Goal: Information Seeking & Learning: Learn about a topic

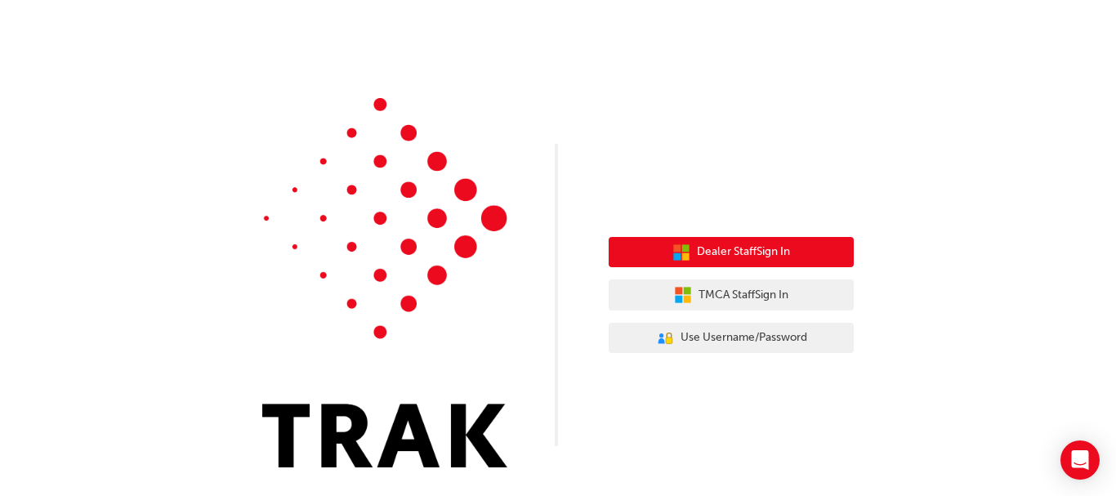
click at [698, 253] on span "Dealer Staff Sign In" at bounding box center [743, 252] width 93 height 19
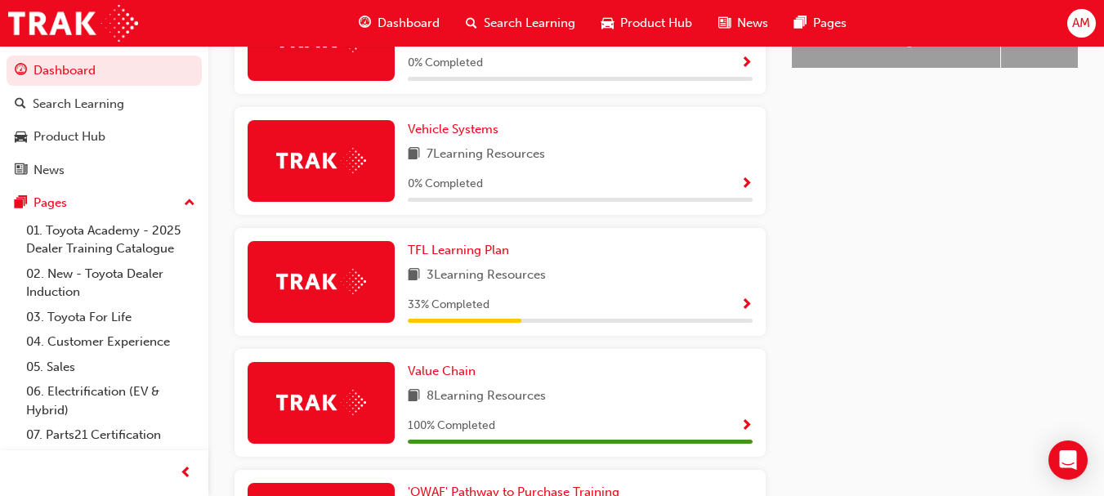
scroll to position [787, 0]
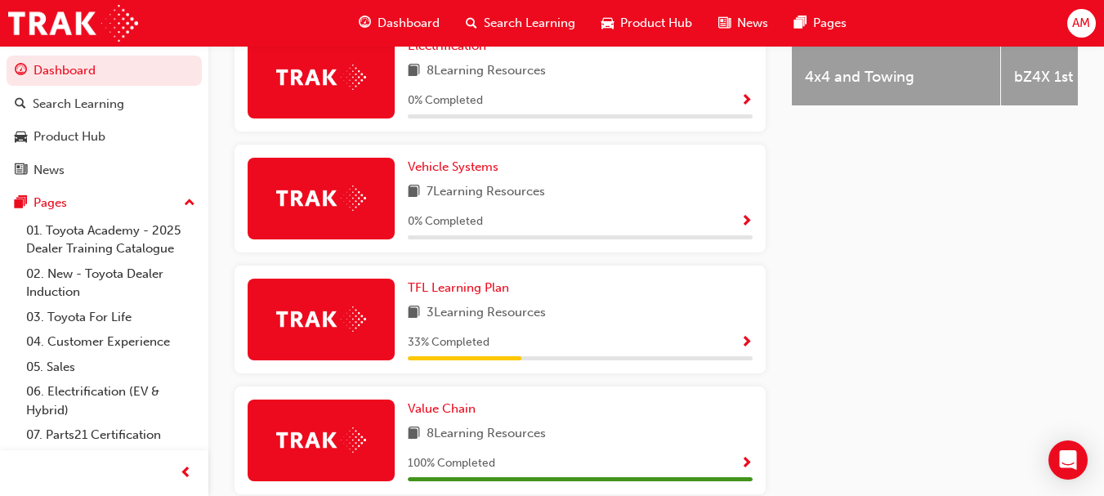
click at [746, 347] on span "Show Progress" at bounding box center [746, 343] width 12 height 15
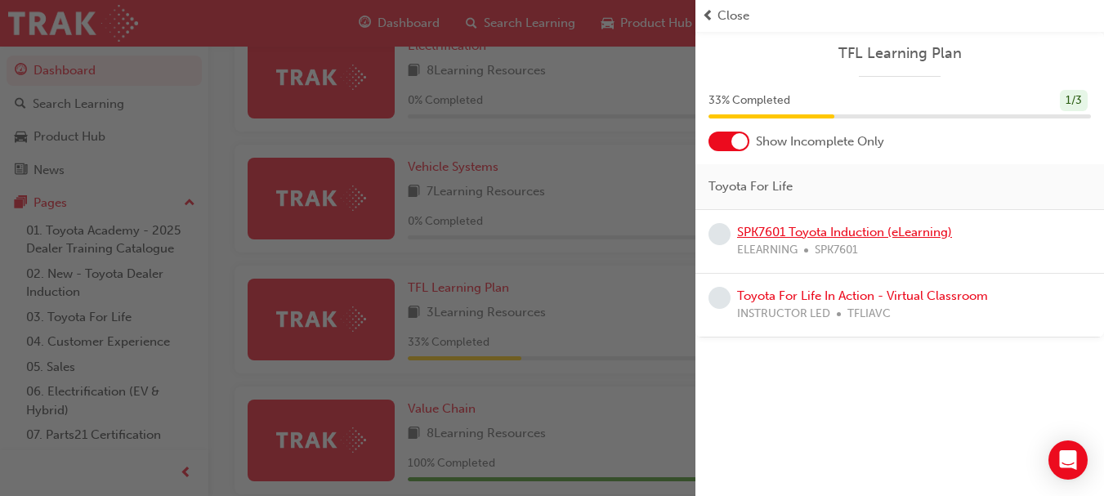
click at [821, 232] on link "SPK7601 Toyota Induction (eLearning)" at bounding box center [844, 232] width 215 height 15
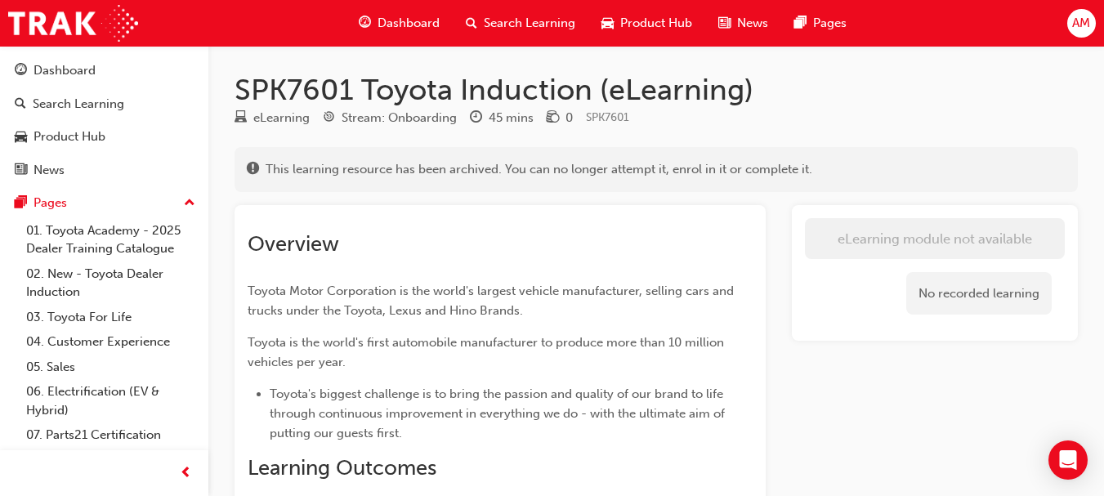
click at [399, 23] on span "Dashboard" at bounding box center [408, 23] width 62 height 19
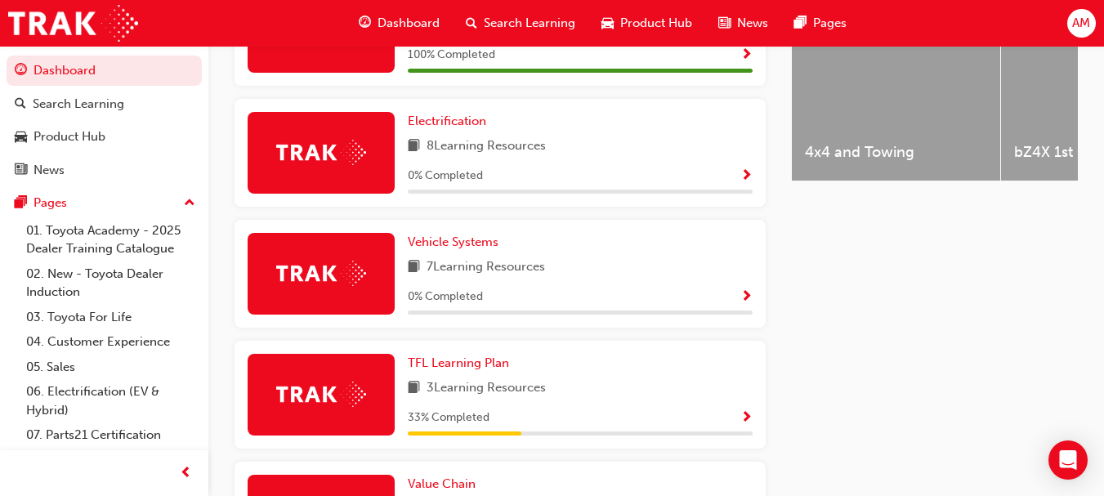
scroll to position [706, 0]
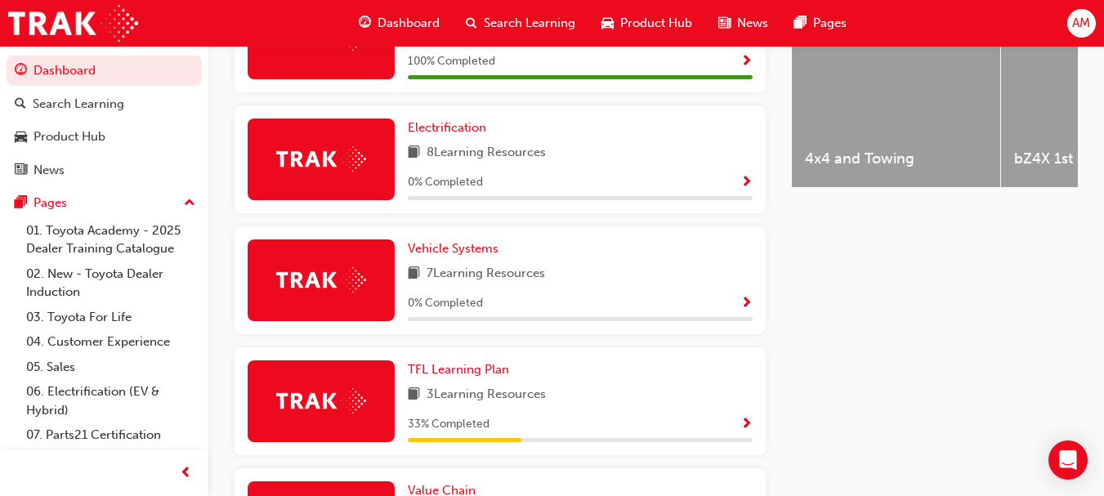
click at [746, 306] on span "Show Progress" at bounding box center [746, 304] width 12 height 15
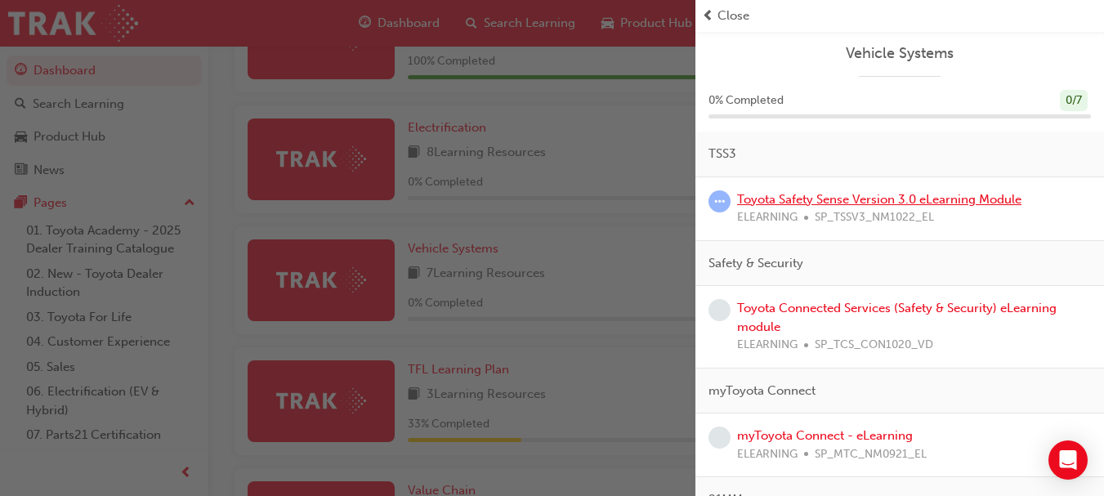
click at [782, 197] on link "Toyota Safety Sense Version 3.0 eLearning Module" at bounding box center [879, 199] width 284 height 15
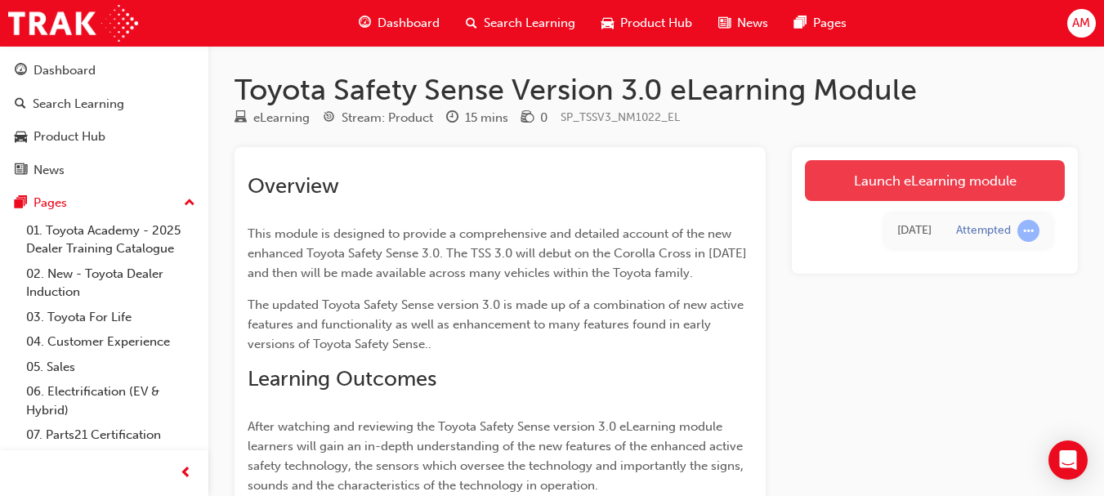
click at [953, 177] on link "Launch eLearning module" at bounding box center [935, 180] width 260 height 41
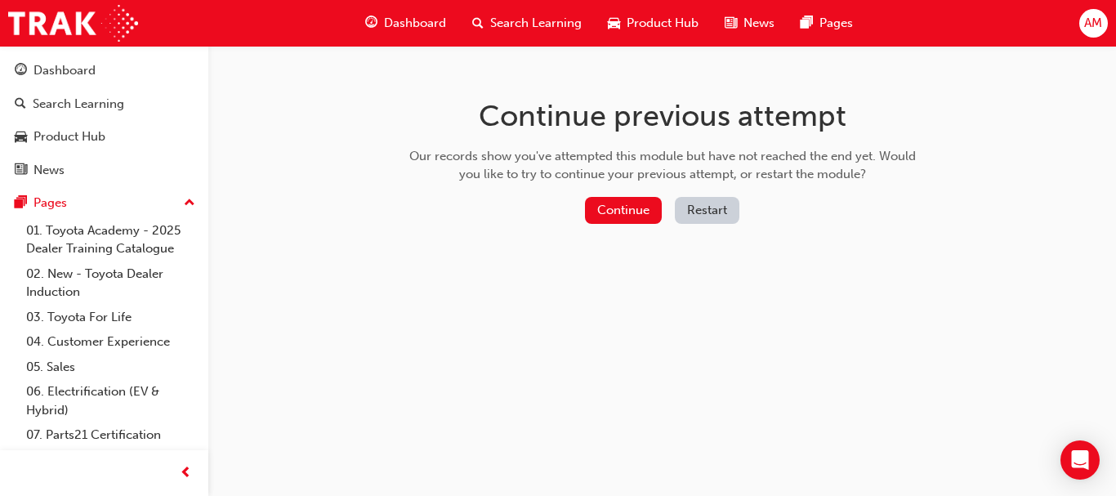
click at [699, 210] on button "Restart" at bounding box center [707, 210] width 65 height 27
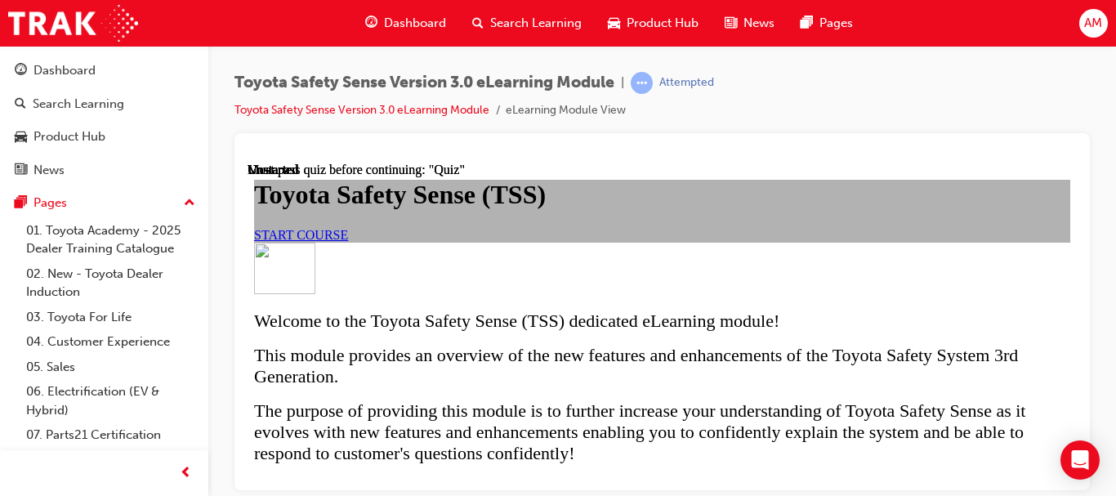
scroll to position [82, 0]
click at [348, 241] on span "START COURSE" at bounding box center [301, 234] width 94 height 14
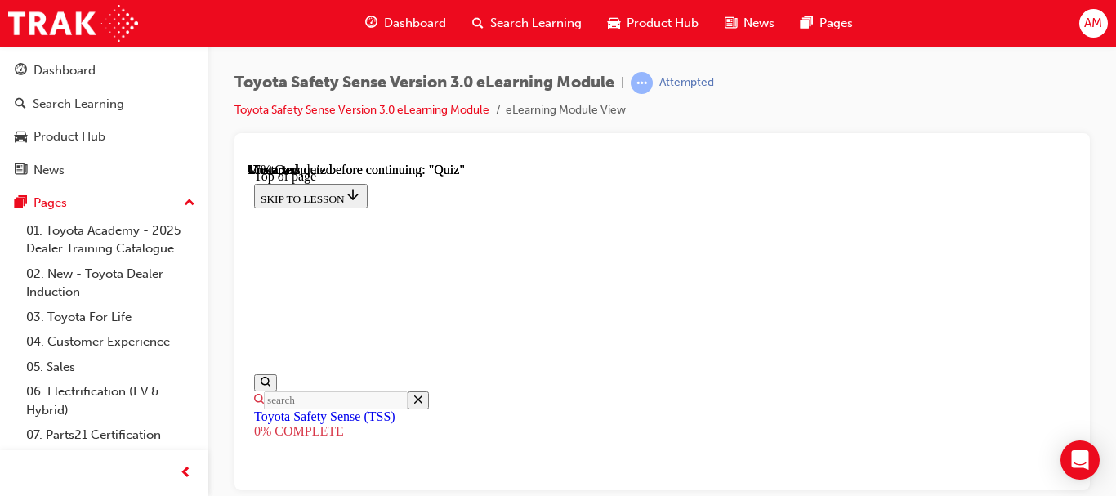
scroll to position [622, 0]
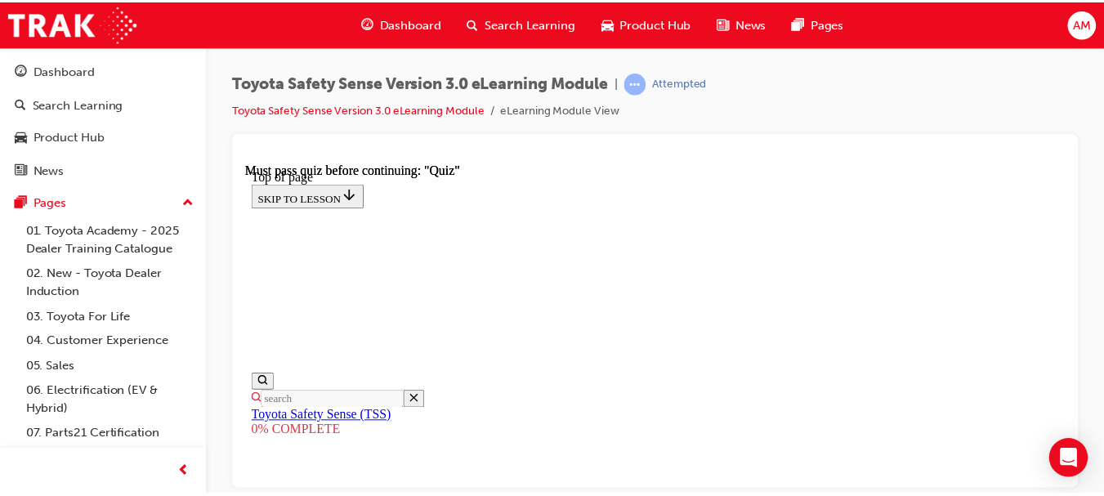
scroll to position [0, 0]
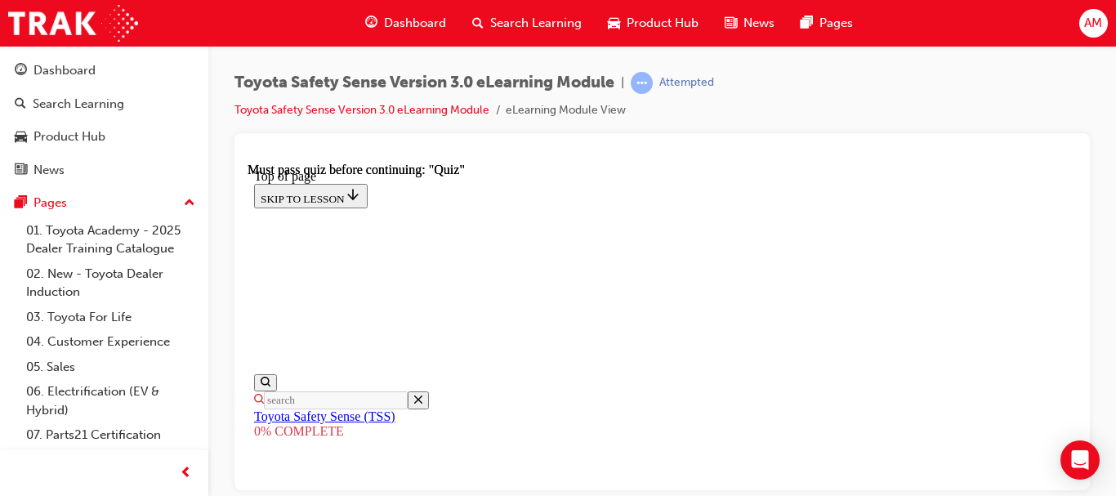
click at [359, 109] on link "Toyota Safety Sense Version 3.0 eLearning Module" at bounding box center [361, 110] width 255 height 14
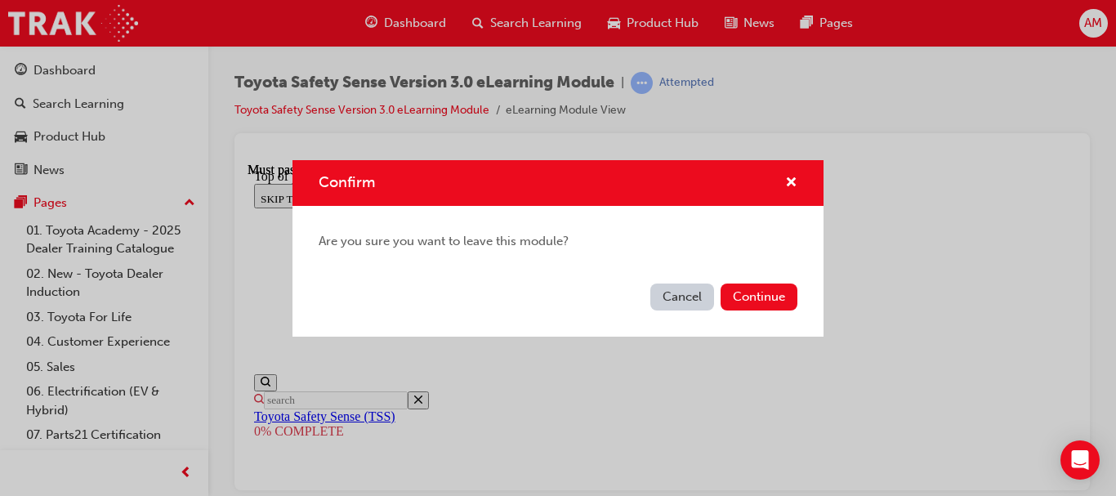
click at [679, 299] on button "Cancel" at bounding box center [682, 296] width 64 height 27
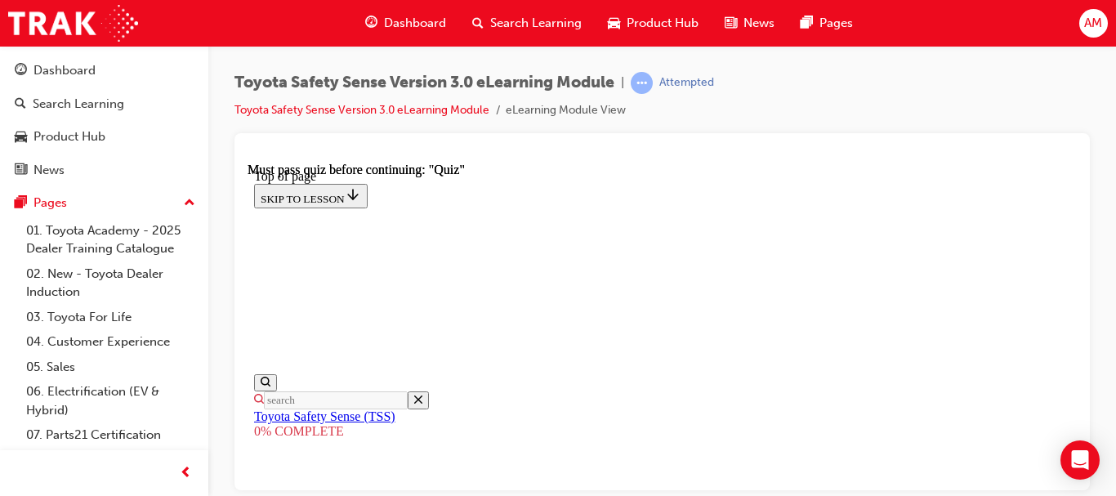
click at [414, 28] on span "Dashboard" at bounding box center [415, 23] width 62 height 19
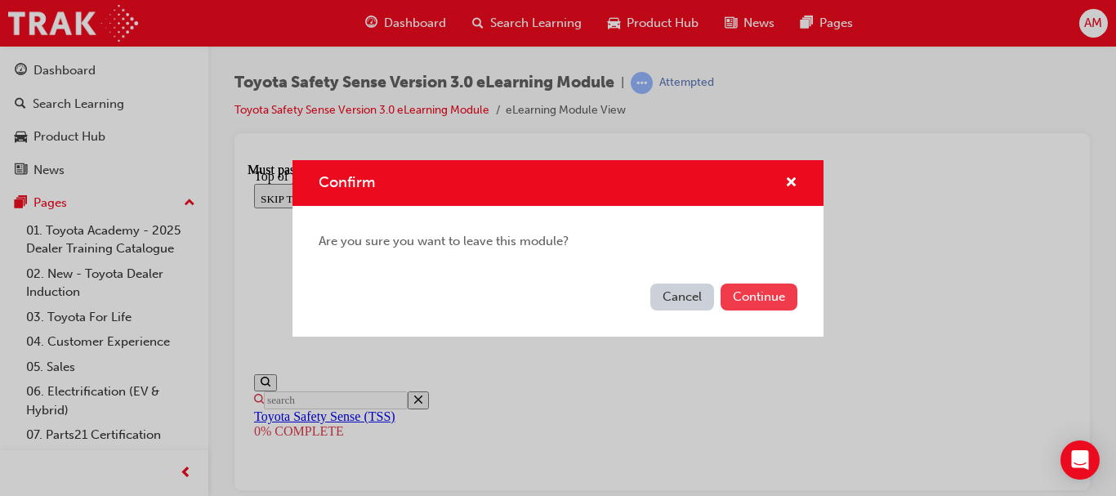
click at [759, 297] on button "Continue" at bounding box center [759, 296] width 77 height 27
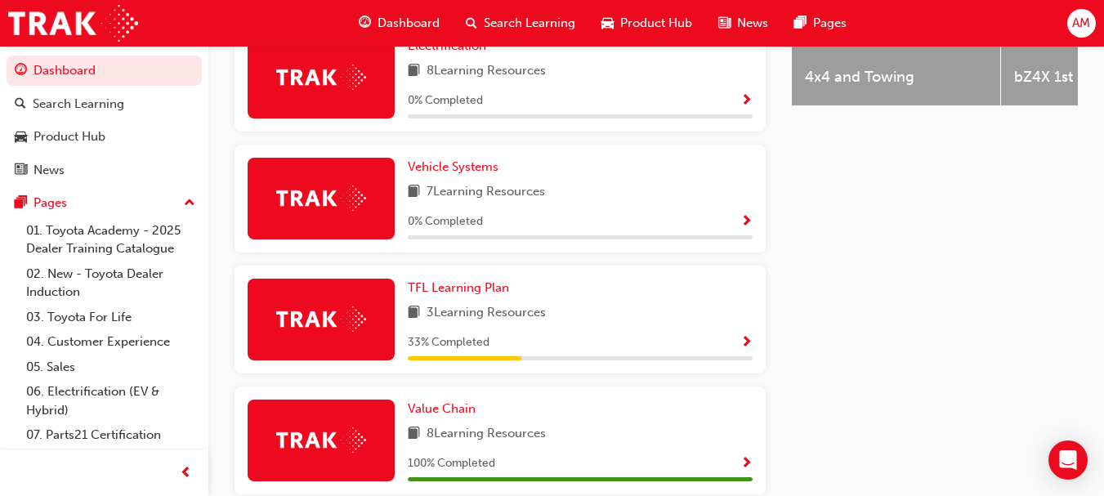
scroll to position [706, 0]
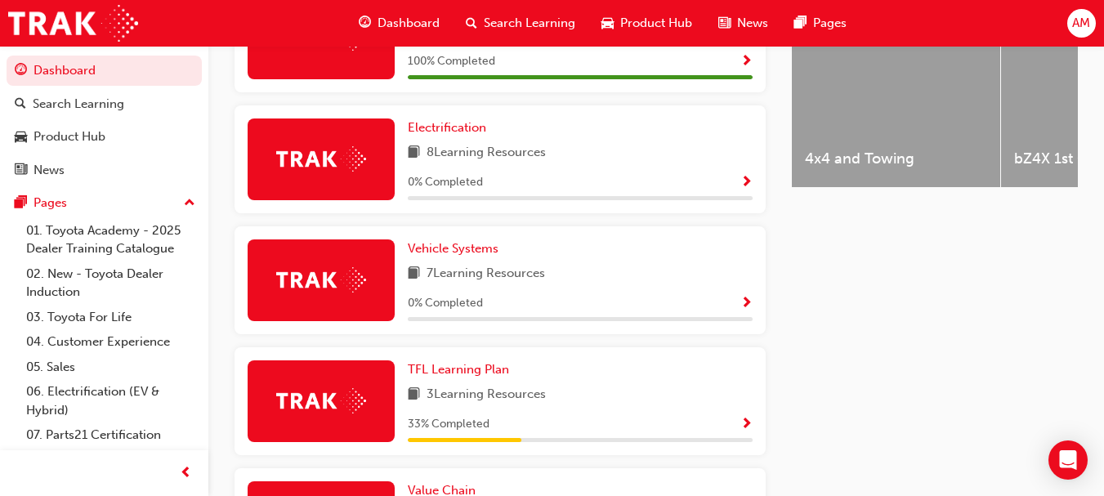
click at [746, 306] on span "Show Progress" at bounding box center [746, 304] width 12 height 15
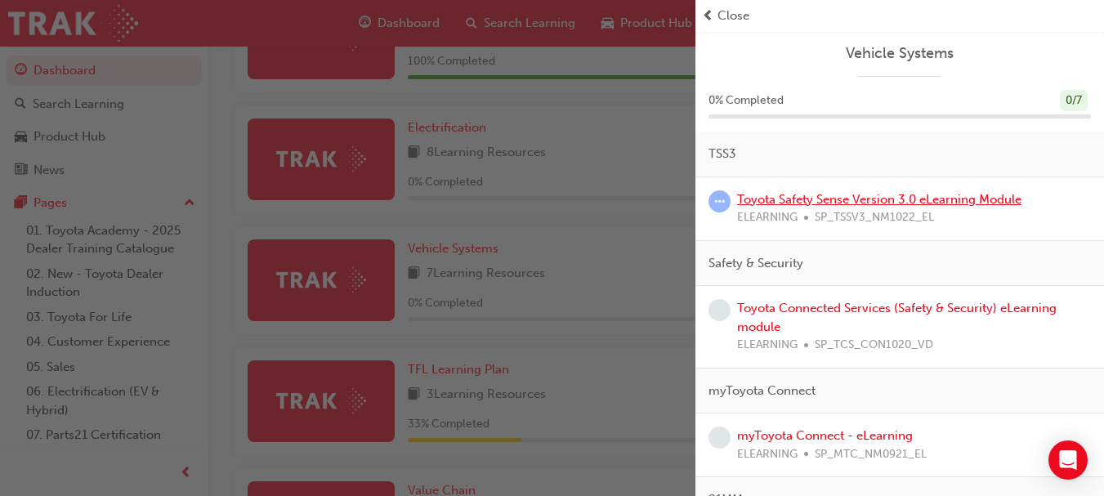
click at [826, 199] on link "Toyota Safety Sense Version 3.0 eLearning Module" at bounding box center [879, 199] width 284 height 15
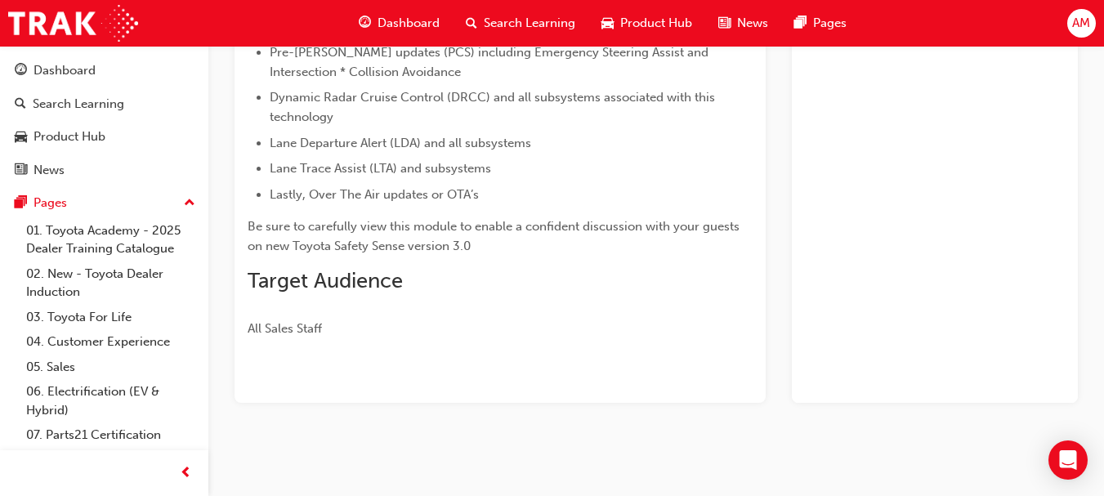
scroll to position [568, 0]
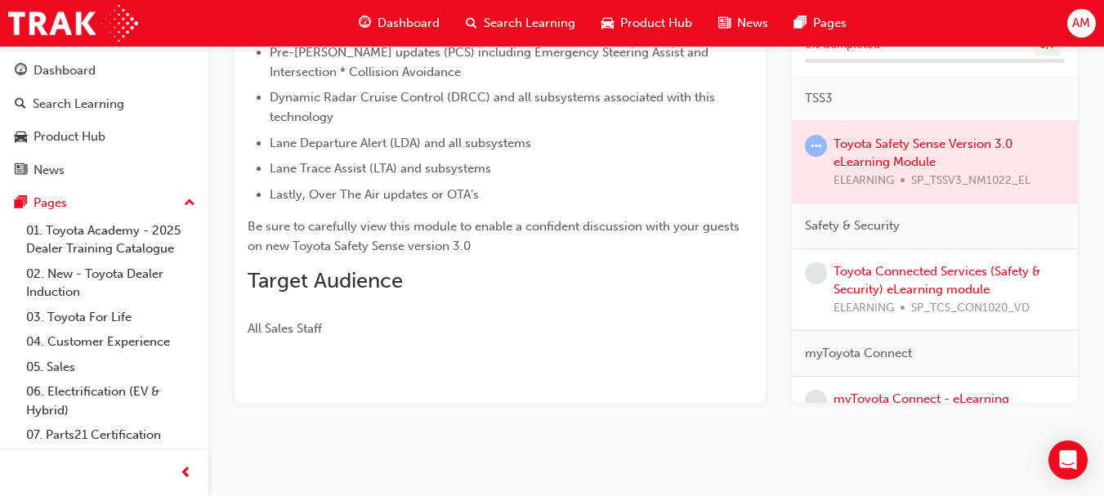
click at [818, 143] on span "learningRecordVerb_ATTEMPT-icon" at bounding box center [816, 145] width 22 height 22
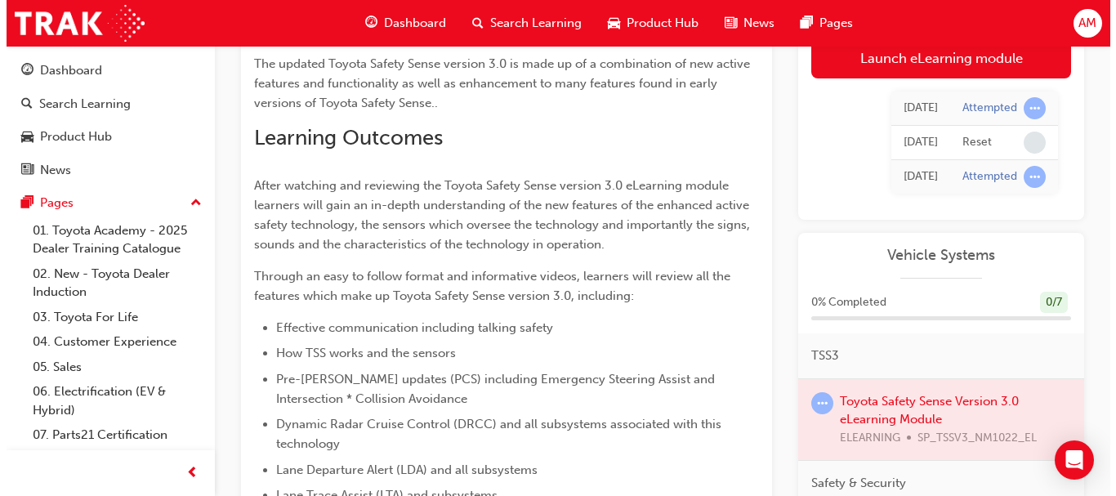
scroll to position [0, 0]
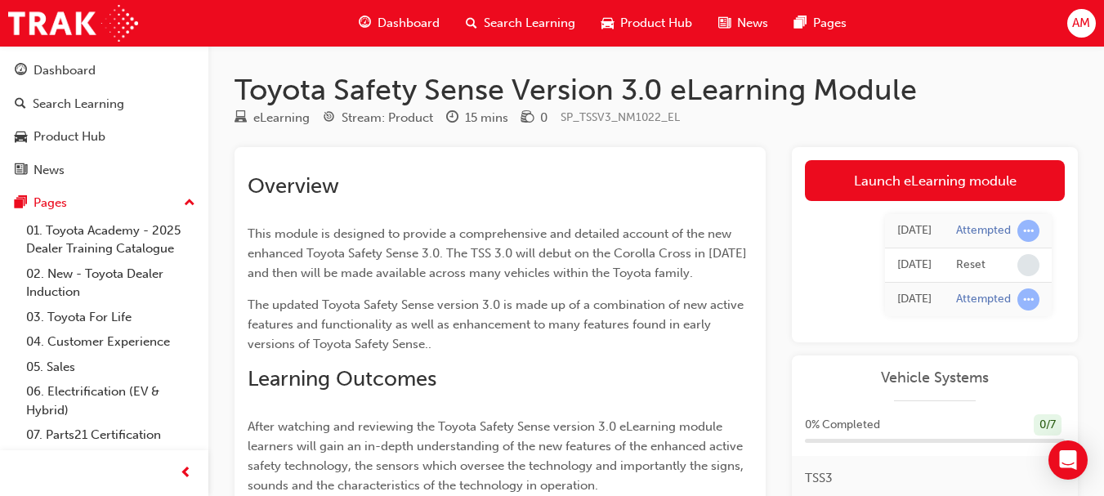
click at [935, 173] on link "Launch eLearning module" at bounding box center [935, 180] width 260 height 41
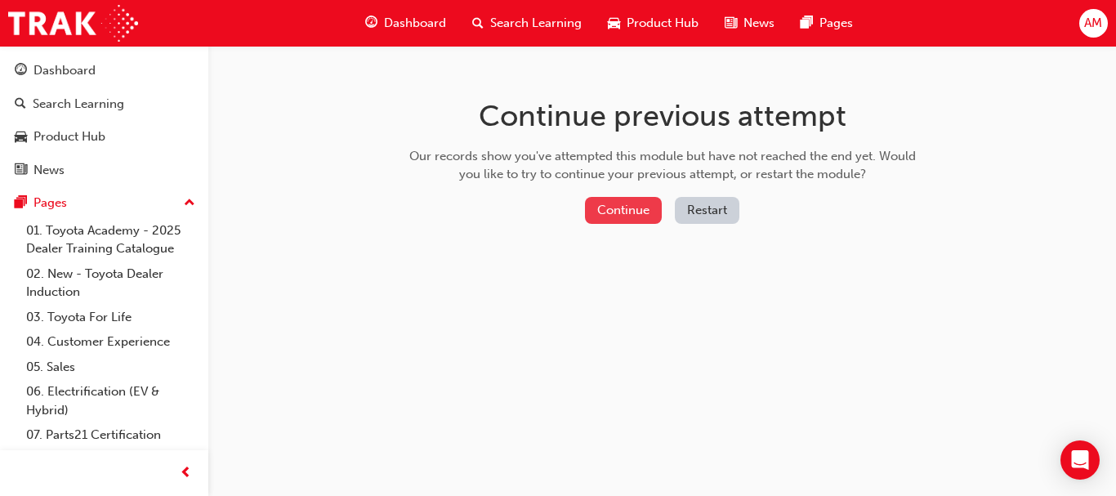
click at [626, 212] on button "Continue" at bounding box center [623, 210] width 77 height 27
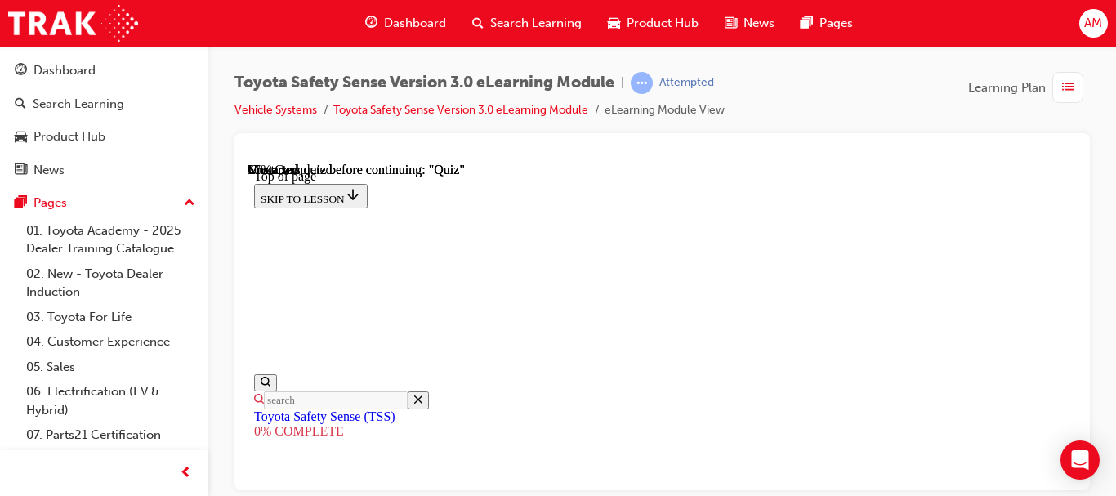
scroll to position [622, 0]
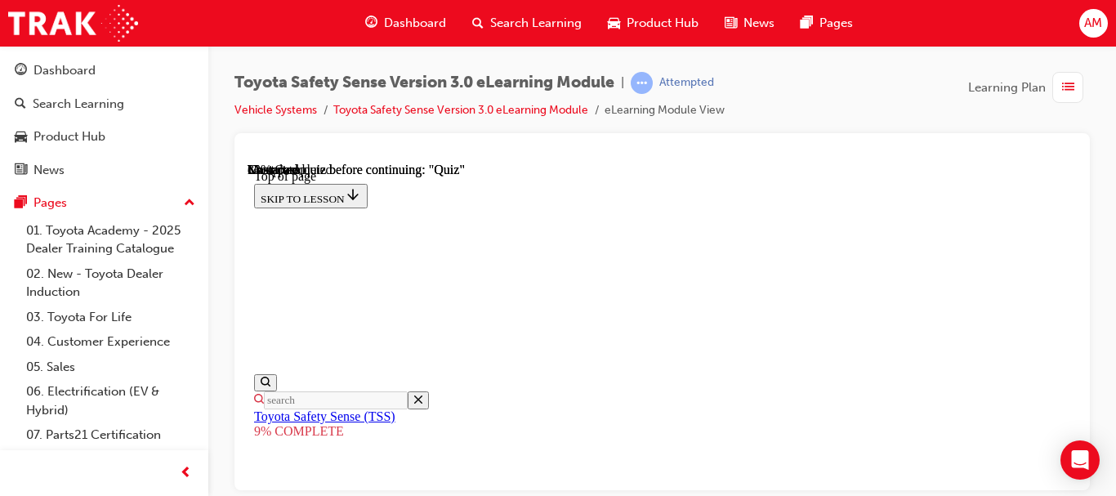
scroll to position [1539, 0]
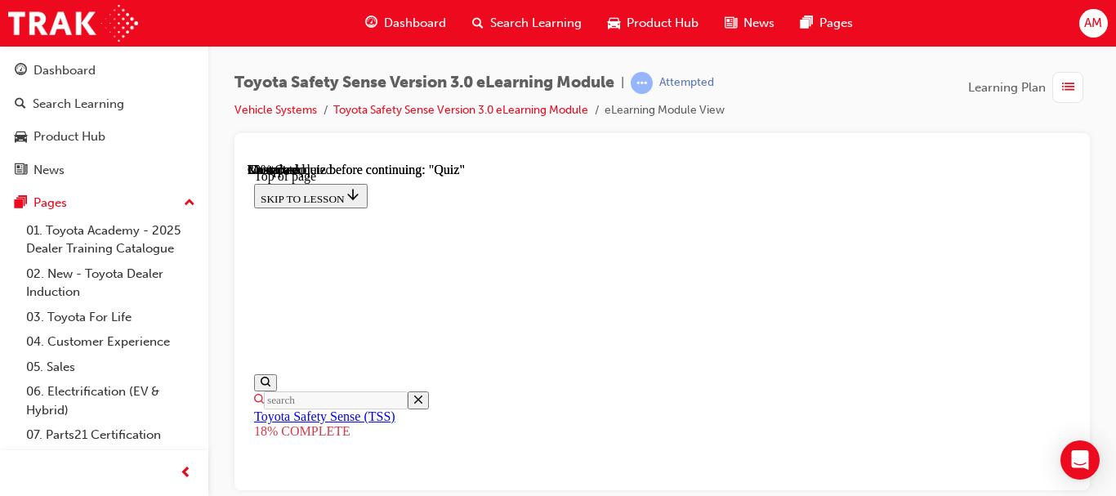
scroll to position [1610, 0]
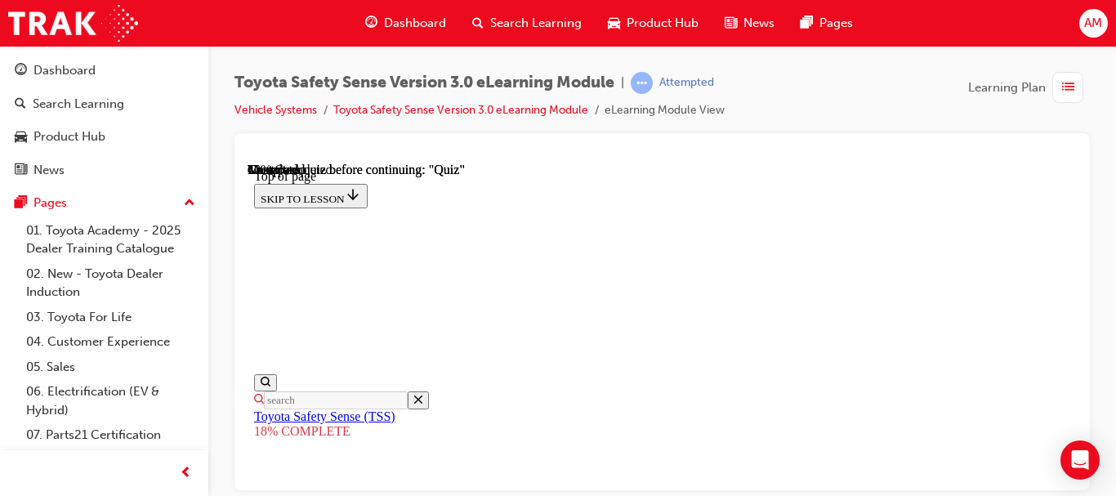
scroll to position [2754, 0]
drag, startPoint x: 773, startPoint y: 206, endPoint x: 646, endPoint y: 423, distance: 251.5
drag, startPoint x: 777, startPoint y: 225, endPoint x: 652, endPoint y: 447, distance: 254.2
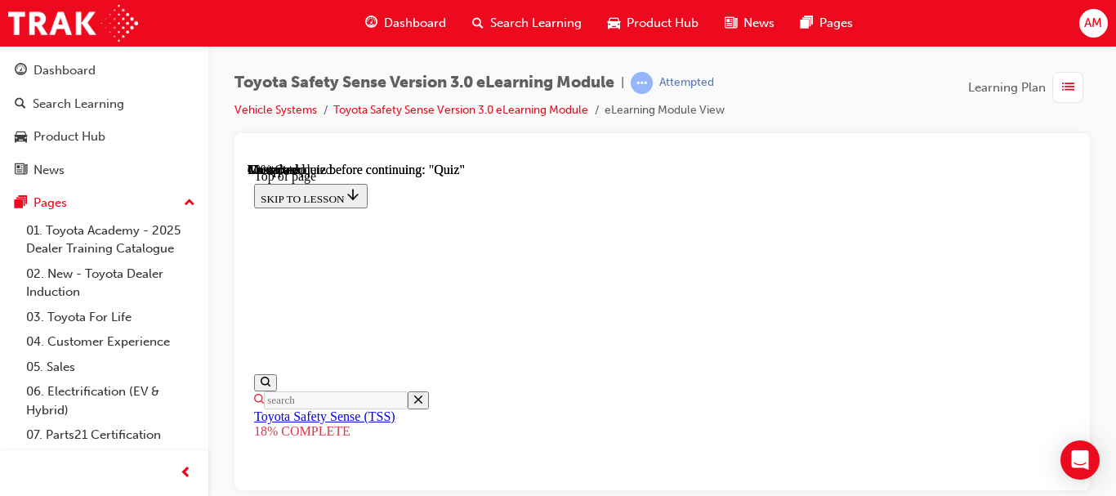
drag, startPoint x: 763, startPoint y: 205, endPoint x: 636, endPoint y: 424, distance: 252.9
drag, startPoint x: 783, startPoint y: 301, endPoint x: 660, endPoint y: 520, distance: 252.0
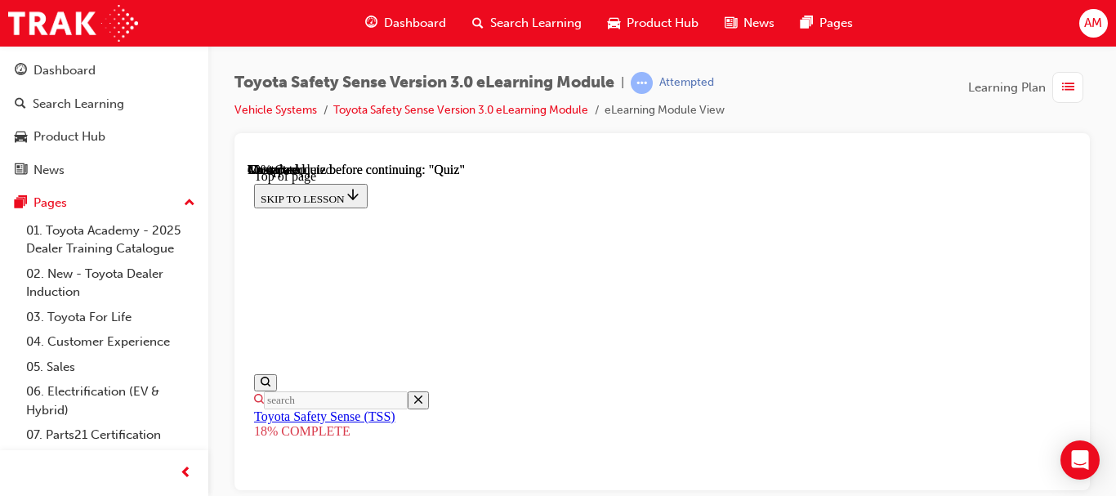
scroll to position [2754, 0]
drag, startPoint x: 768, startPoint y: 200, endPoint x: 640, endPoint y: 427, distance: 260.8
drag, startPoint x: 787, startPoint y: 222, endPoint x: 659, endPoint y: 447, distance: 258.3
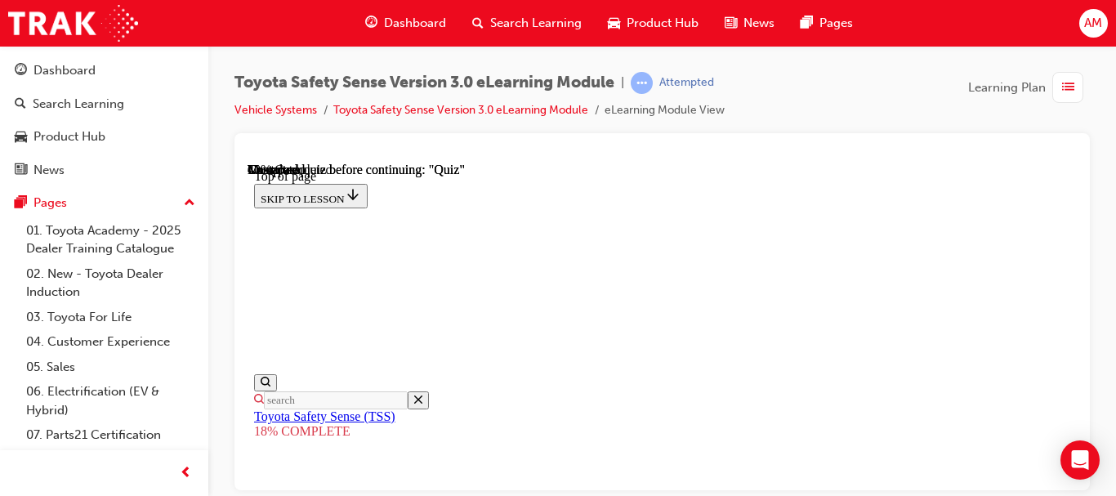
drag, startPoint x: 801, startPoint y: 220, endPoint x: 667, endPoint y: 443, distance: 260.2
drag, startPoint x: 776, startPoint y: 226, endPoint x: 671, endPoint y: 435, distance: 234.2
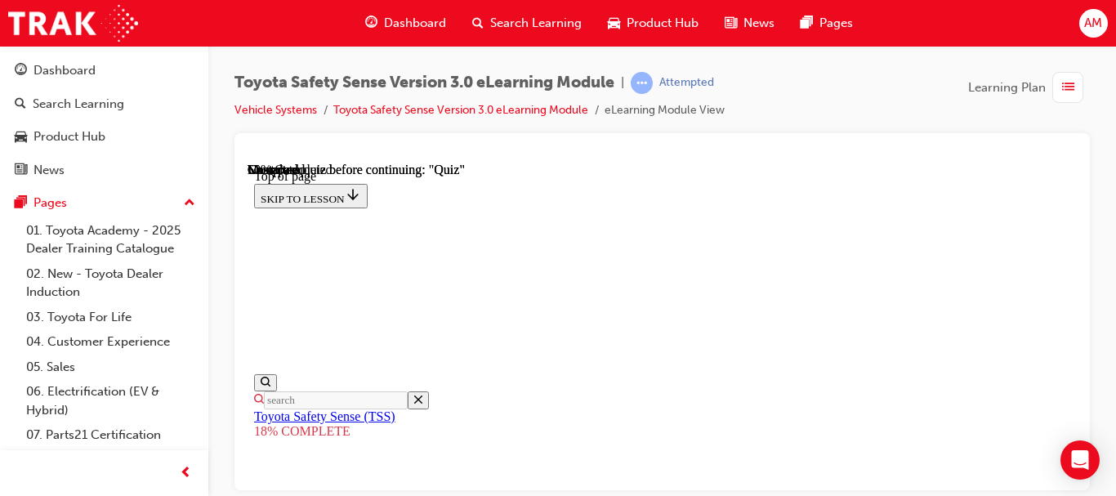
drag, startPoint x: 765, startPoint y: 248, endPoint x: 640, endPoint y: 462, distance: 247.9
drag, startPoint x: 770, startPoint y: 261, endPoint x: 649, endPoint y: 484, distance: 253.7
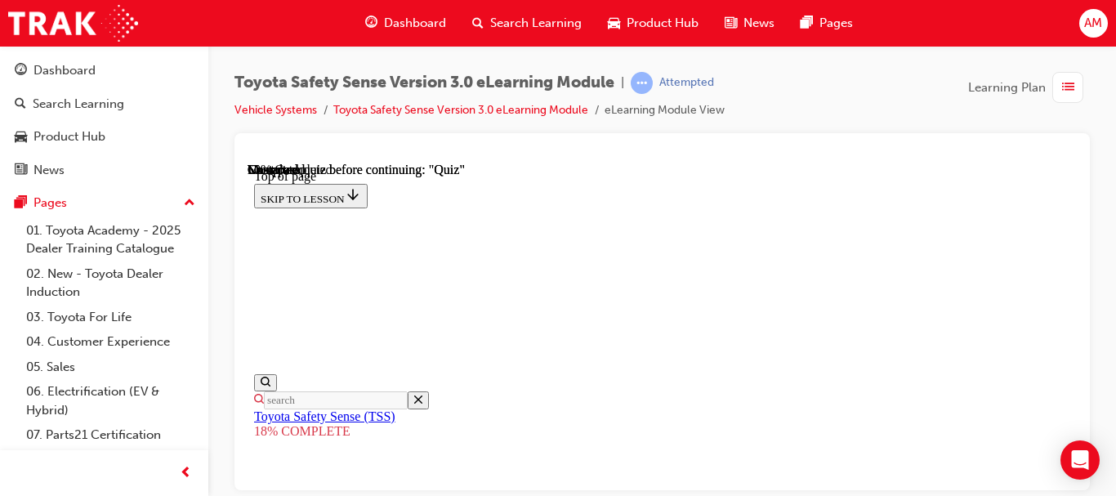
drag, startPoint x: 777, startPoint y: 256, endPoint x: 649, endPoint y: 474, distance: 252.6
drag, startPoint x: 797, startPoint y: 253, endPoint x: 668, endPoint y: 472, distance: 254.1
drag, startPoint x: 738, startPoint y: 195, endPoint x: 613, endPoint y: 416, distance: 253.9
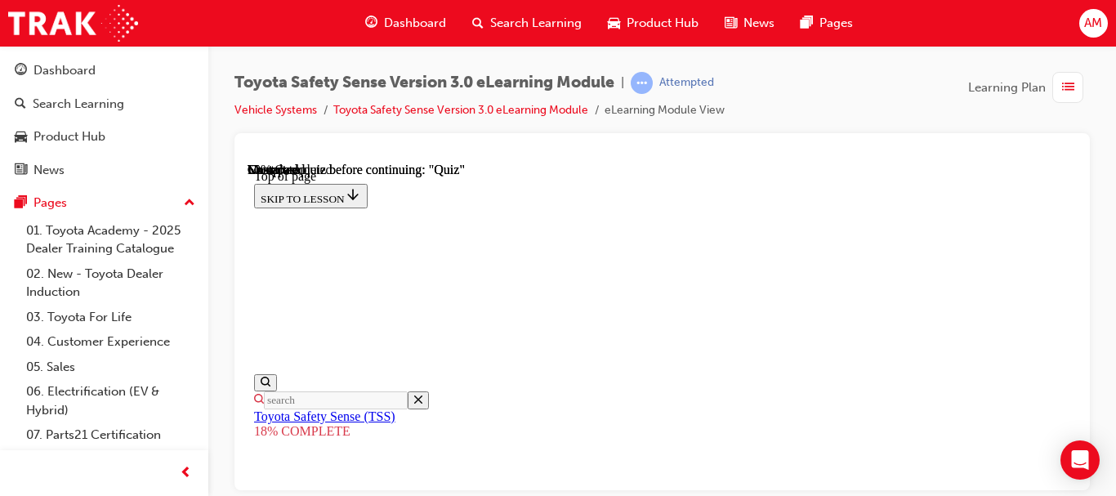
drag, startPoint x: 744, startPoint y: 211, endPoint x: 621, endPoint y: 426, distance: 248.4
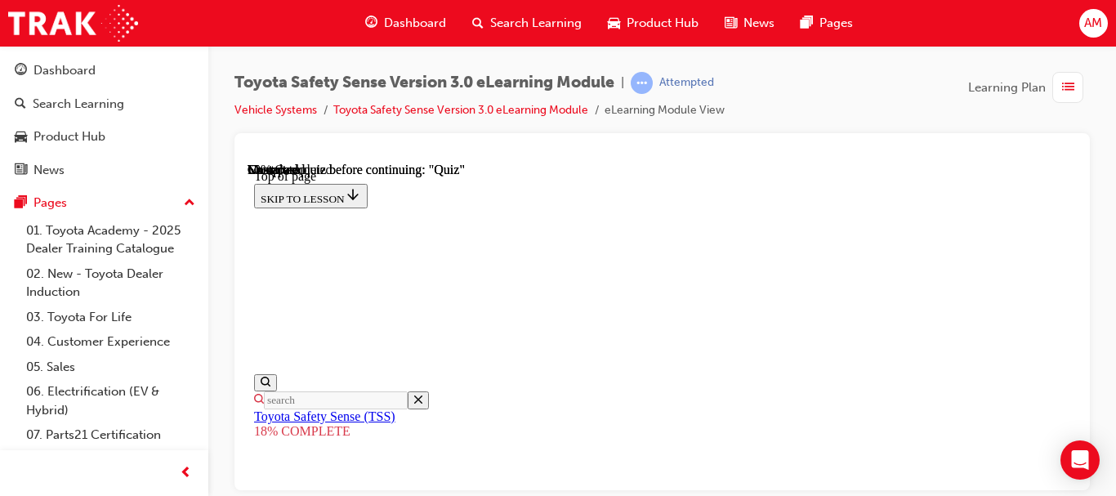
scroll to position [1610, 0]
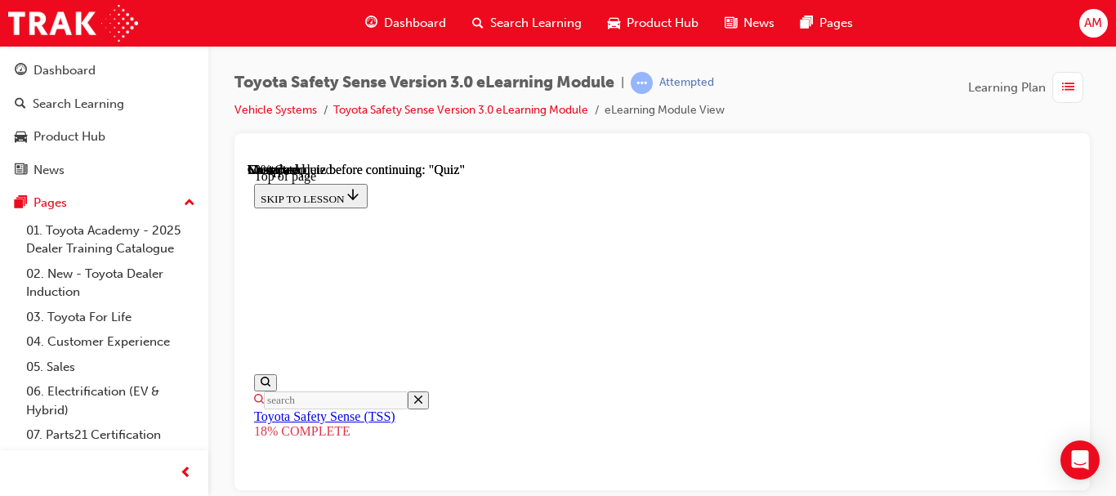
scroll to position [2131, 0]
drag, startPoint x: 774, startPoint y: 292, endPoint x: 650, endPoint y: 511, distance: 251.3
drag, startPoint x: 770, startPoint y: 295, endPoint x: 645, endPoint y: 516, distance: 254.2
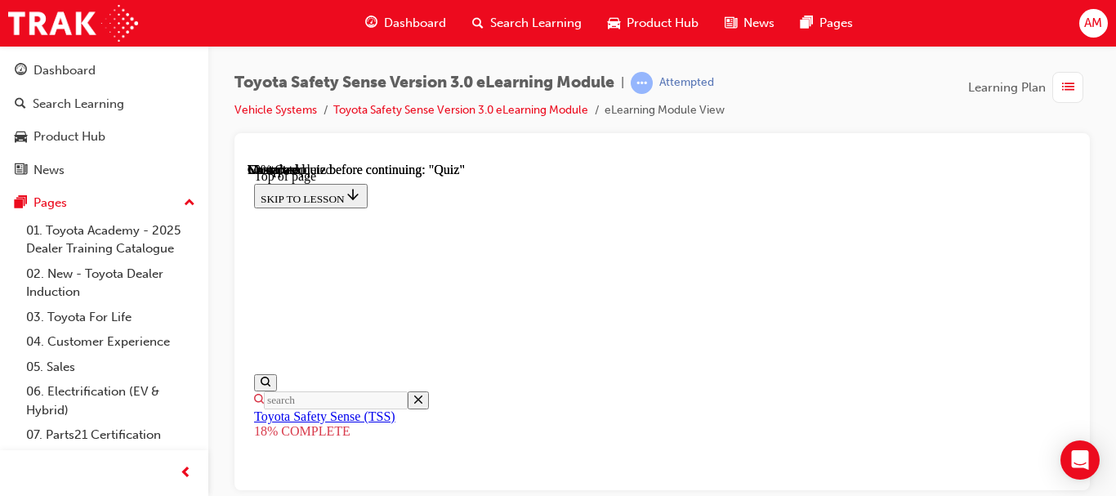
drag, startPoint x: 789, startPoint y: 301, endPoint x: 663, endPoint y: 518, distance: 250.8
drag, startPoint x: 779, startPoint y: 289, endPoint x: 653, endPoint y: 506, distance: 251.1
drag, startPoint x: 765, startPoint y: 287, endPoint x: 636, endPoint y: 502, distance: 250.9
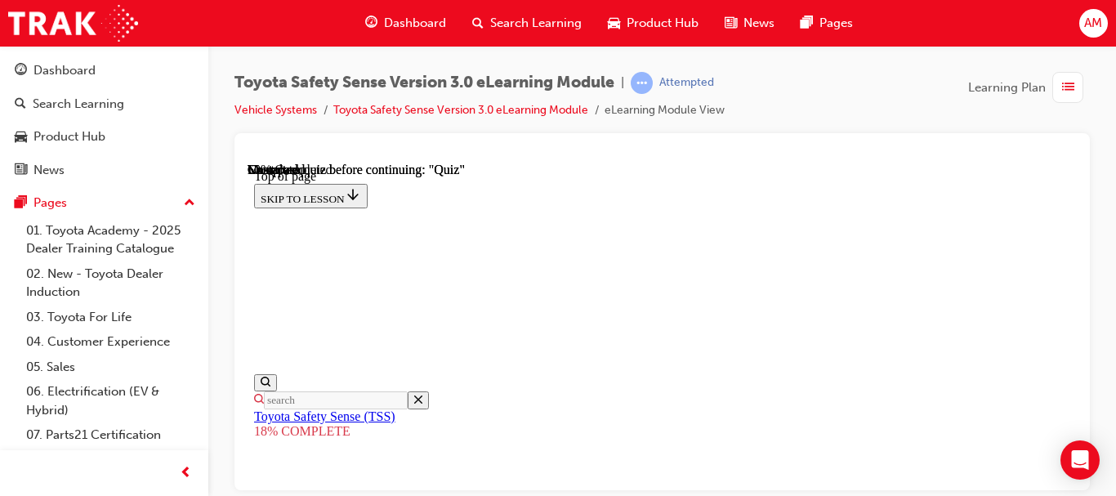
drag, startPoint x: 783, startPoint y: 290, endPoint x: 661, endPoint y: 509, distance: 250.9
drag, startPoint x: 769, startPoint y: 291, endPoint x: 642, endPoint y: 509, distance: 252.2
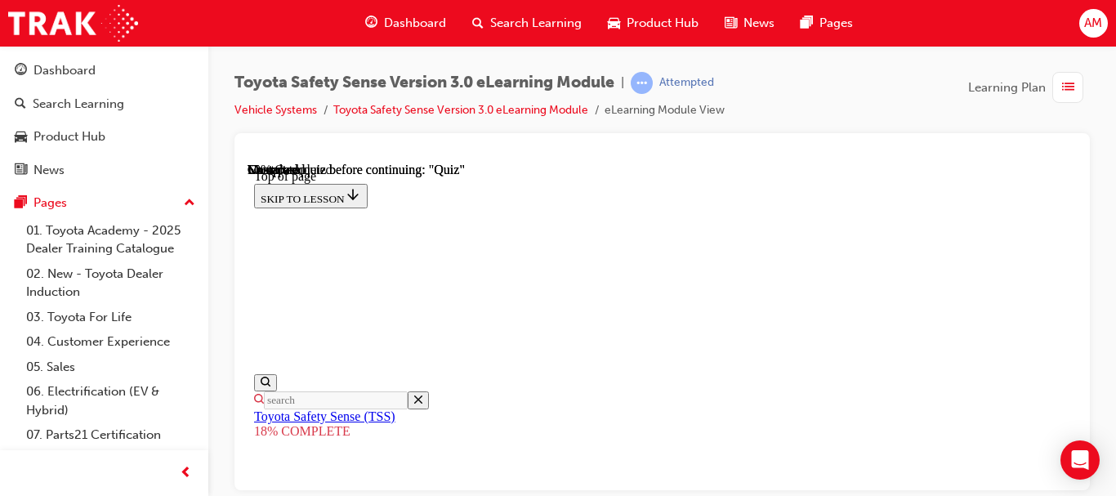
scroll to position [1396, 0]
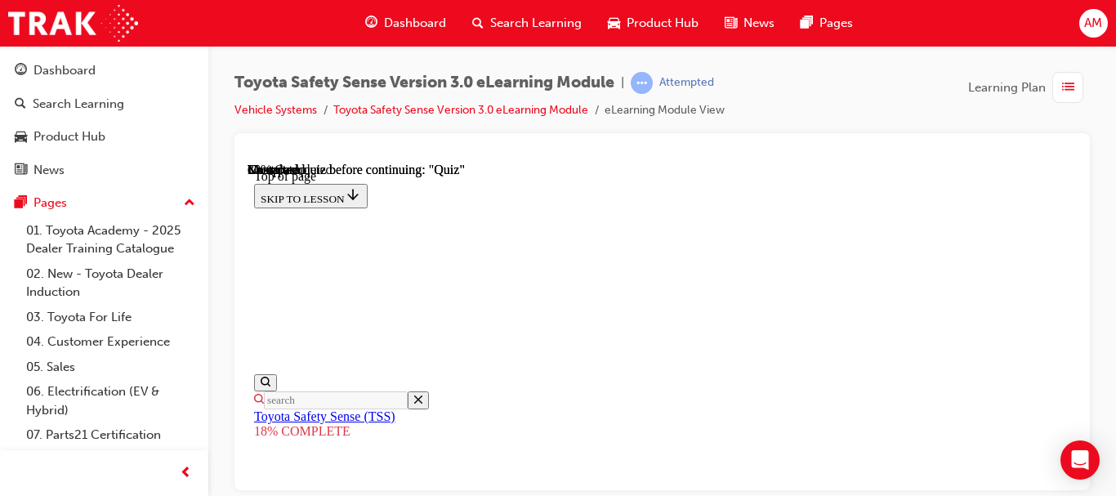
drag, startPoint x: 781, startPoint y: 242, endPoint x: 660, endPoint y: 471, distance: 258.7
drag, startPoint x: 767, startPoint y: 251, endPoint x: 640, endPoint y: 471, distance: 254.7
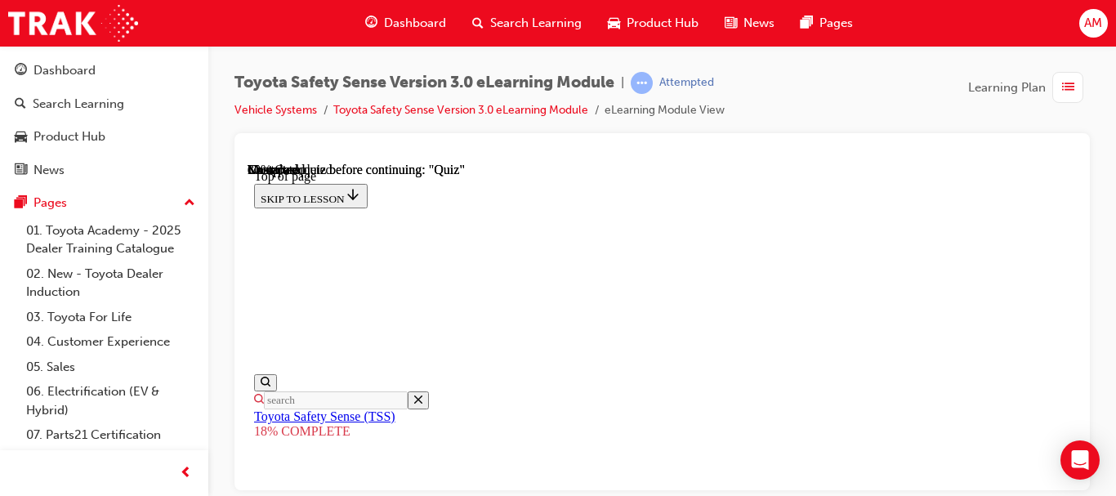
drag, startPoint x: 784, startPoint y: 252, endPoint x: 658, endPoint y: 475, distance: 256.1
drag, startPoint x: 779, startPoint y: 250, endPoint x: 654, endPoint y: 470, distance: 253.2
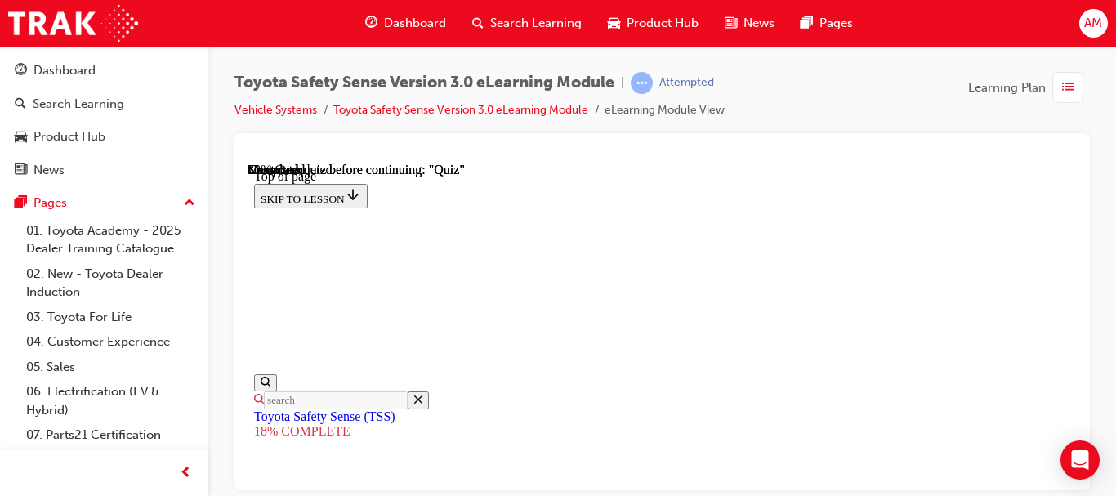
drag, startPoint x: 770, startPoint y: 257, endPoint x: 642, endPoint y: 474, distance: 251.9
drag, startPoint x: 781, startPoint y: 257, endPoint x: 654, endPoint y: 473, distance: 251.2
drag, startPoint x: 779, startPoint y: 234, endPoint x: 650, endPoint y: 450, distance: 250.9
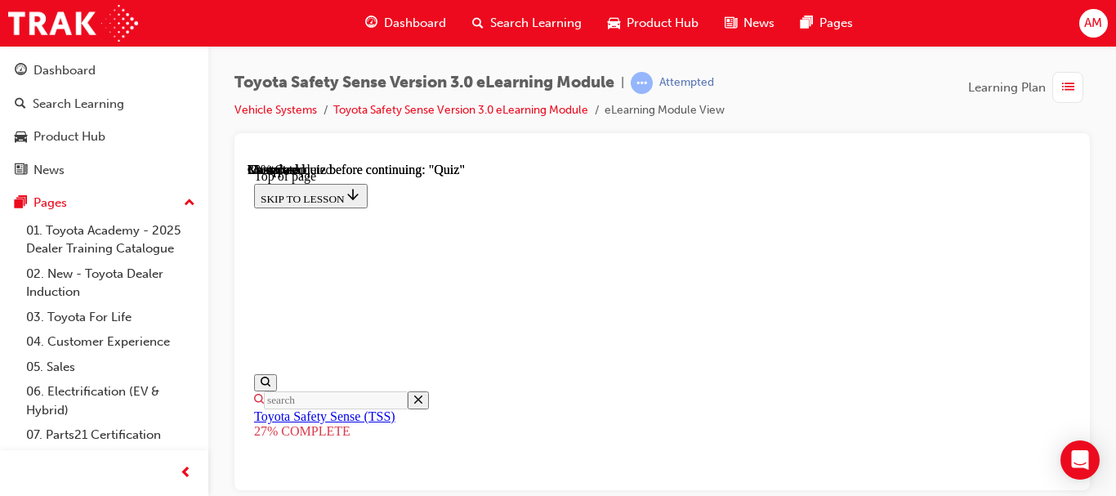
scroll to position [2067, 0]
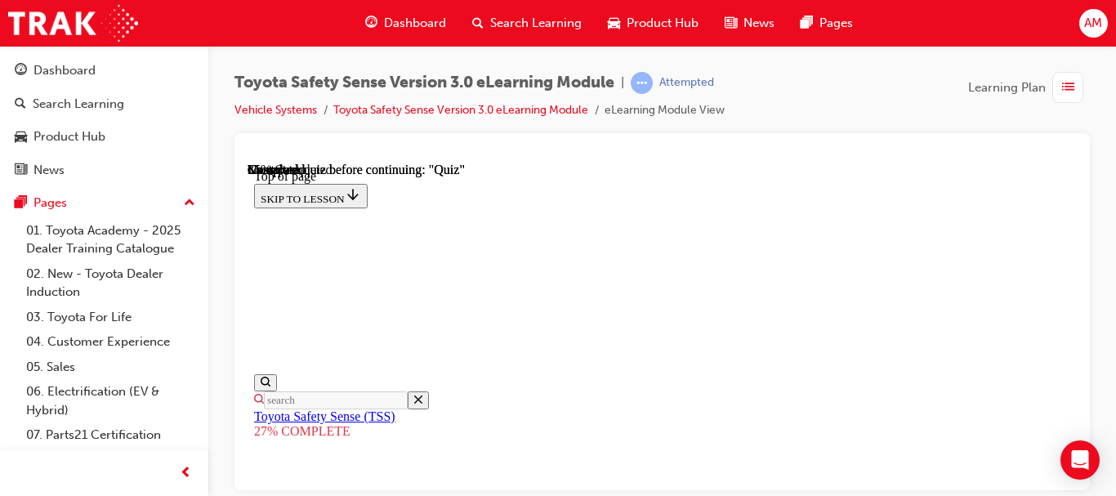
scroll to position [2859, 0]
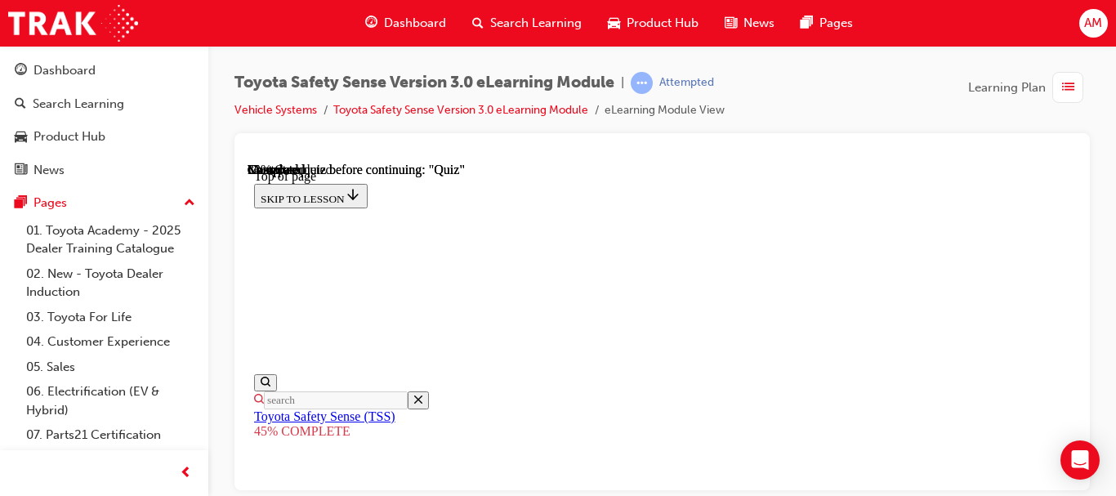
scroll to position [2081, 0]
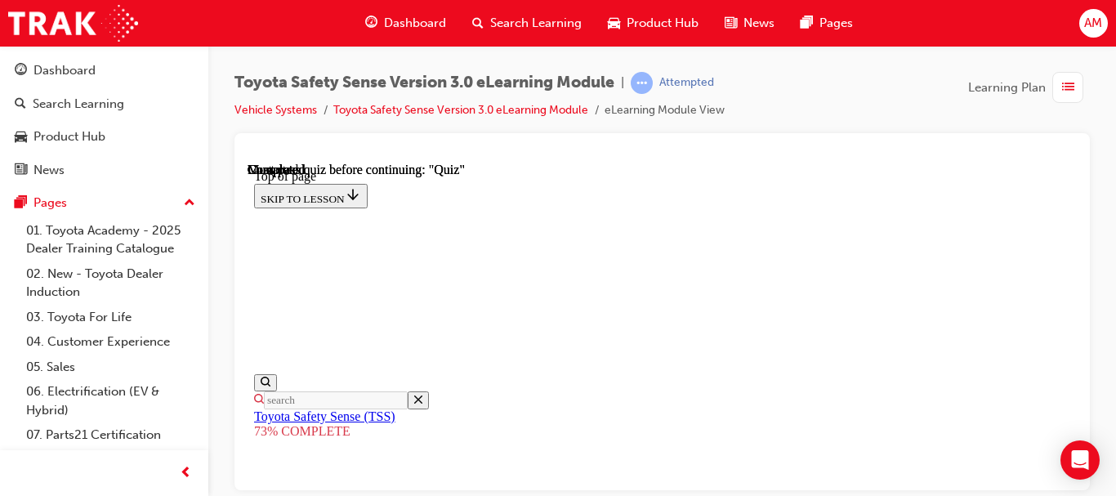
scroll to position [689, 0]
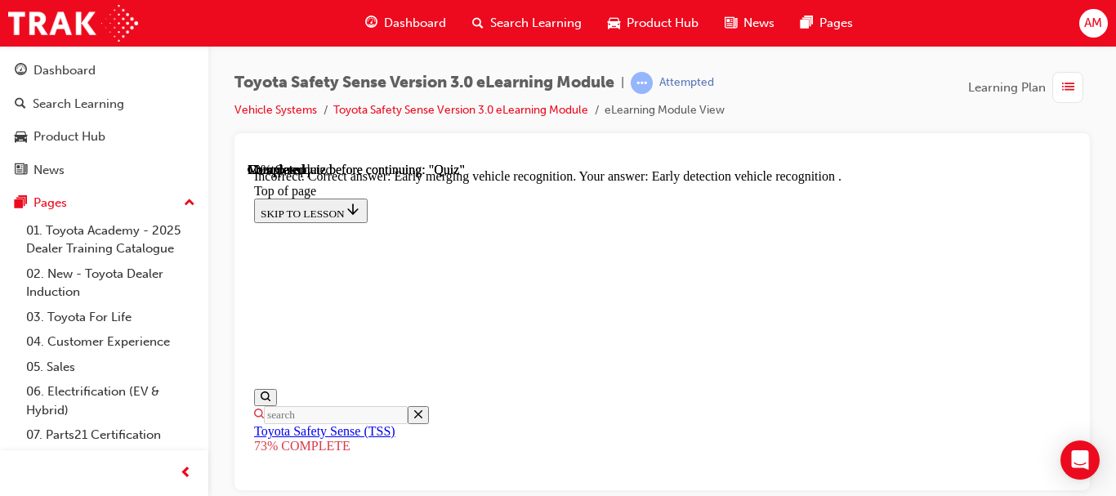
scroll to position [741, 0]
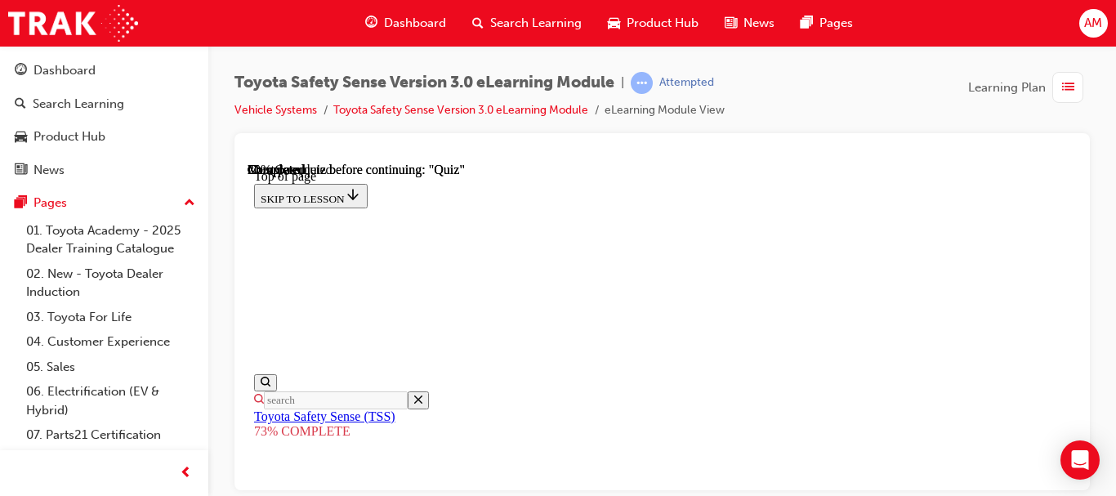
scroll to position [713, 0]
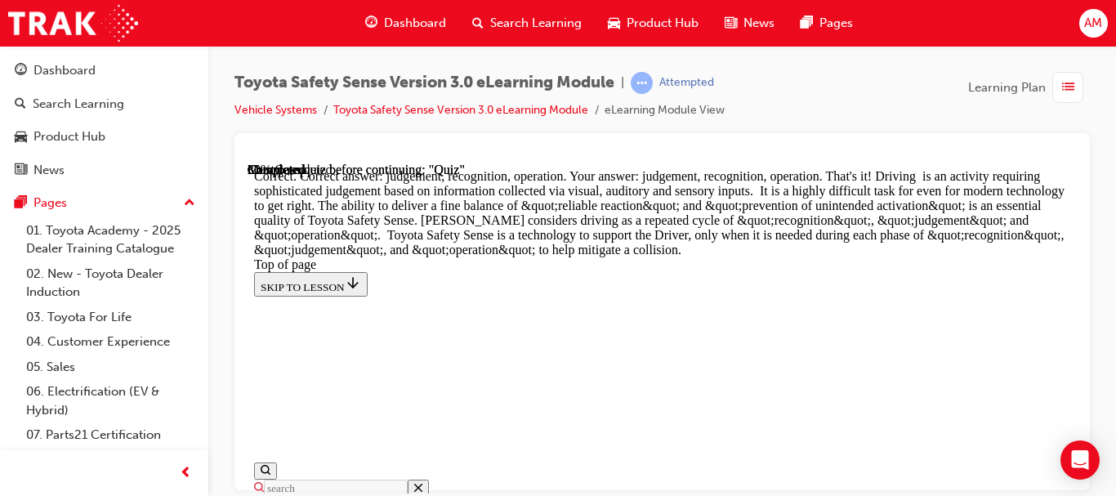
scroll to position [1339, 0]
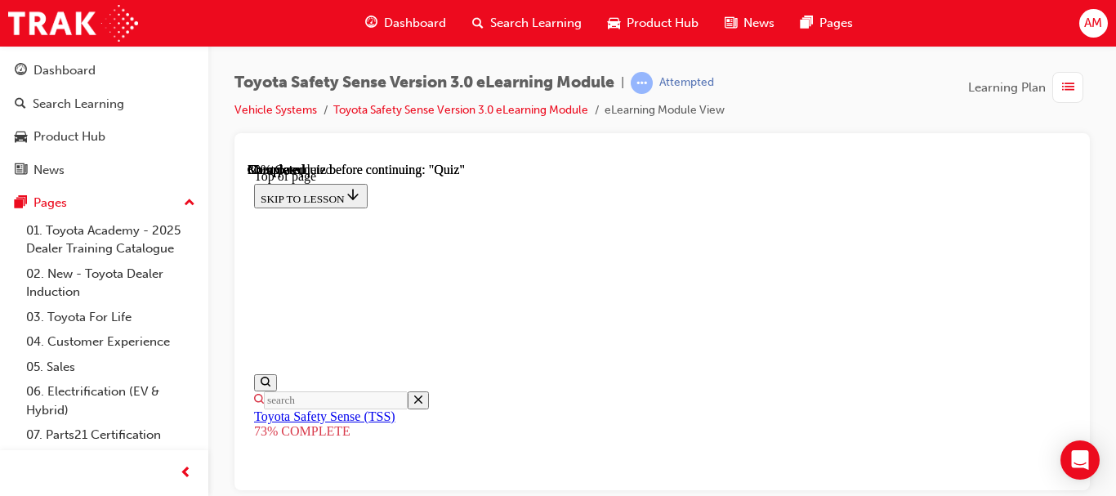
scroll to position [305, 0]
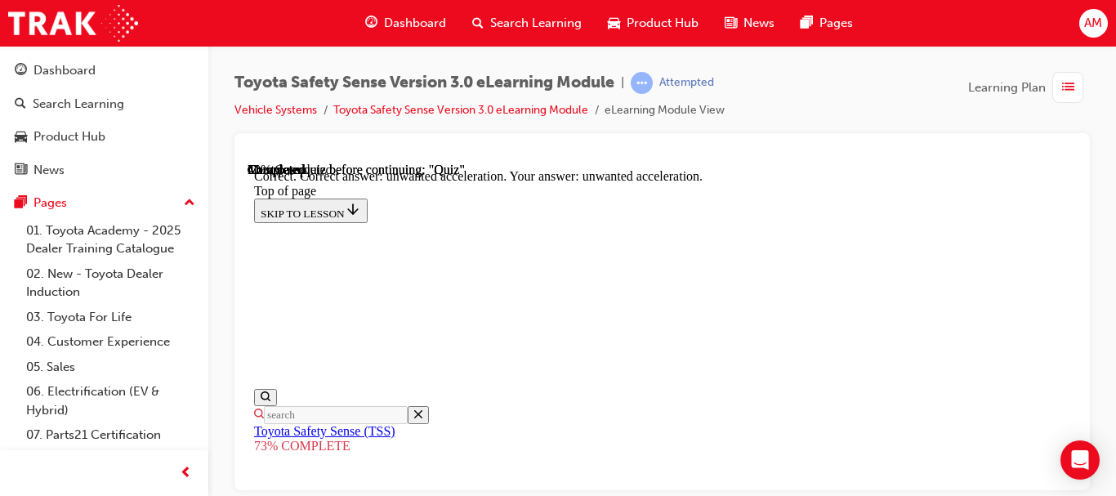
scroll to position [752, 0]
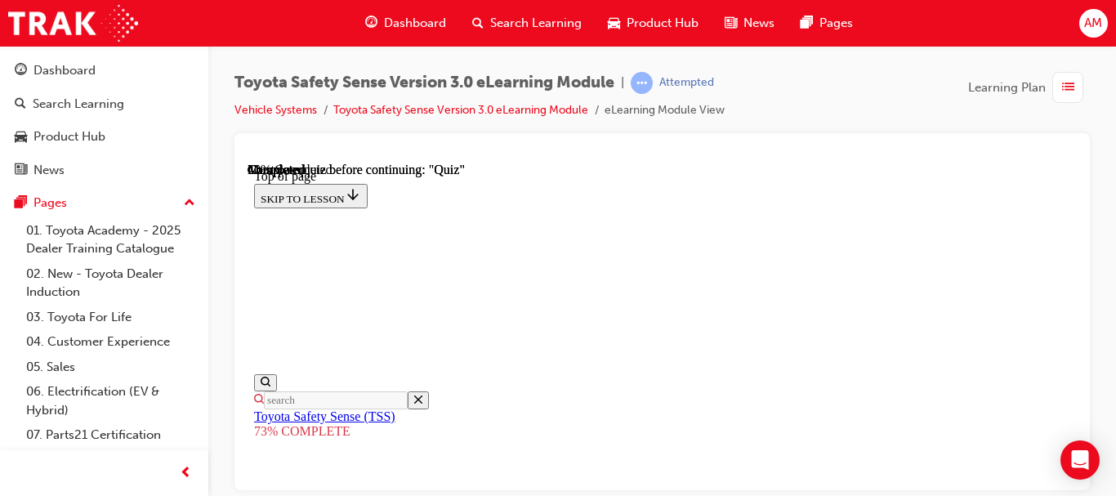
scroll to position [386, 0]
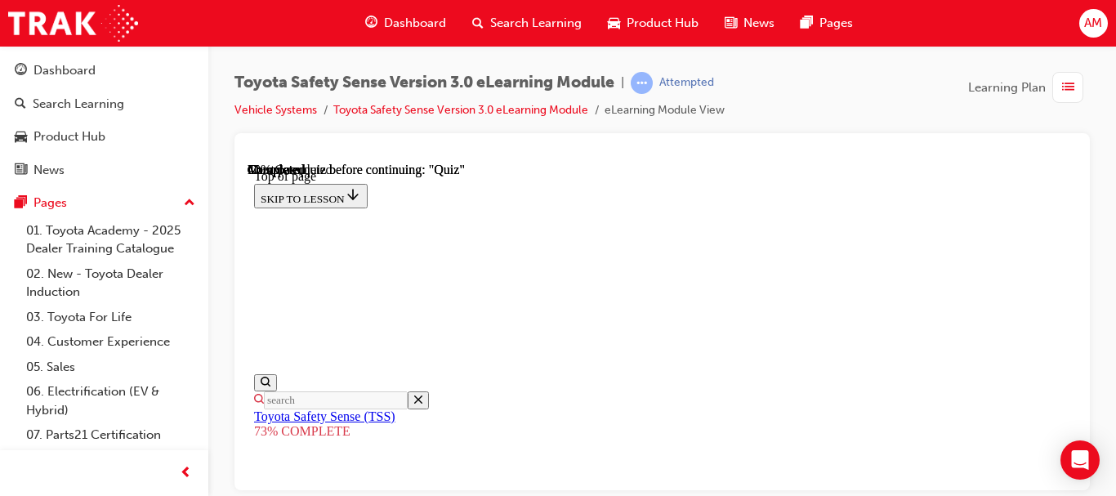
scroll to position [631, 0]
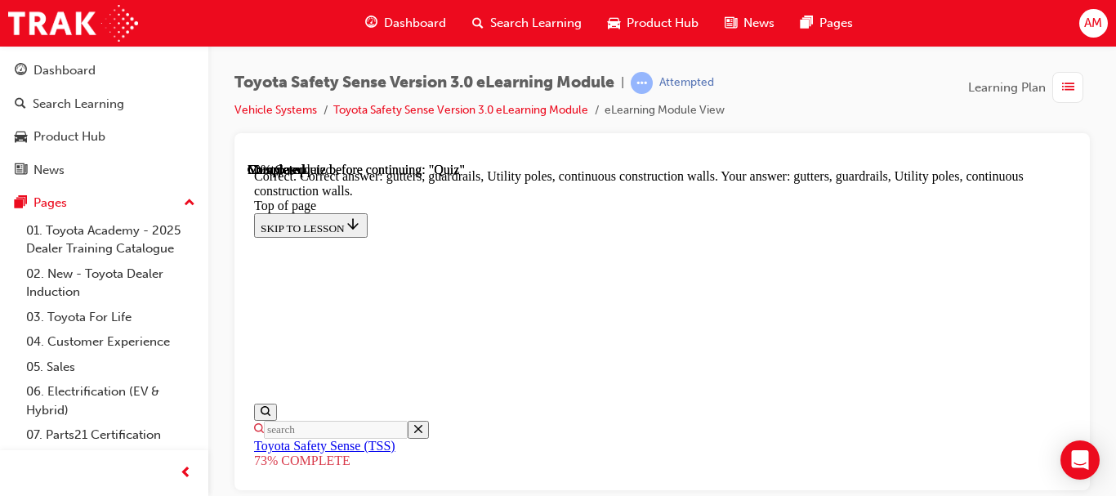
scroll to position [762, 0]
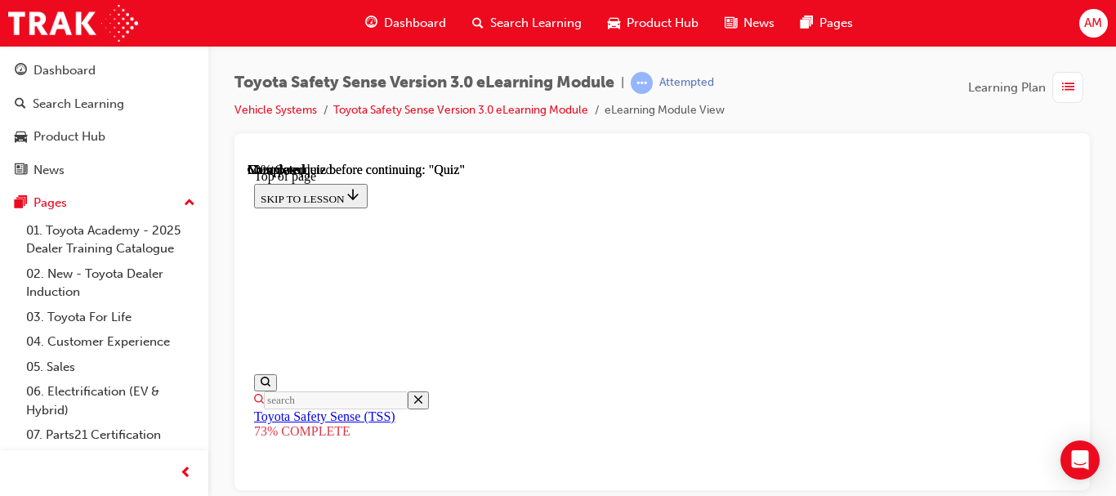
scroll to position [550, 0]
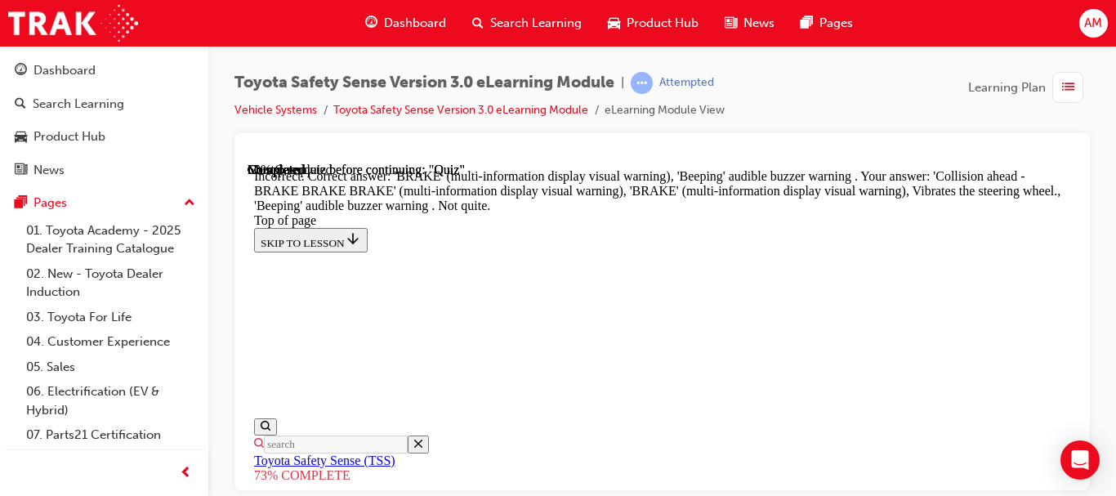
scroll to position [910, 0]
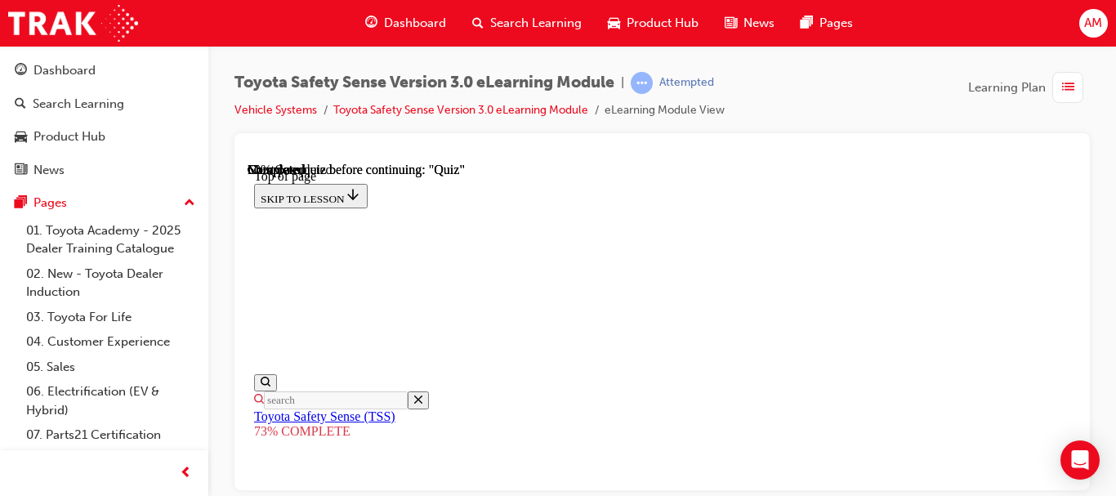
scroll to position [305, 0]
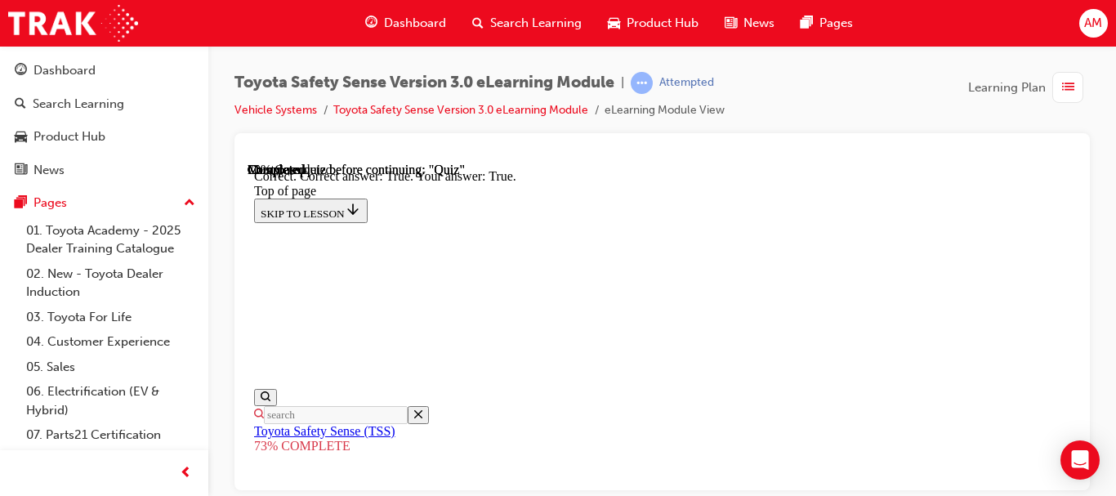
scroll to position [538, 0]
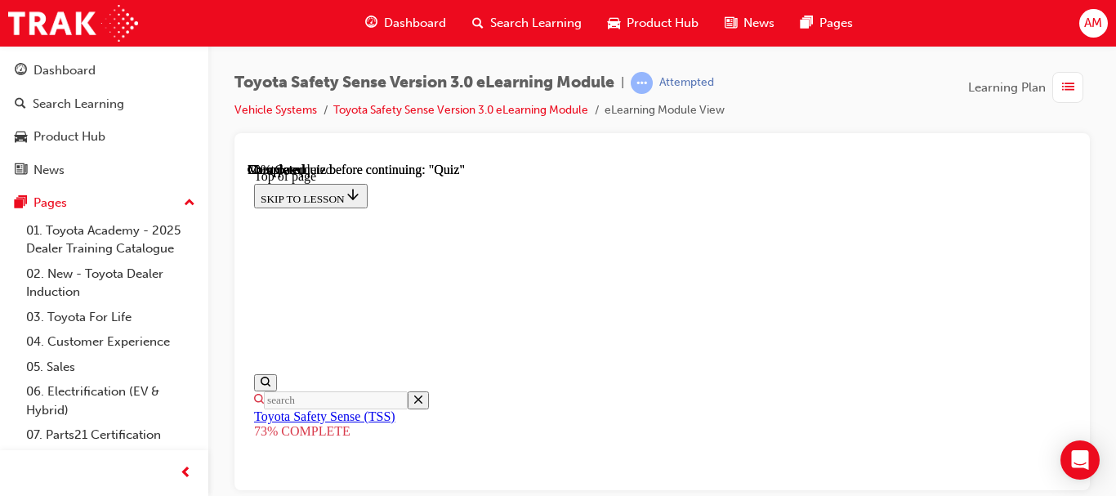
scroll to position [468, 0]
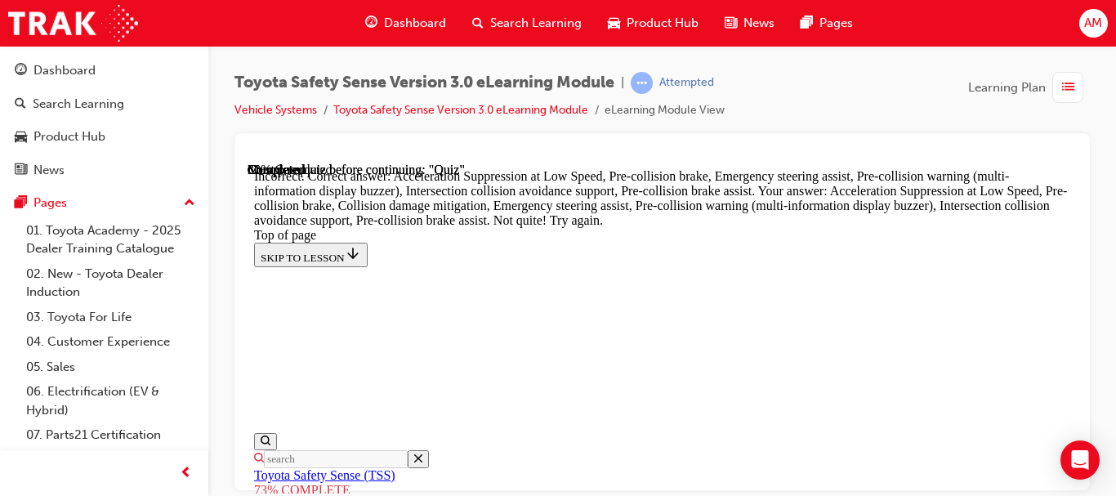
scroll to position [1051, 0]
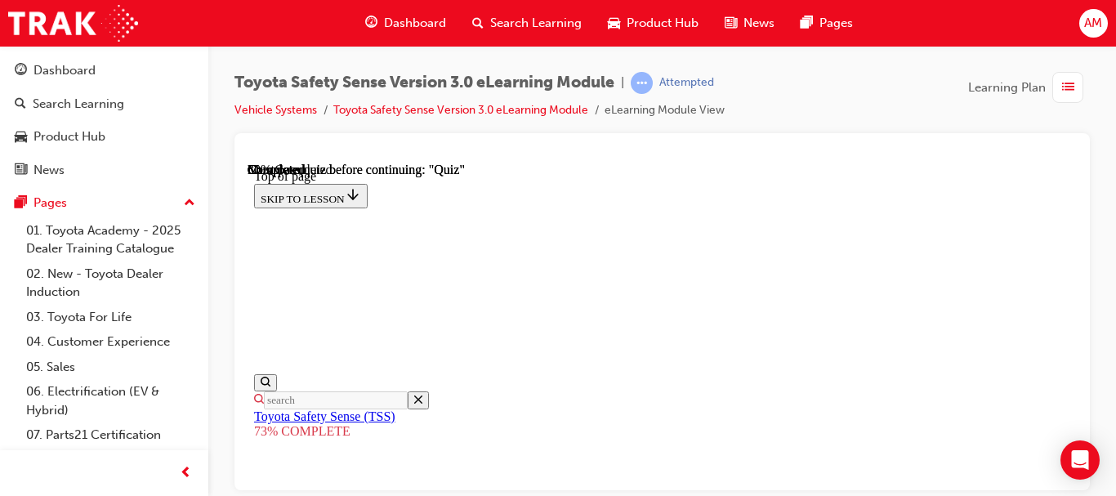
scroll to position [468, 0]
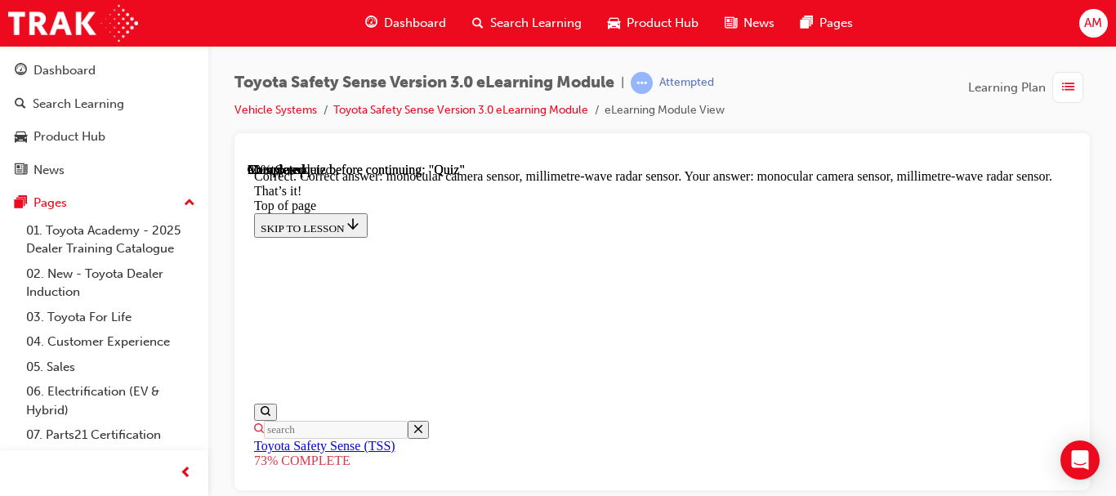
scroll to position [871, 0]
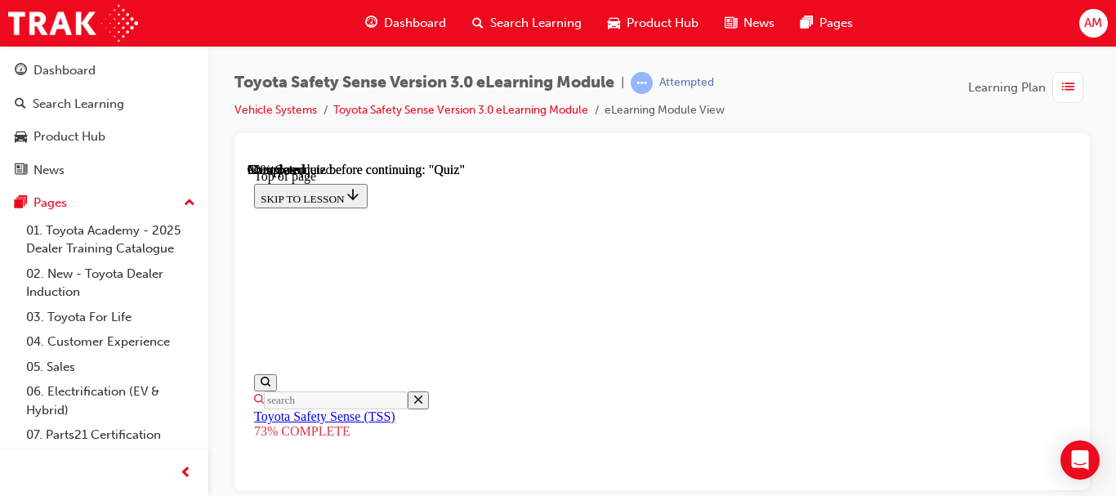
scroll to position [223, 0]
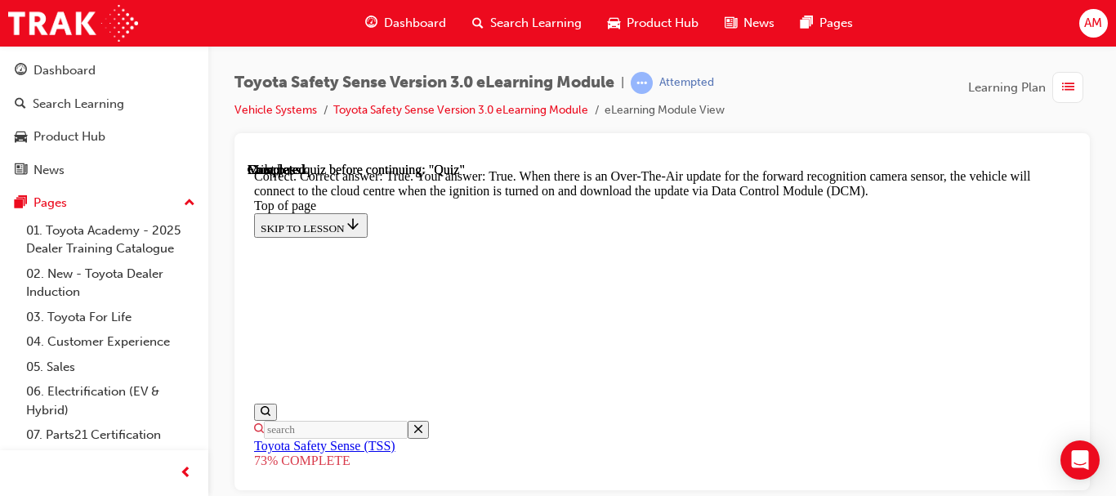
scroll to position [641, 0]
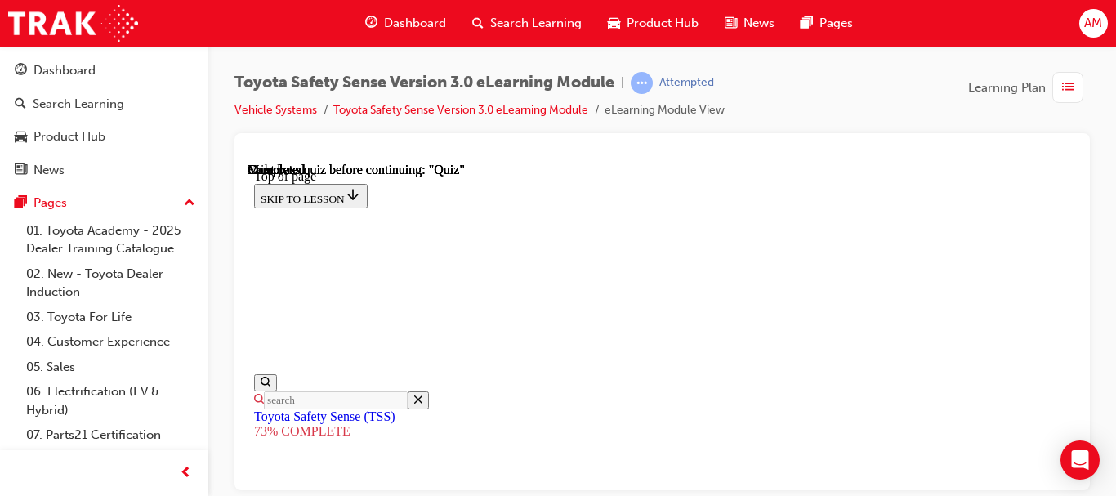
scroll to position [506, 0]
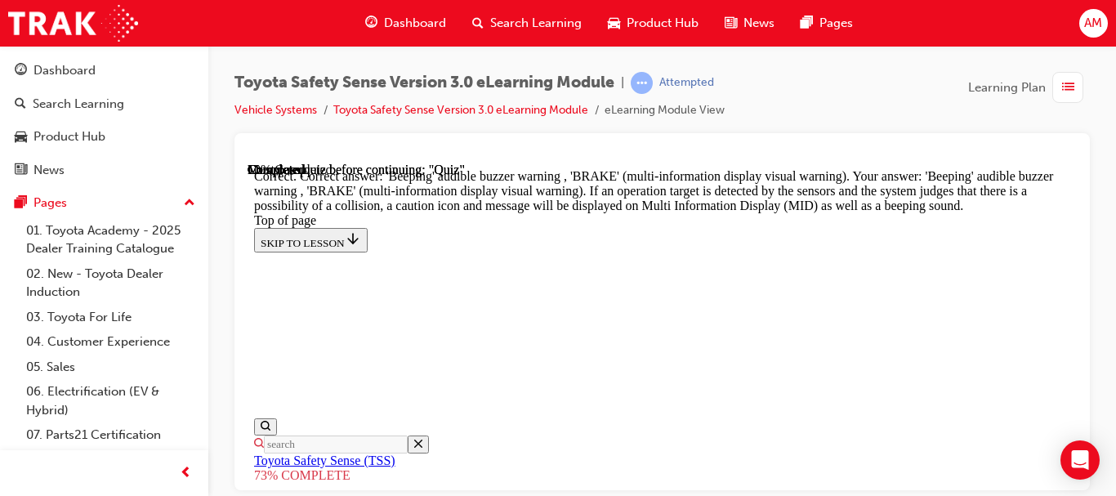
scroll to position [762, 0]
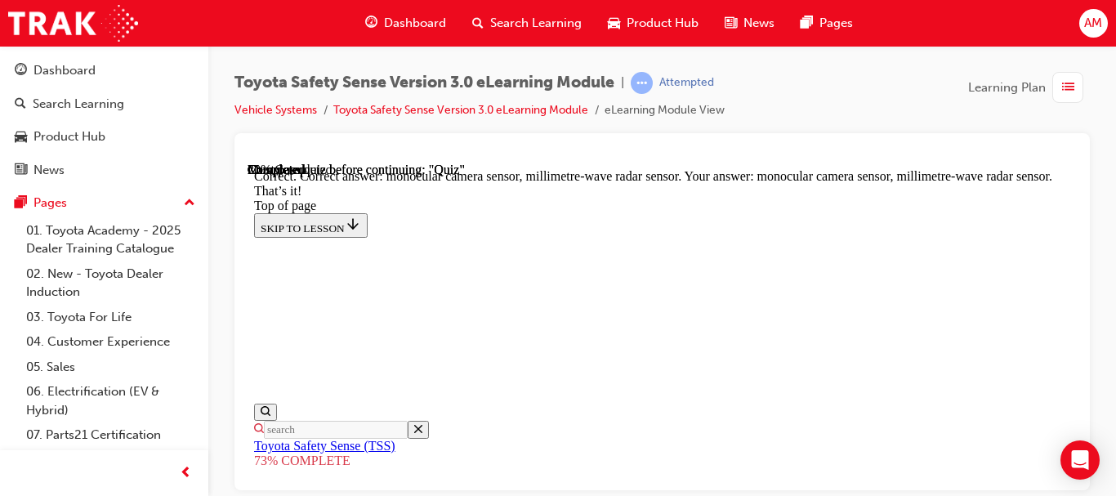
scroll to position [871, 0]
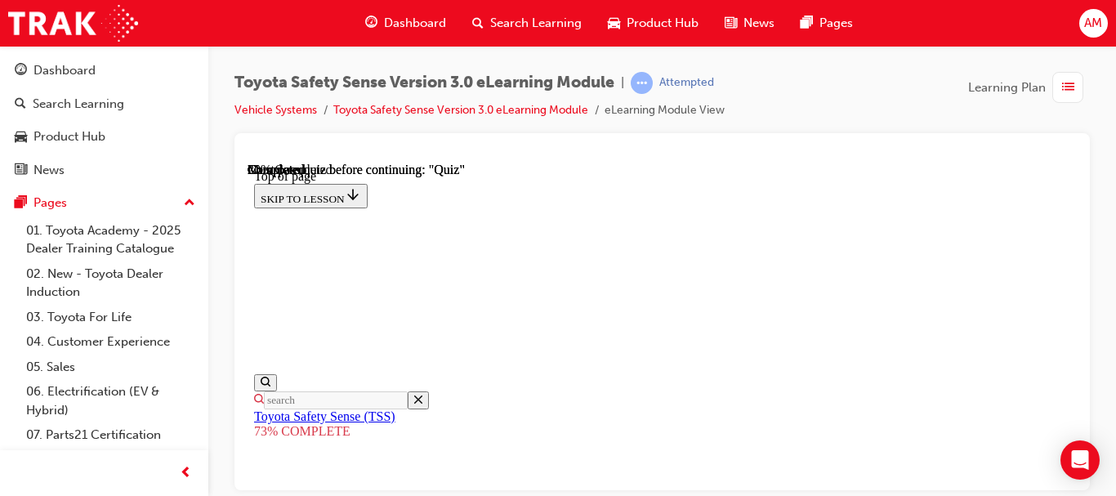
scroll to position [386, 0]
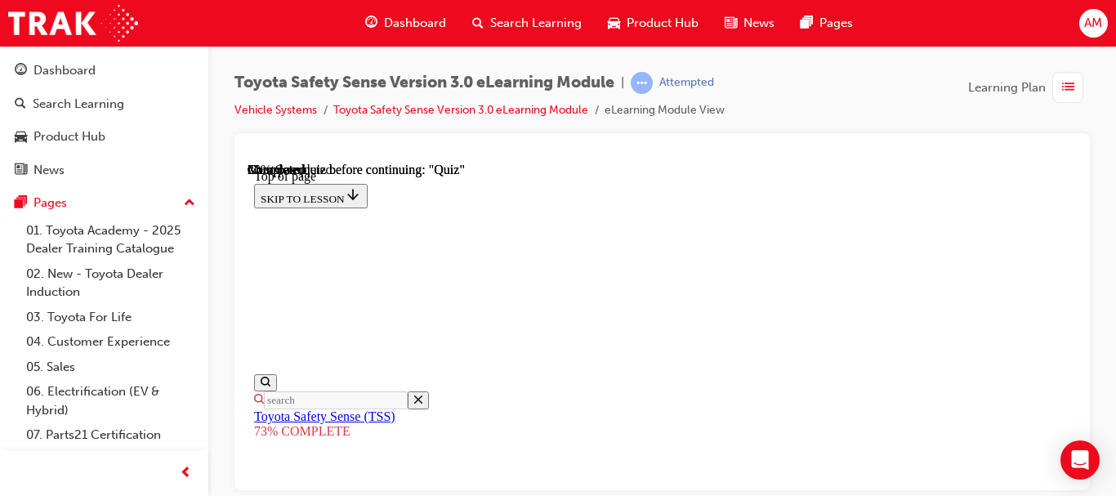
scroll to position [631, 0]
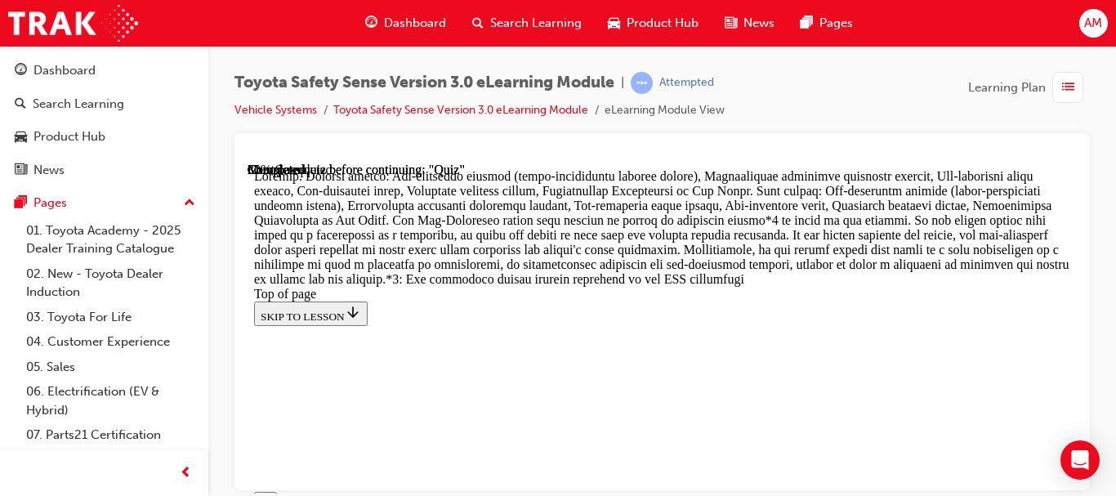
scroll to position [1497, 0]
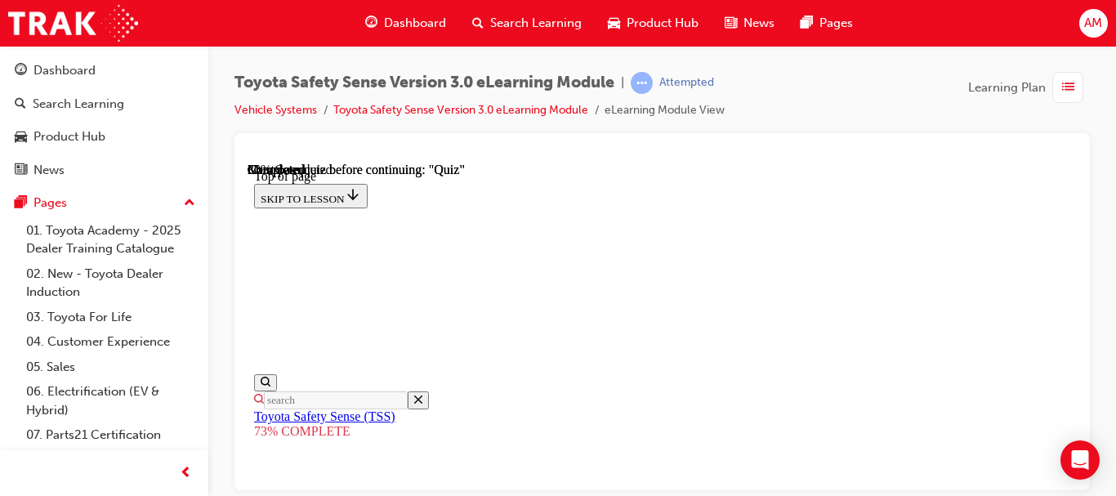
scroll to position [550, 0]
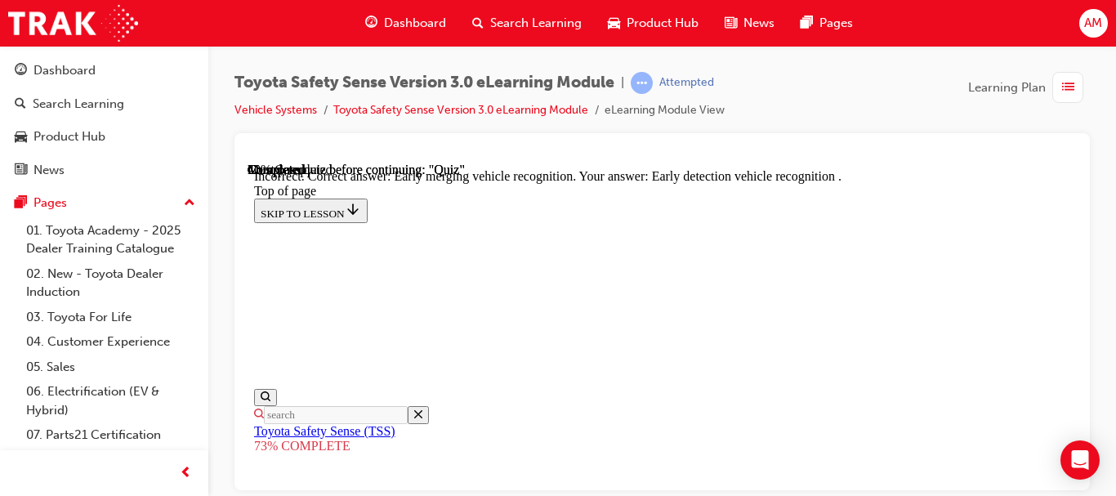
scroll to position [578, 0]
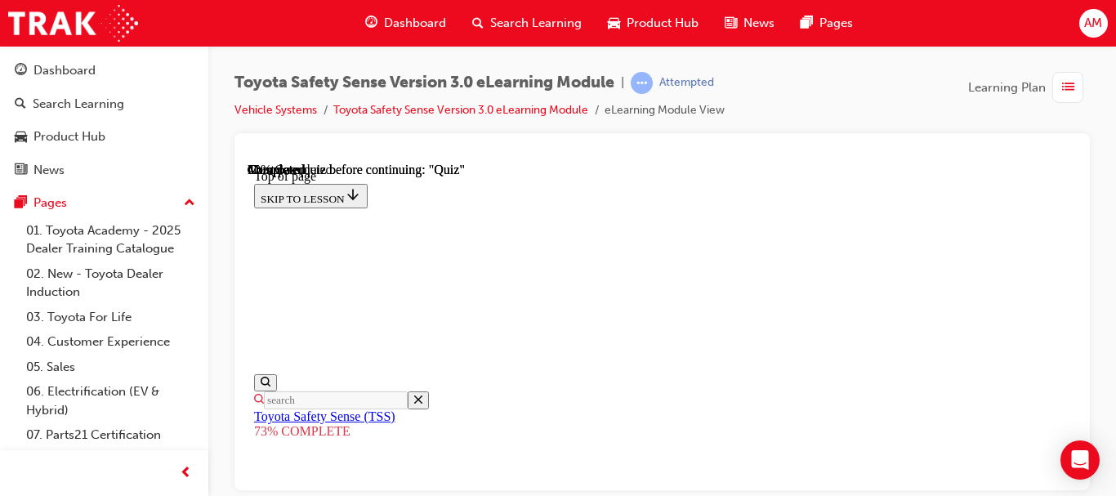
scroll to position [468, 0]
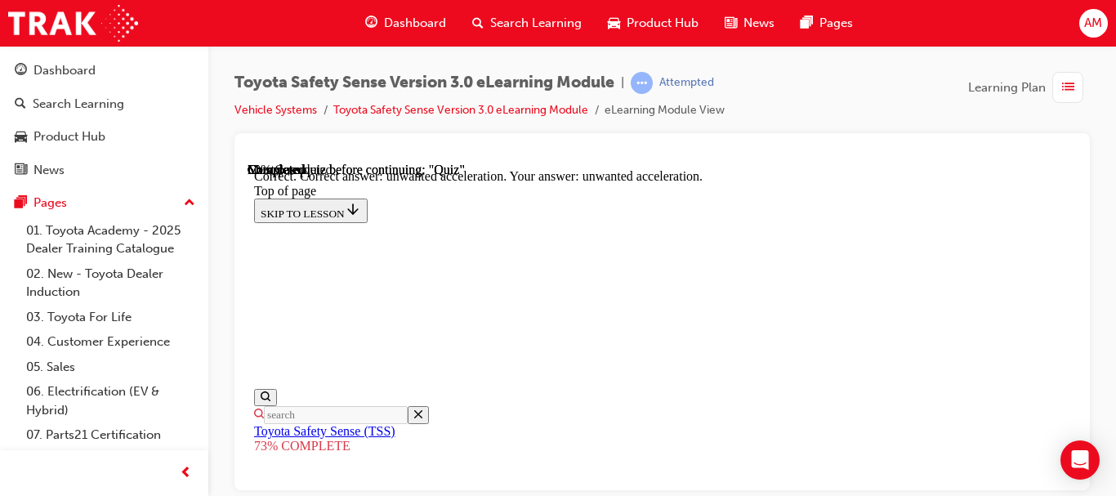
scroll to position [752, 0]
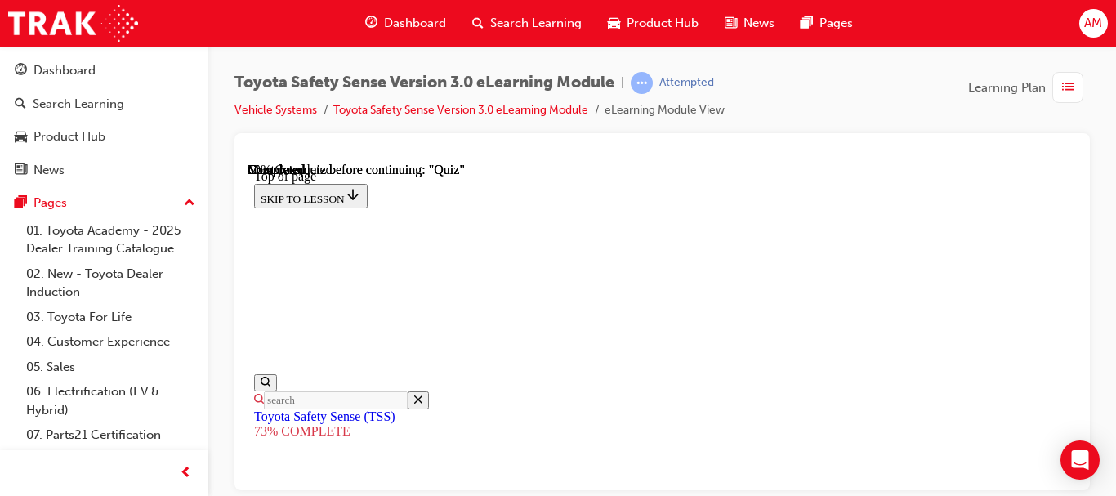
scroll to position [305, 0]
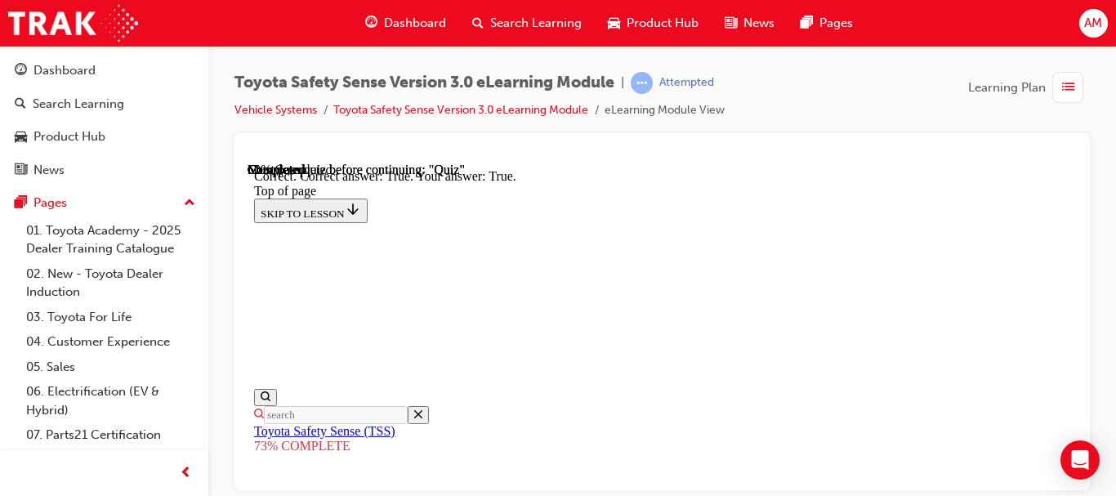
scroll to position [538, 0]
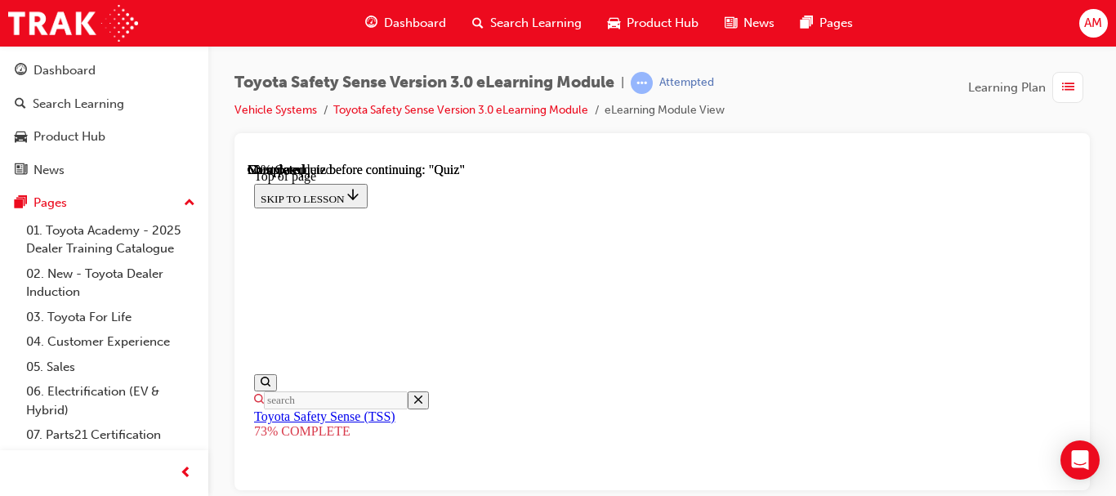
scroll to position [550, 0]
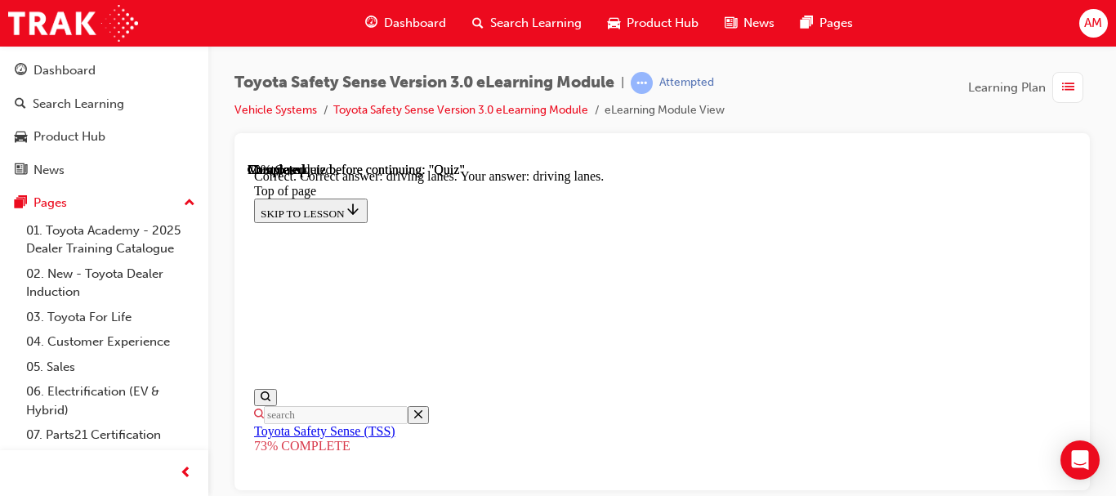
scroll to position [697, 0]
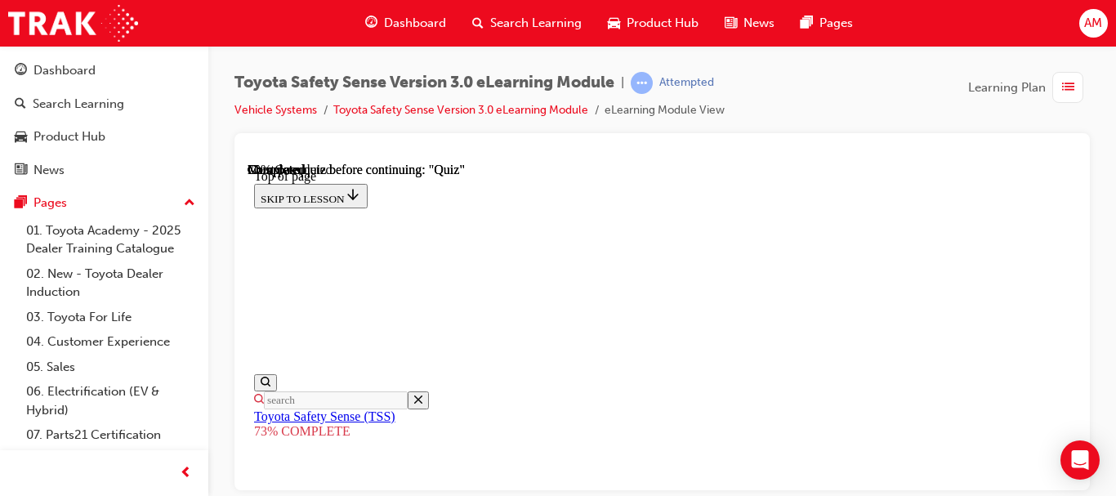
scroll to position [223, 0]
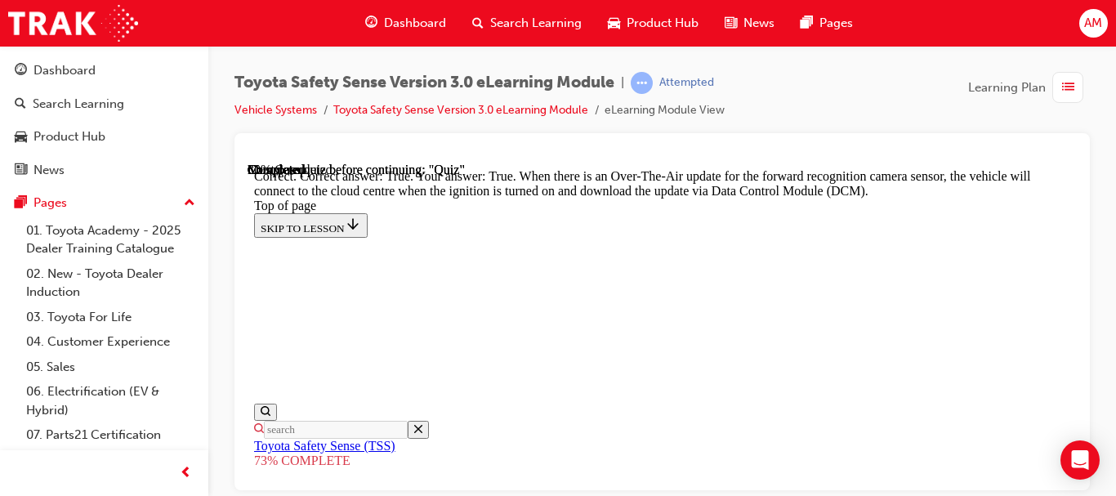
scroll to position [641, 0]
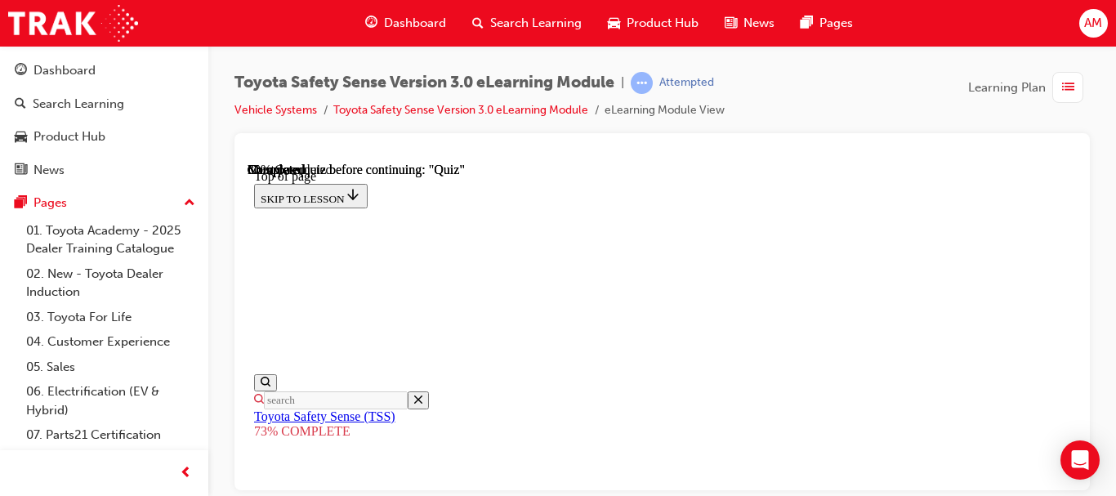
scroll to position [386, 0]
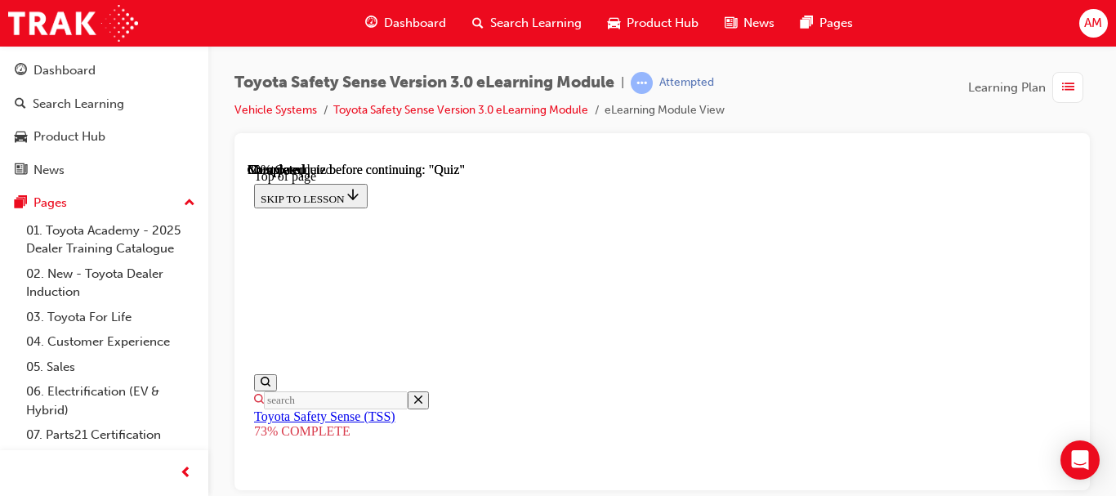
scroll to position [711, 0]
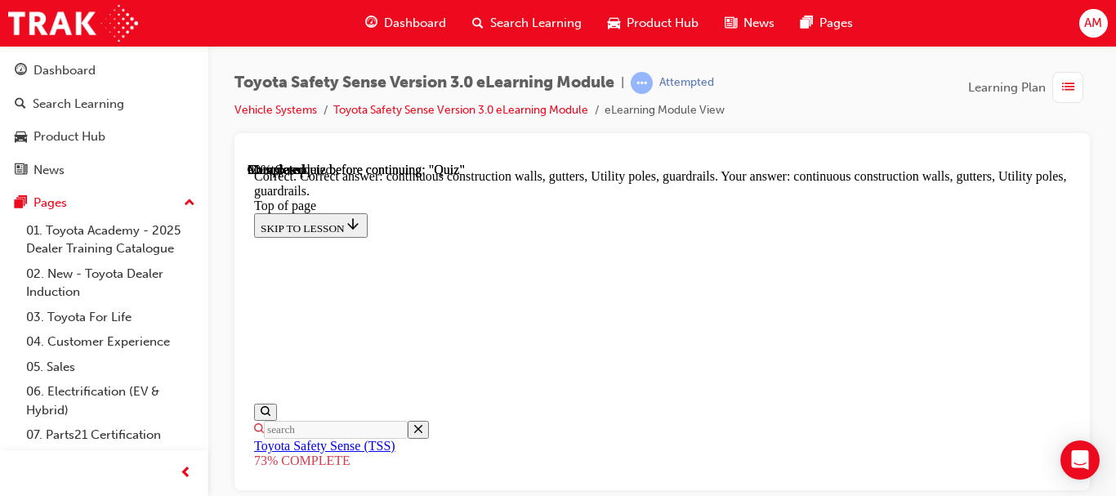
scroll to position [762, 0]
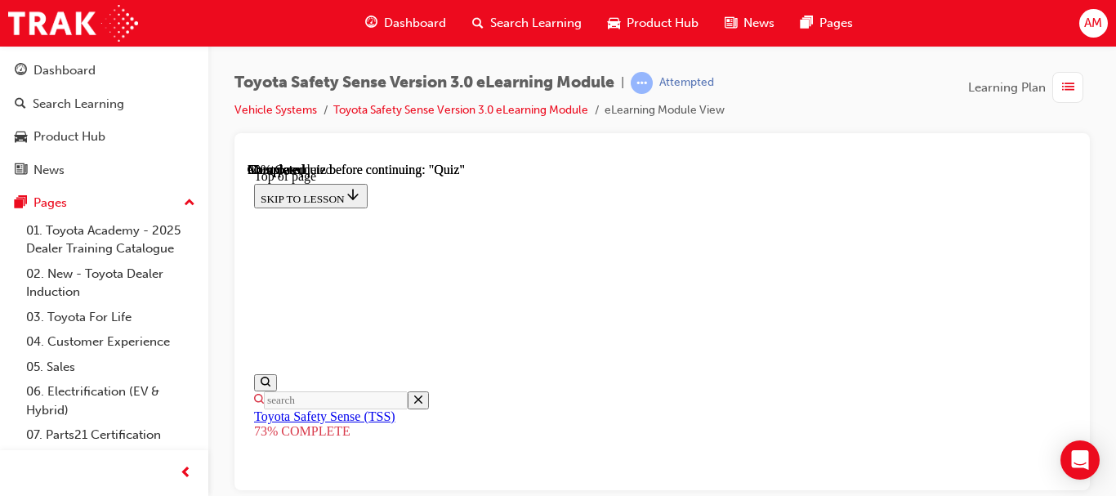
scroll to position [550, 0]
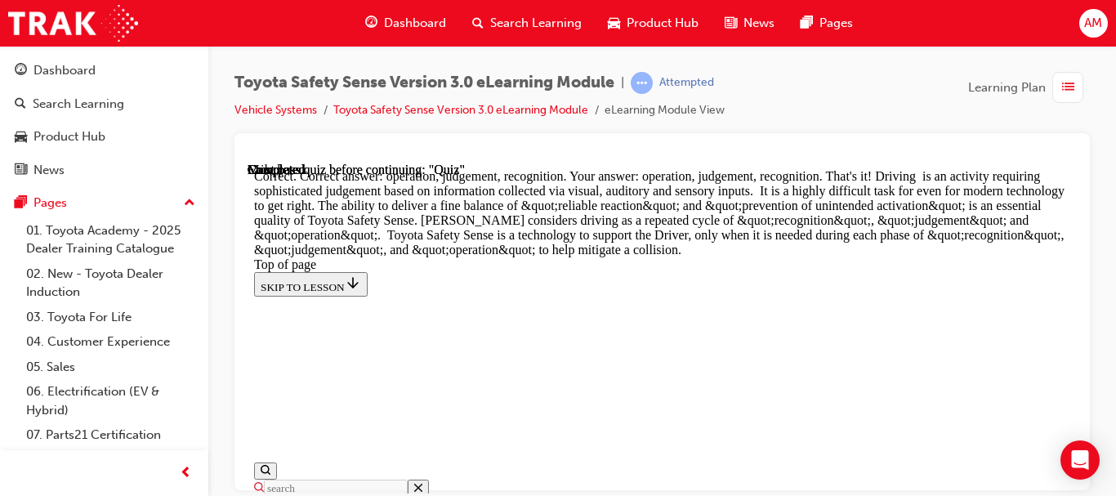
scroll to position [1310, 0]
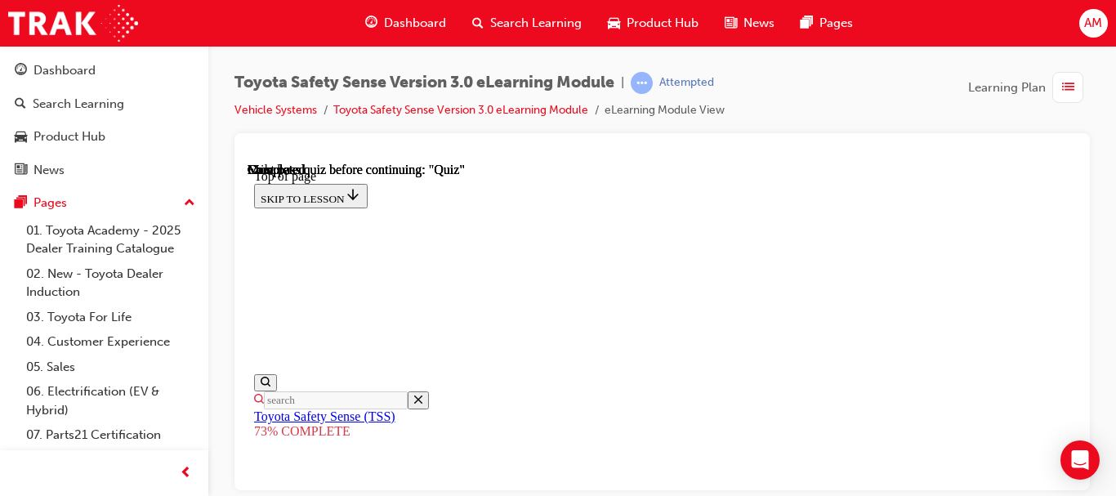
scroll to position [468, 0]
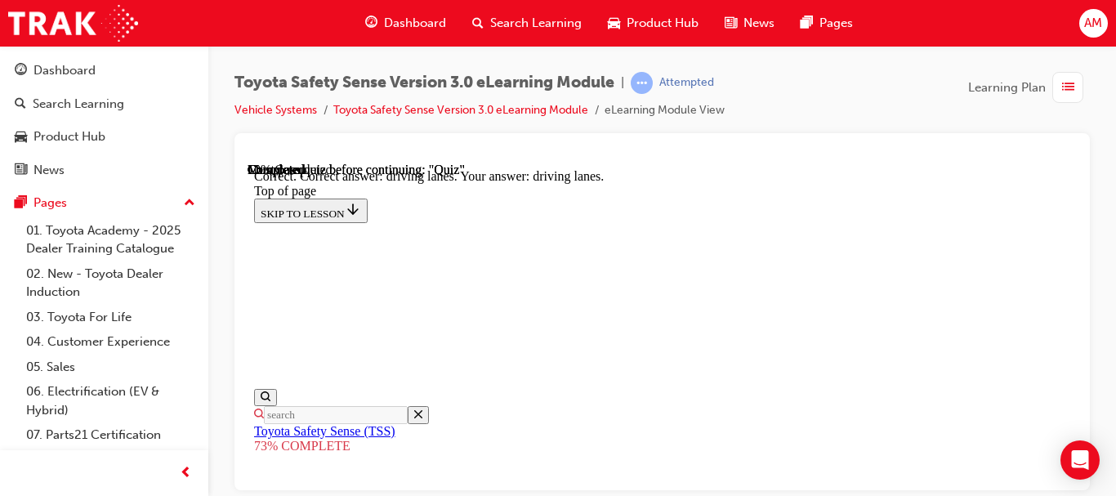
scroll to position [697, 0]
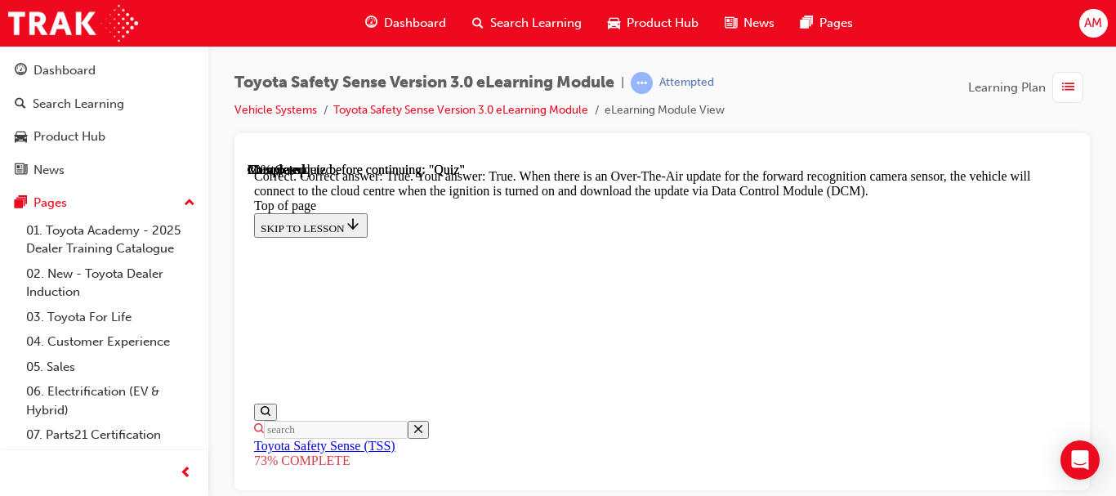
scroll to position [641, 0]
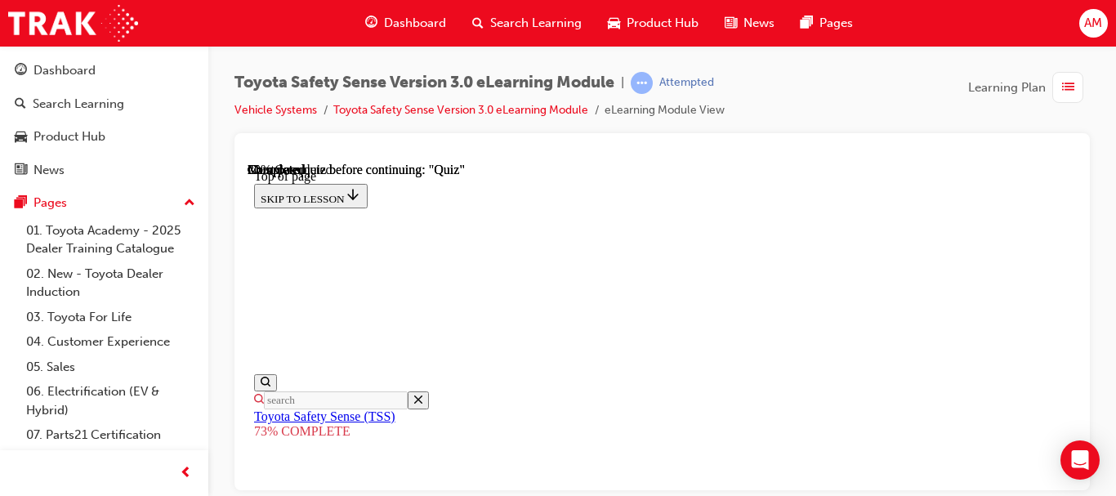
scroll to position [327, 0]
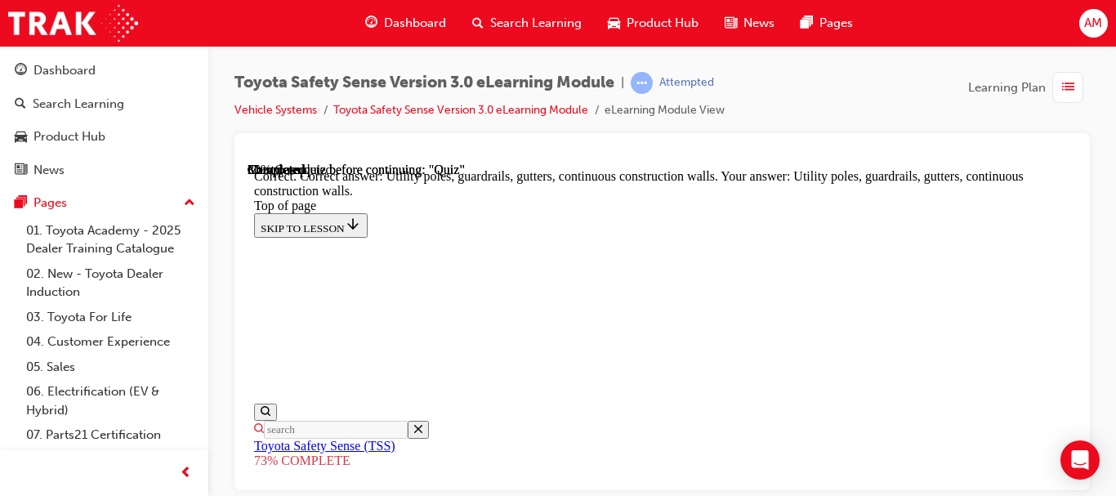
scroll to position [762, 0]
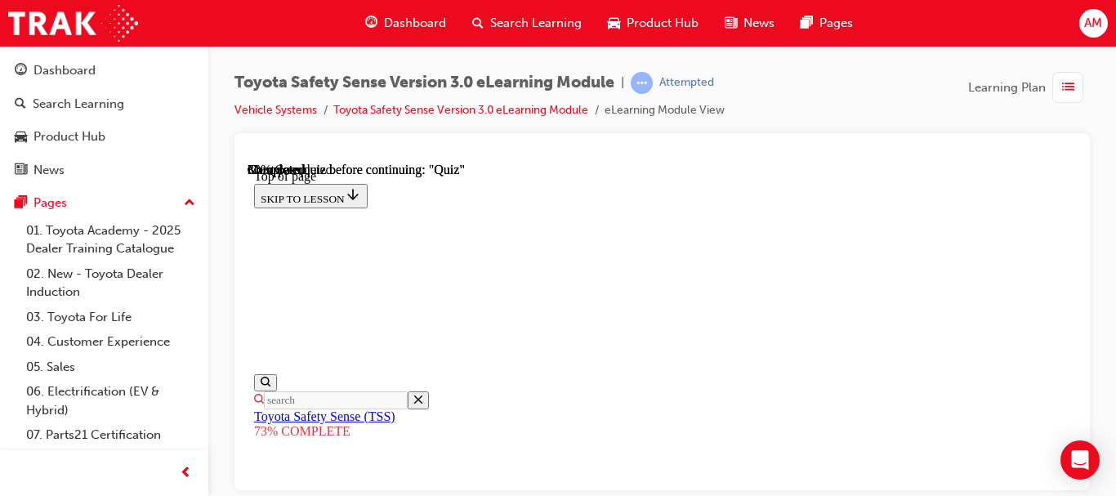
scroll to position [305, 0]
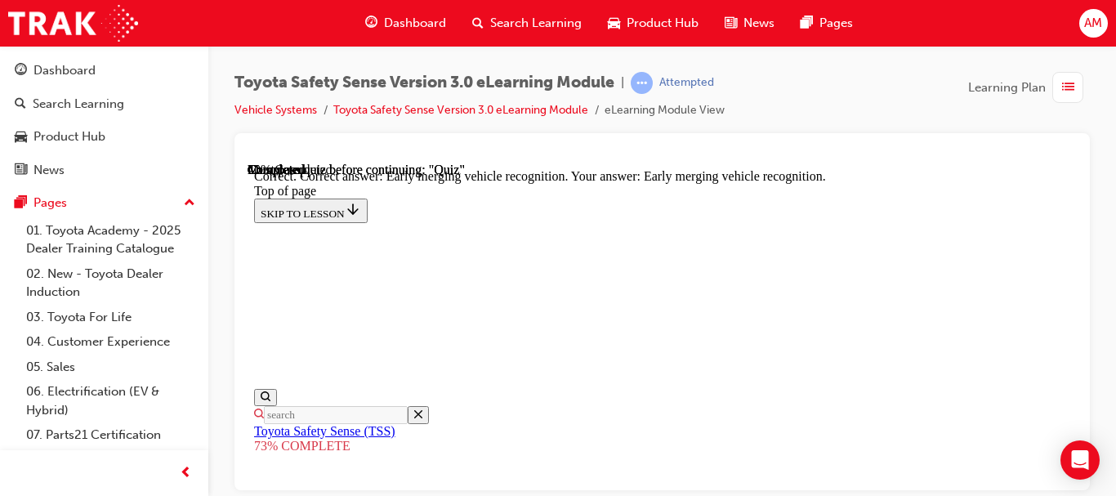
scroll to position [741, 0]
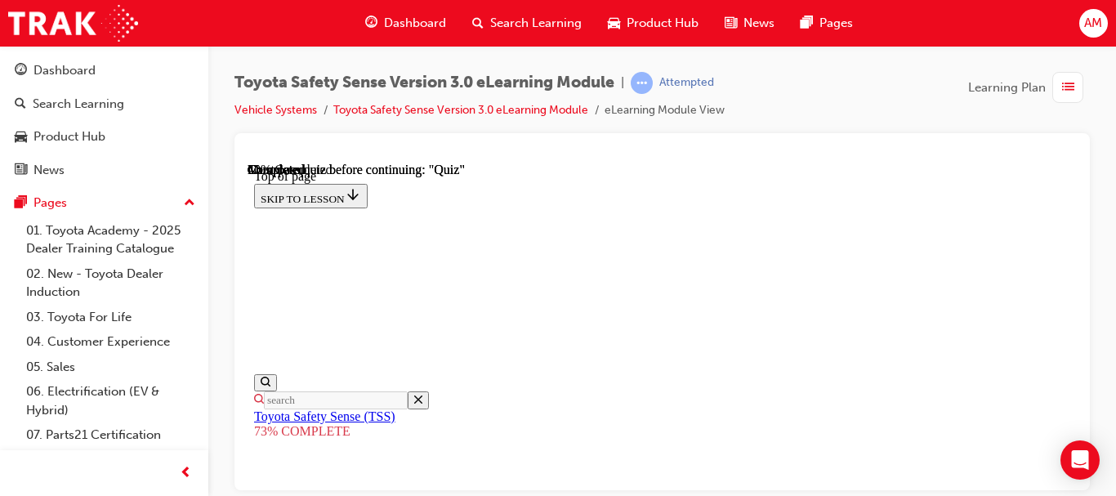
scroll to position [386, 0]
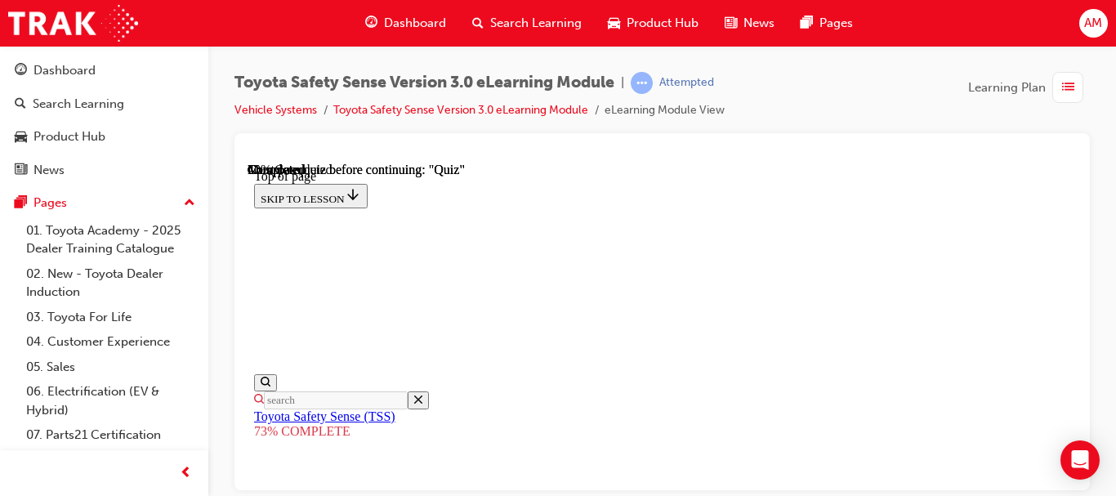
scroll to position [631, 0]
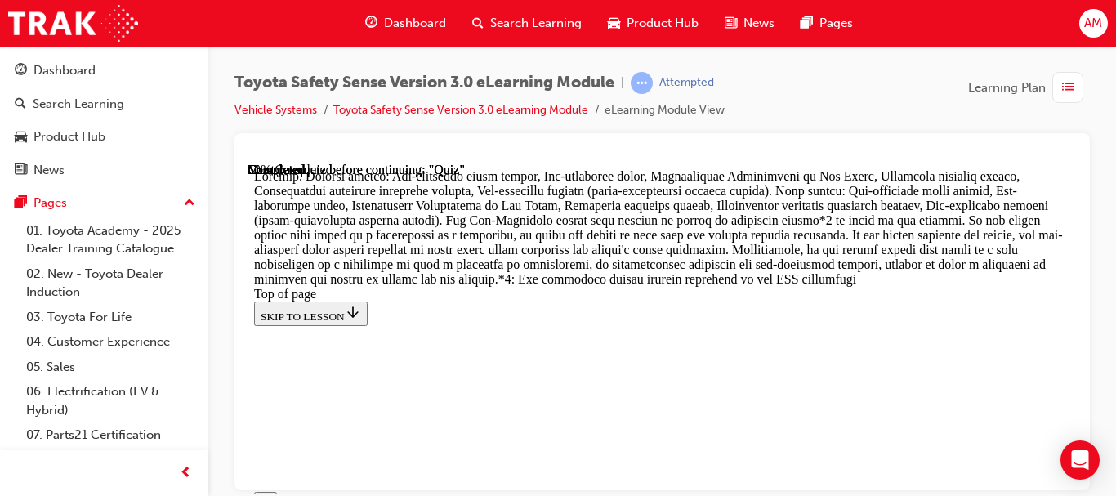
scroll to position [1497, 0]
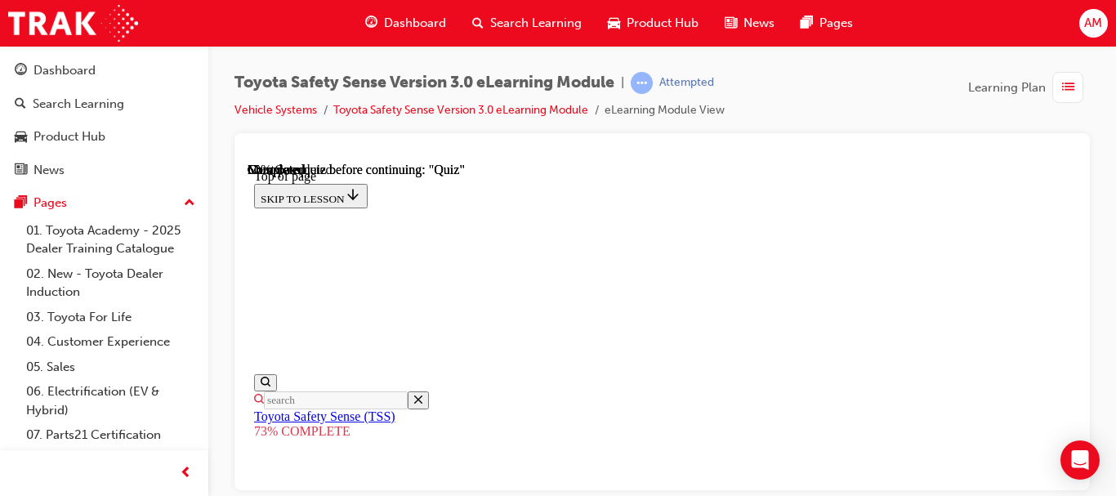
scroll to position [468, 0]
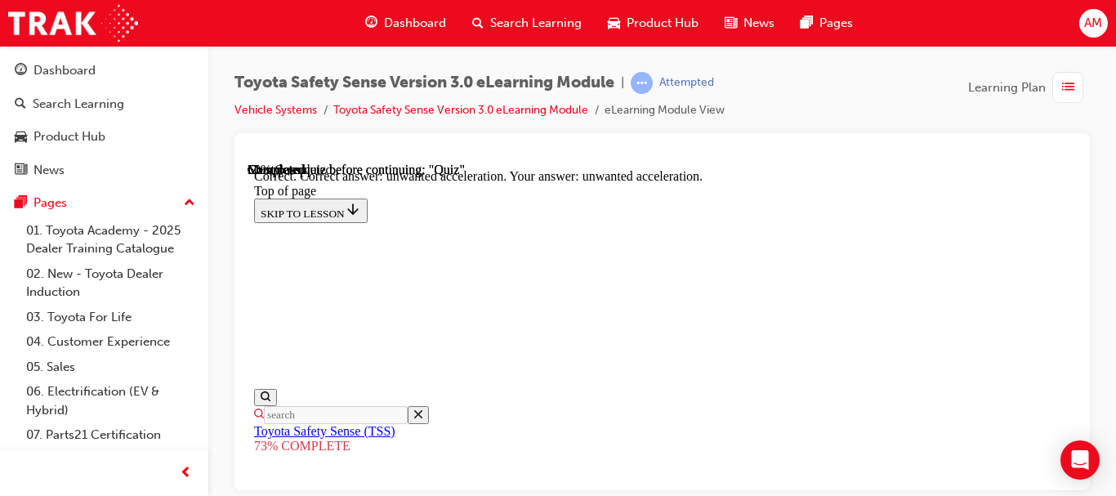
scroll to position [752, 0]
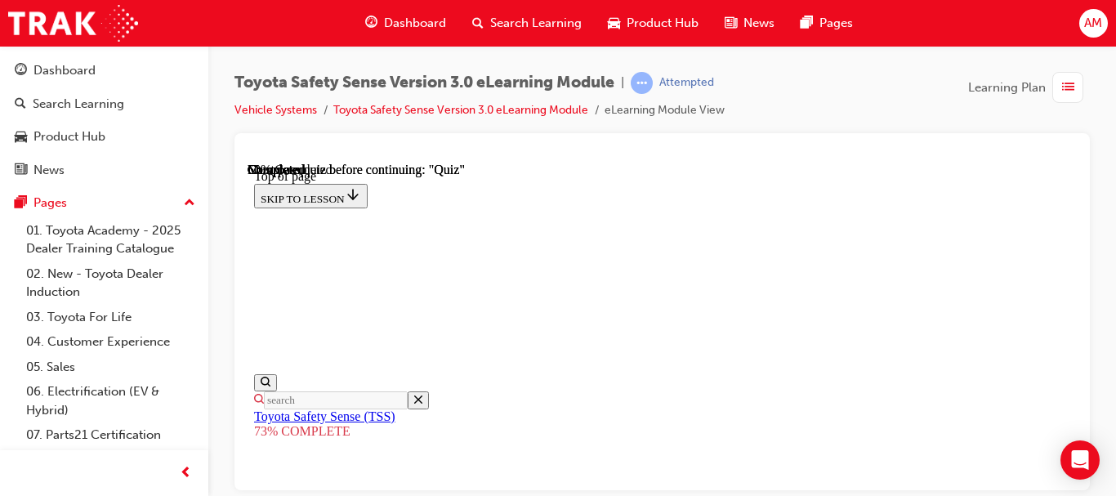
scroll to position [305, 0]
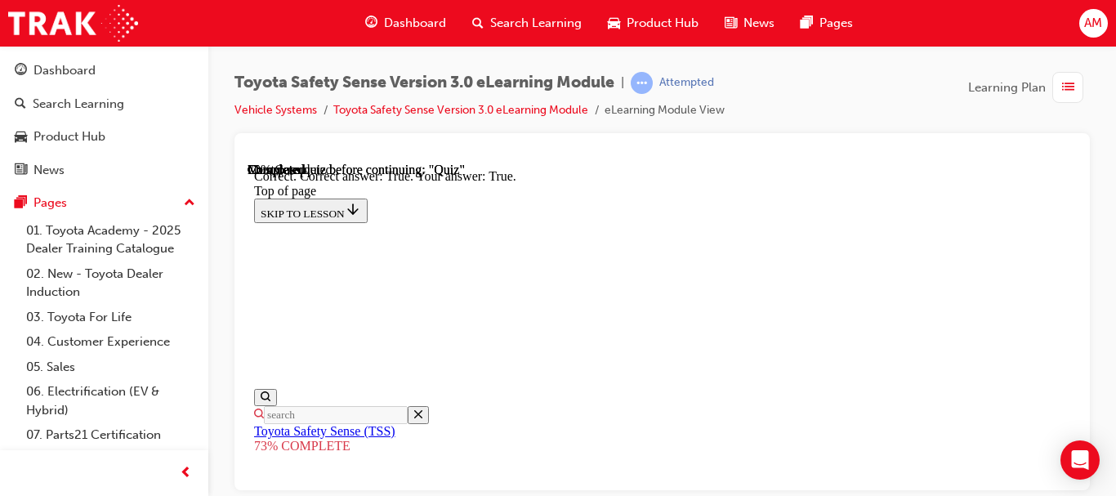
scroll to position [538, 0]
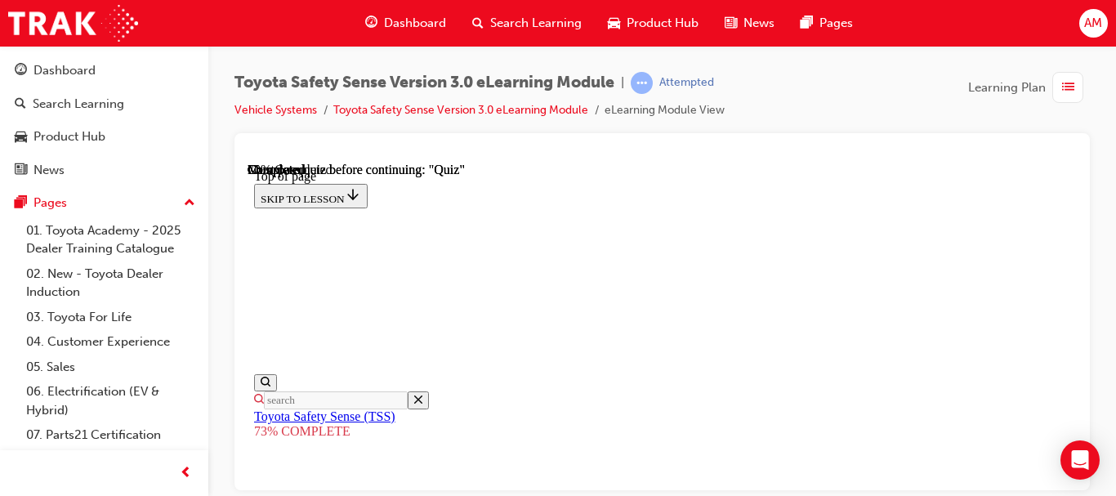
scroll to position [550, 0]
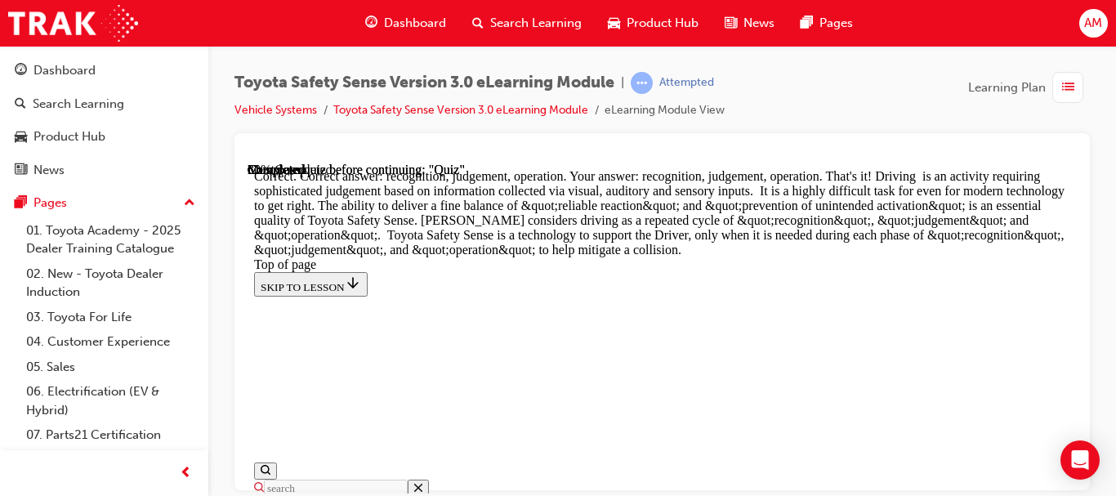
scroll to position [1310, 0]
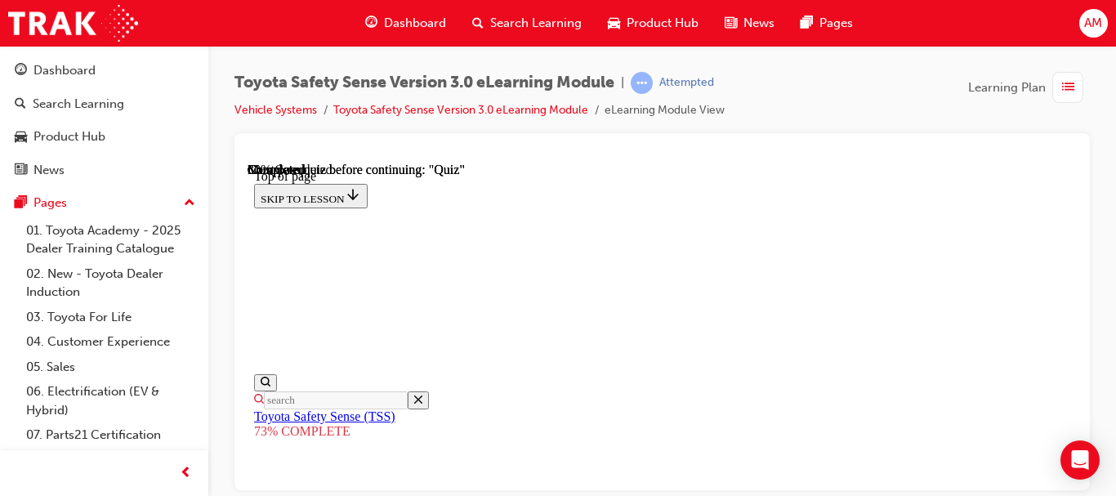
scroll to position [631, 0]
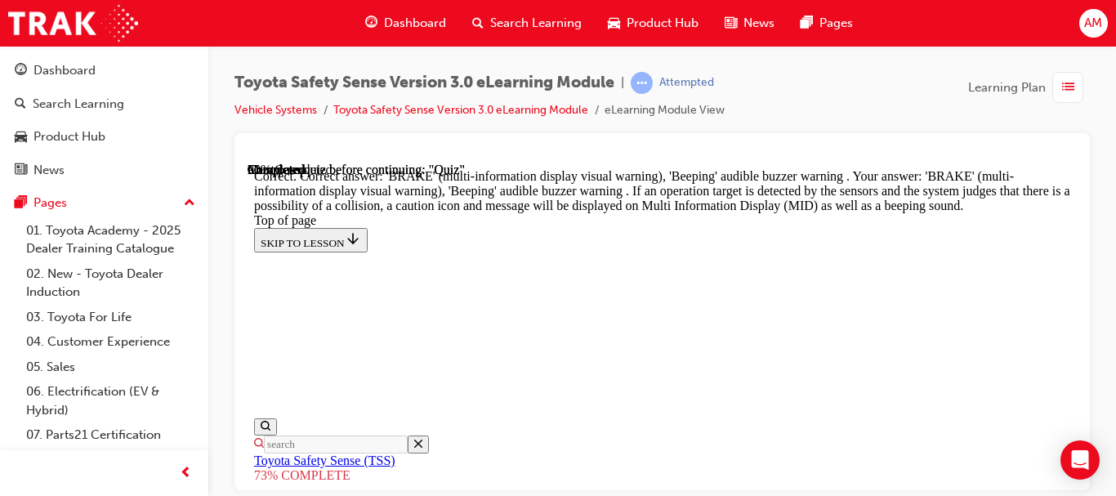
scroll to position [1007, 0]
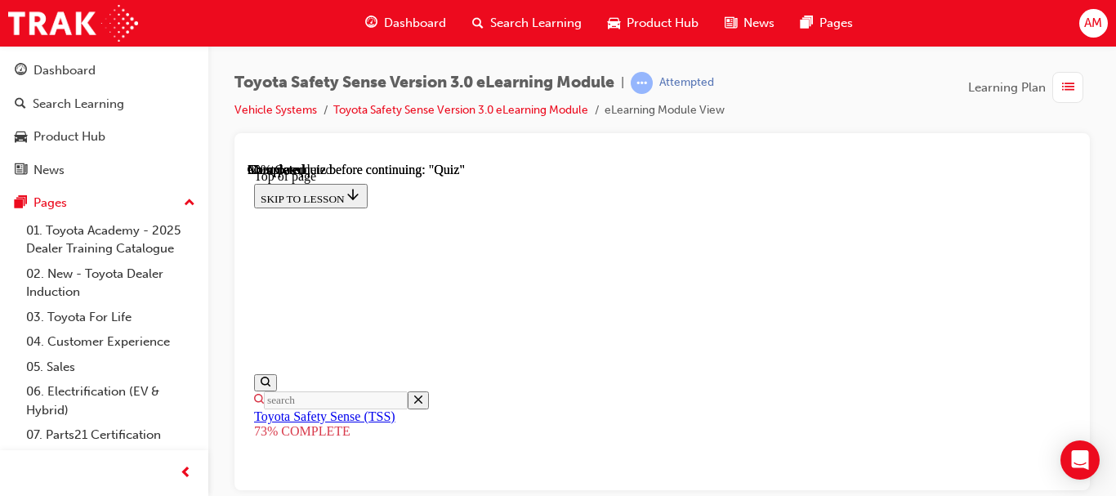
scroll to position [550, 0]
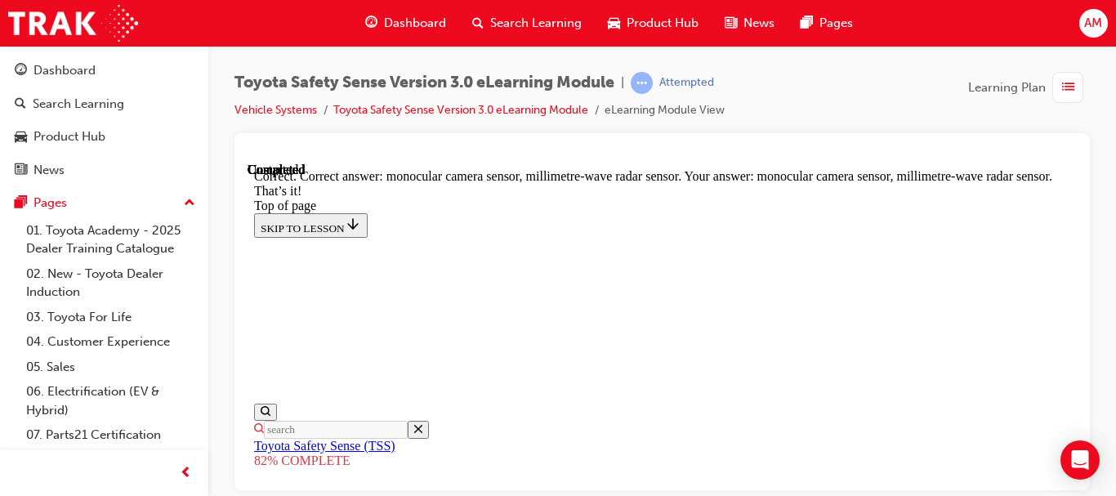
scroll to position [871, 0]
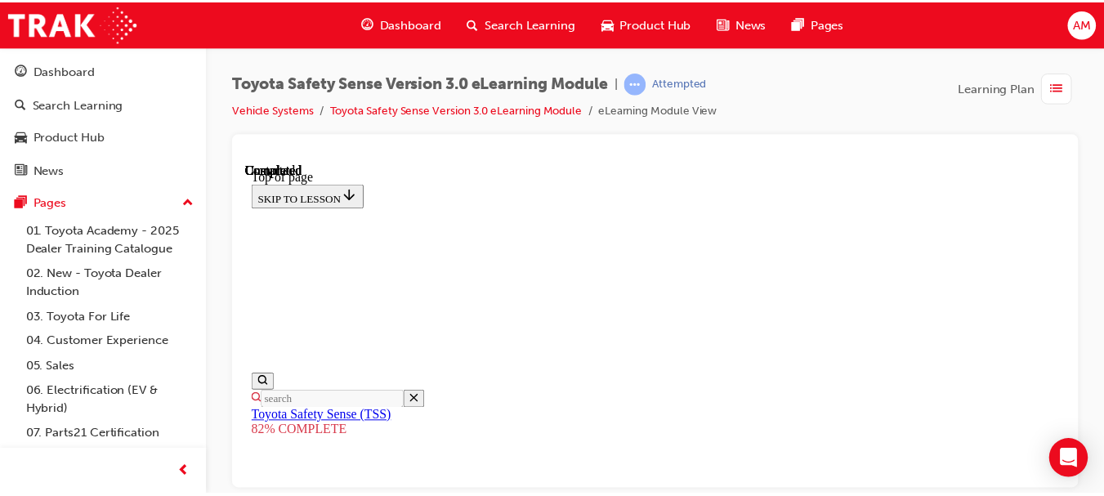
scroll to position [180, 0]
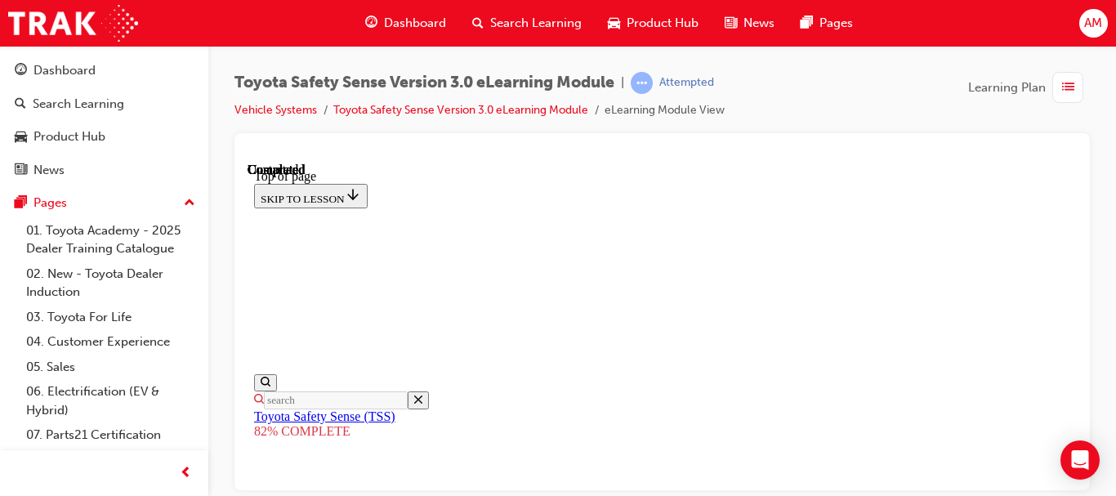
click at [409, 22] on span "Dashboard" at bounding box center [415, 23] width 62 height 19
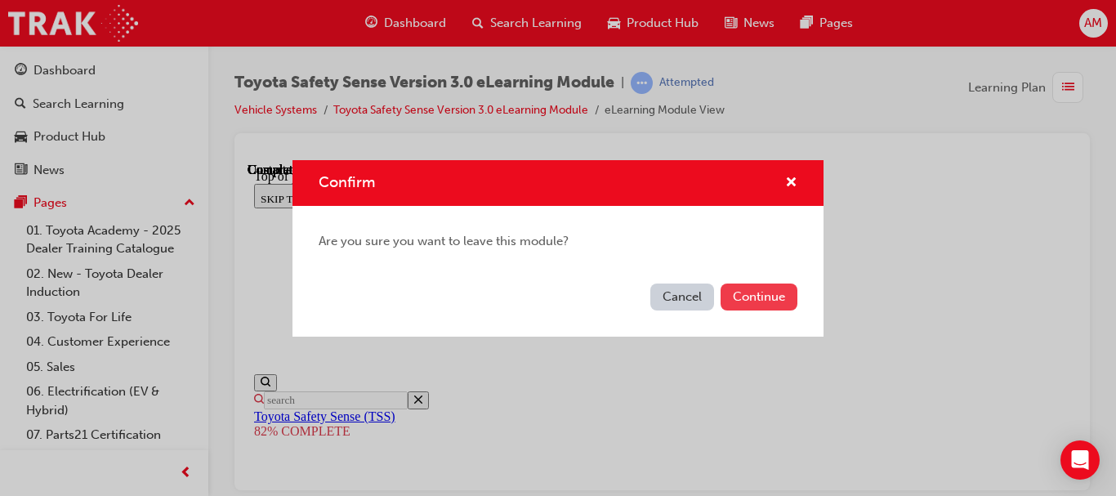
click at [749, 296] on button "Continue" at bounding box center [759, 296] width 77 height 27
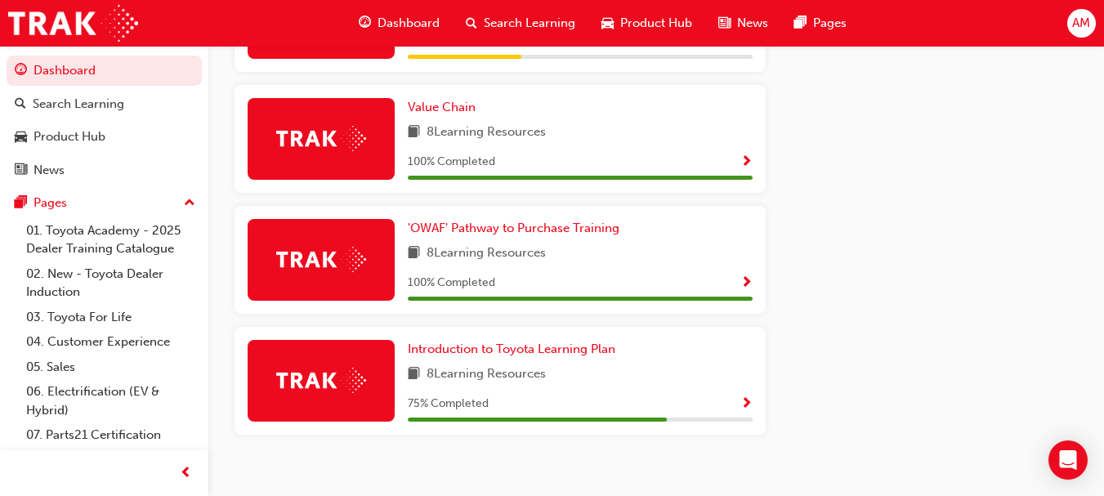
scroll to position [1114, 0]
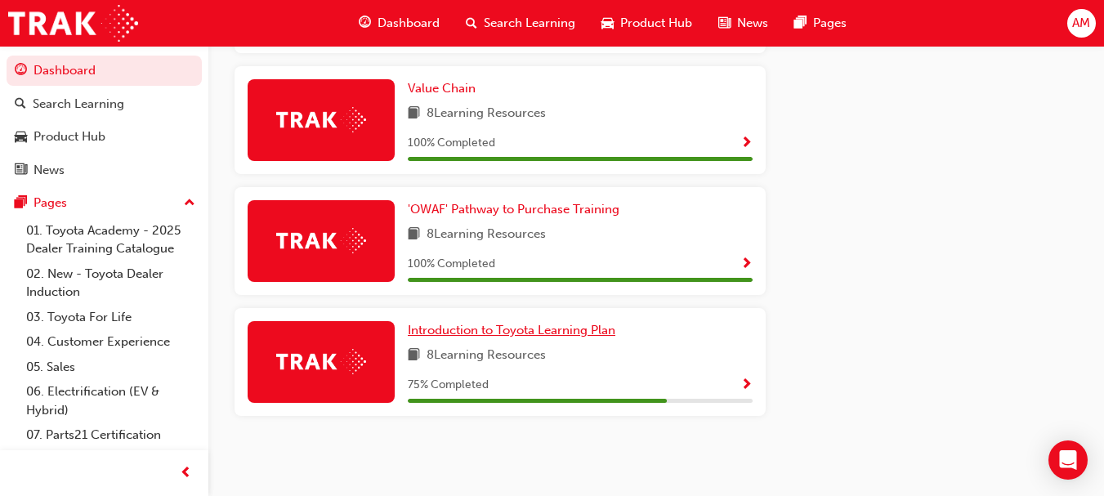
click at [515, 330] on span "Introduction to Toyota Learning Plan" at bounding box center [511, 330] width 207 height 15
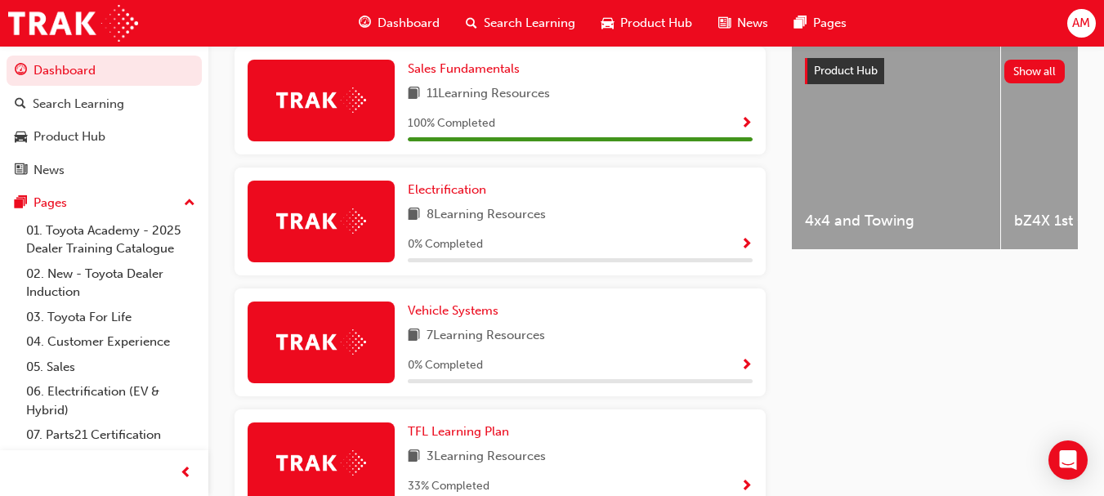
scroll to position [725, 0]
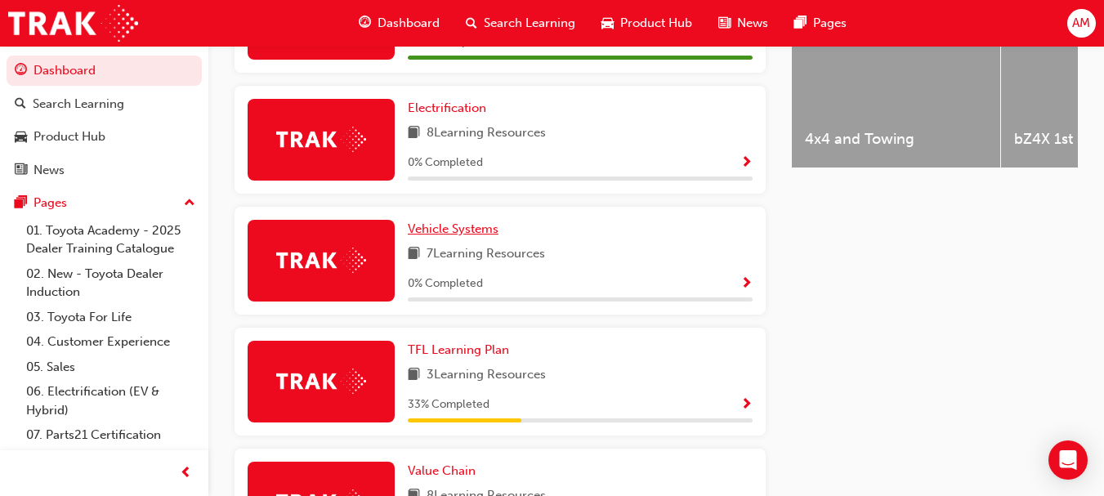
click at [462, 236] on span "Vehicle Systems" at bounding box center [453, 228] width 91 height 15
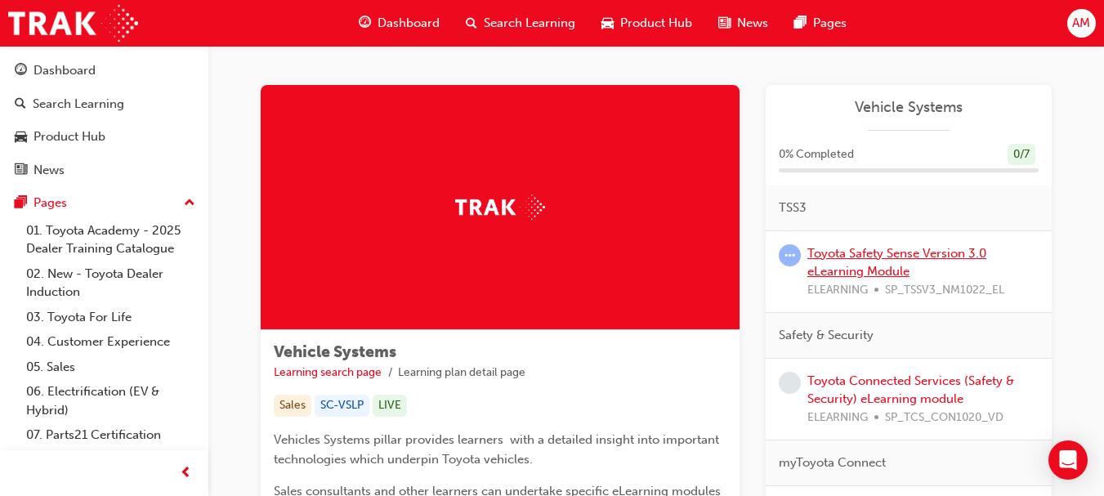
click at [849, 256] on link "Toyota Safety Sense Version 3.0 eLearning Module" at bounding box center [896, 262] width 179 height 33
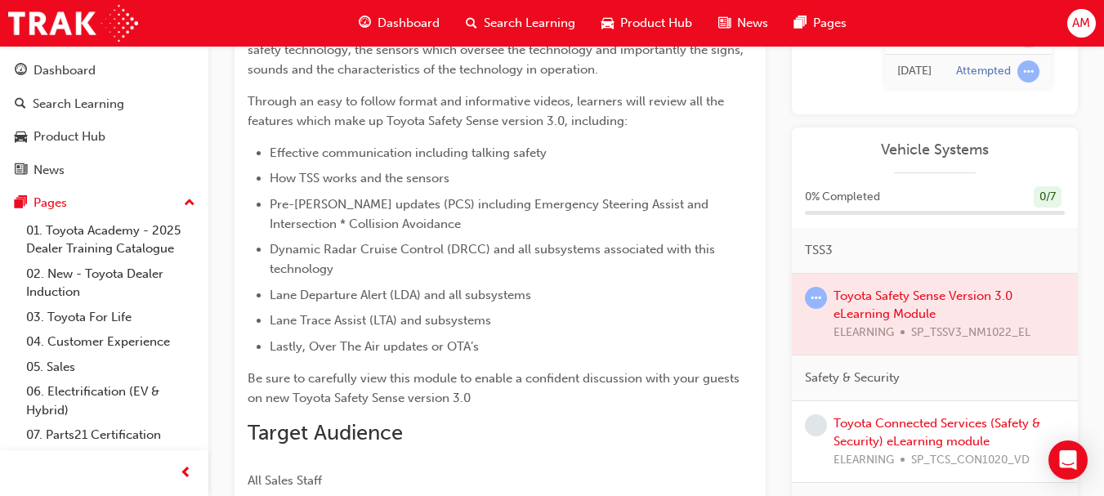
scroll to position [490, 0]
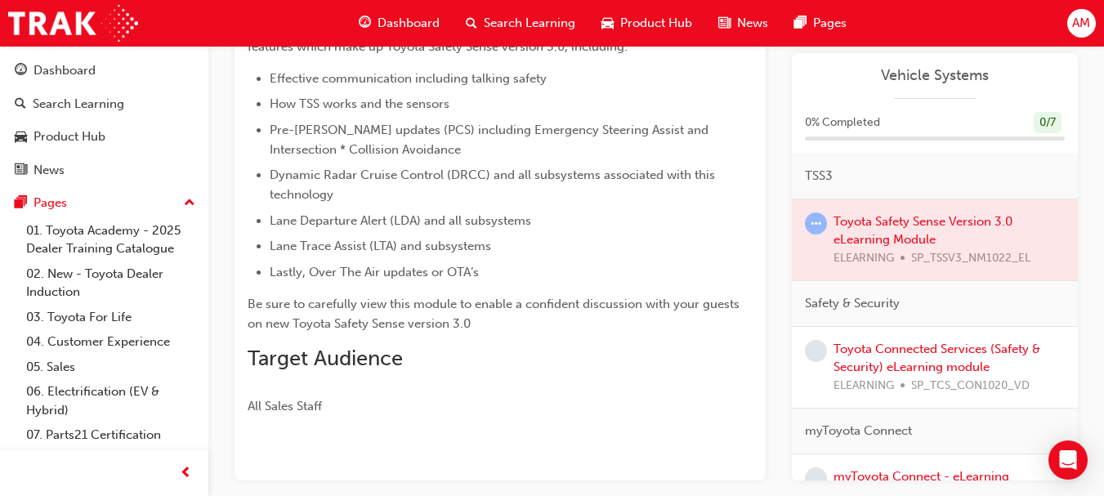
click at [812, 219] on span "learningRecordVerb_ATTEMPT-icon" at bounding box center [816, 223] width 22 height 22
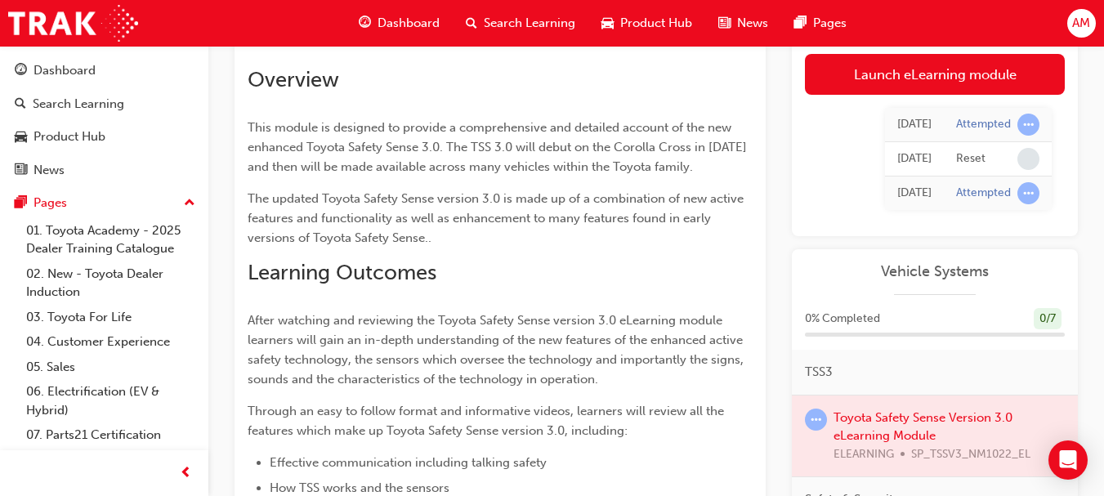
scroll to position [82, 0]
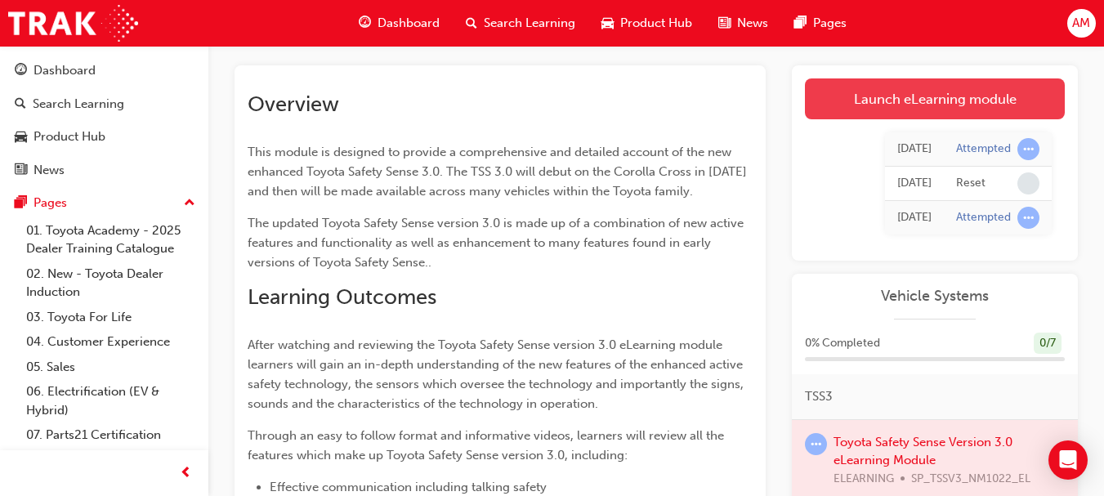
click at [944, 99] on link "Launch eLearning module" at bounding box center [935, 98] width 260 height 41
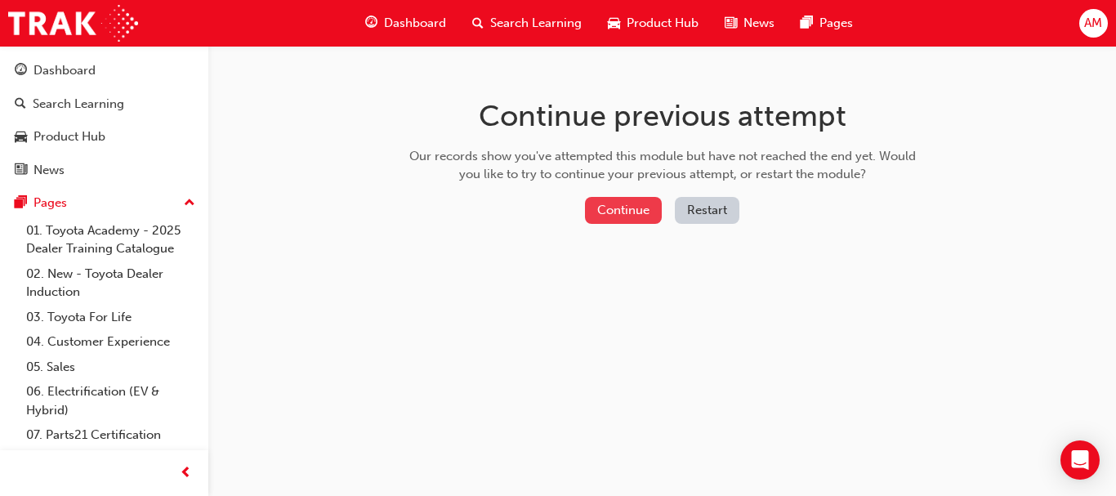
click at [627, 209] on button "Continue" at bounding box center [623, 210] width 77 height 27
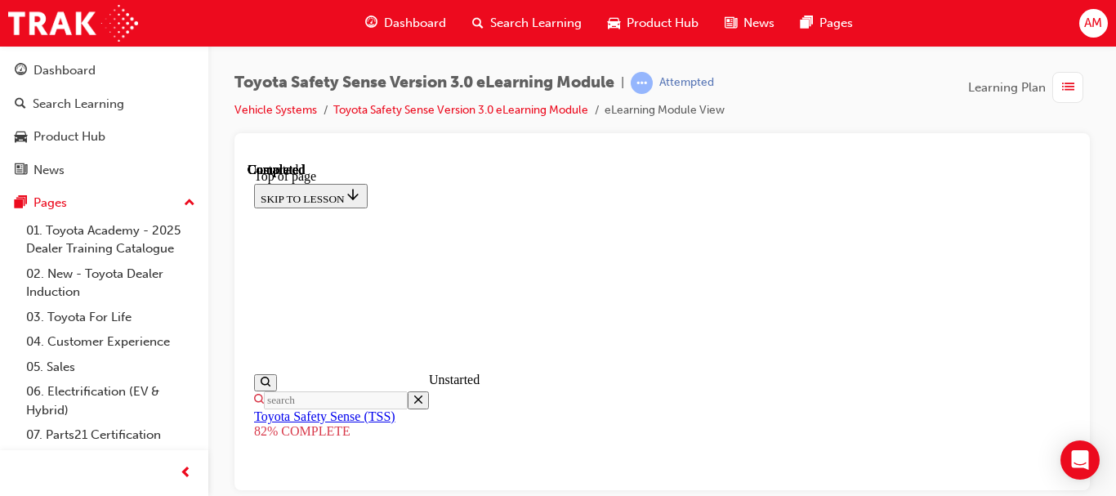
scroll to position [506, 0]
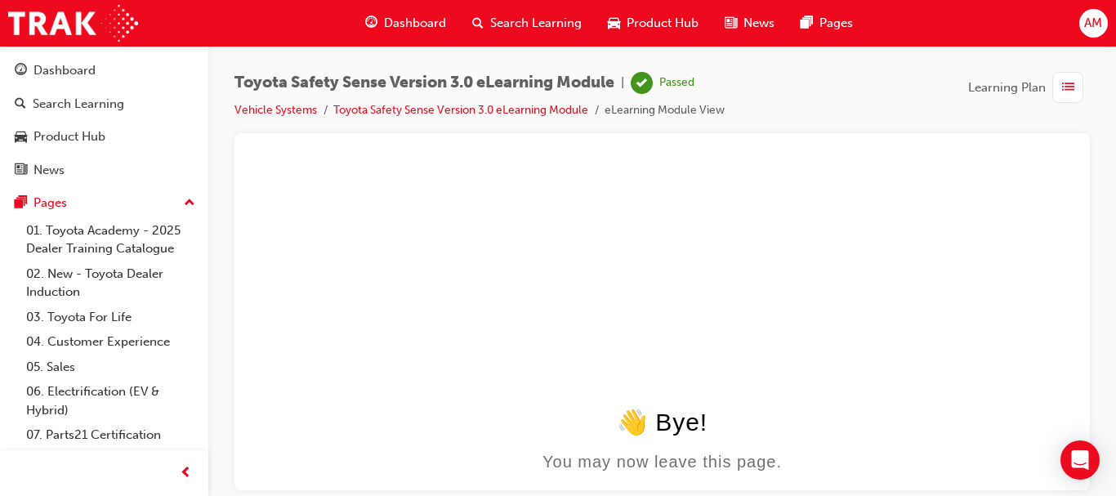
scroll to position [0, 0]
click at [1016, 87] on span "Learning Plan" at bounding box center [1007, 87] width 78 height 19
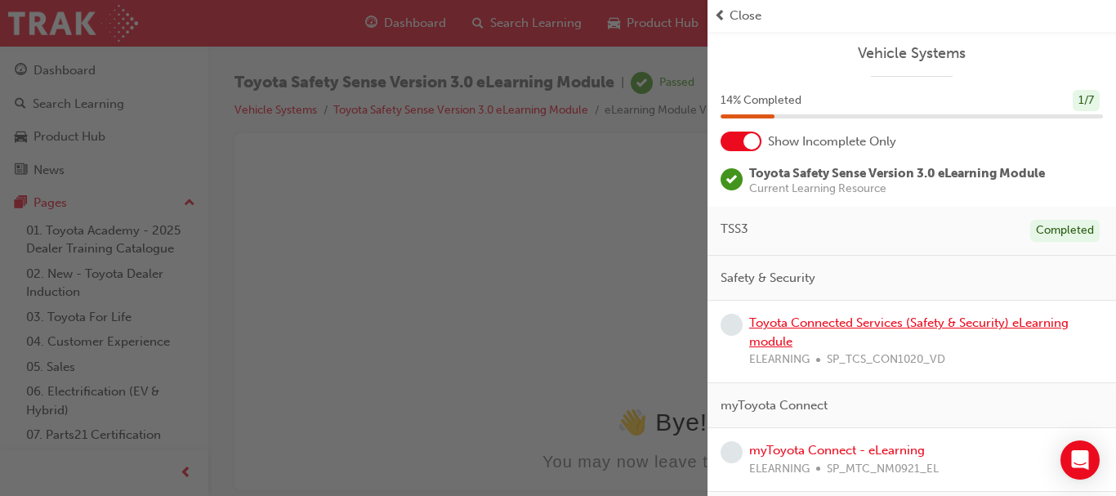
click at [846, 319] on link "Toyota Connected Services (Safety & Security) eLearning module" at bounding box center [908, 331] width 319 height 33
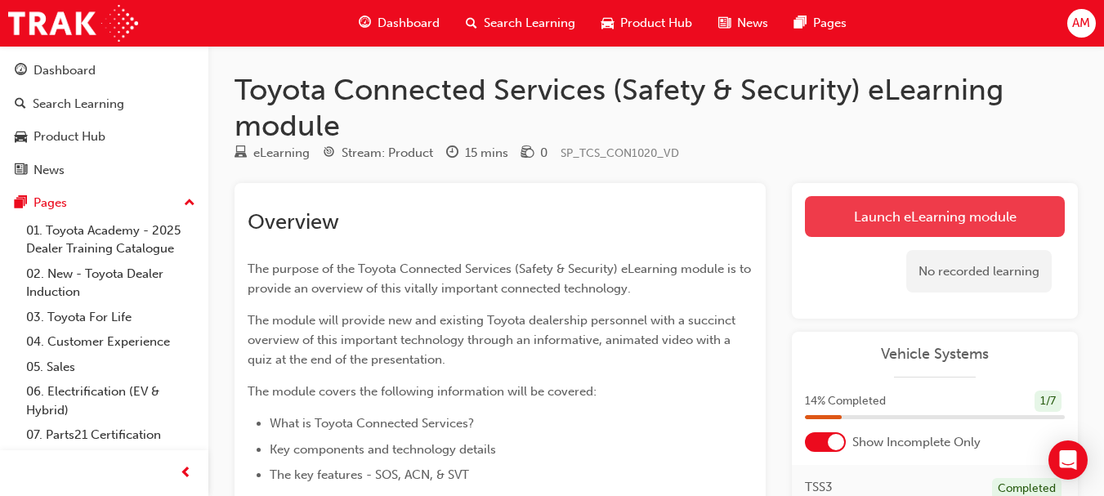
click at [934, 214] on link "Launch eLearning module" at bounding box center [935, 216] width 260 height 41
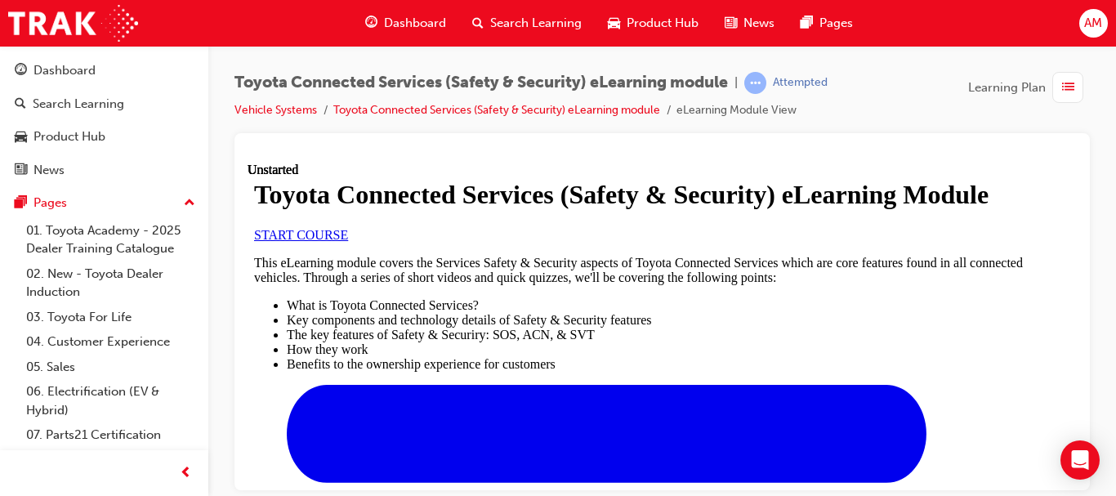
scroll to position [163, 0]
click at [348, 241] on span "START COURSE" at bounding box center [301, 234] width 94 height 14
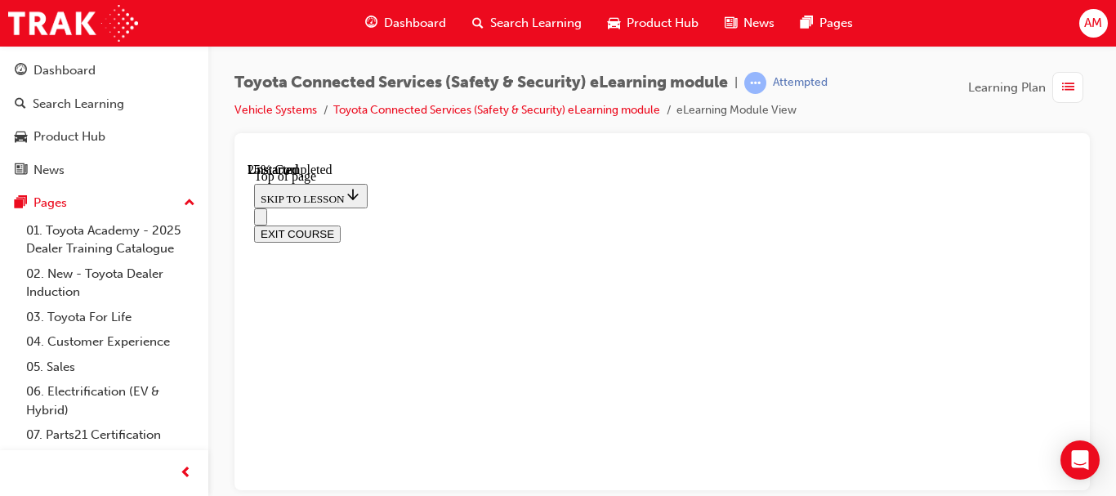
scroll to position [119, 0]
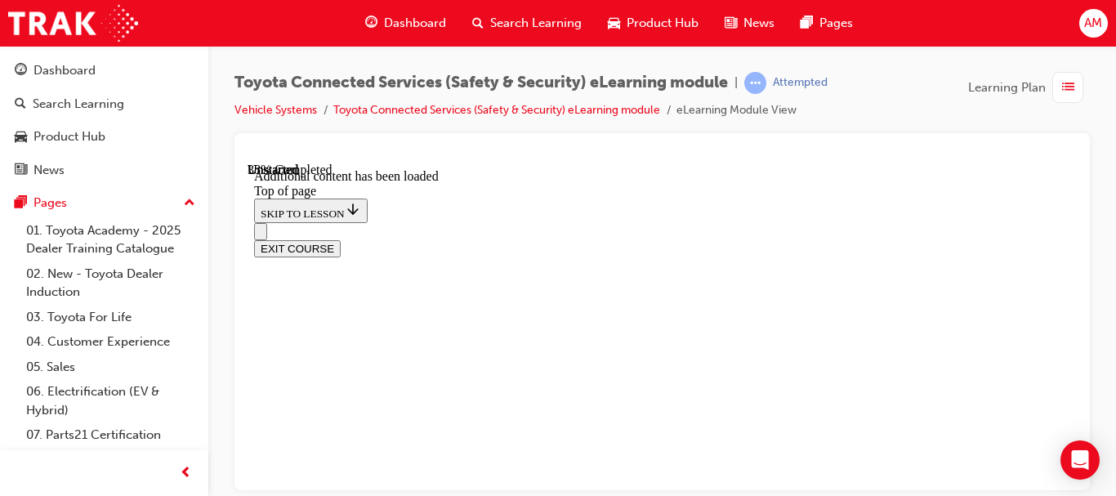
scroll to position [522, 0]
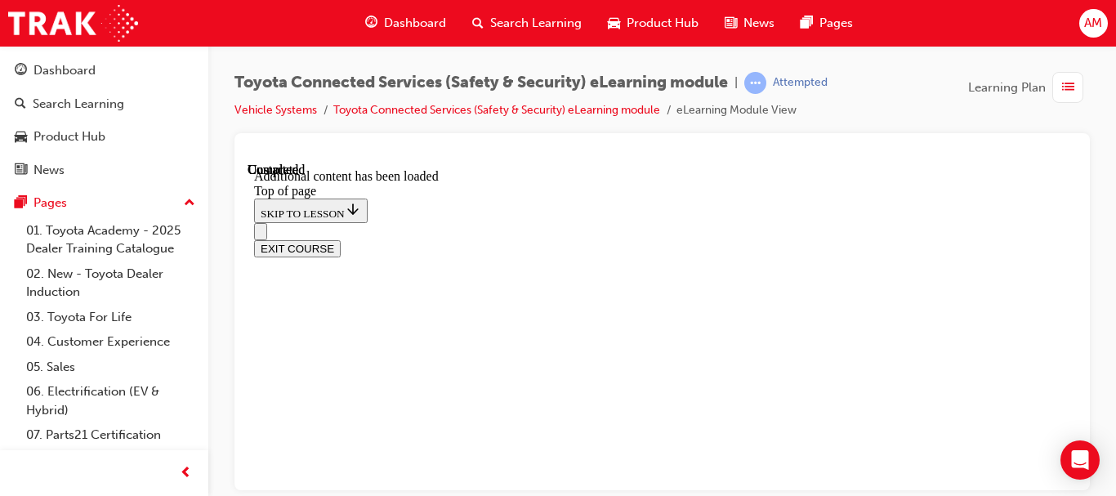
scroll to position [1348, 0]
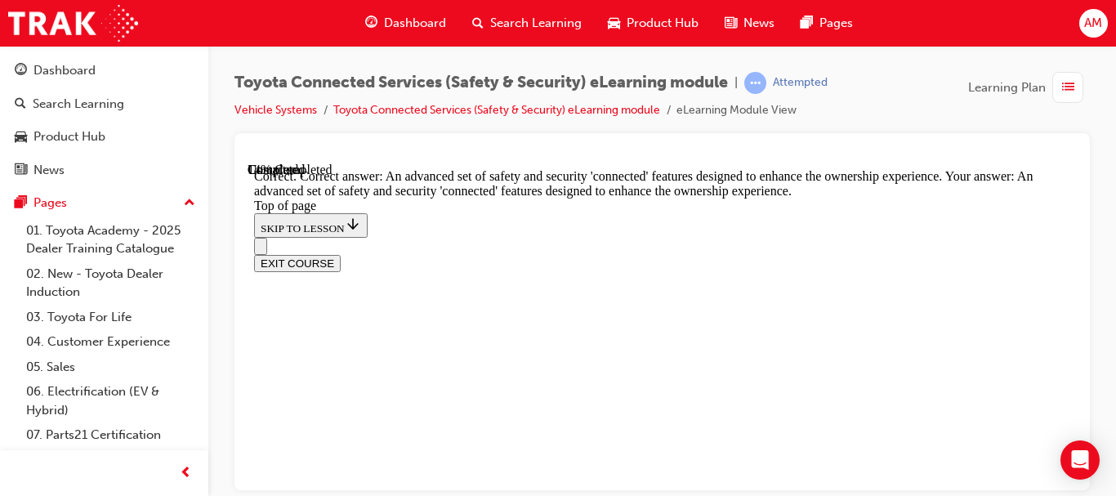
scroll to position [733, 0]
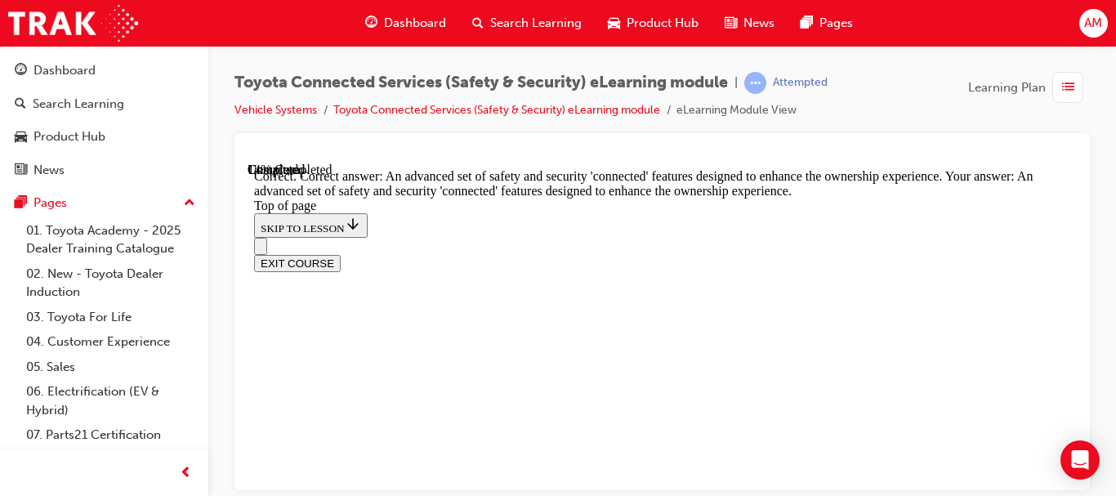
scroll to position [622, 0]
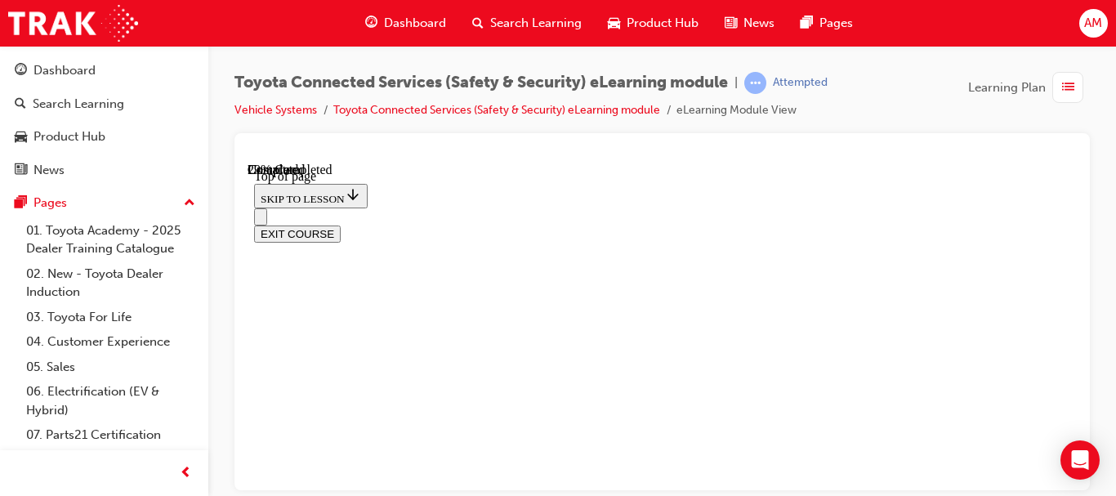
scroll to position [458, 0]
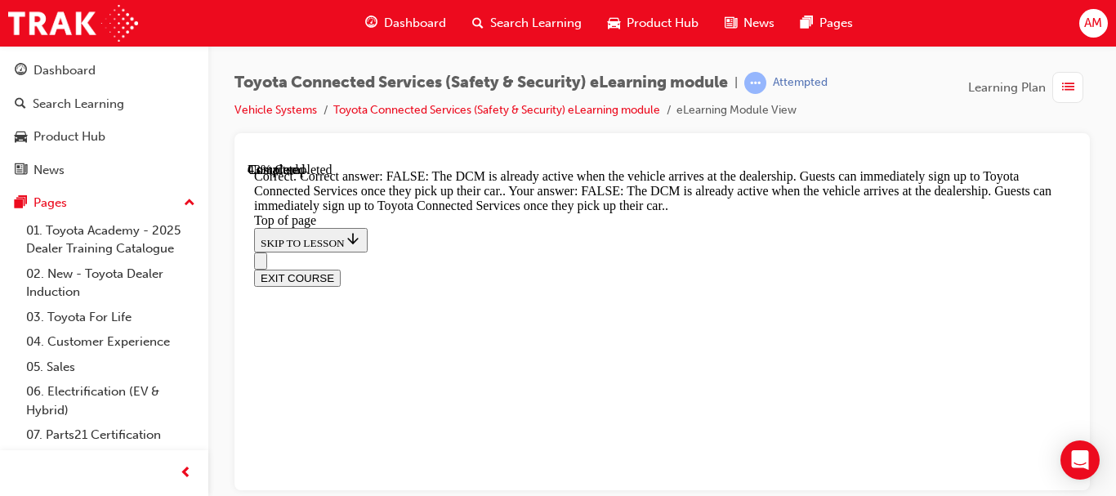
scroll to position [697, 0]
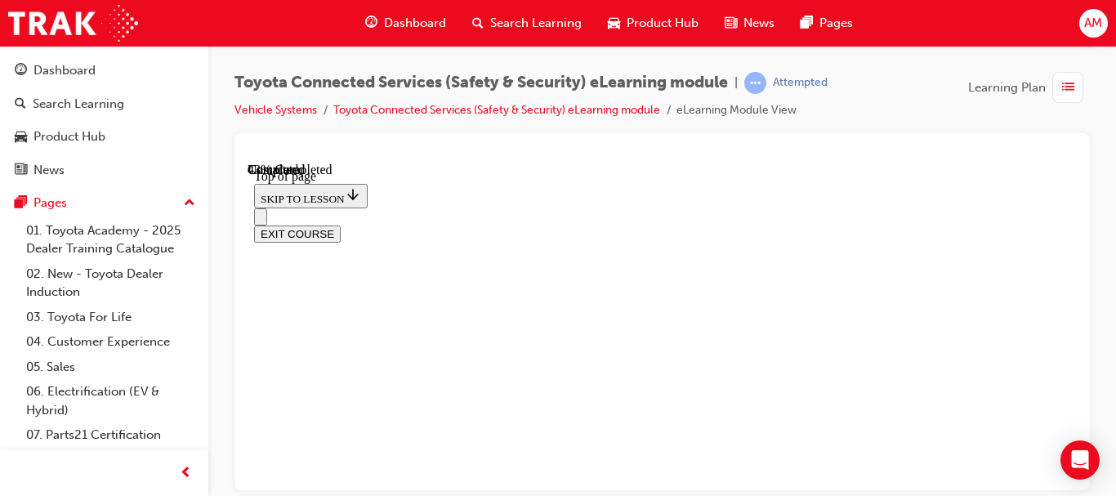
scroll to position [458, 0]
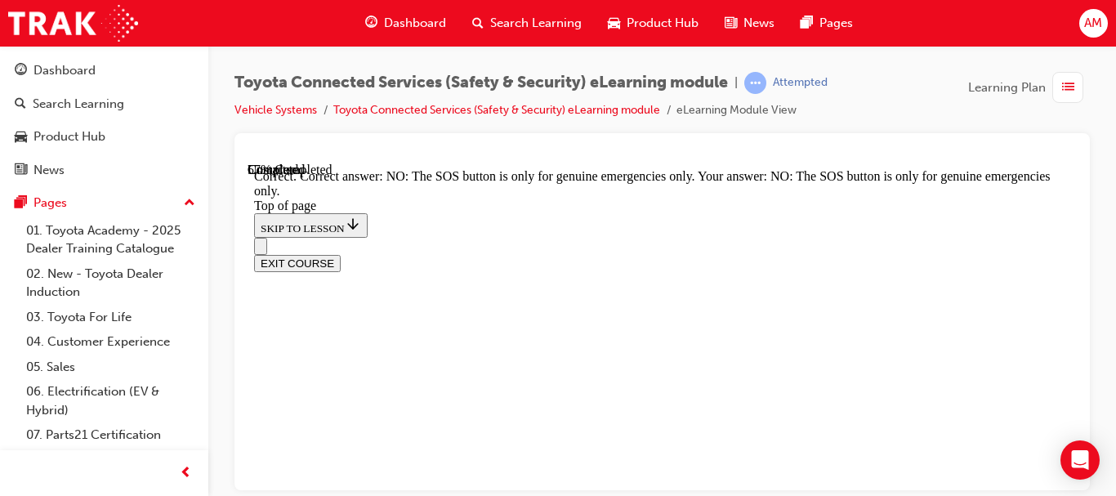
scroll to position [627, 0]
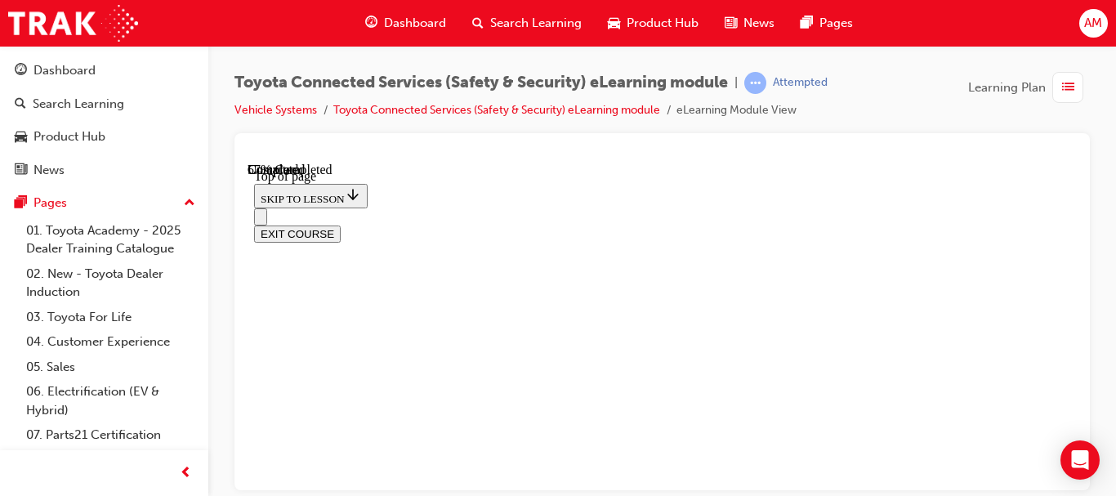
scroll to position [458, 0]
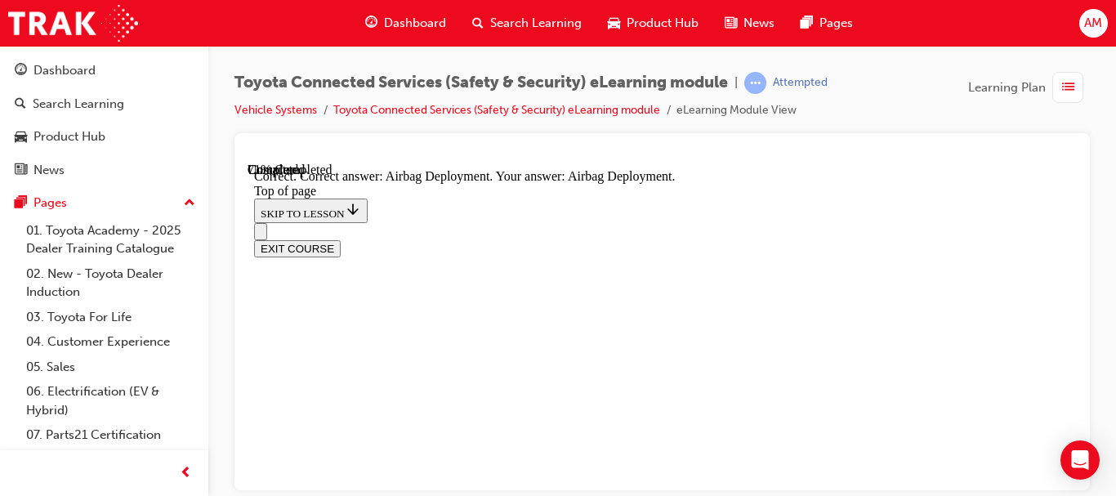
scroll to position [613, 0]
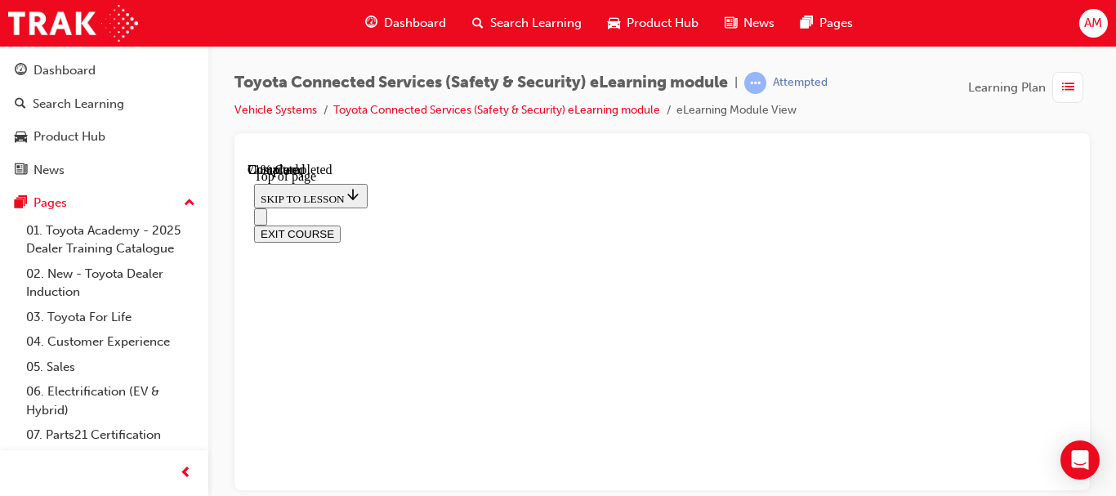
scroll to position [377, 0]
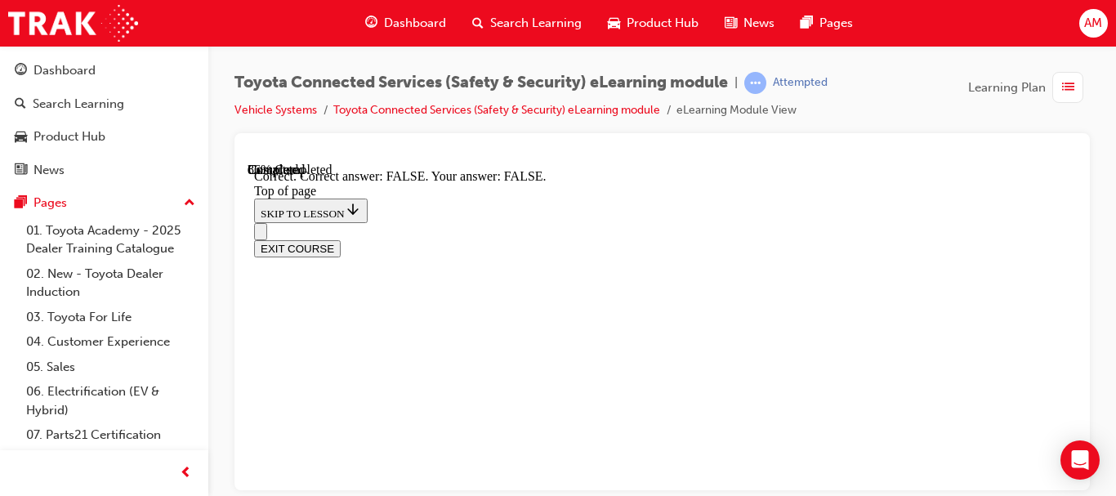
scroll to position [622, 0]
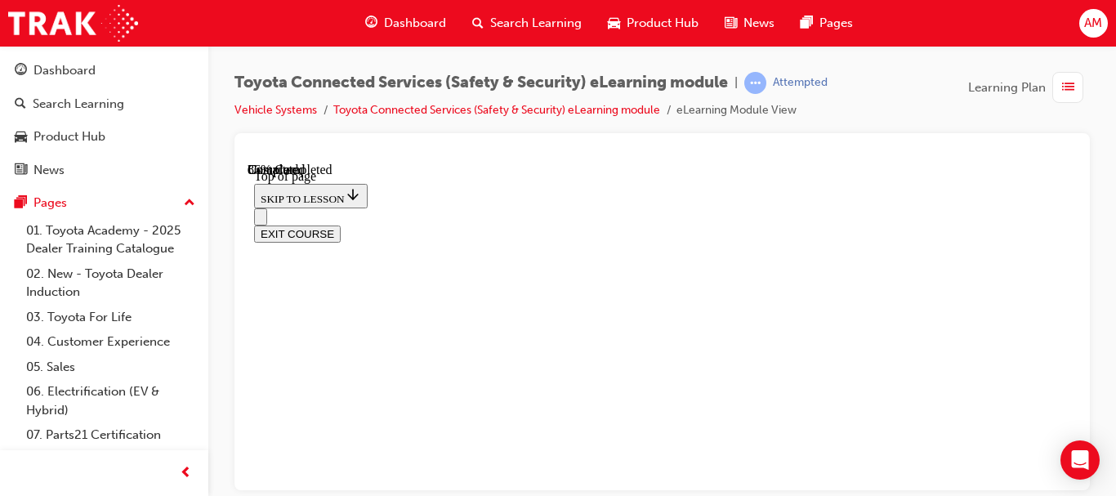
scroll to position [458, 0]
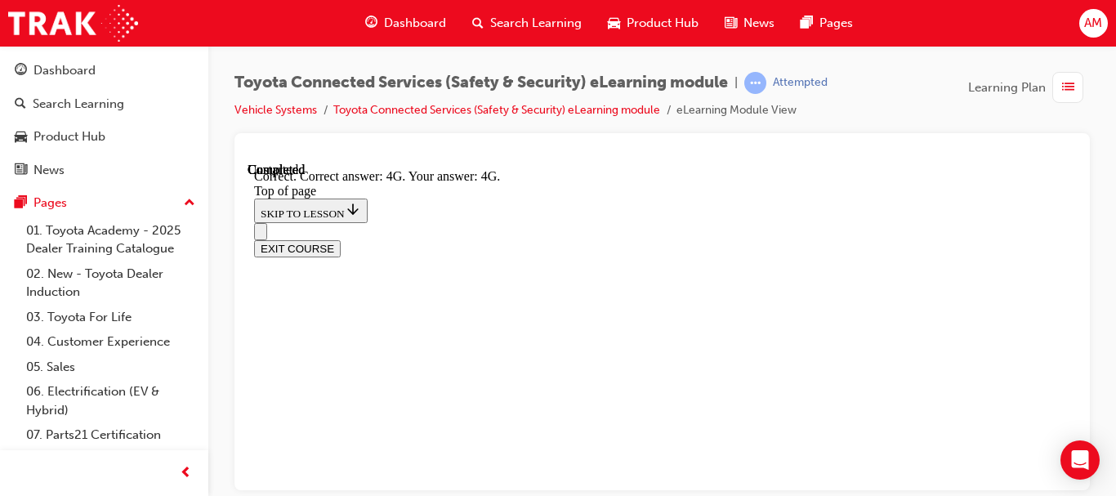
scroll to position [697, 0]
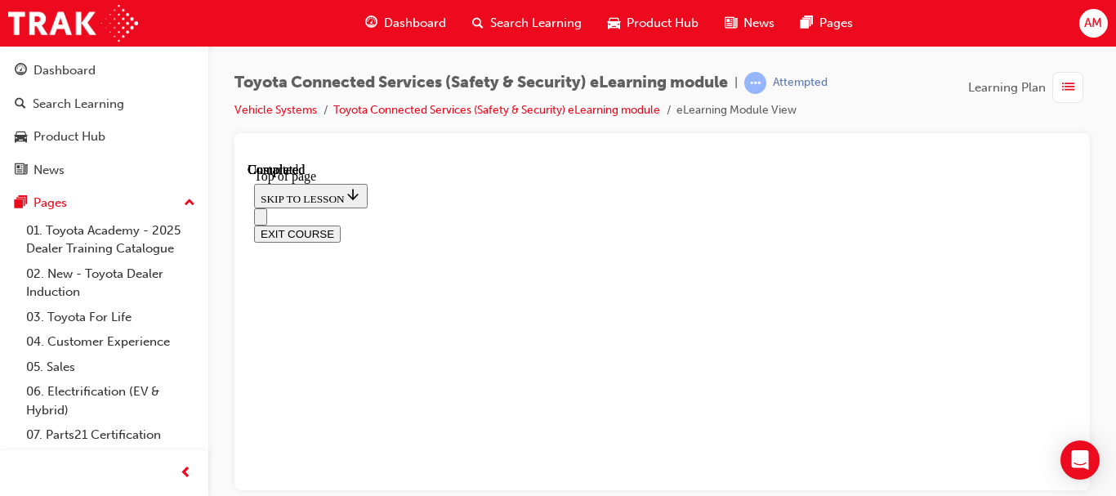
scroll to position [556, 0]
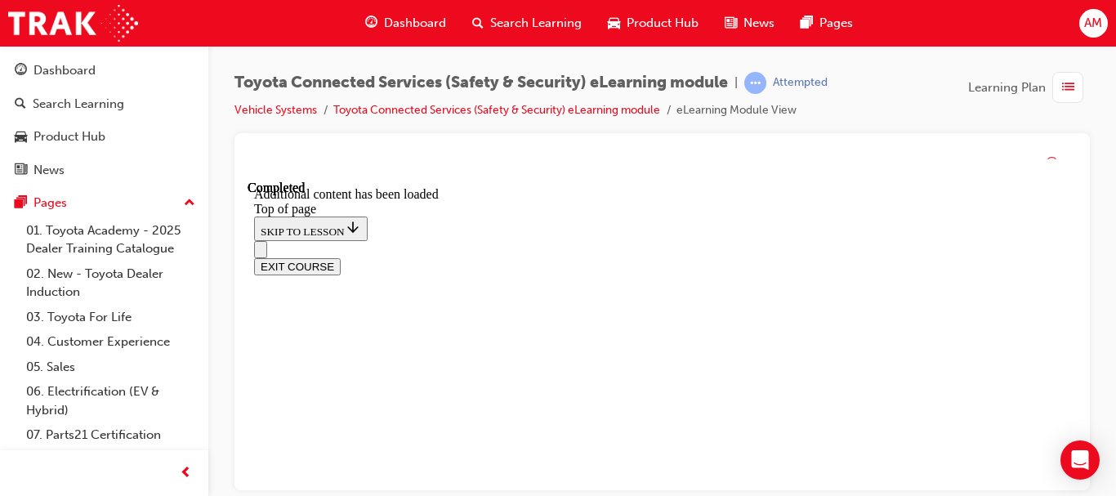
scroll to position [637, 0]
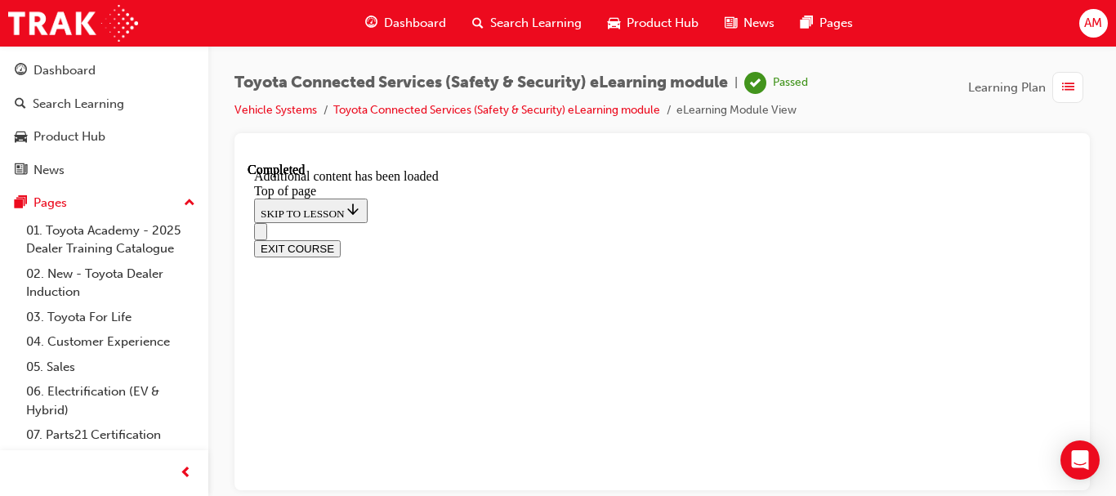
click at [1063, 87] on span "list-icon" at bounding box center [1068, 88] width 12 height 20
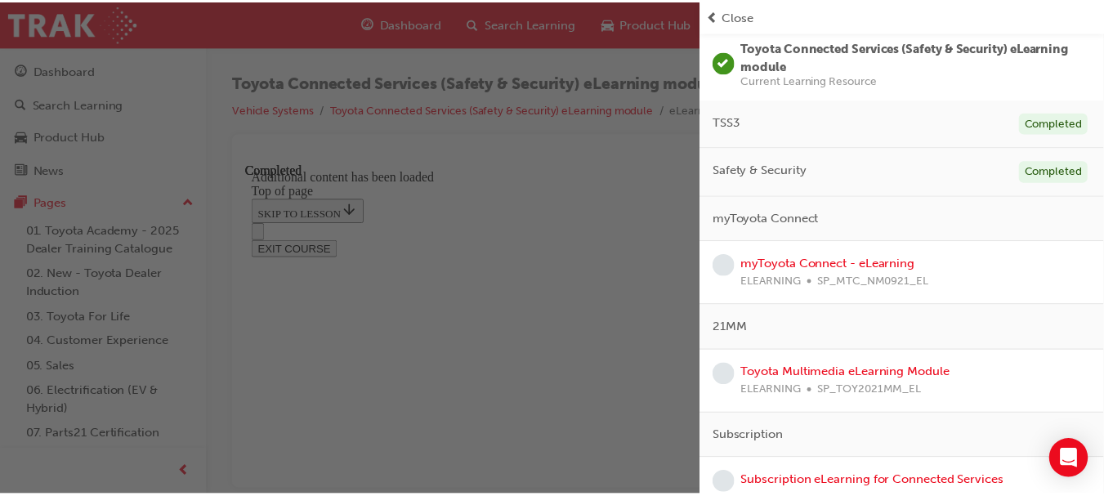
scroll to position [208, 0]
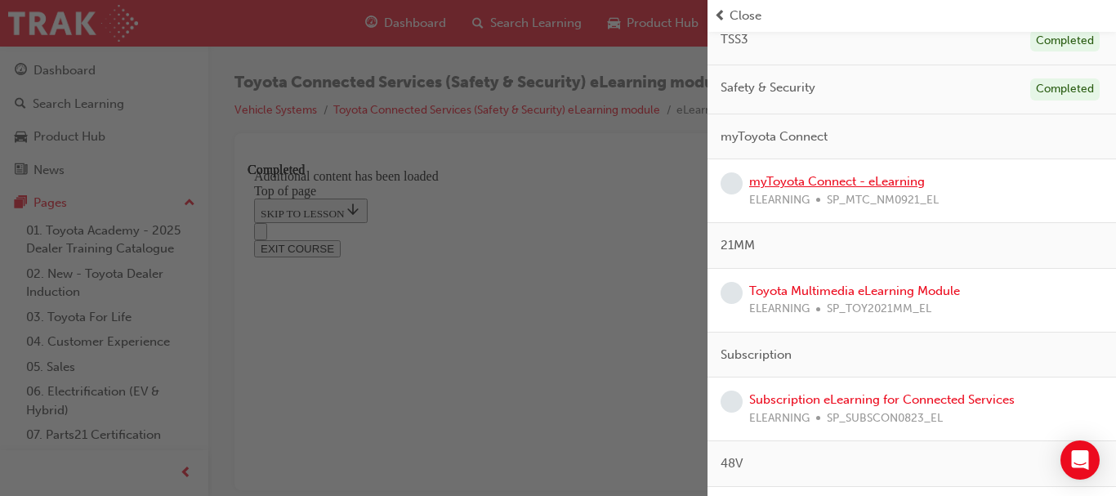
click at [897, 186] on link "myToyota Connect - eLearning" at bounding box center [837, 181] width 176 height 15
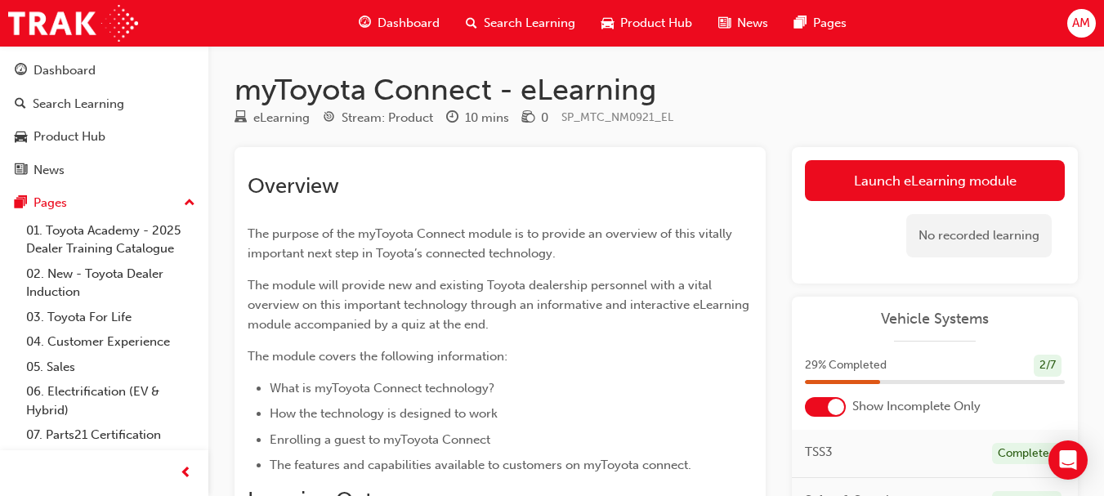
click at [515, 418] on li "How the technology is designed to work" at bounding box center [511, 414] width 483 height 20
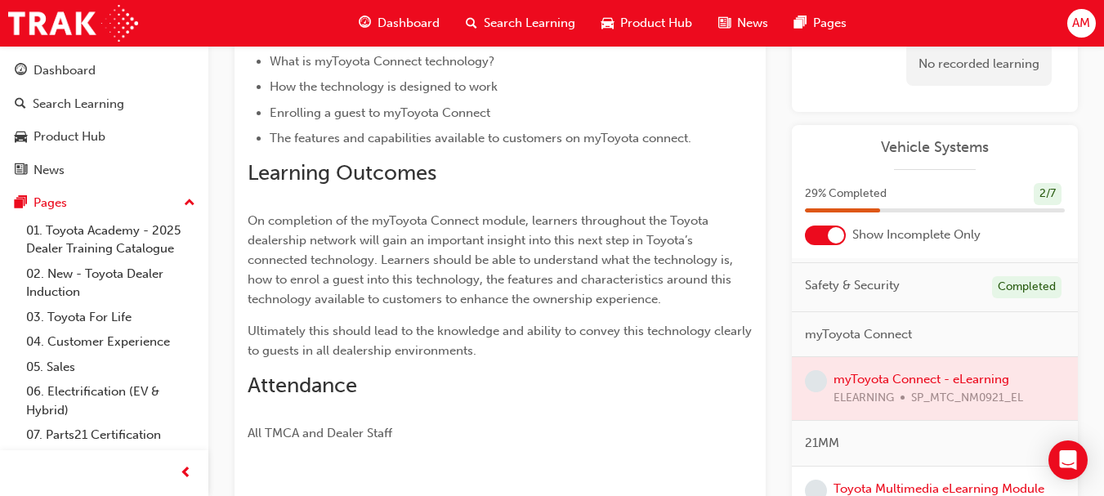
scroll to position [82, 0]
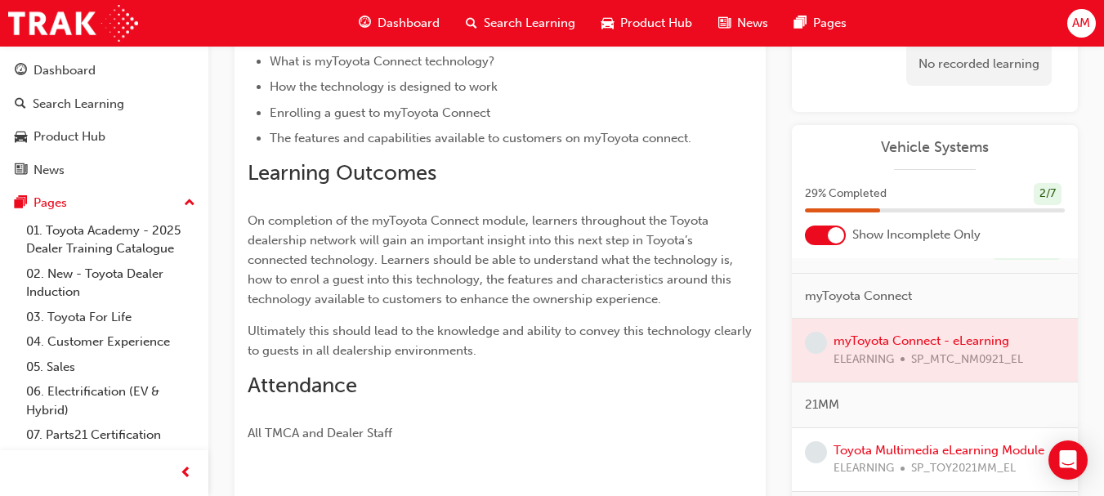
click at [903, 344] on div at bounding box center [935, 350] width 286 height 63
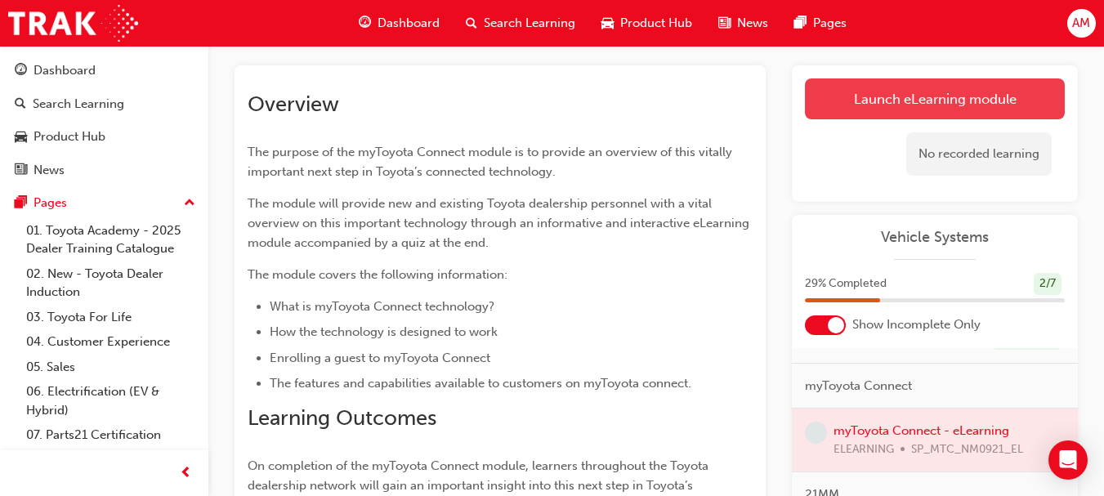
click at [934, 99] on link "Launch eLearning module" at bounding box center [935, 98] width 260 height 41
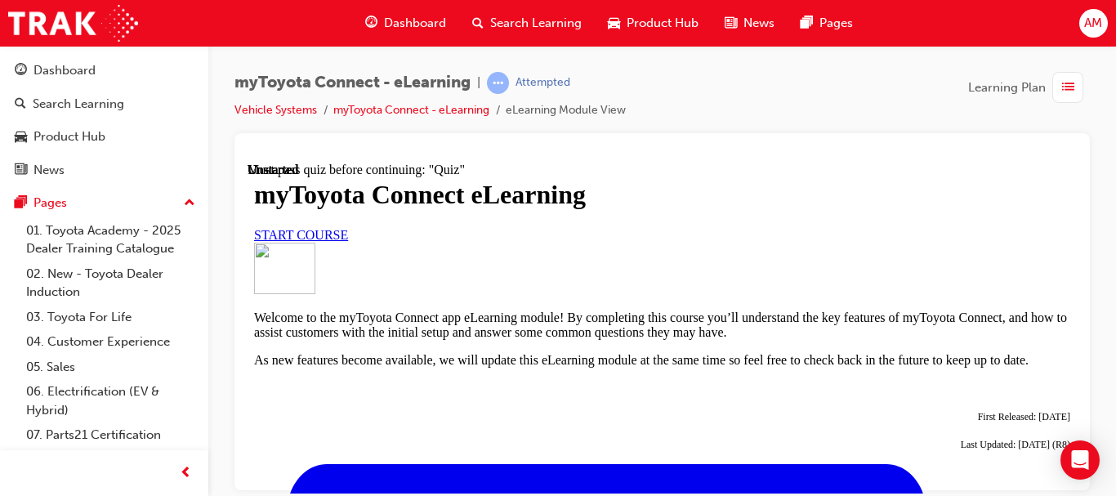
click at [348, 241] on span "START COURSE" at bounding box center [301, 234] width 94 height 14
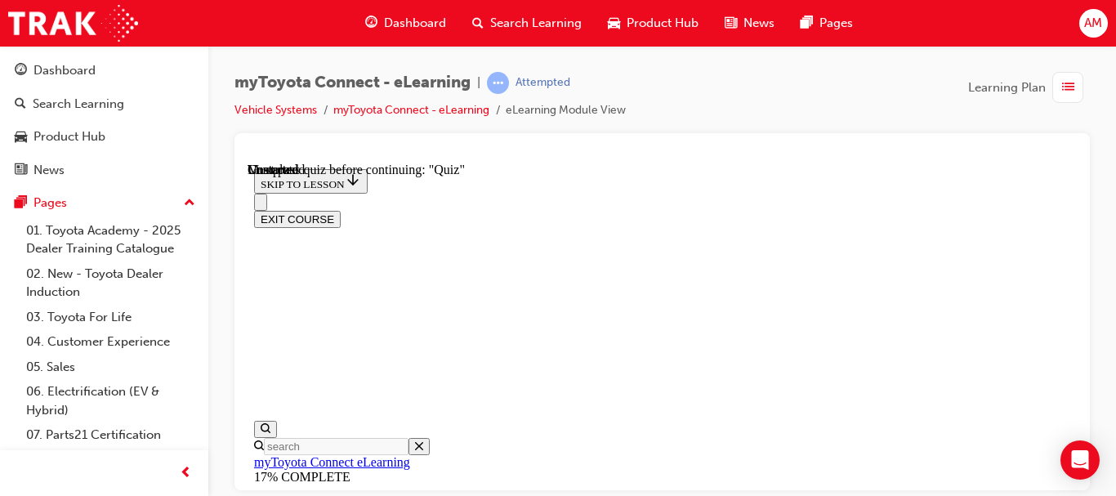
scroll to position [1791, 0]
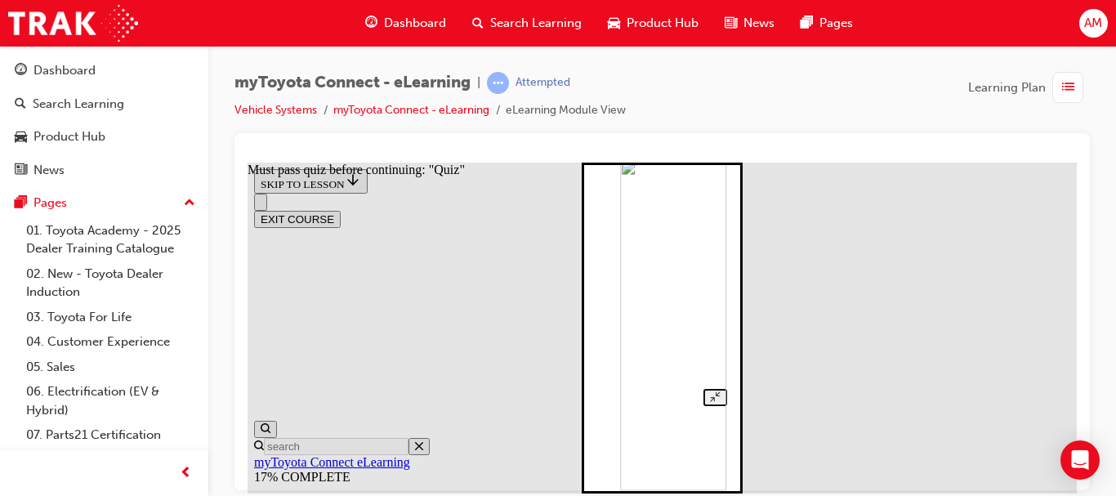
click at [694, 330] on img at bounding box center [673, 324] width 106 height 331
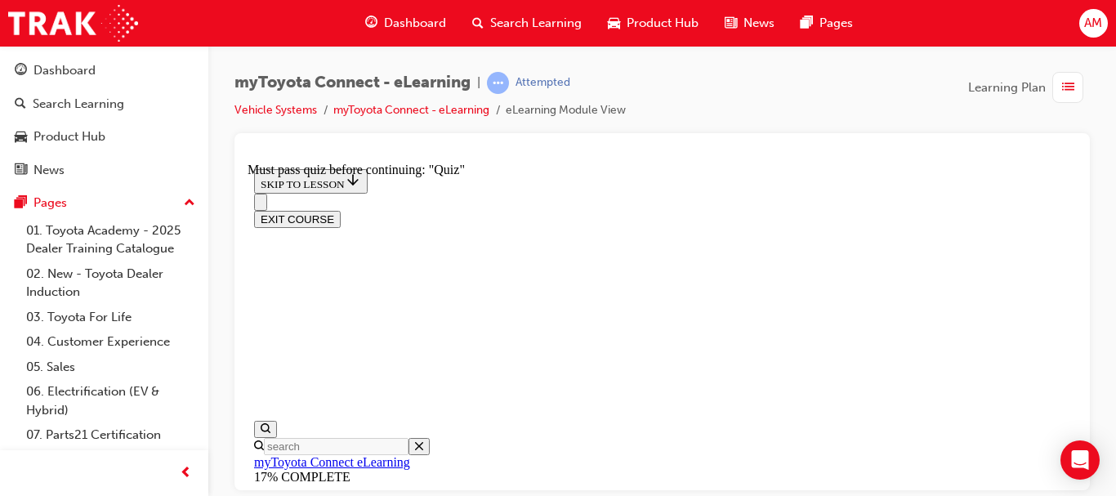
scroll to position [572, 0]
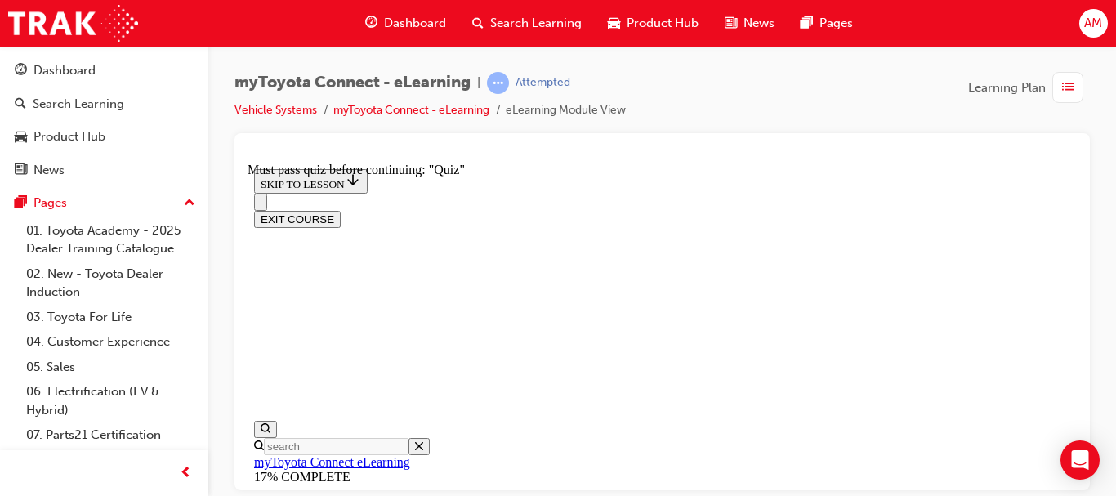
scroll to position [2011, 0]
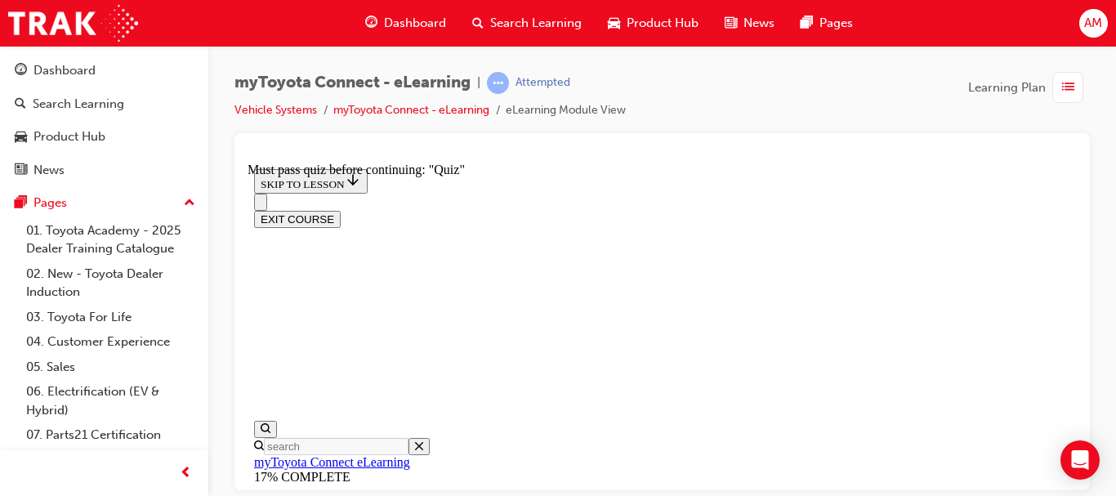
drag, startPoint x: 1095, startPoint y: 256, endPoint x: 1082, endPoint y: 254, distance: 13.2
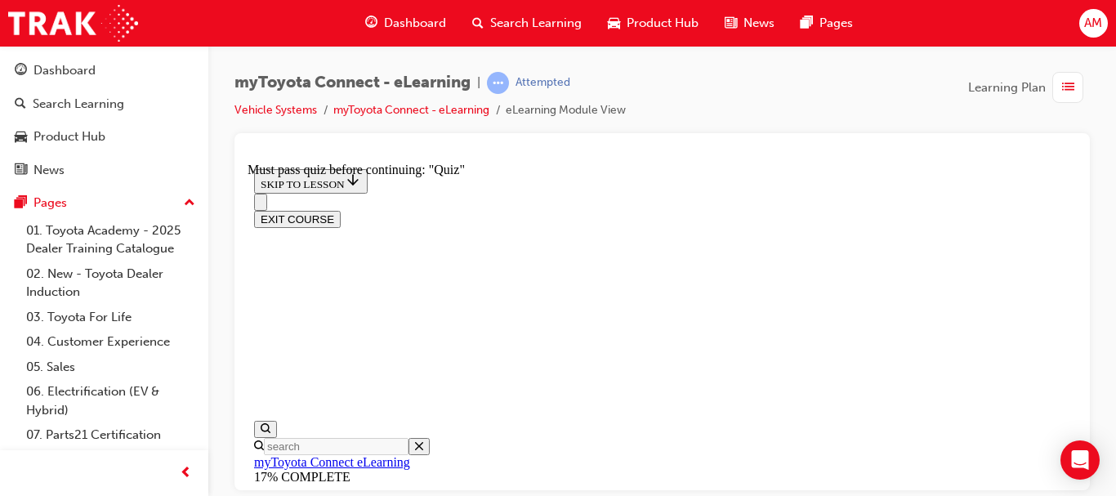
click at [1093, 256] on div "myToyota Connect - eLearning | Attempted Vehicle Systems myToyota Connect - eLe…" at bounding box center [662, 250] width 908 height 409
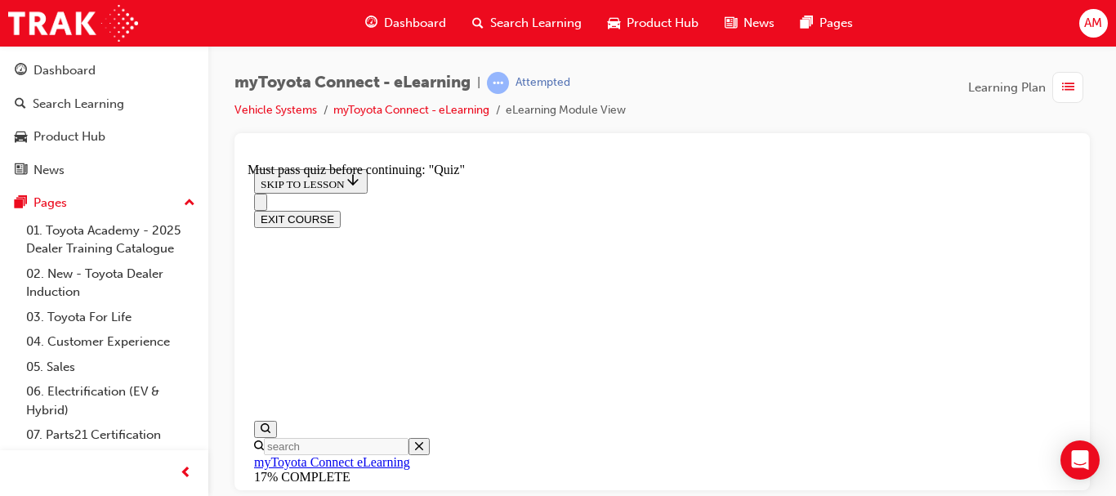
drag, startPoint x: 761, startPoint y: 448, endPoint x: 716, endPoint y: 433, distance: 47.5
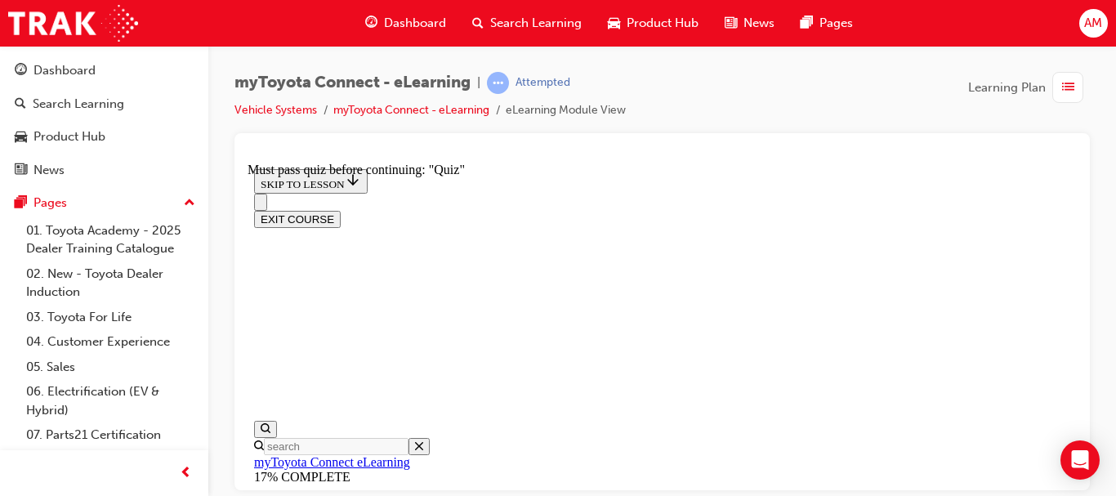
scroll to position [2276, 0]
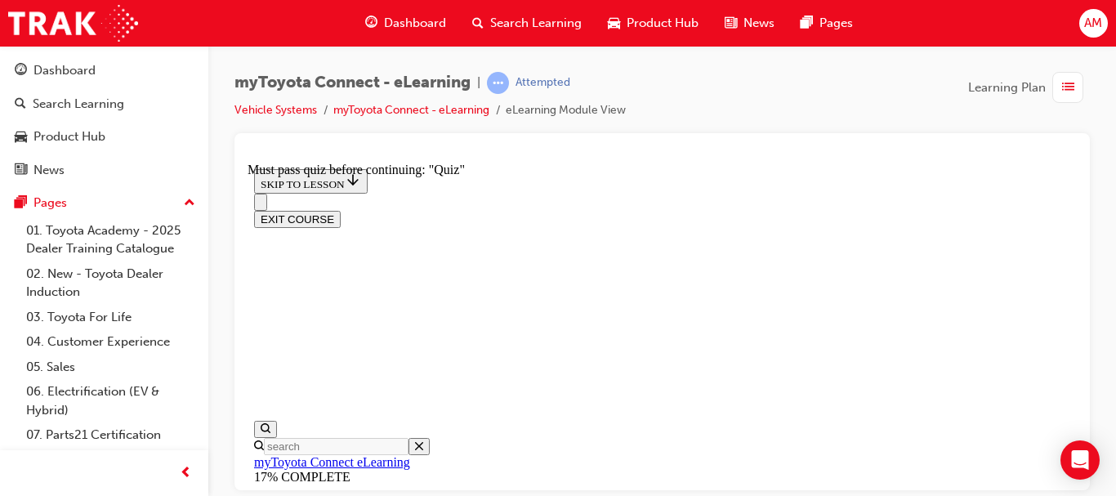
scroll to position [122, 0]
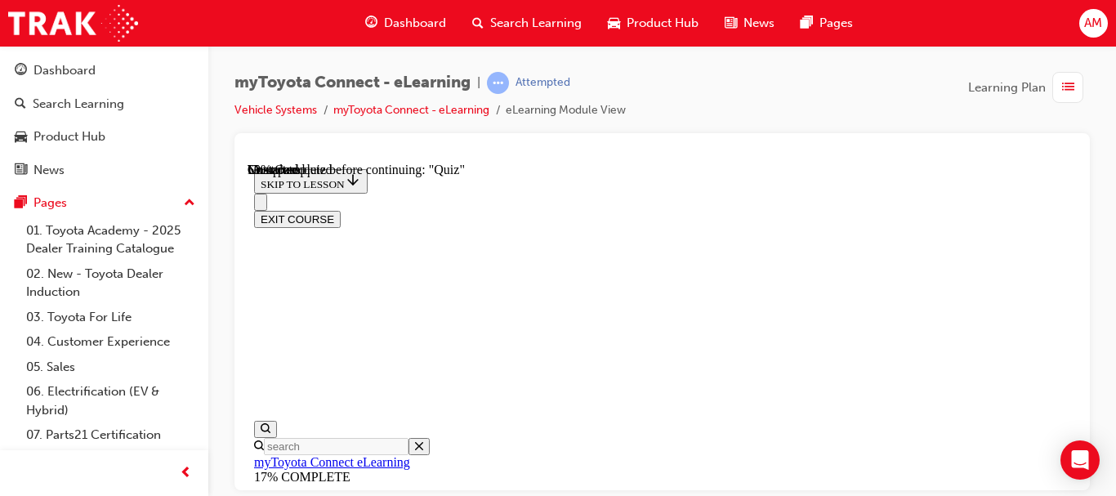
scroll to position [2710, 0]
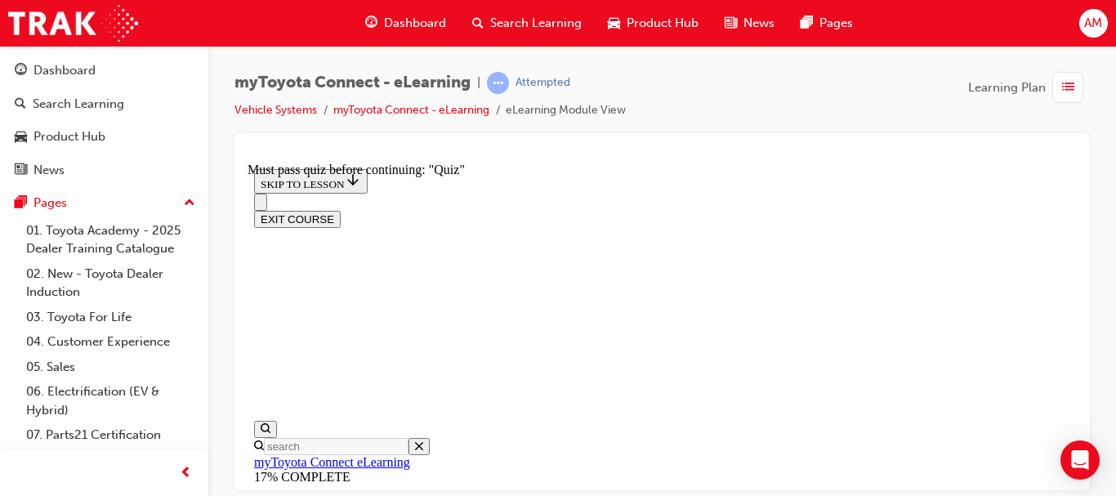
scroll to position [0, 0]
drag, startPoint x: 1086, startPoint y: 283, endPoint x: 1077, endPoint y: 283, distance: 9.0
click at [1084, 283] on div at bounding box center [661, 311] width 855 height 357
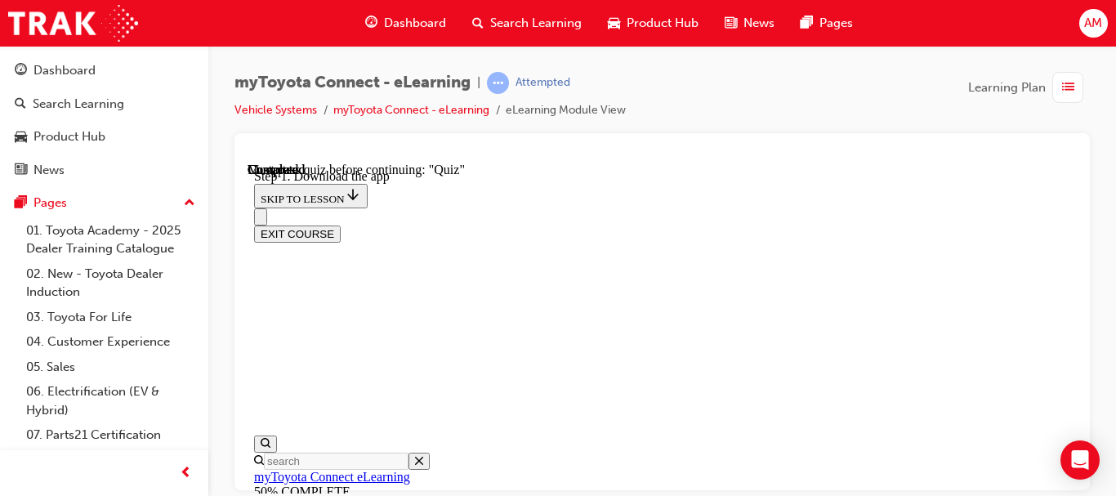
scroll to position [618, 0]
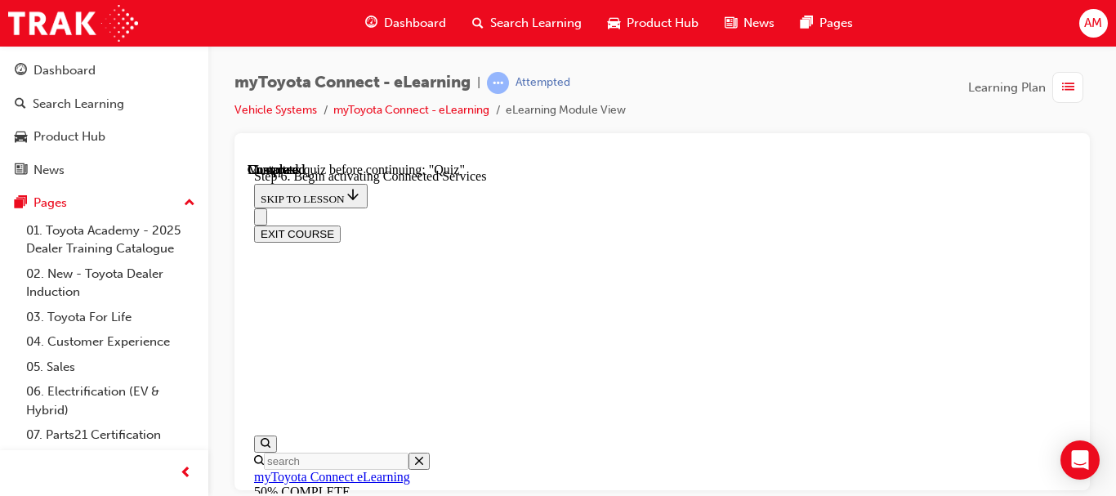
scroll to position [618, 0]
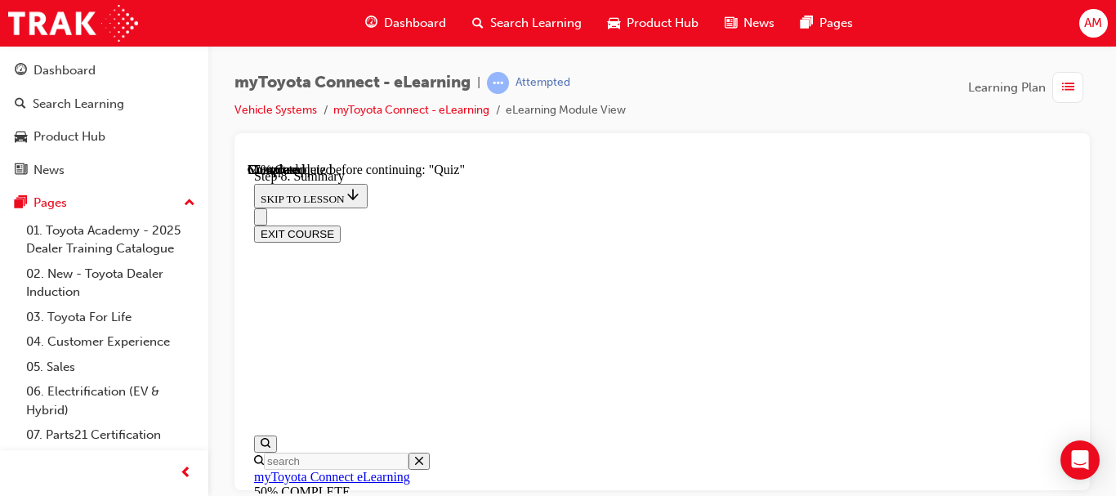
scroll to position [1113, 0]
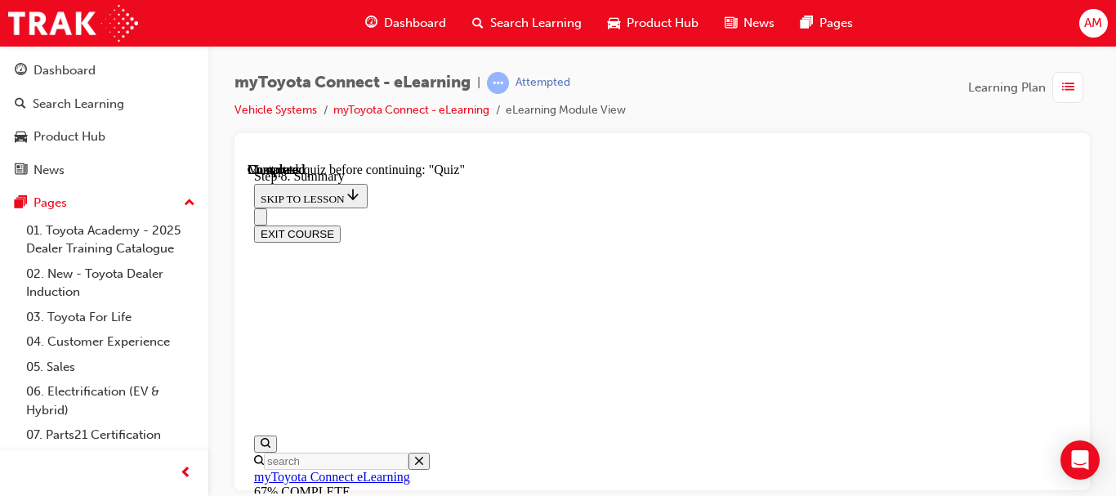
scroll to position [2331, 0]
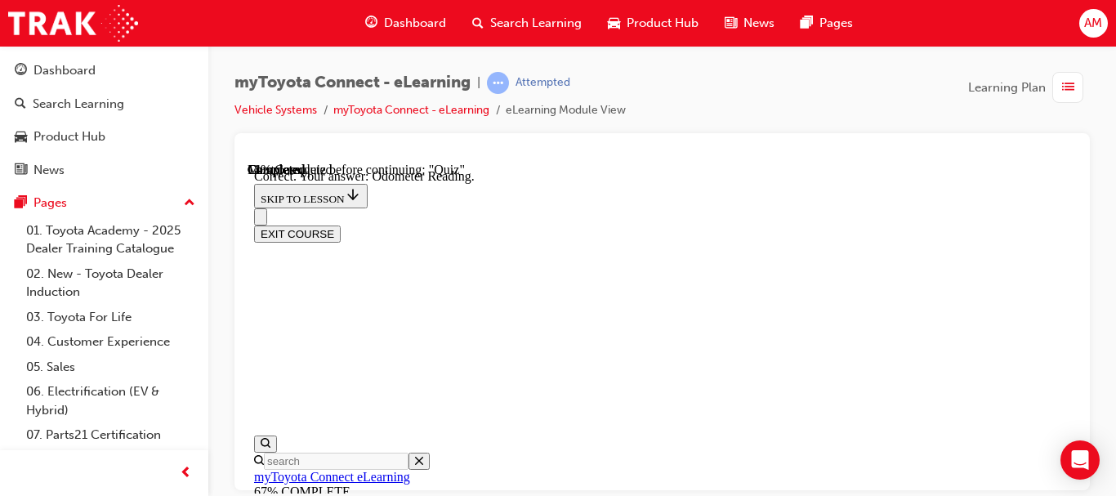
scroll to position [530, 0]
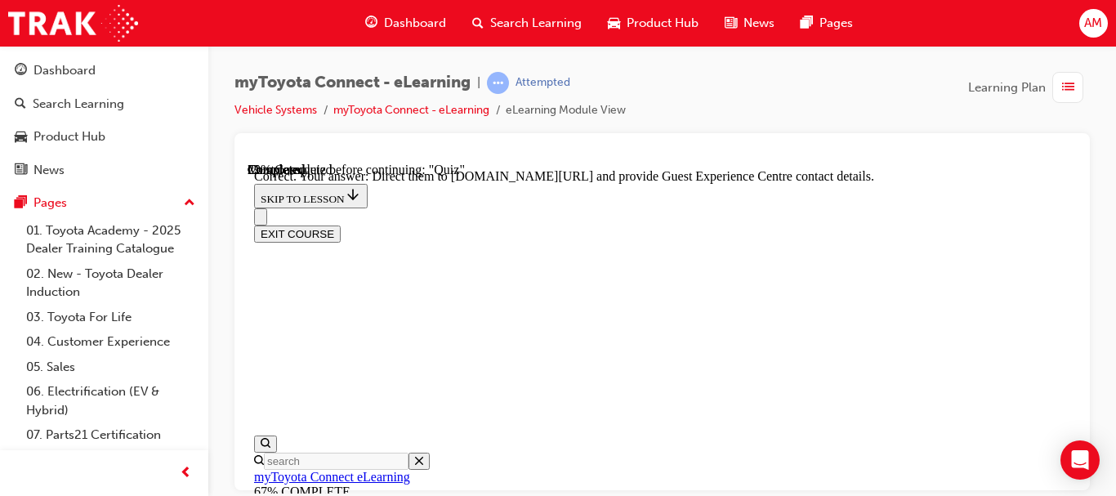
scroll to position [622, 0]
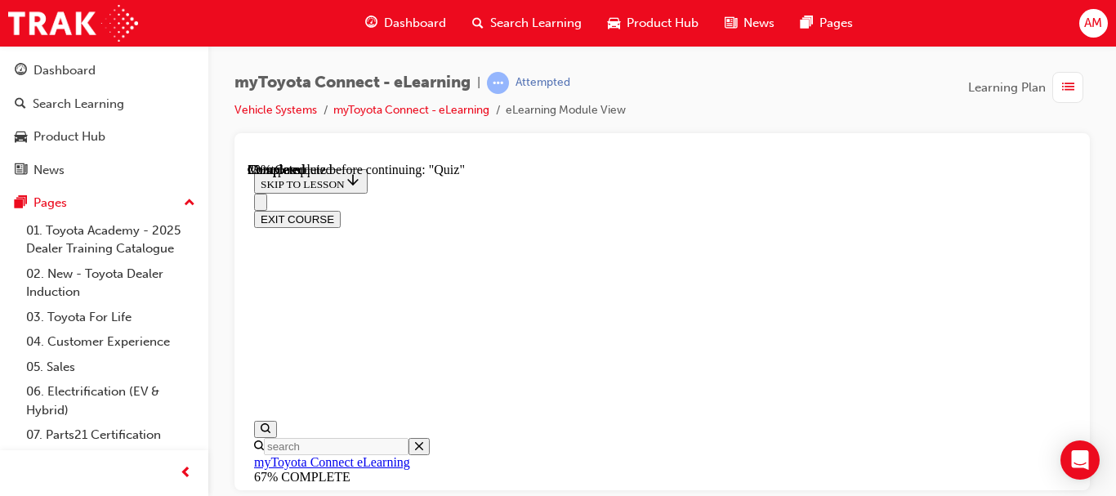
scroll to position [285, 0]
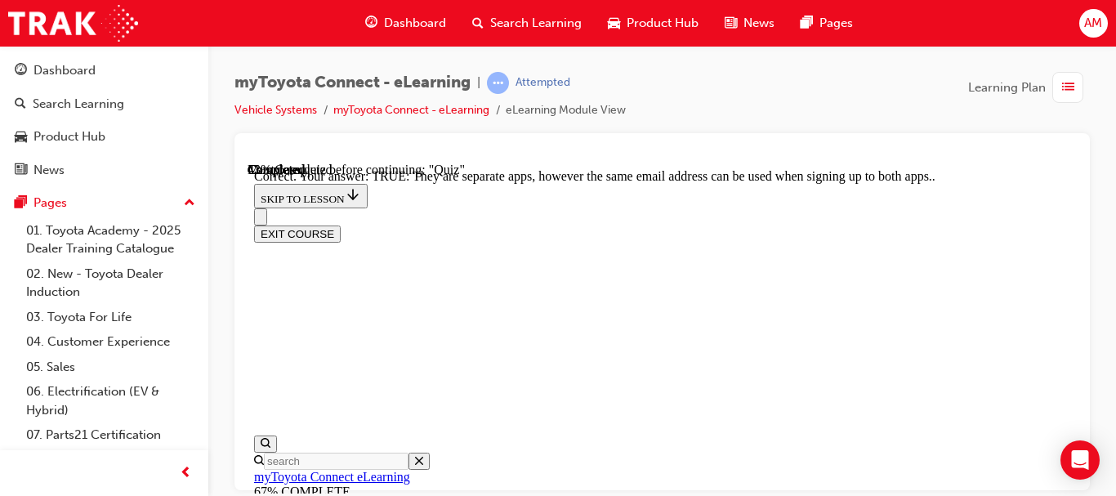
scroll to position [524, 0]
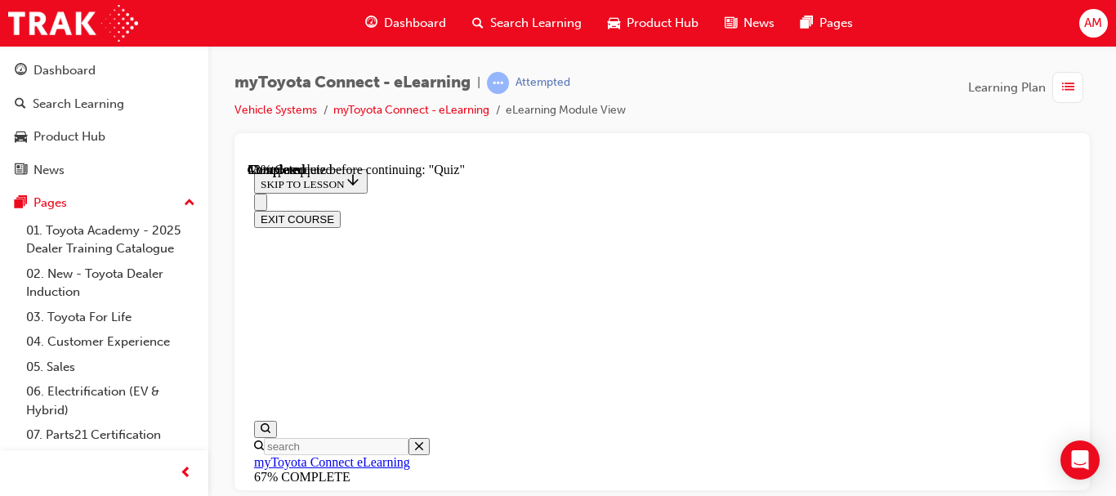
scroll to position [367, 0]
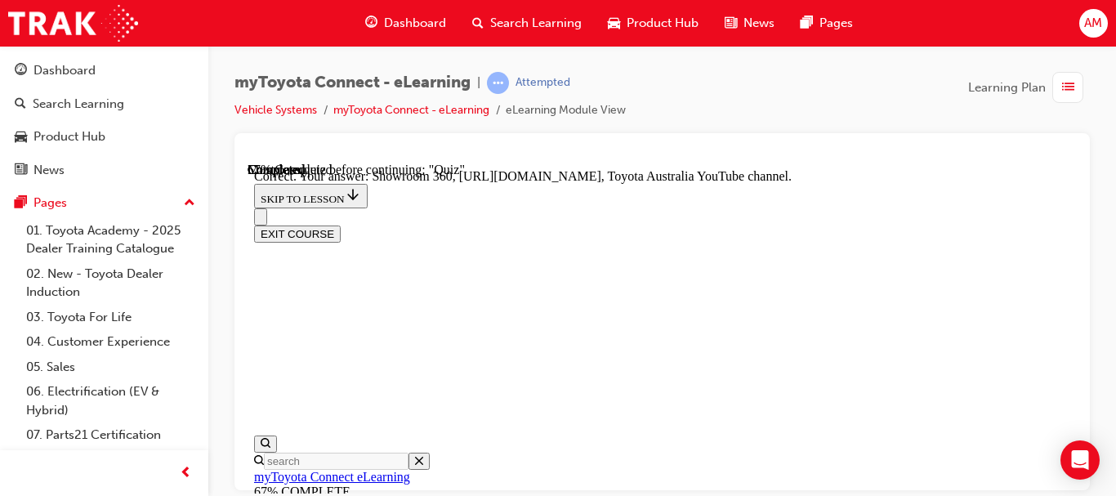
scroll to position [622, 0]
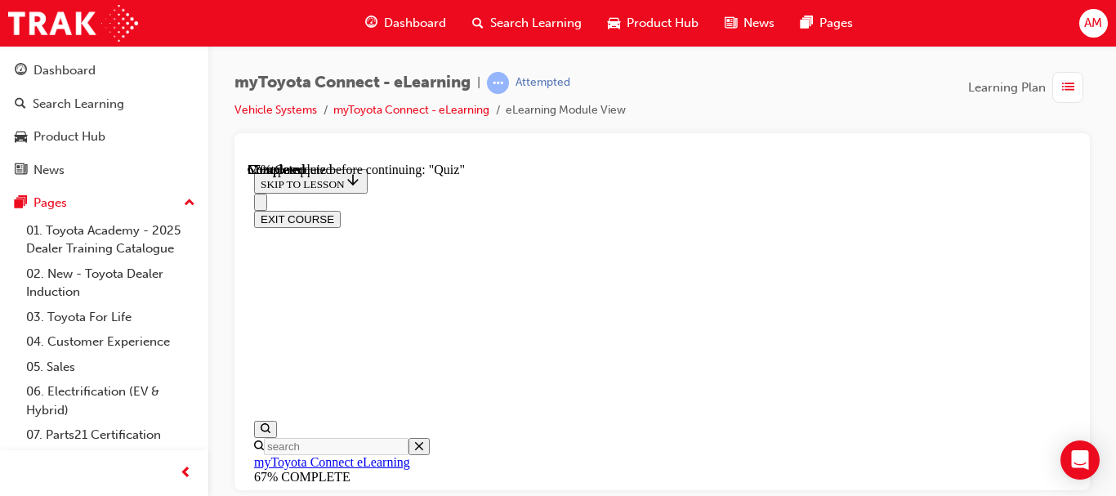
scroll to position [367, 0]
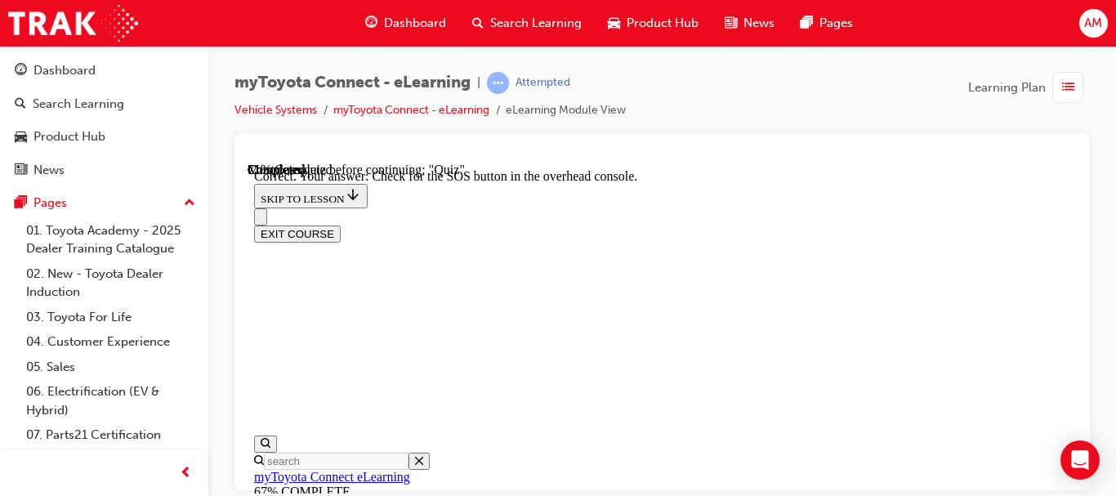
scroll to position [551, 0]
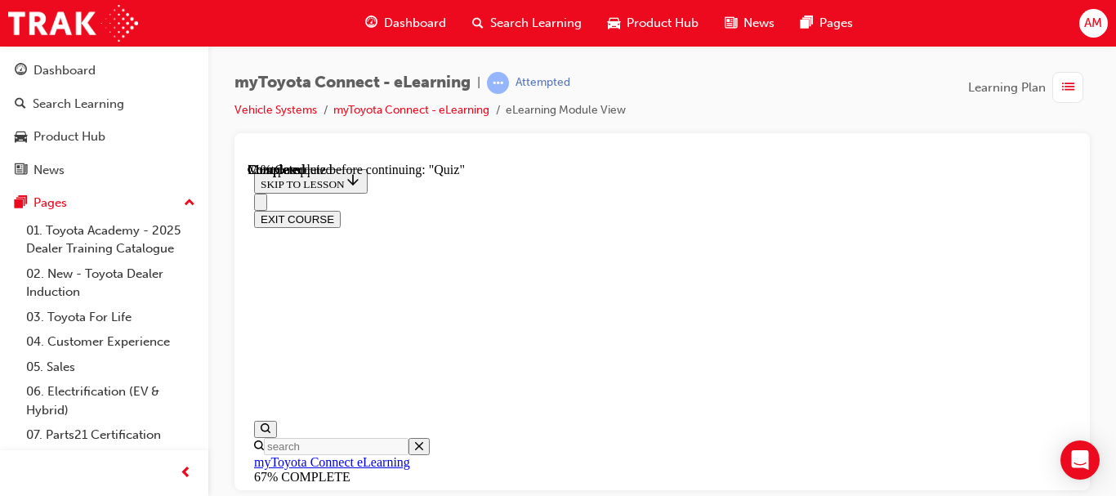
scroll to position [449, 0]
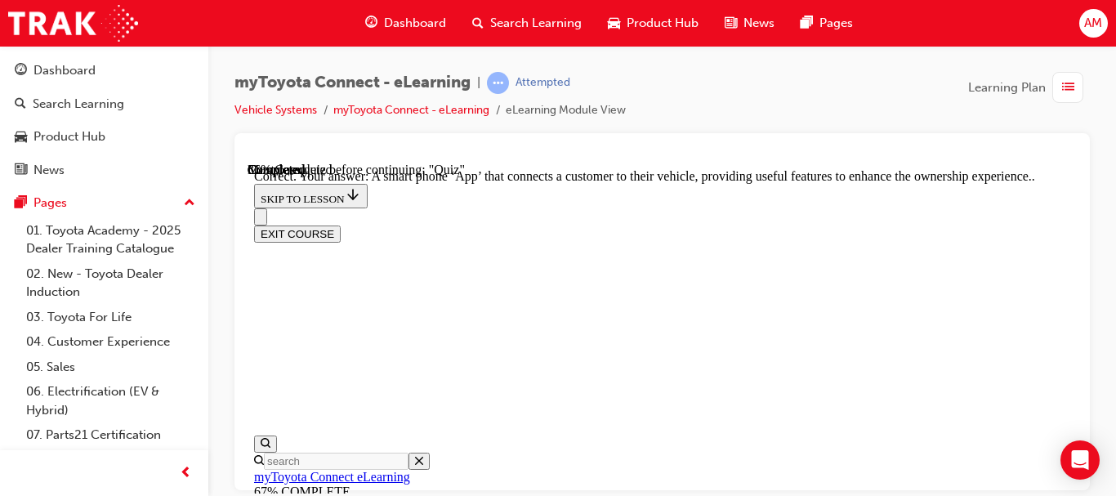
scroll to position [666, 0]
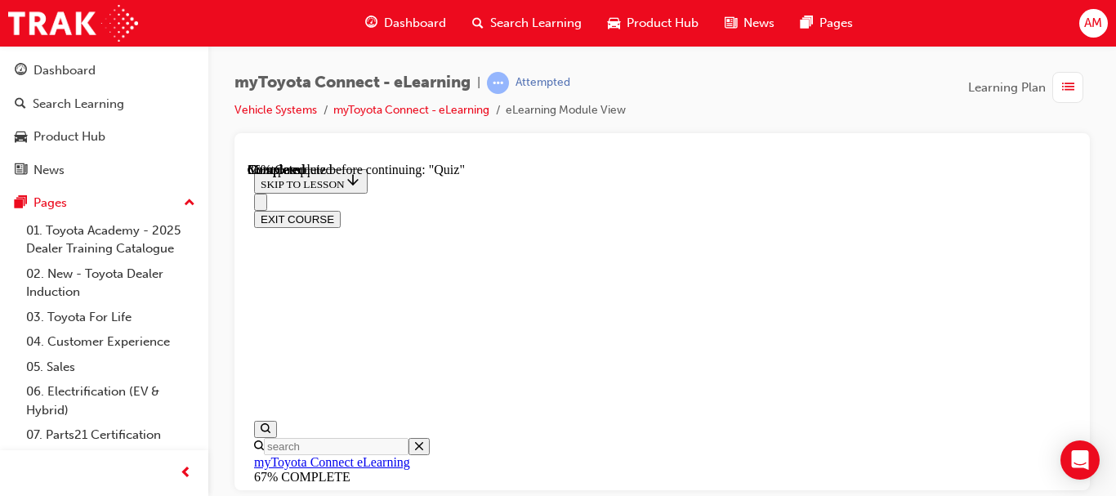
scroll to position [203, 0]
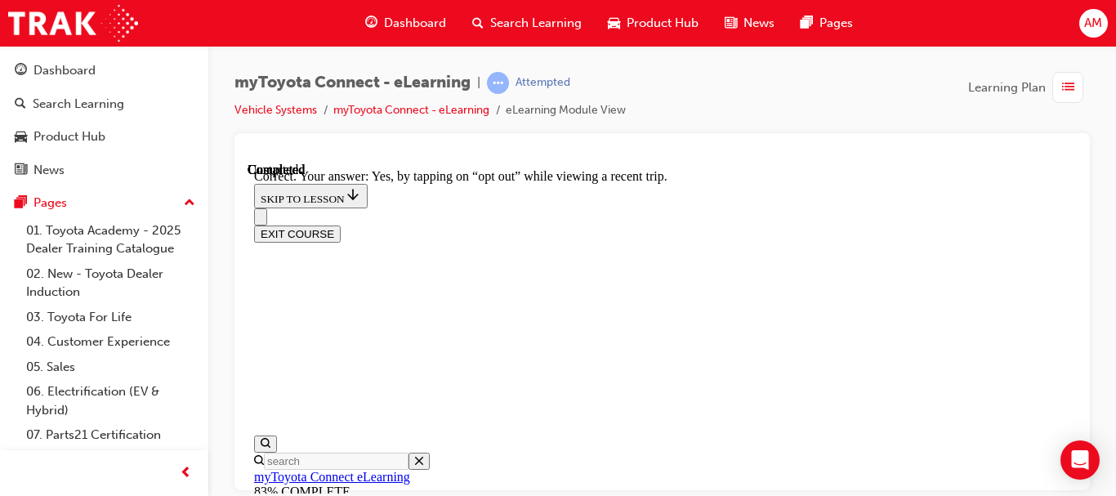
scroll to position [475, 0]
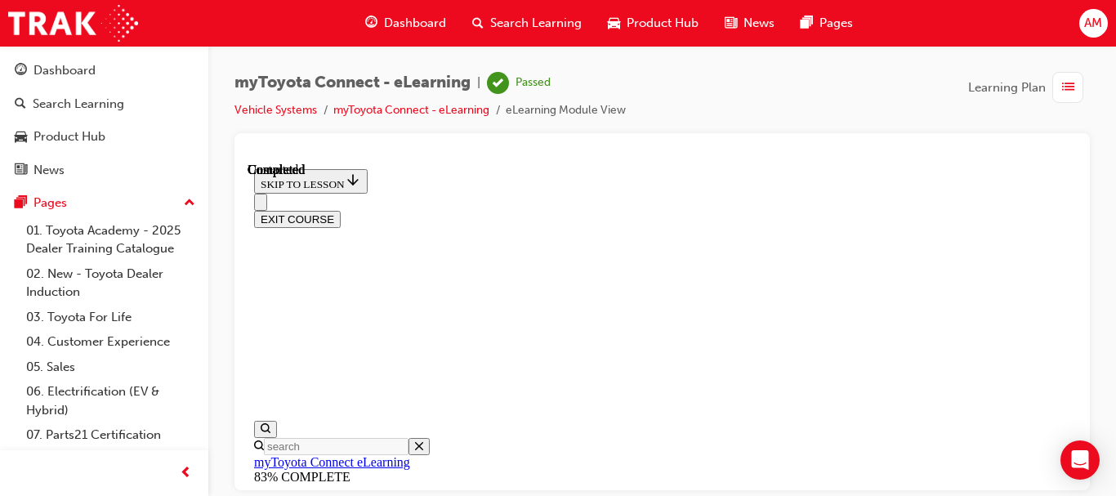
scroll to position [556, 0]
click at [341, 210] on button "EXIT COURSE" at bounding box center [297, 218] width 87 height 17
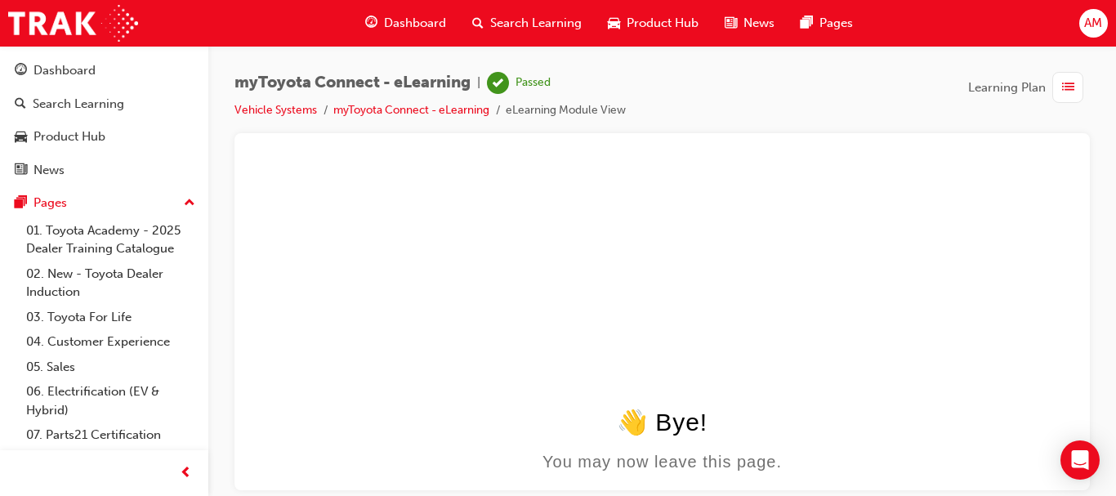
scroll to position [0, 0]
click at [1066, 86] on span "list-icon" at bounding box center [1068, 88] width 12 height 20
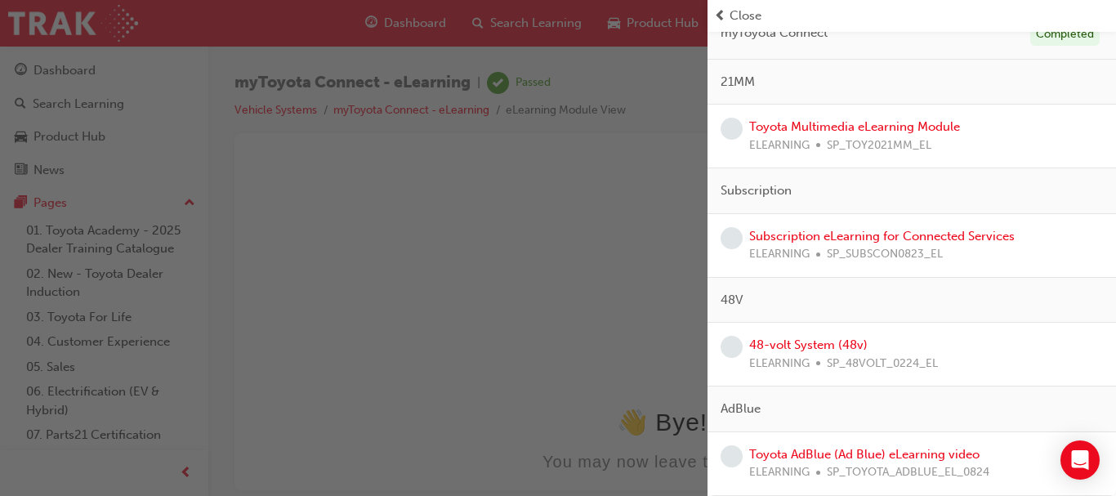
scroll to position [212, 0]
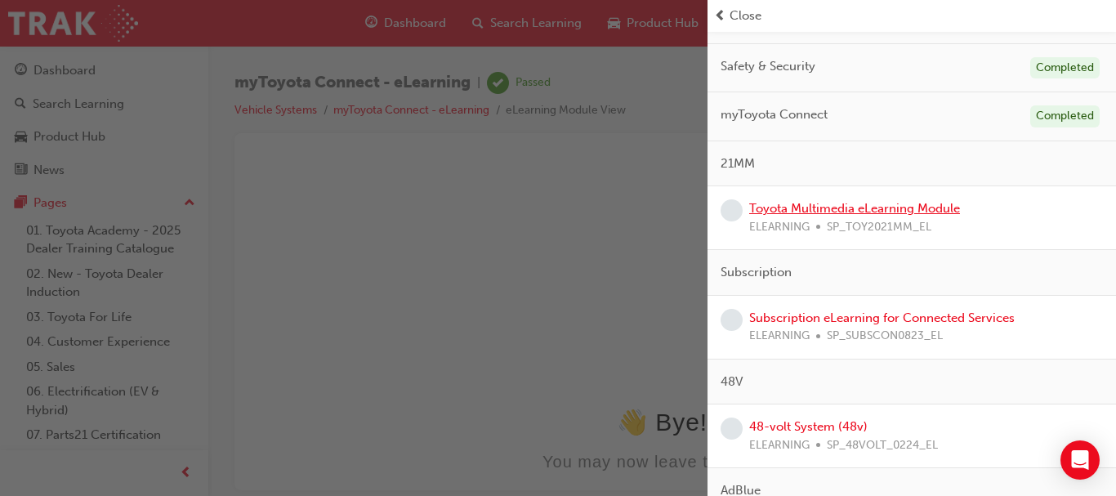
click at [866, 211] on link "Toyota Multimedia eLearning Module" at bounding box center [854, 208] width 211 height 15
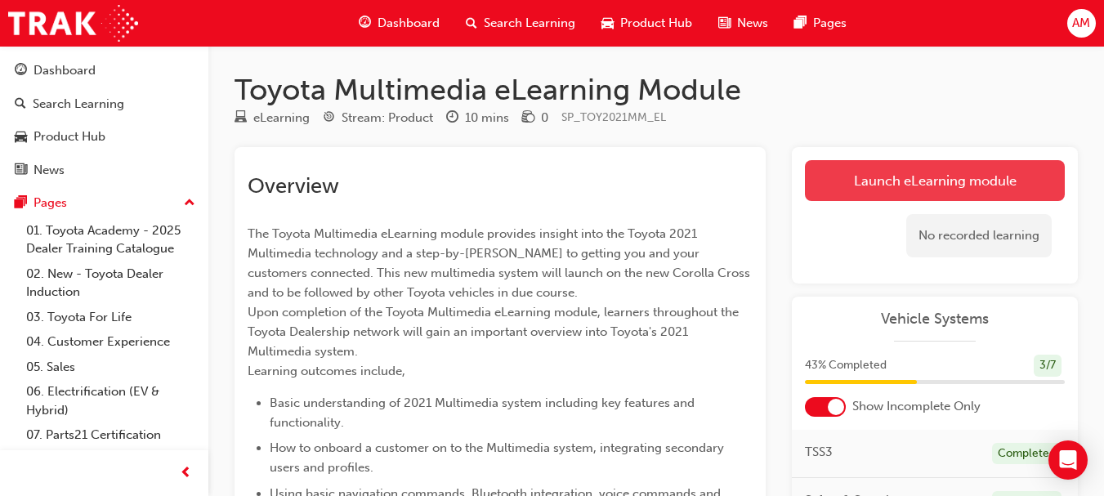
click at [939, 180] on link "Launch eLearning module" at bounding box center [935, 180] width 260 height 41
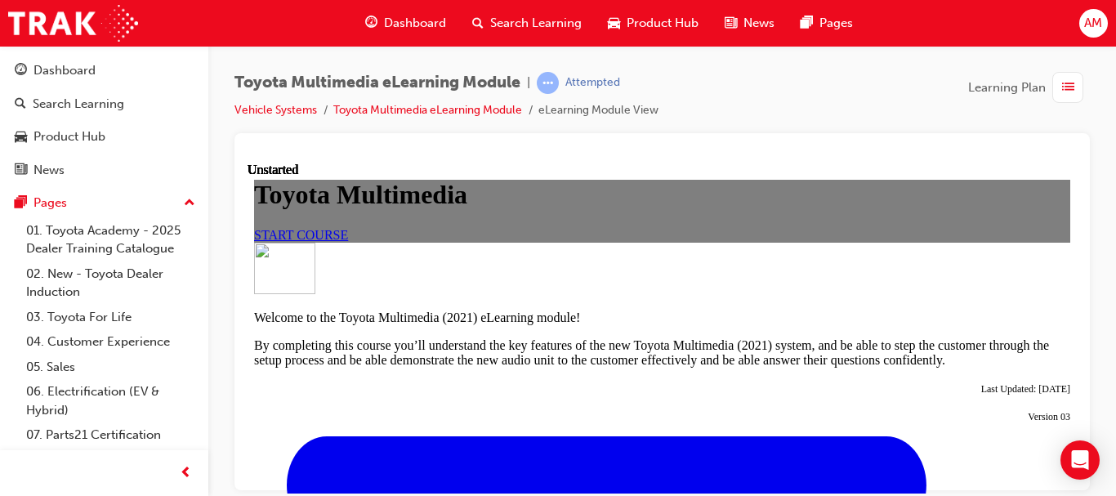
scroll to position [163, 0]
click at [348, 241] on span "START COURSE" at bounding box center [301, 234] width 94 height 14
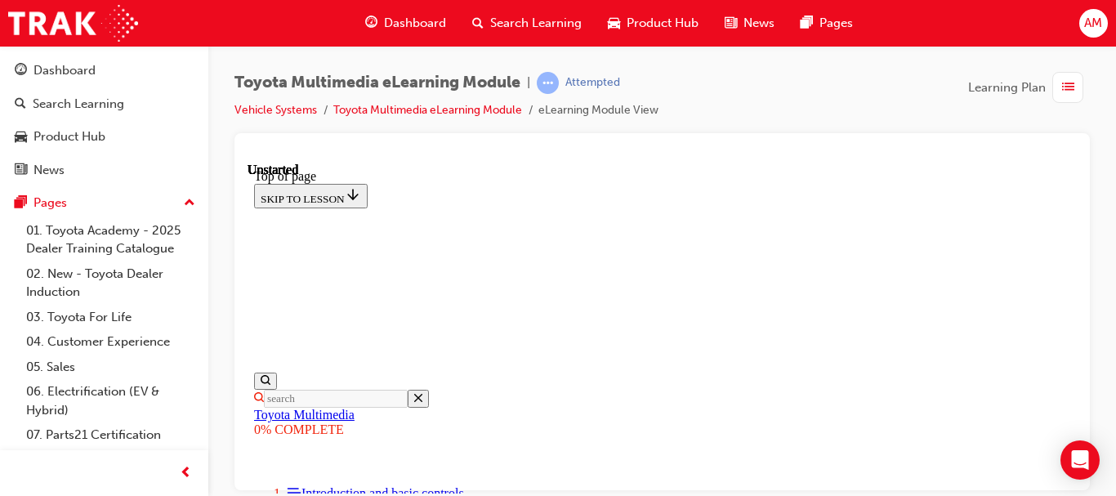
scroll to position [0, 0]
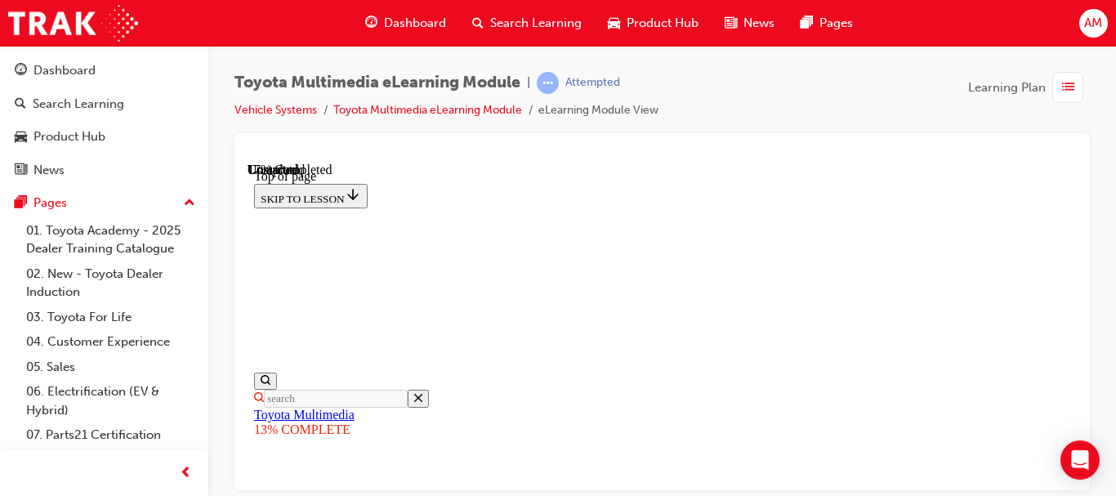
scroll to position [458, 0]
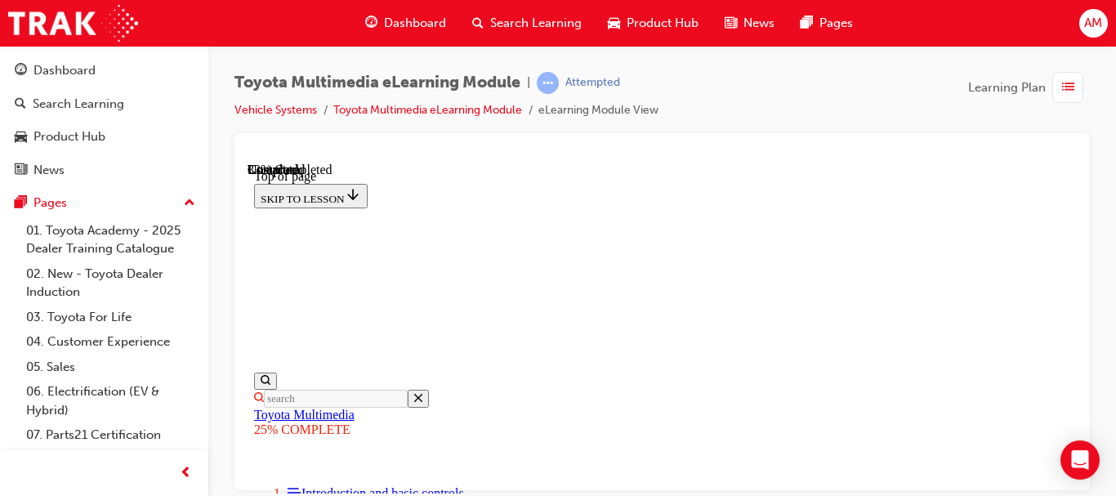
scroll to position [1357, 0]
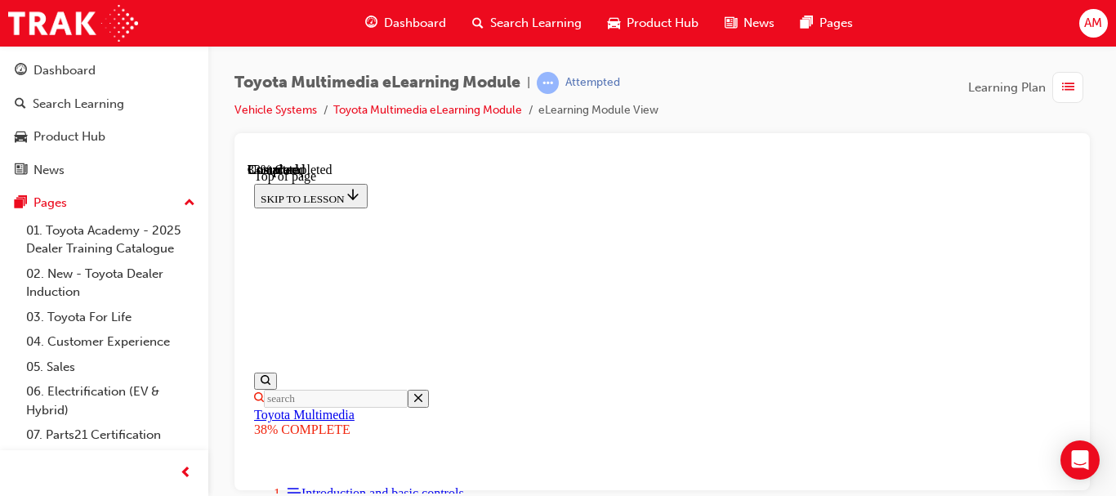
scroll to position [867, 0]
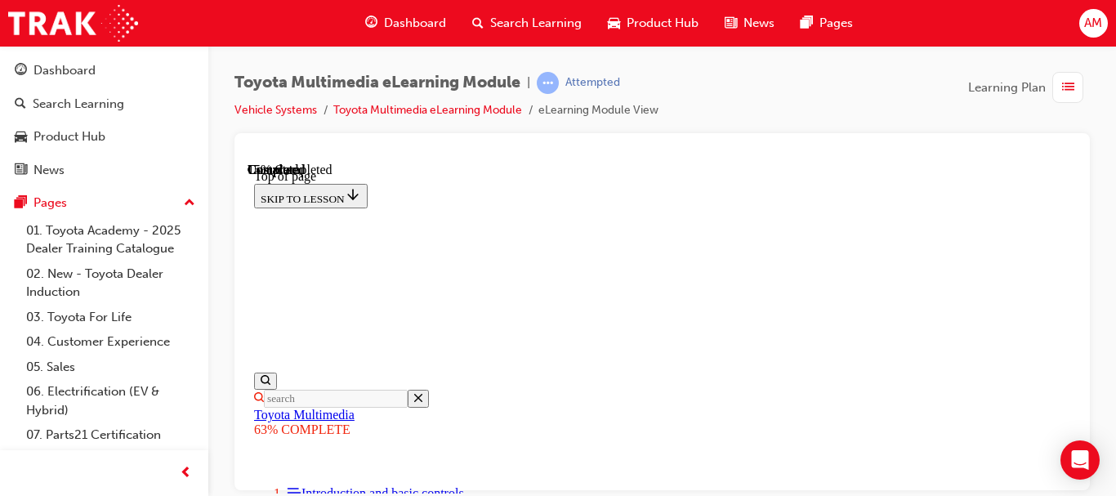
scroll to position [1275, 0]
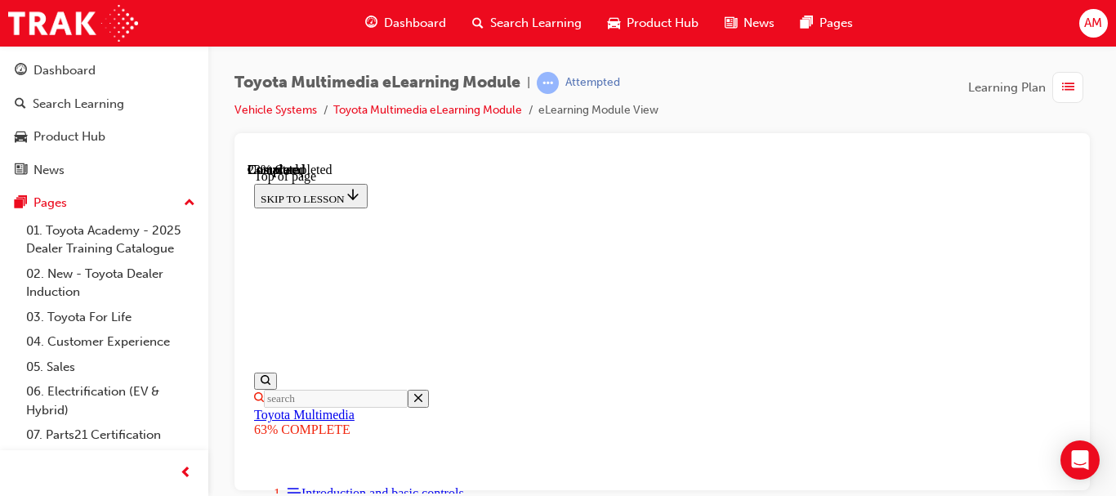
scroll to position [653, 0]
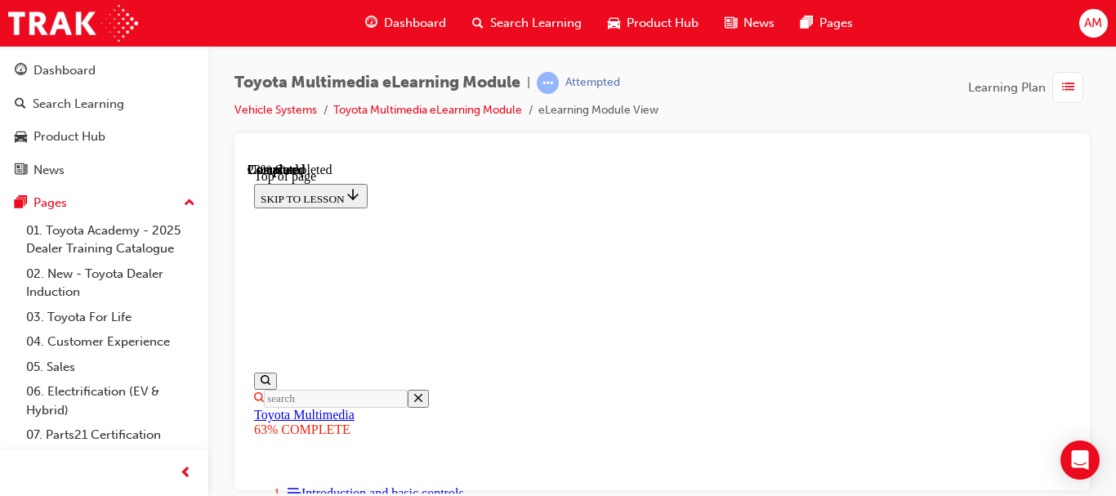
scroll to position [653, 0]
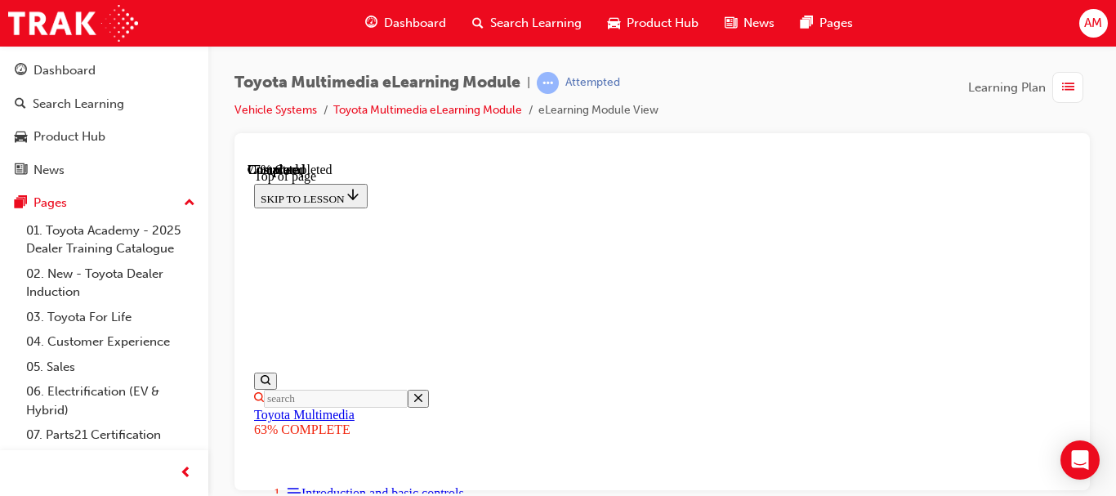
scroll to position [3223, 0]
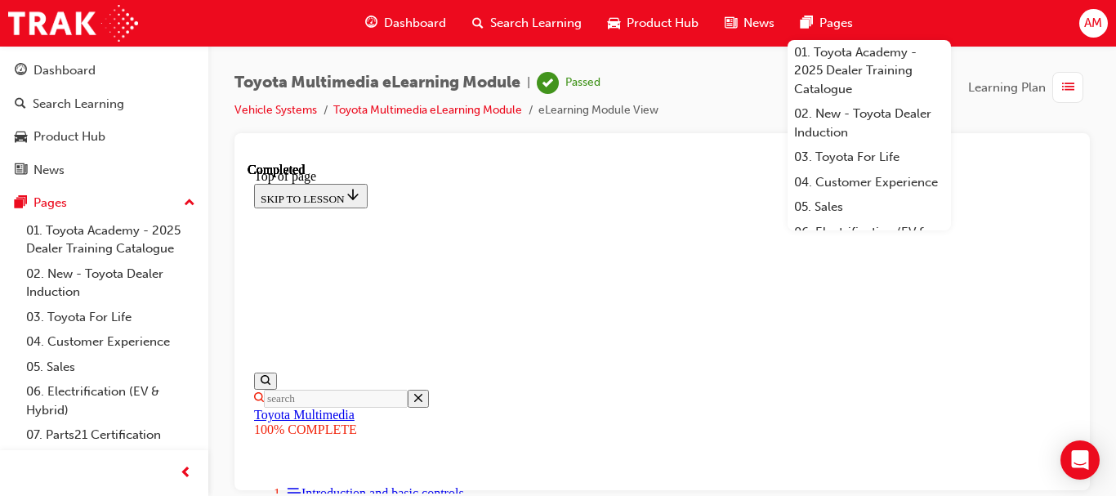
click at [1062, 84] on span "list-icon" at bounding box center [1068, 88] width 12 height 20
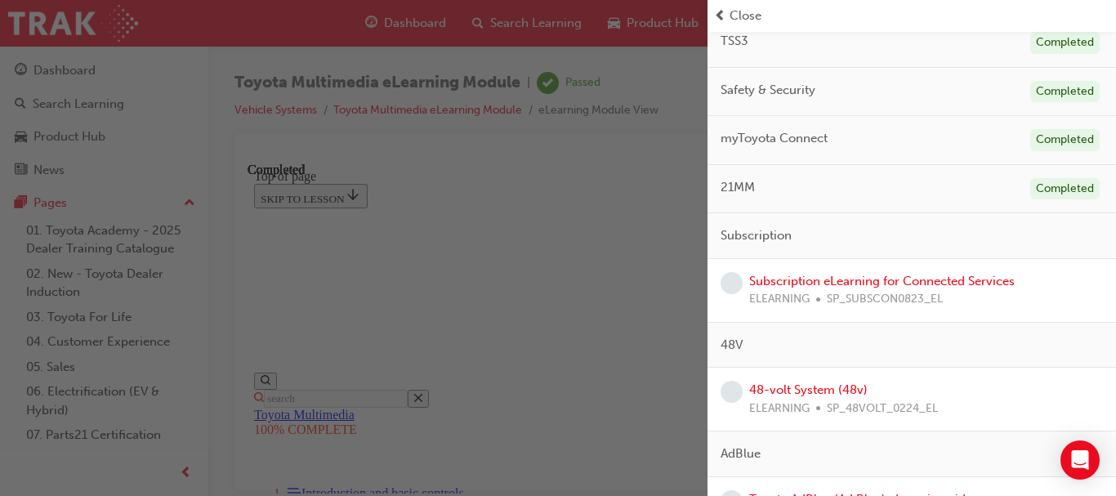
scroll to position [233, 0]
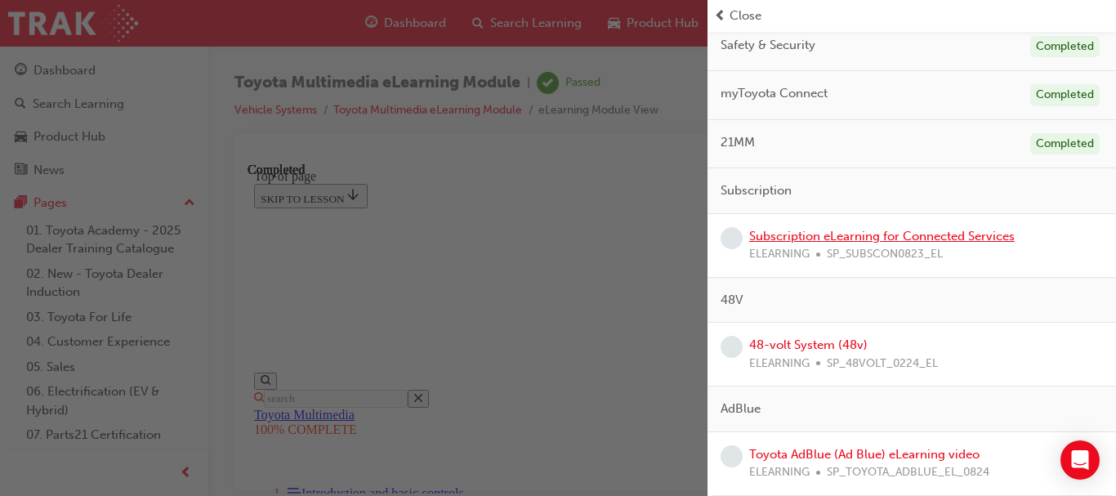
click at [859, 239] on link "Subscription eLearning for Connected Services" at bounding box center [881, 236] width 265 height 15
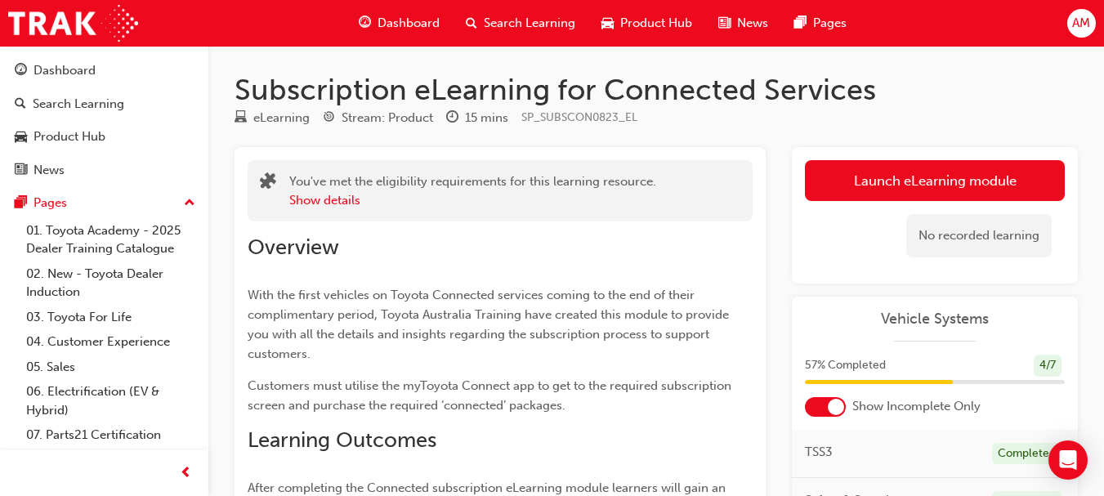
click at [1002, 262] on div "No recorded learning" at bounding box center [935, 235] width 260 height 69
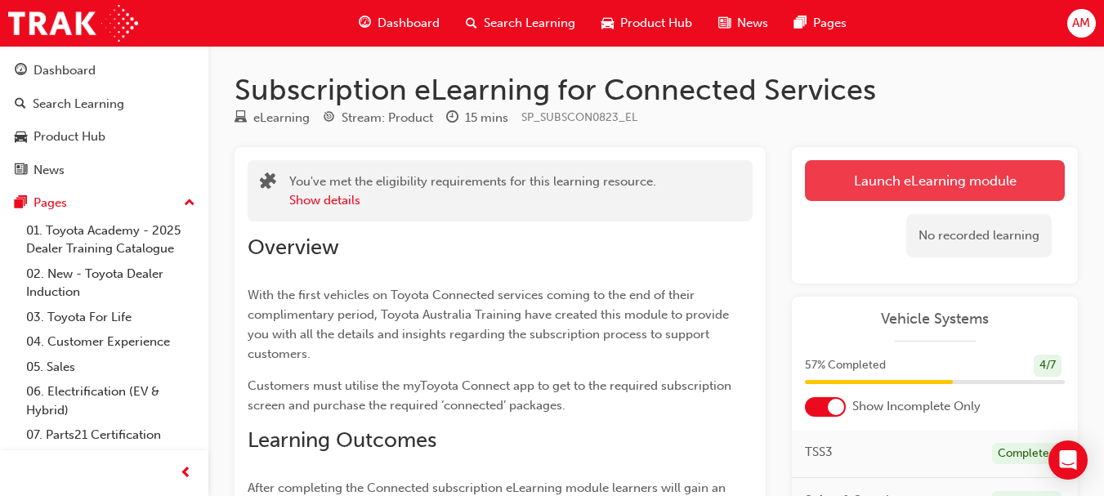
click at [945, 175] on link "Launch eLearning module" at bounding box center [935, 180] width 260 height 41
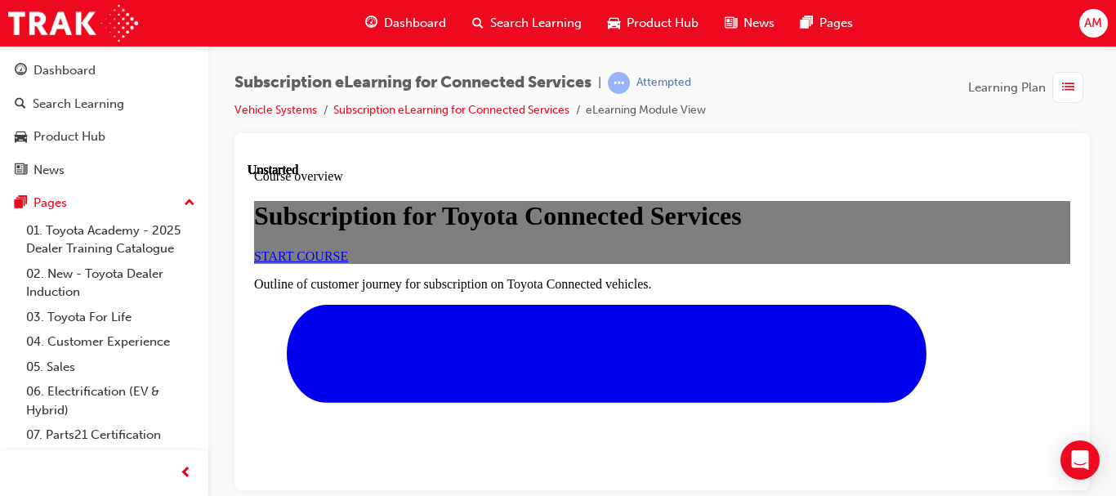
scroll to position [82, 0]
click at [348, 262] on span "START COURSE" at bounding box center [301, 255] width 94 height 14
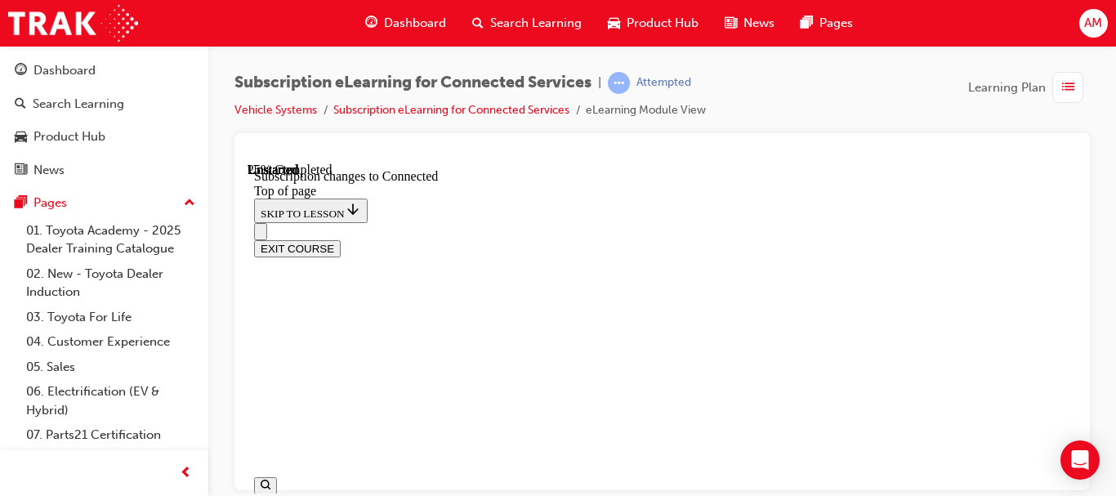
scroll to position [636, 0]
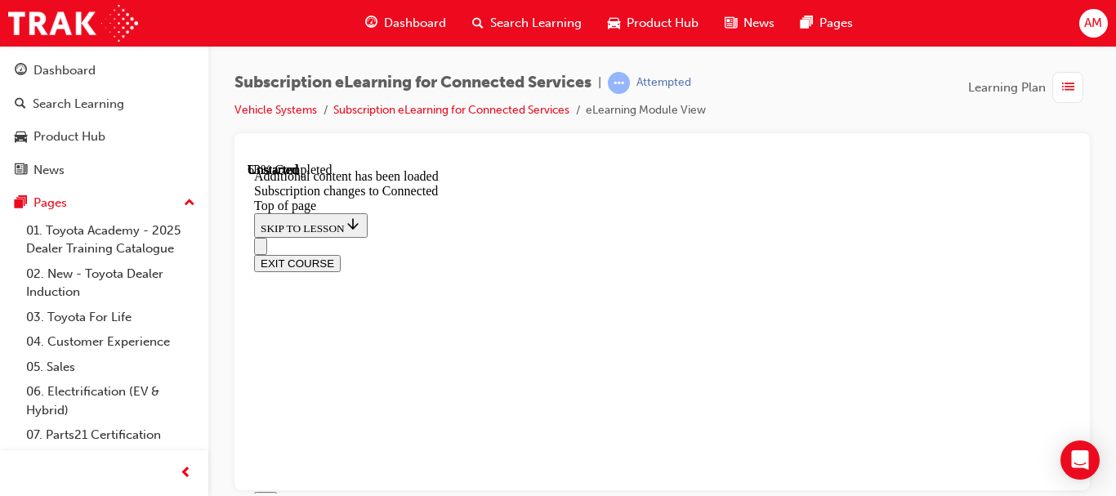
scroll to position [2068, 0]
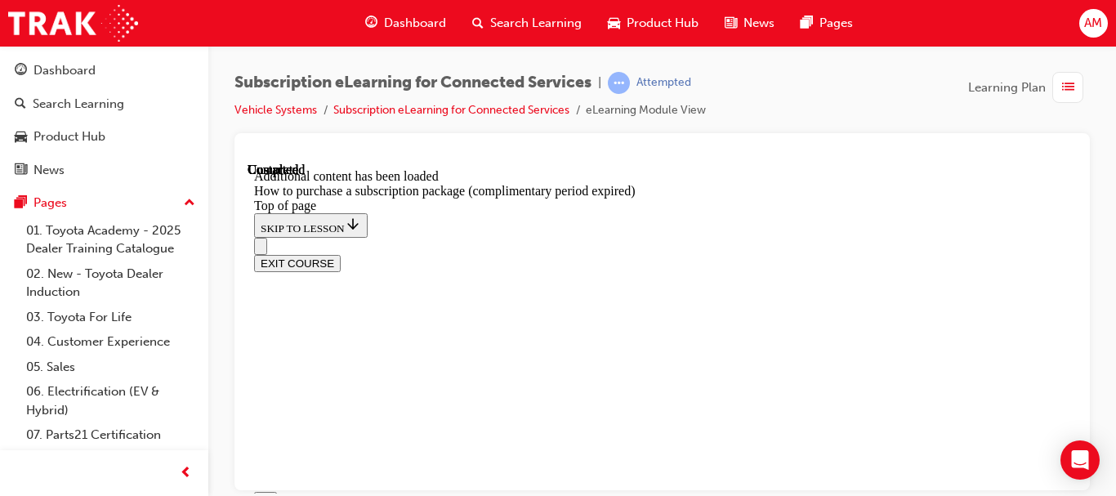
scroll to position [1714, 0]
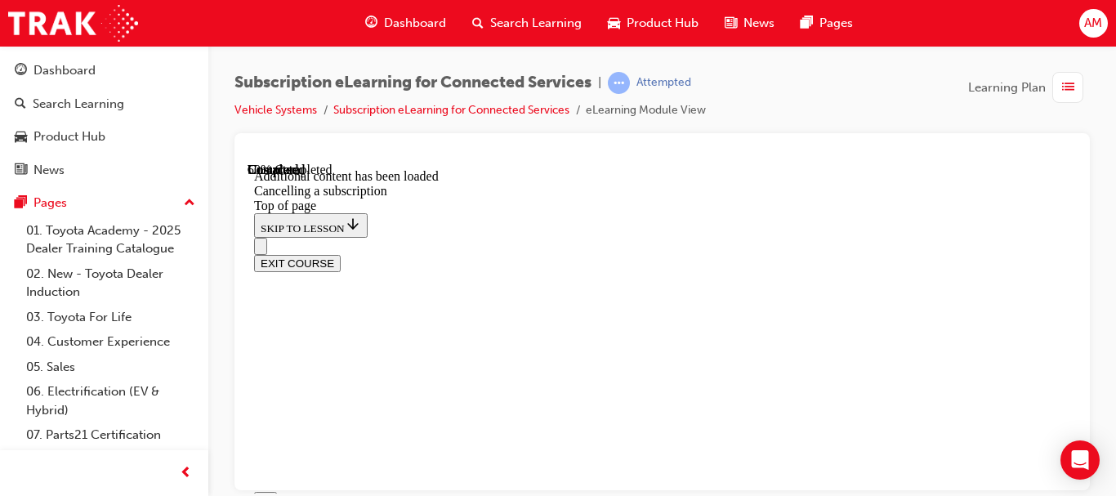
scroll to position [538, 0]
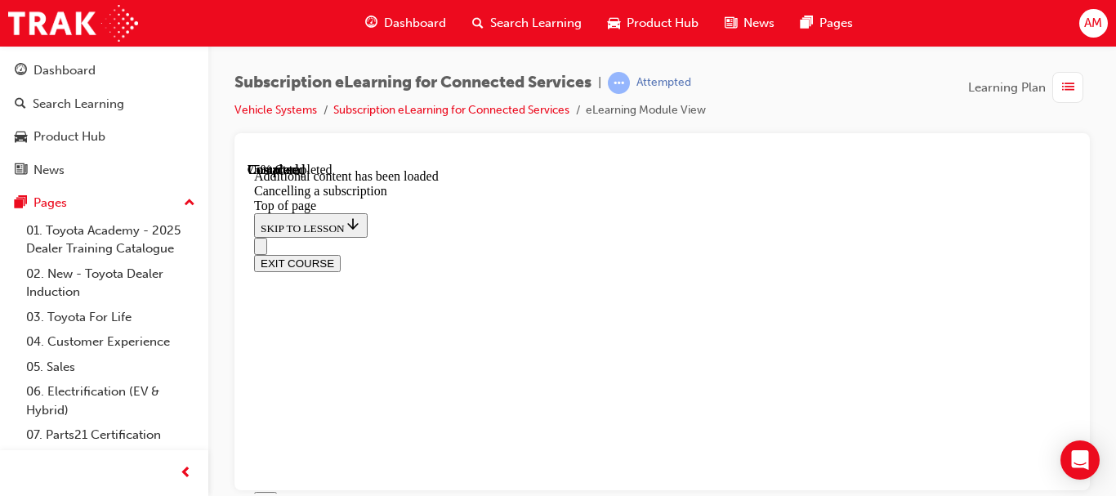
click at [985, 254] on div "EXIT COURSE" at bounding box center [662, 262] width 816 height 17
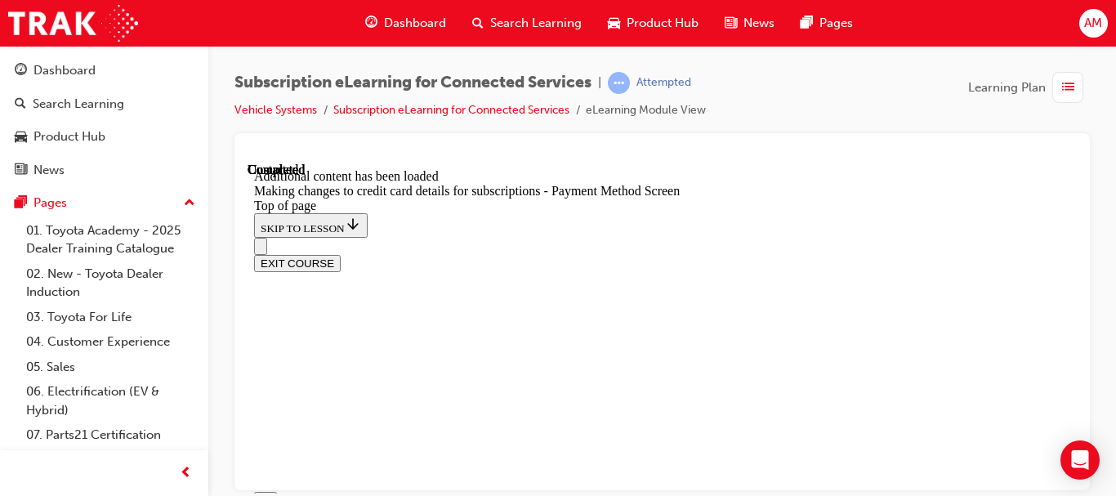
scroll to position [1276, 0]
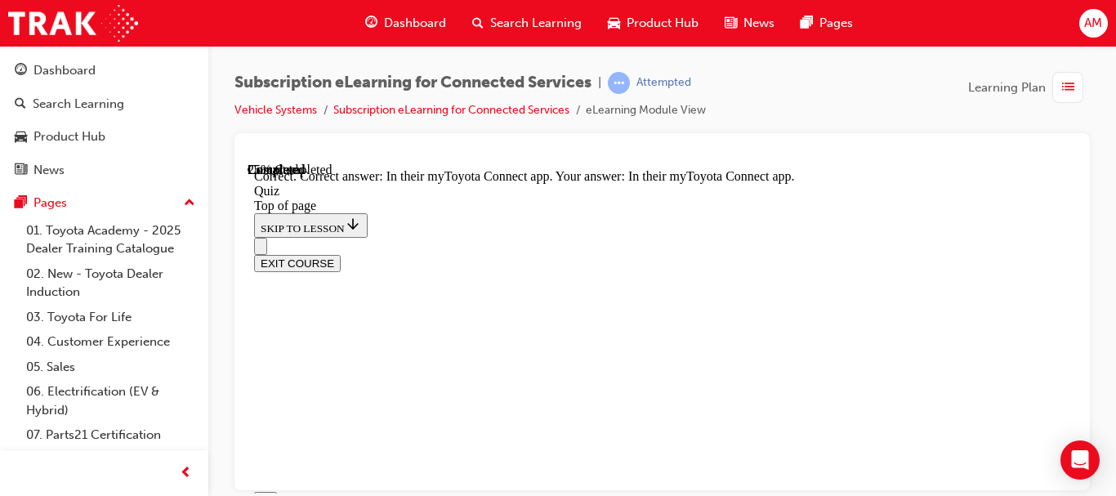
scroll to position [520, 0]
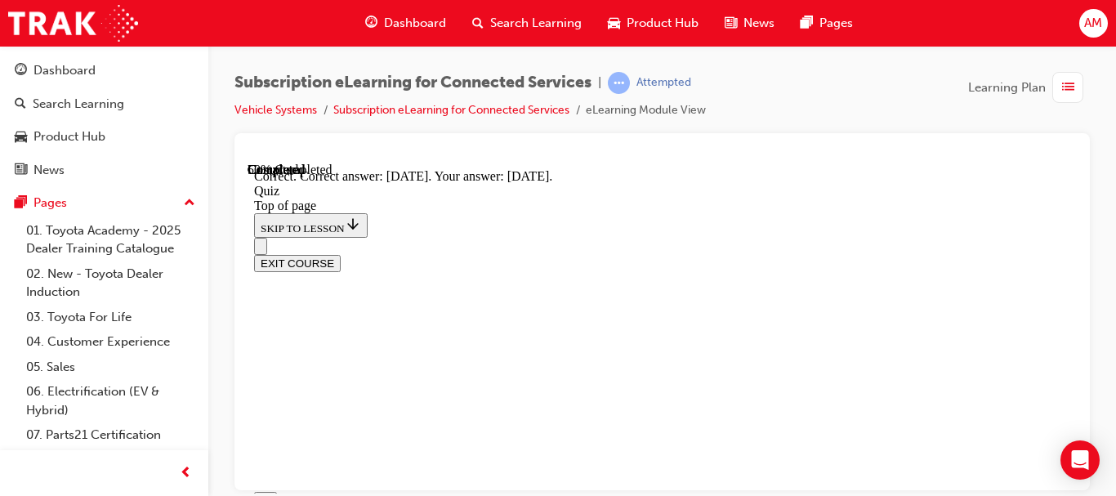
scroll to position [520, 0]
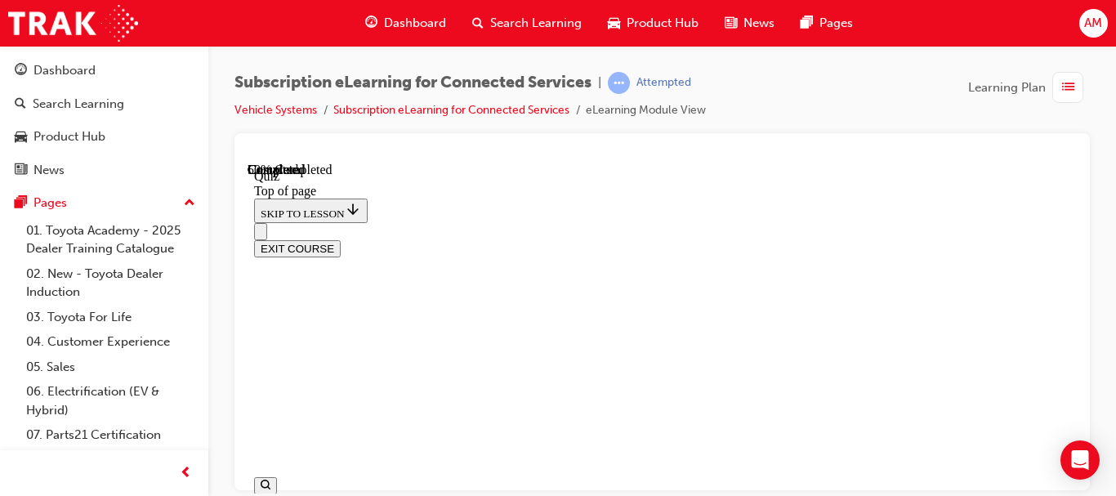
scroll to position [295, 0]
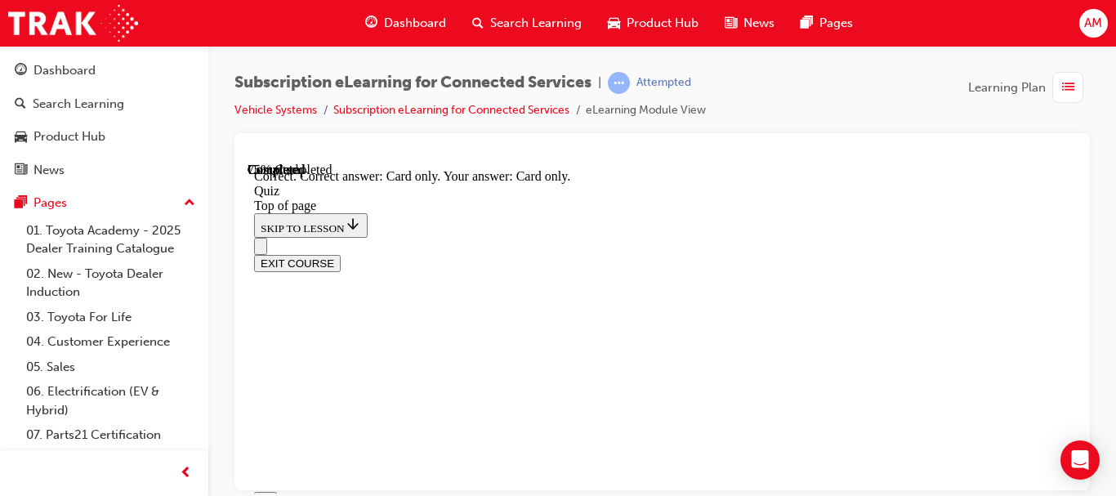
scroll to position [493, 0]
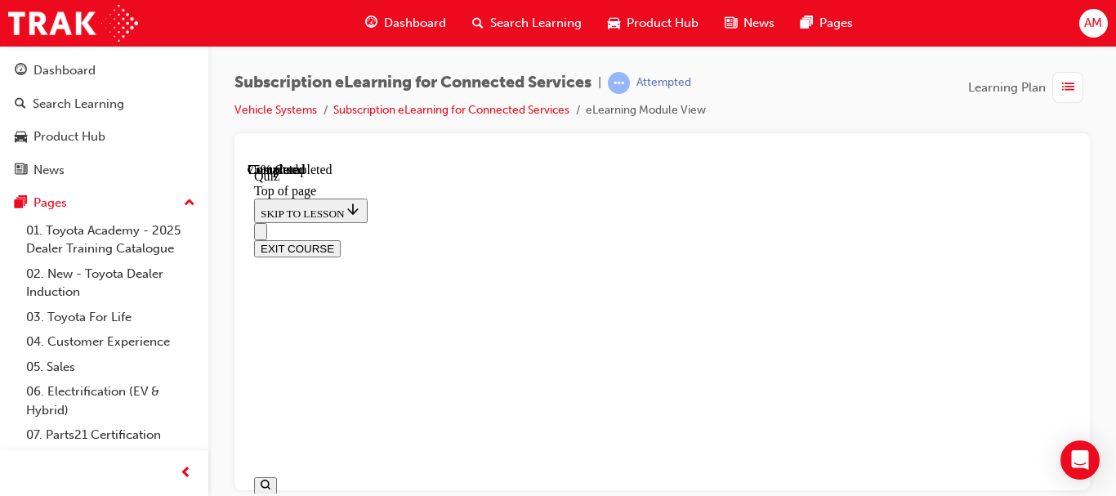
scroll to position [131, 0]
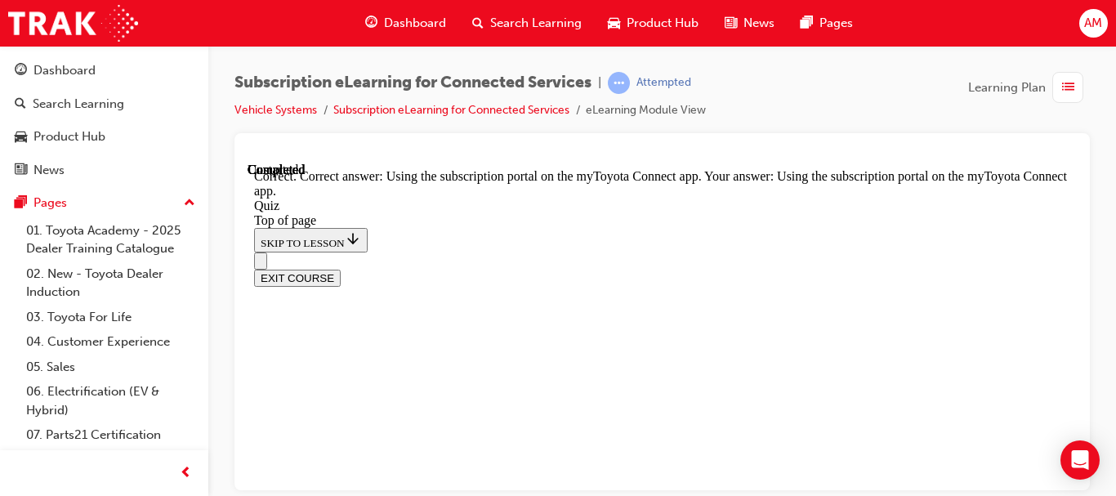
scroll to position [509, 0]
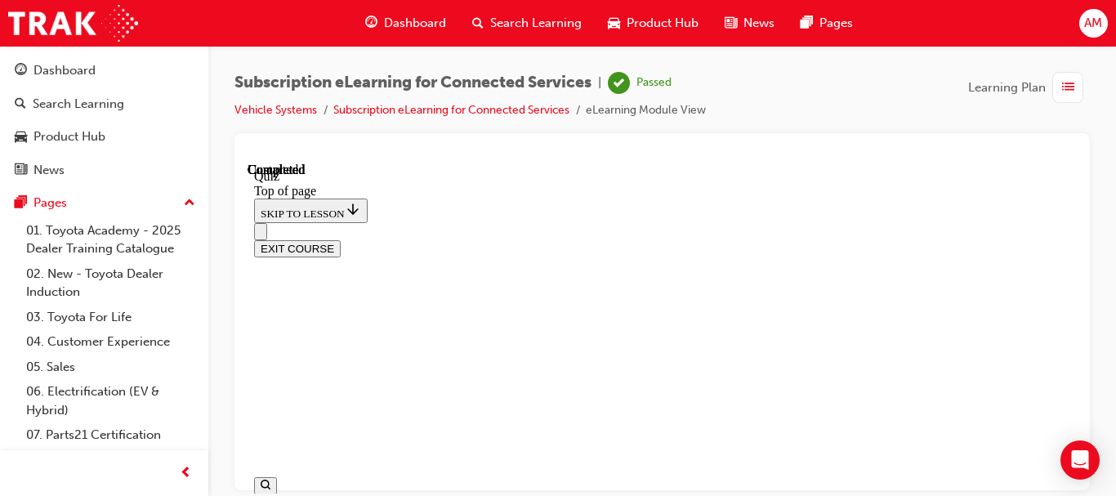
scroll to position [556, 0]
click at [341, 239] on button "EXIT COURSE" at bounding box center [297, 247] width 87 height 17
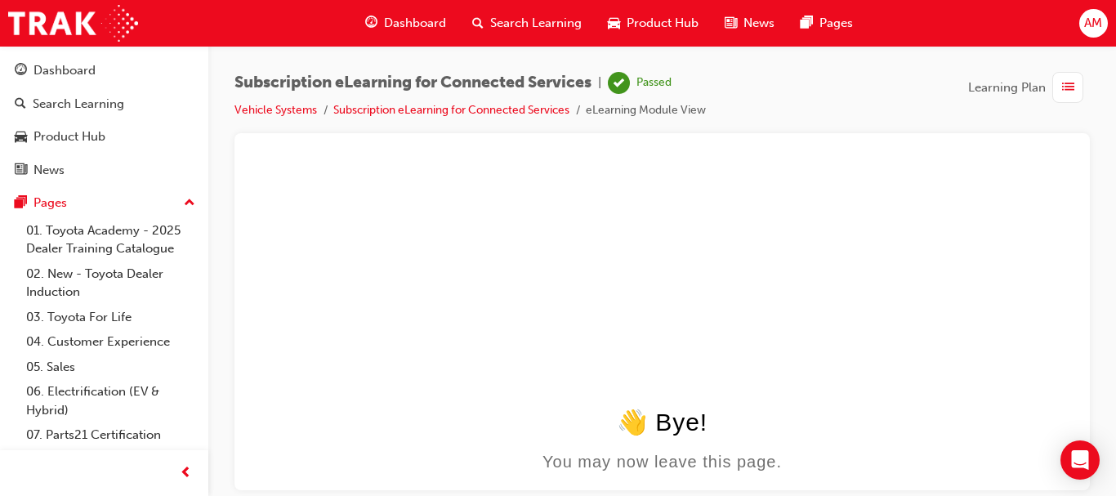
scroll to position [0, 0]
click at [1064, 85] on span "list-icon" at bounding box center [1068, 88] width 12 height 20
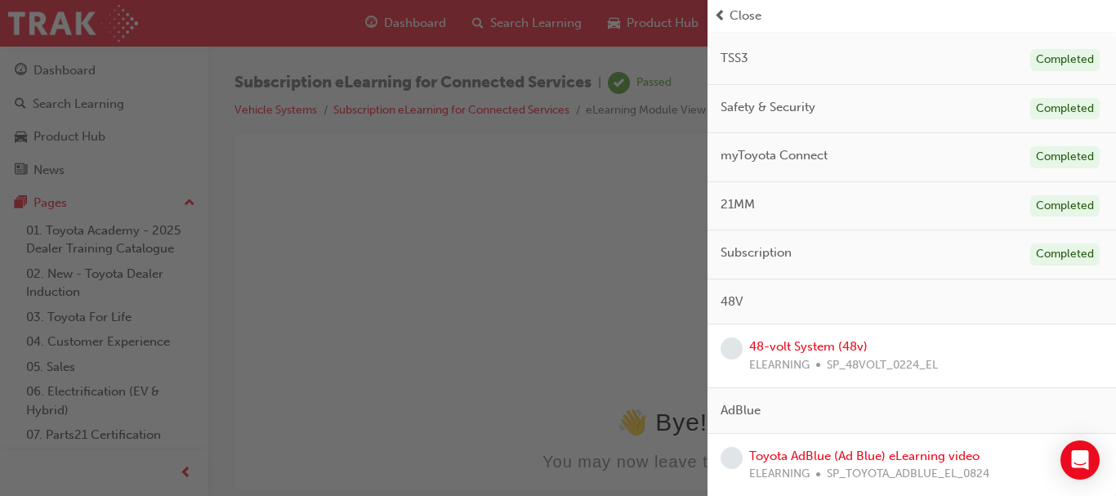
scroll to position [172, 0]
click at [801, 349] on link "48-volt System (48v)" at bounding box center [808, 344] width 118 height 15
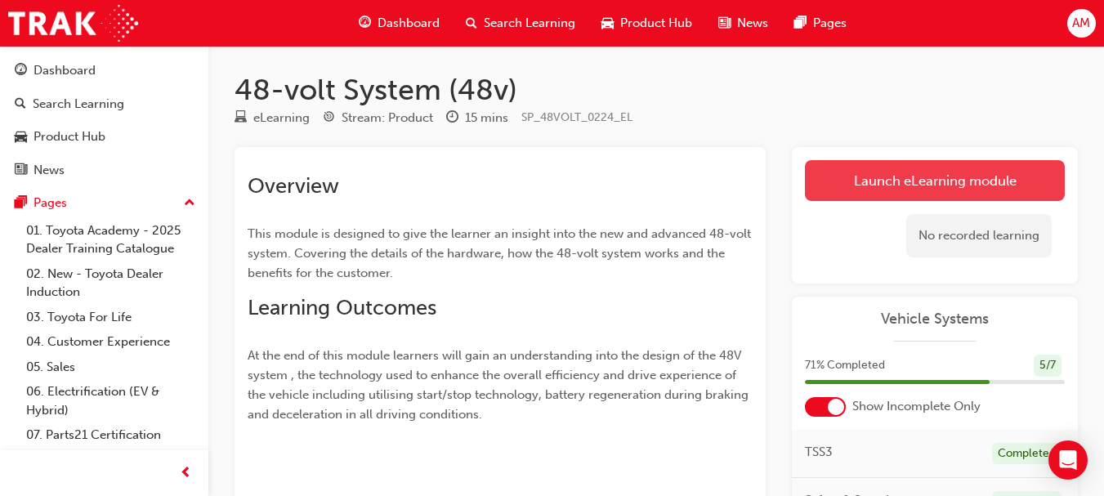
click at [939, 176] on link "Launch eLearning module" at bounding box center [935, 180] width 260 height 41
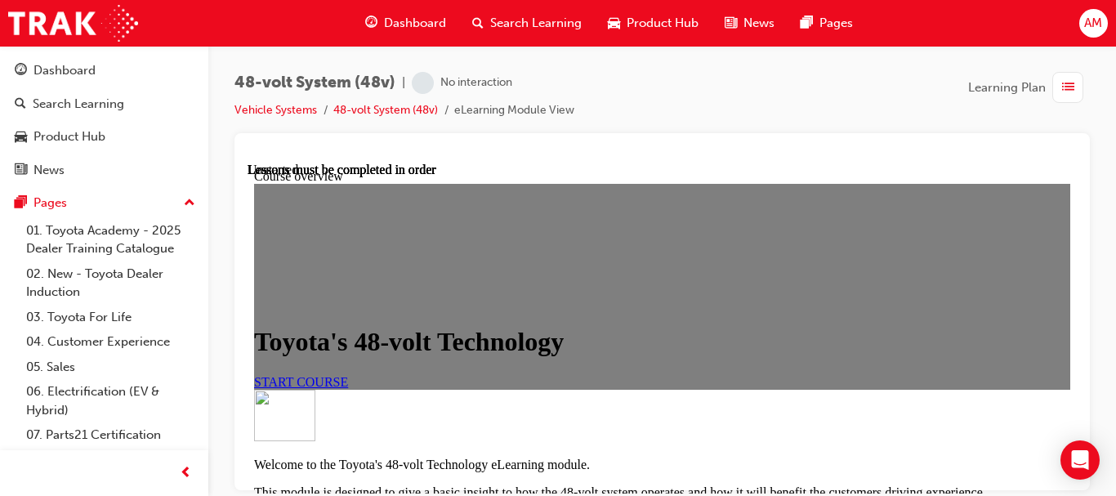
scroll to position [245, 0]
click at [348, 374] on link "START COURSE" at bounding box center [301, 381] width 94 height 14
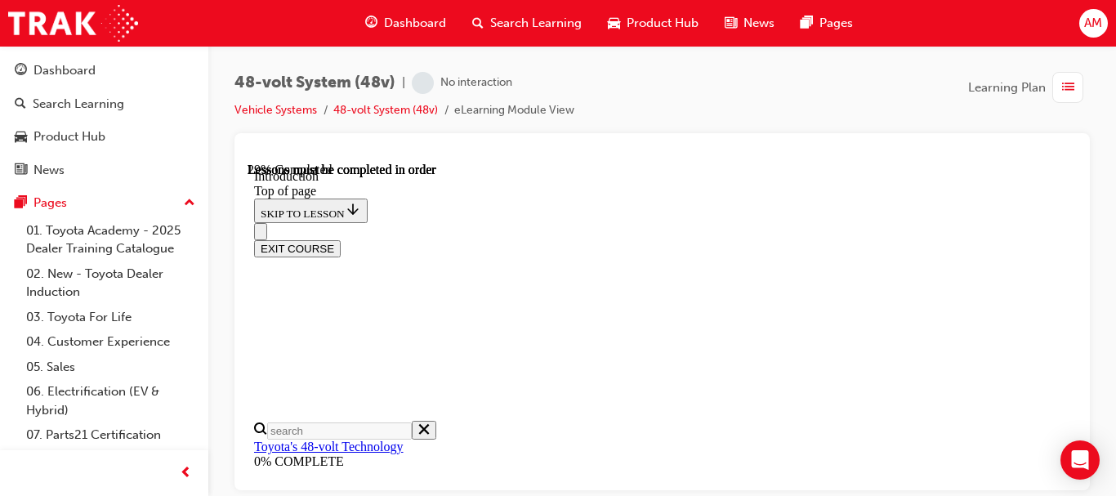
scroll to position [712, 0]
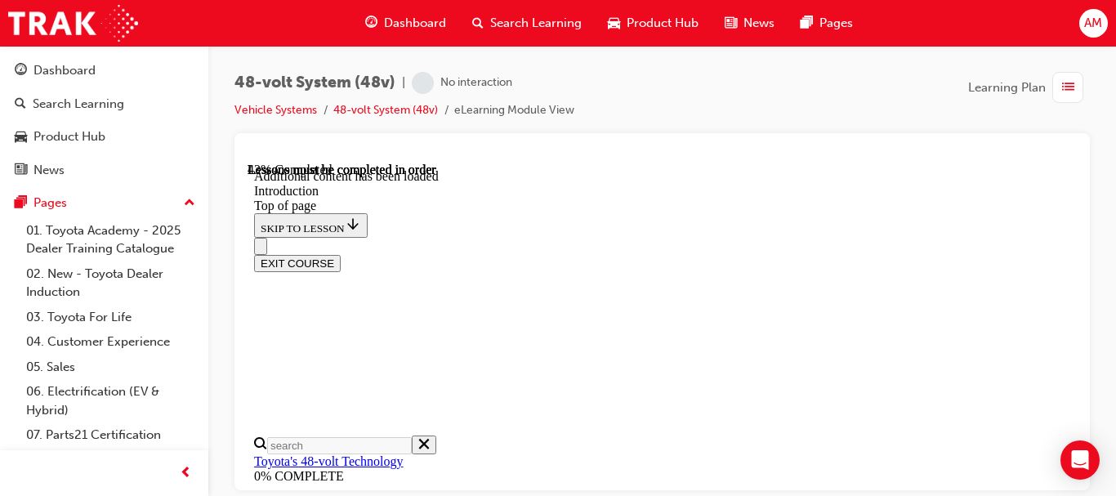
scroll to position [870, 0]
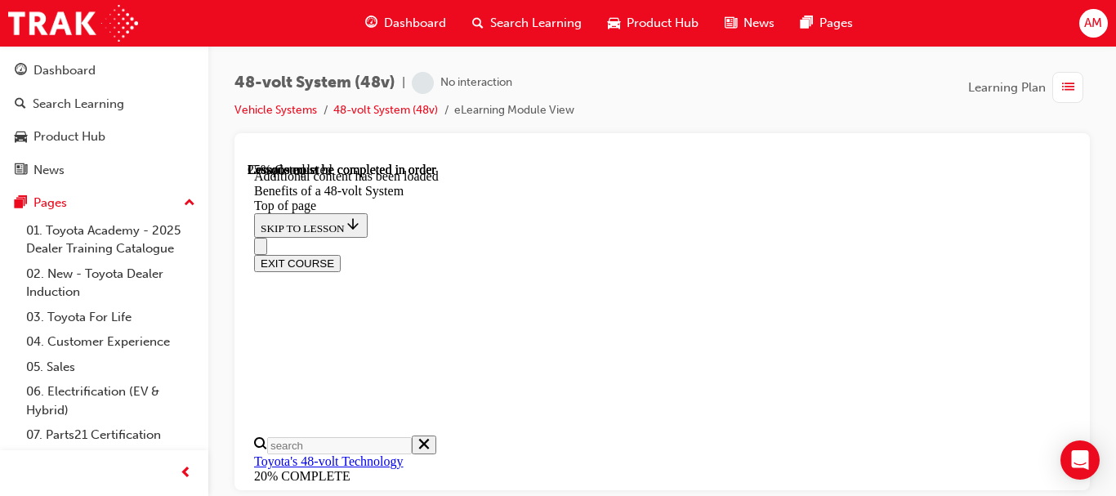
scroll to position [956, 0]
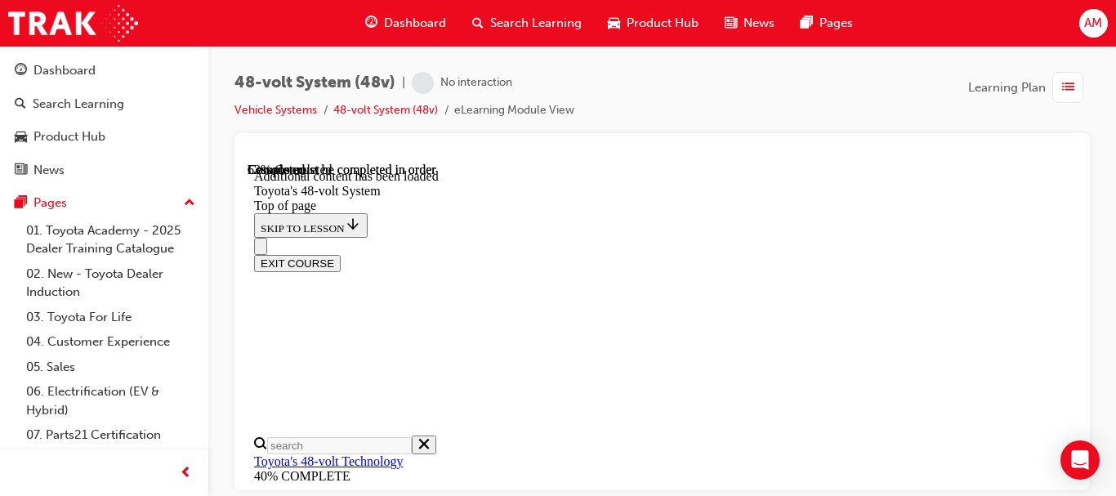
scroll to position [1226, 0]
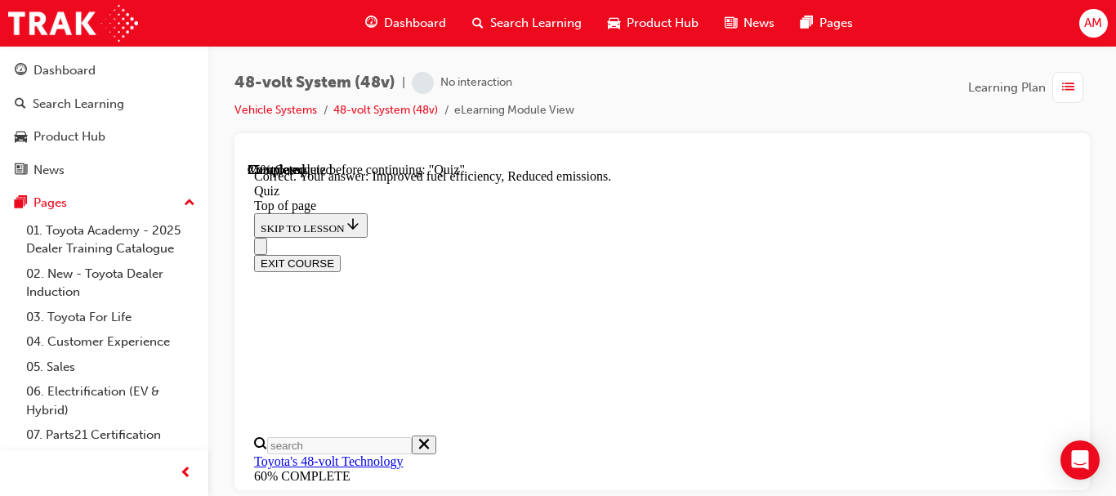
scroll to position [594, 0]
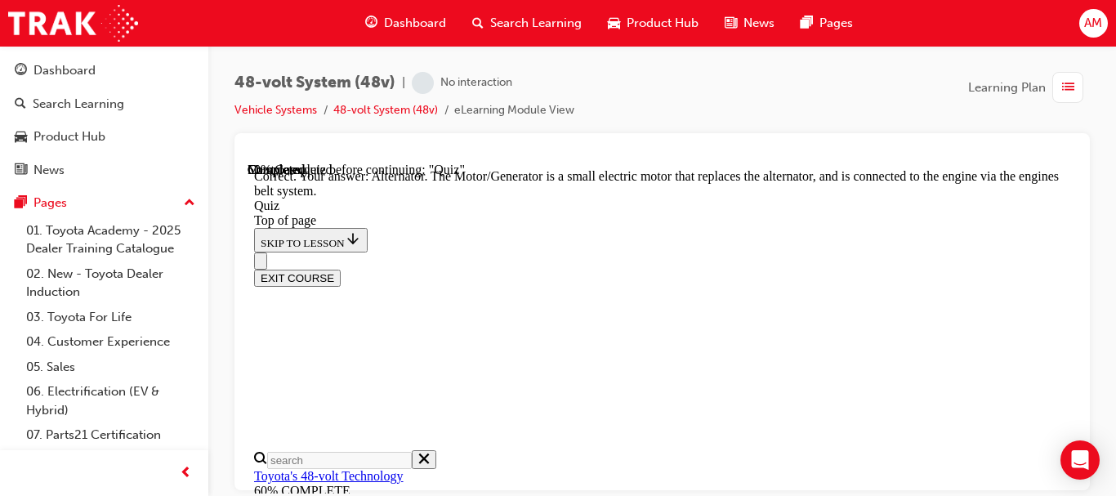
scroll to position [750, 0]
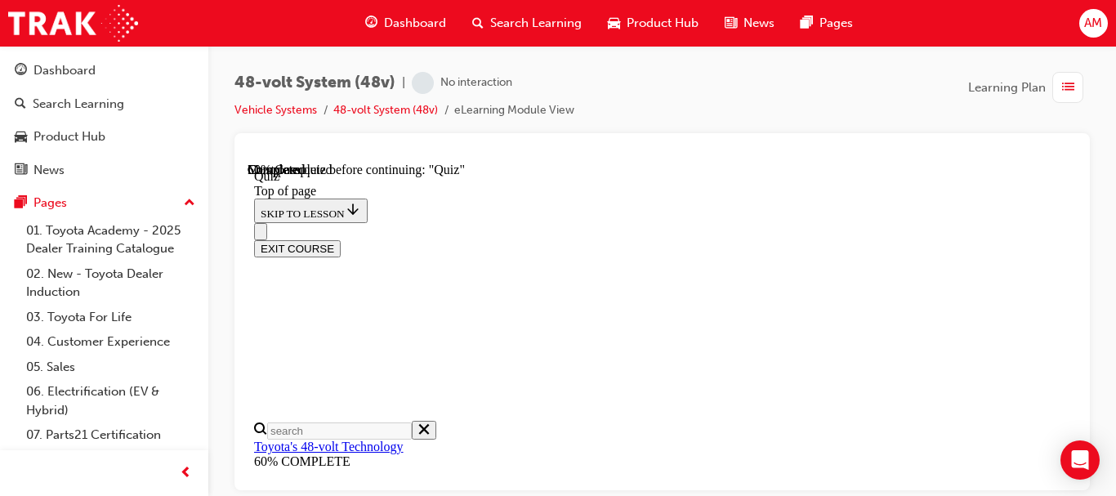
scroll to position [301, 0]
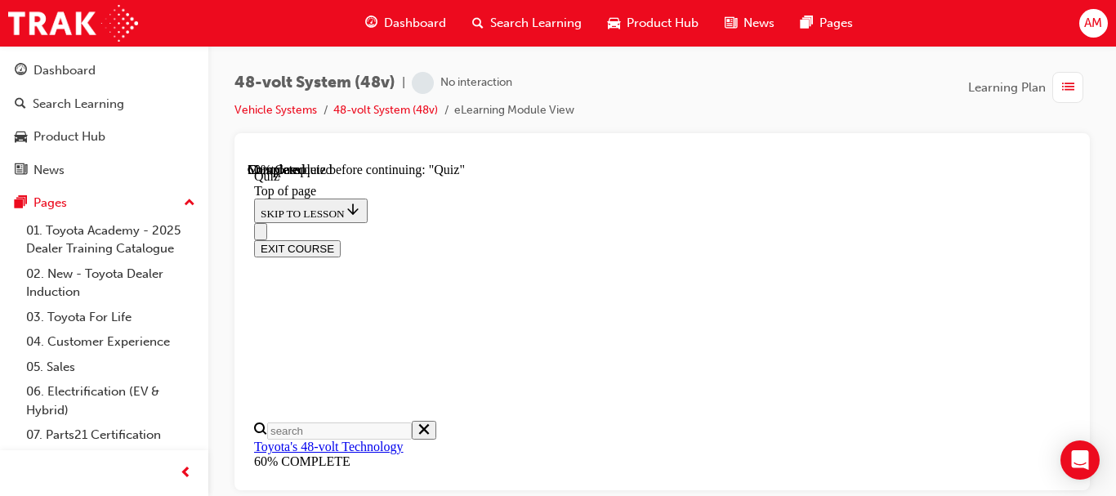
scroll to position [547, 0]
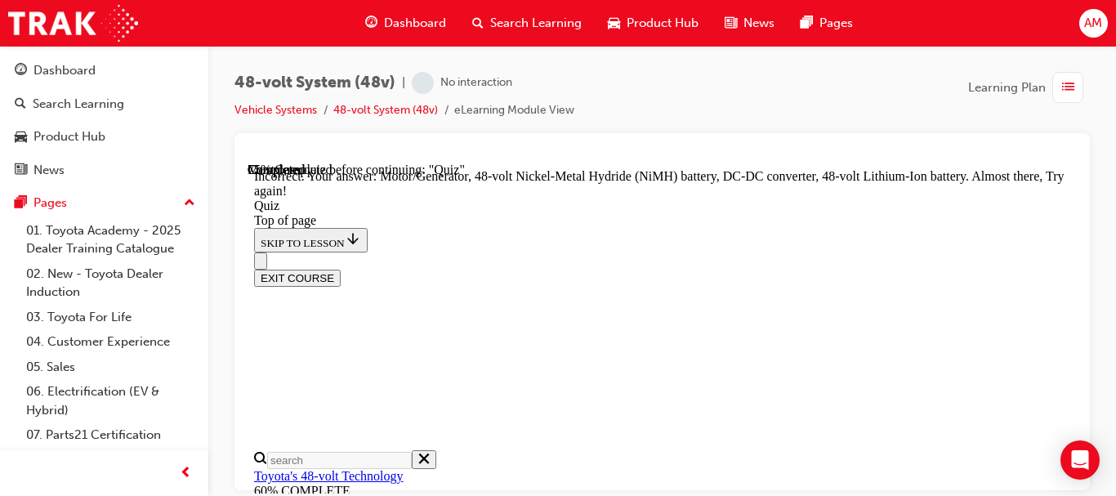
scroll to position [244, 0]
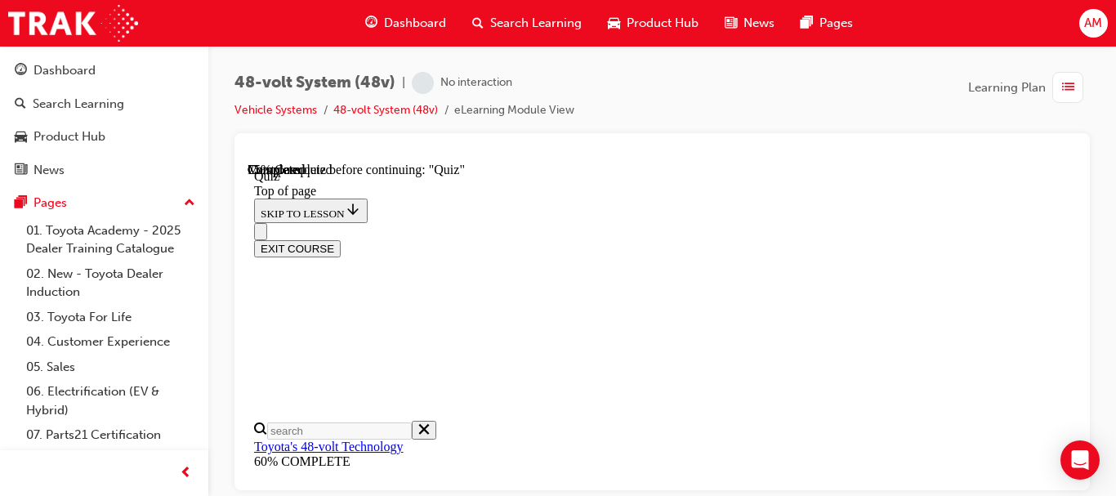
scroll to position [383, 0]
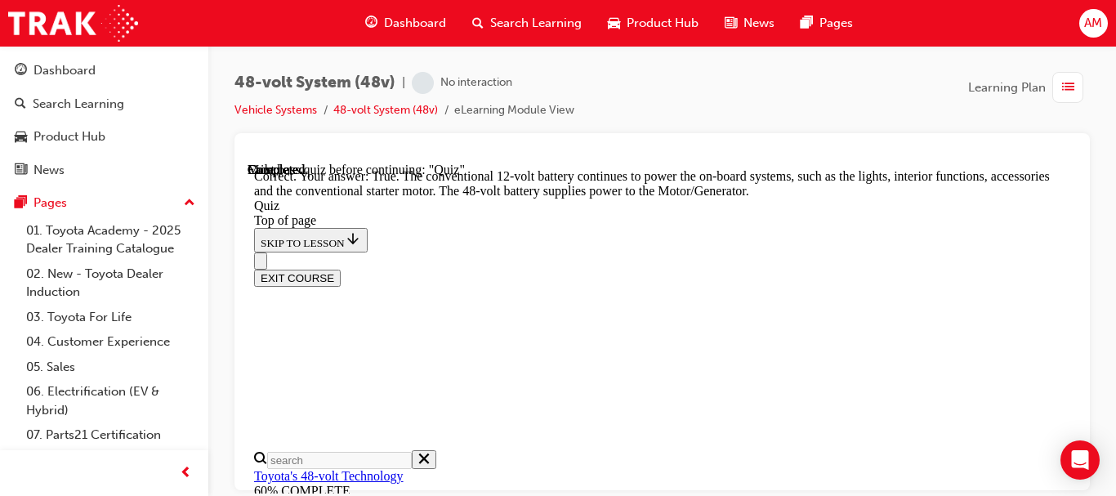
scroll to position [688, 0]
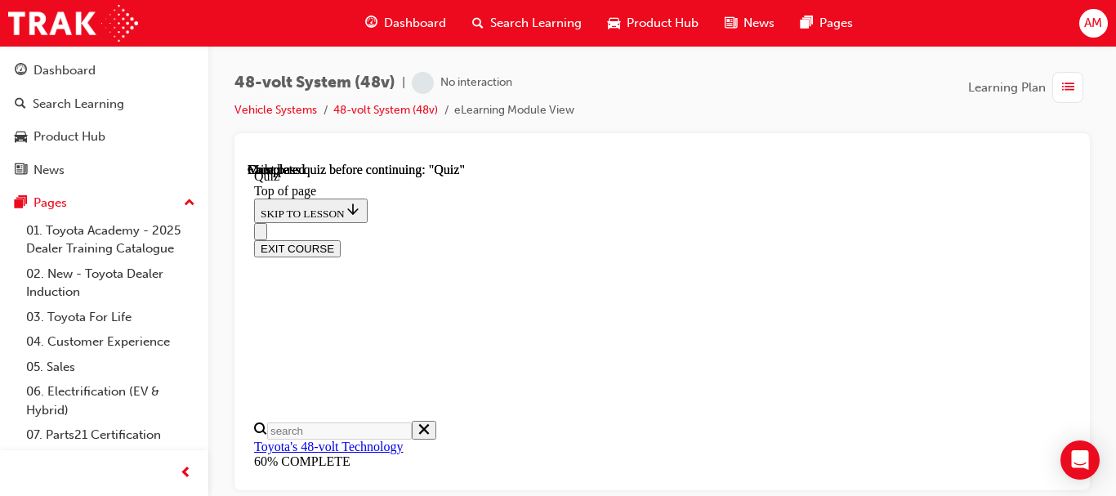
scroll to position [568, 0]
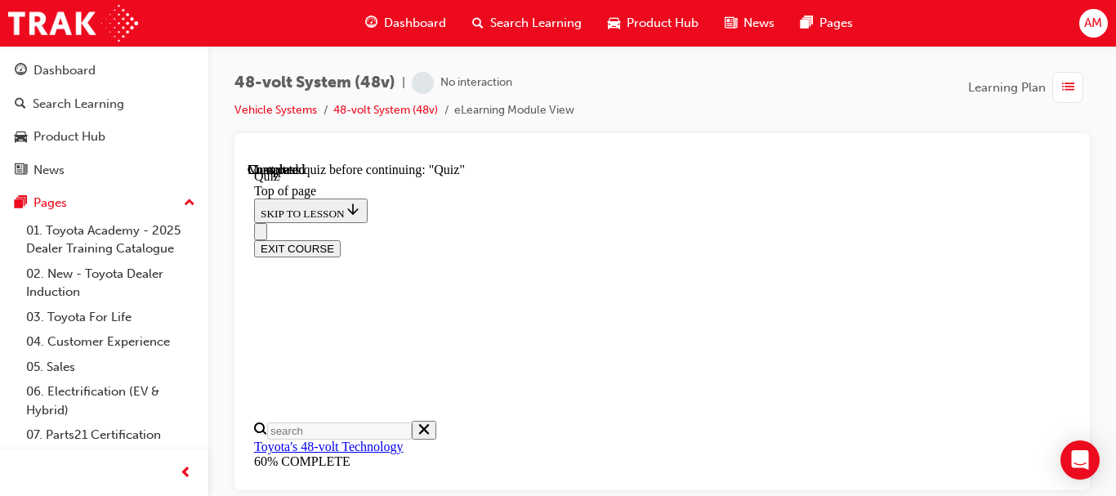
scroll to position [547, 0]
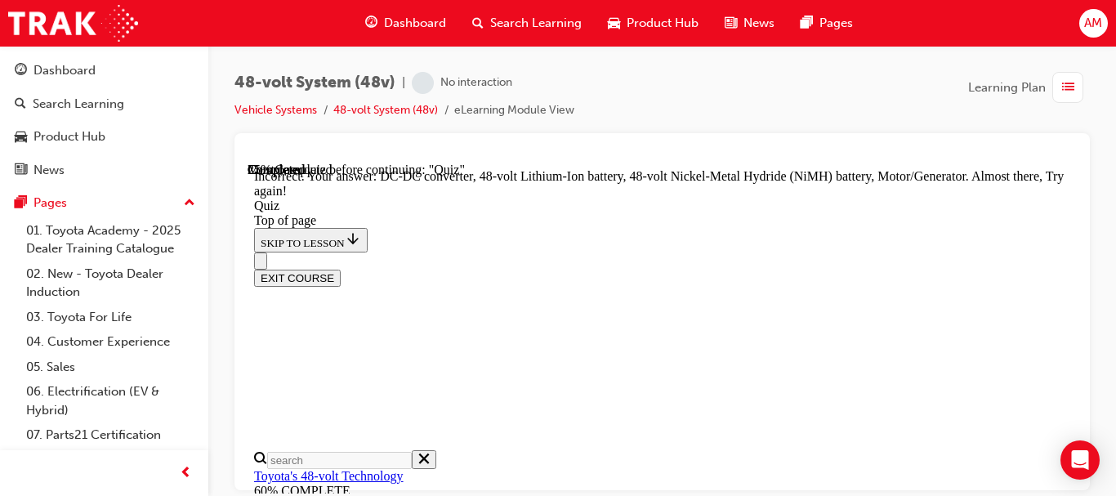
scroll to position [734, 0]
drag, startPoint x: 768, startPoint y: 448, endPoint x: 771, endPoint y: 435, distance: 12.7
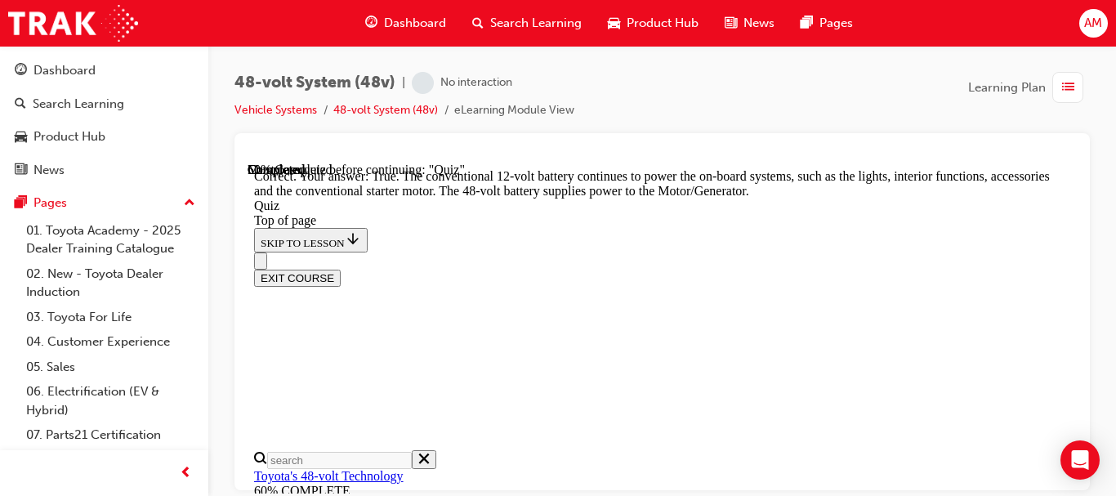
scroll to position [688, 0]
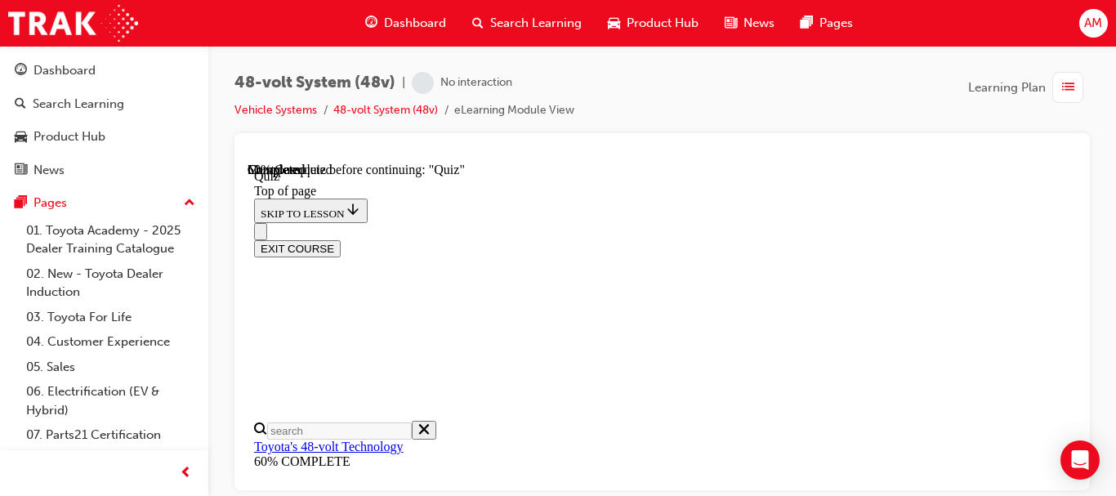
scroll to position [332, 0]
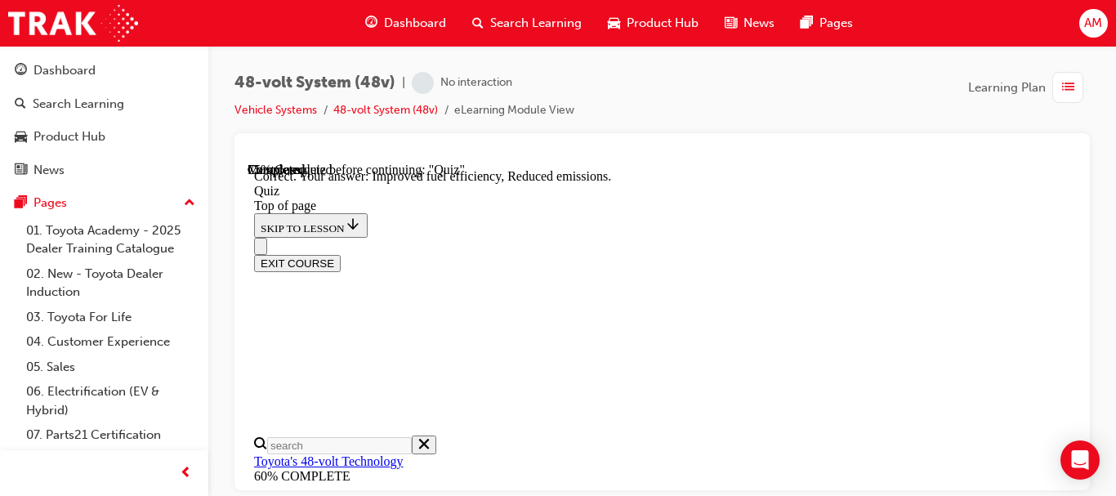
scroll to position [594, 0]
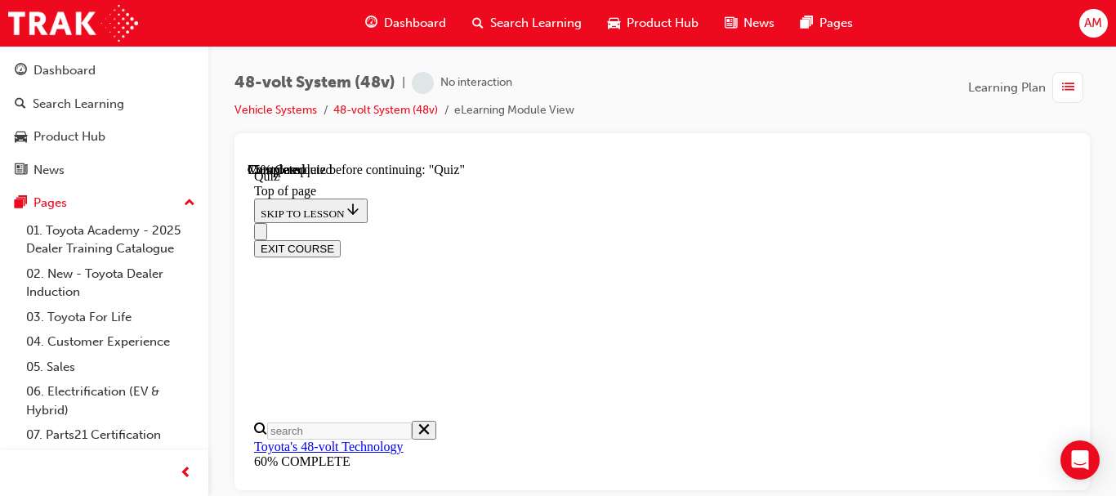
scroll to position [383, 0]
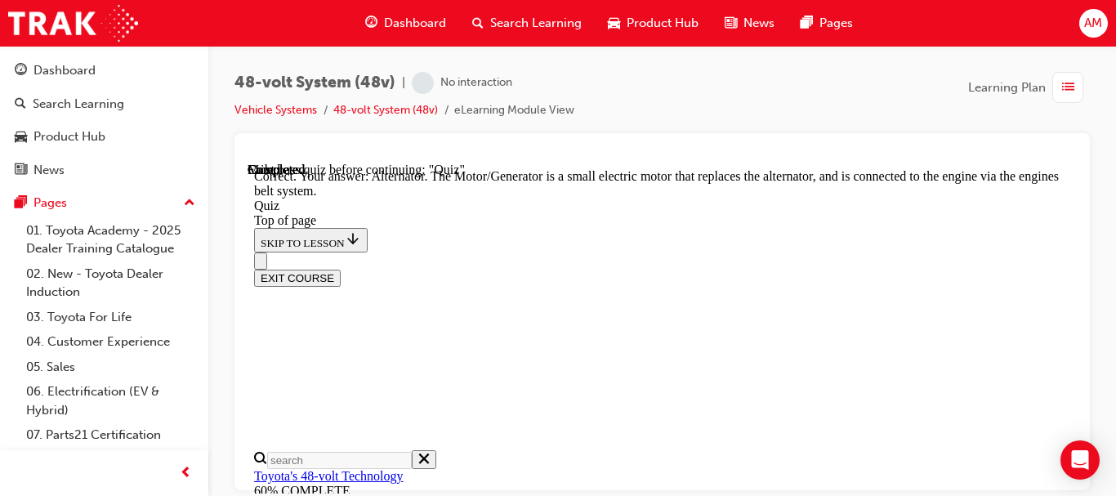
scroll to position [750, 0]
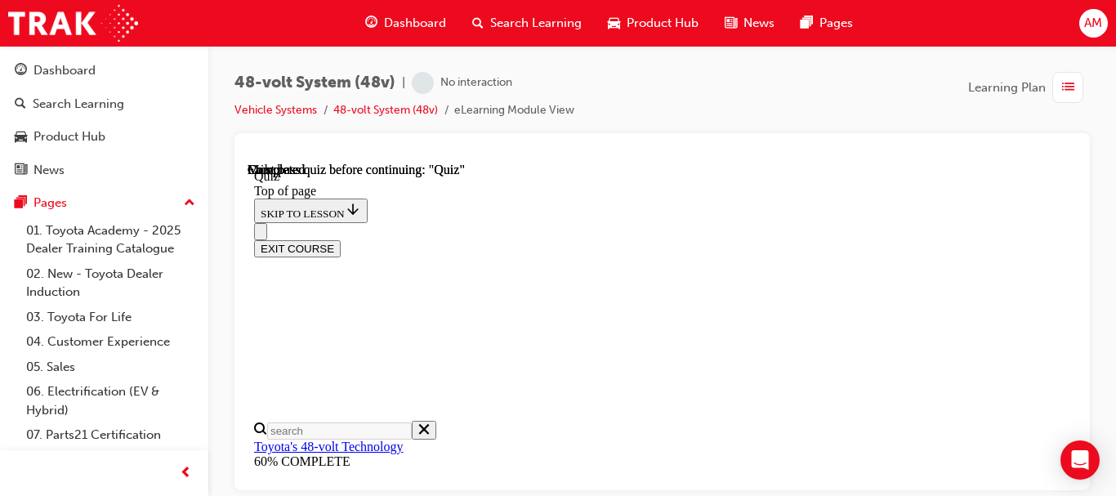
scroll to position [56, 0]
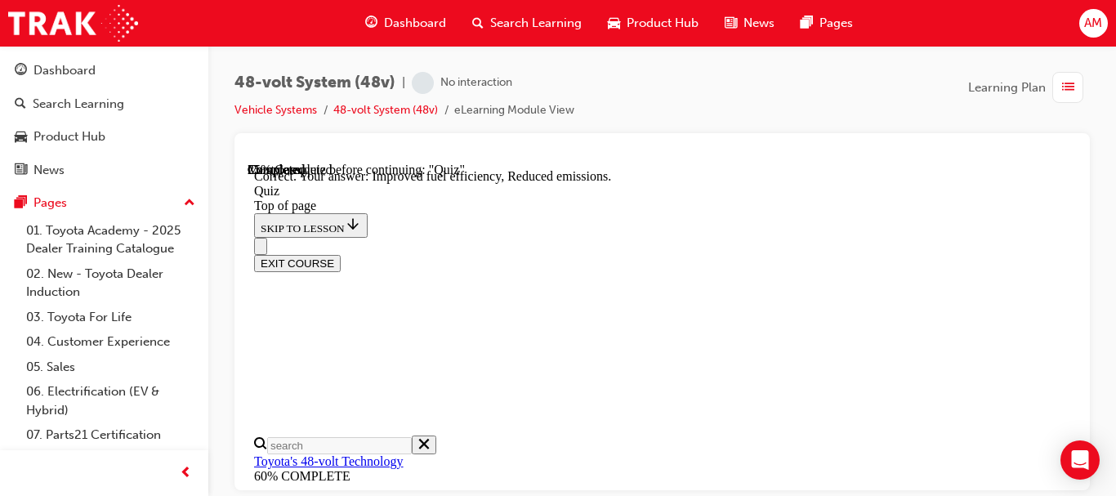
scroll to position [594, 0]
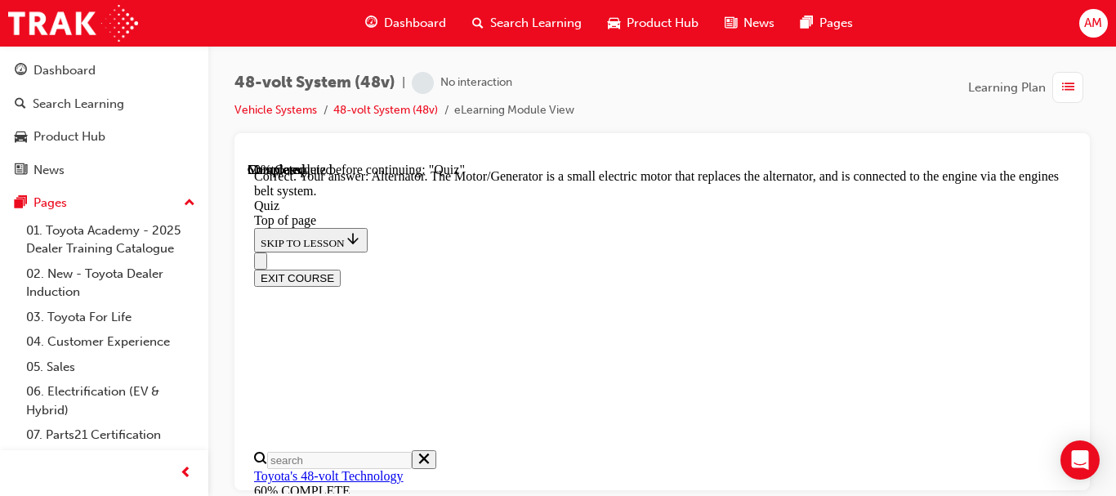
scroll to position [750, 0]
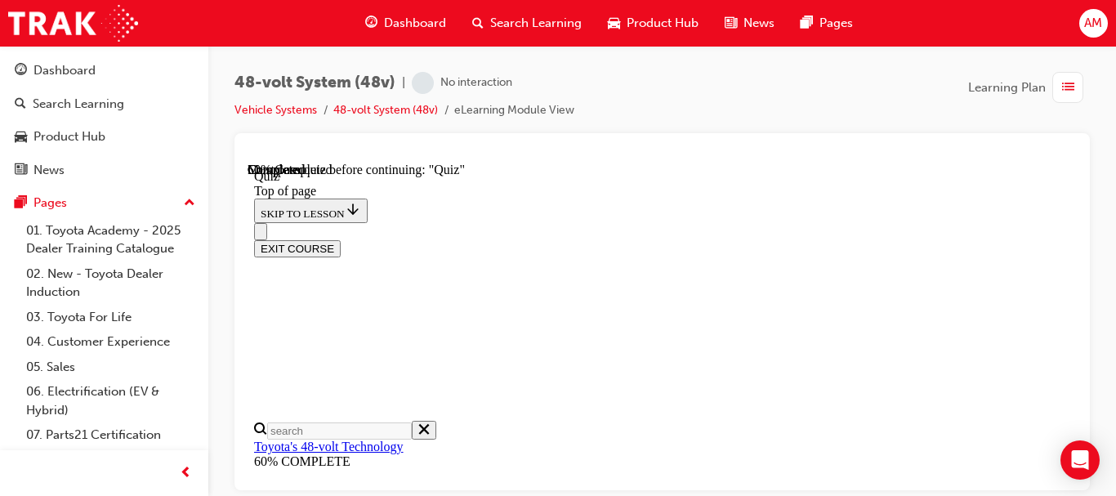
scroll to position [301, 0]
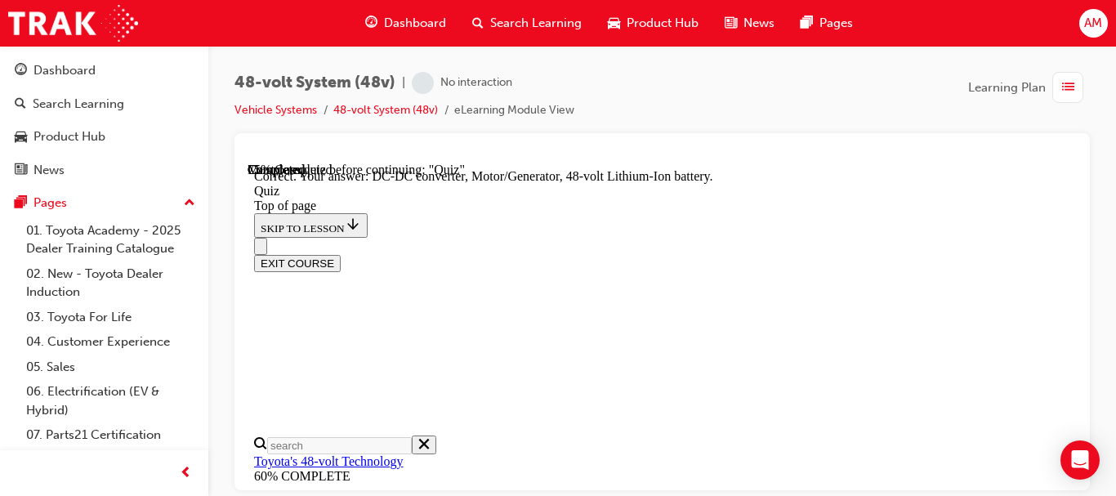
scroll to position [649, 0]
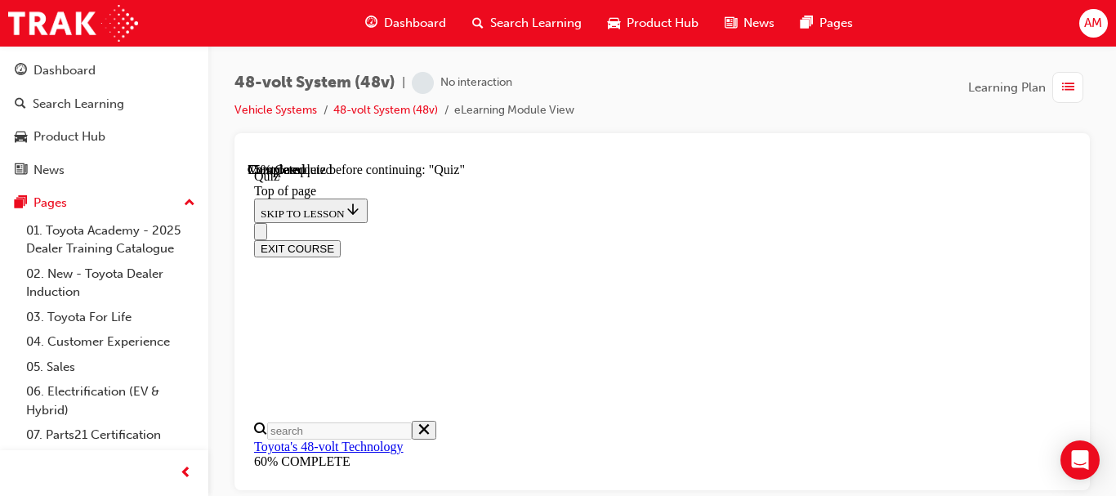
scroll to position [220, 0]
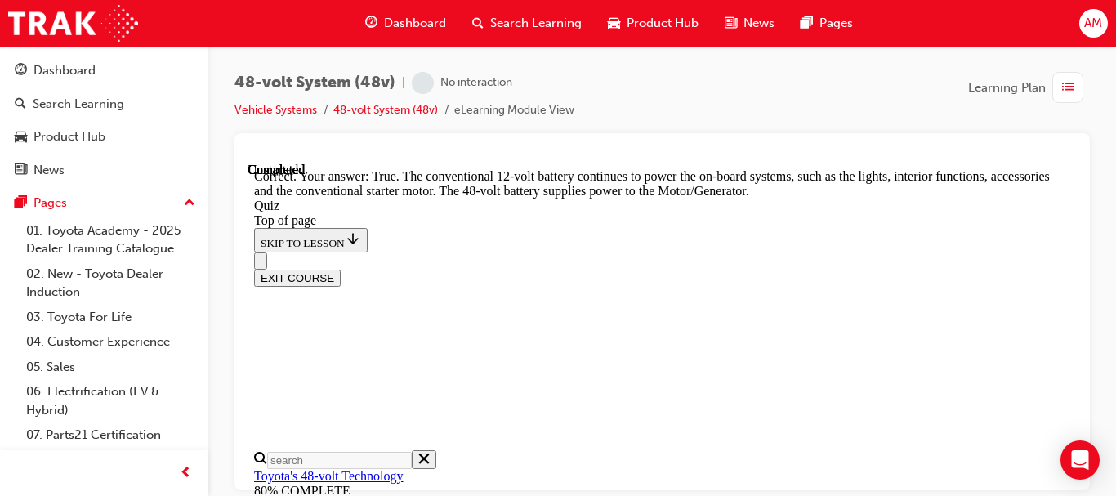
scroll to position [688, 0]
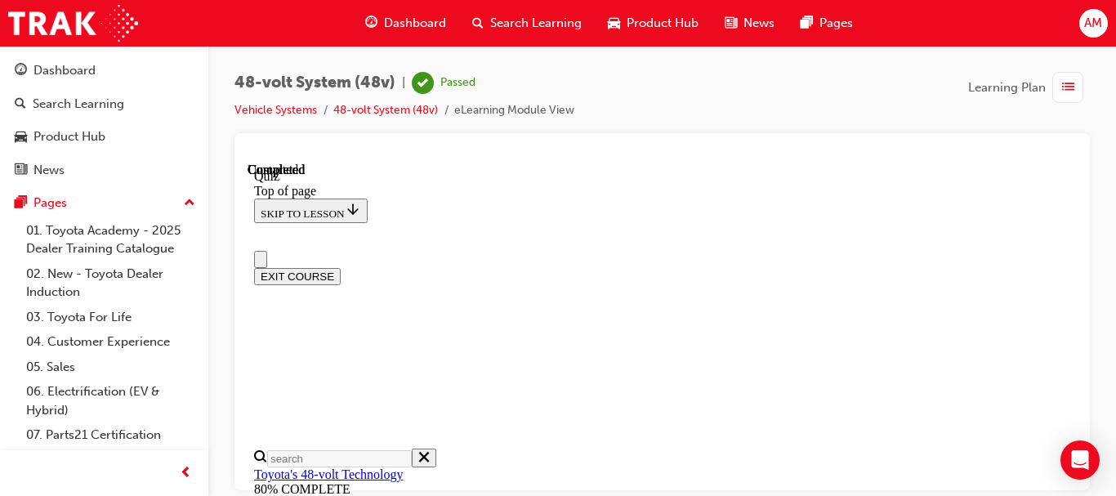
scroll to position [0, 0]
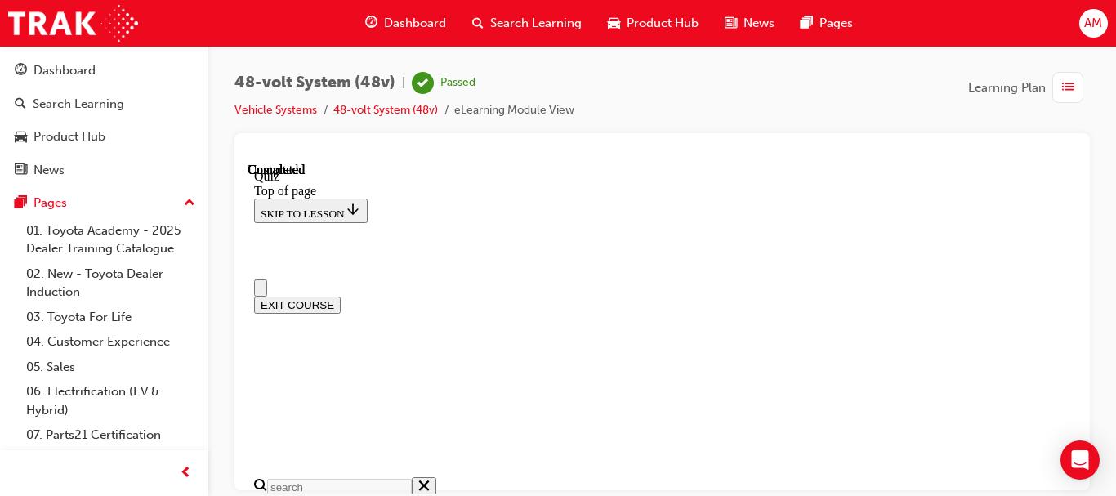
click at [341, 296] on button "EXIT COURSE" at bounding box center [297, 304] width 87 height 17
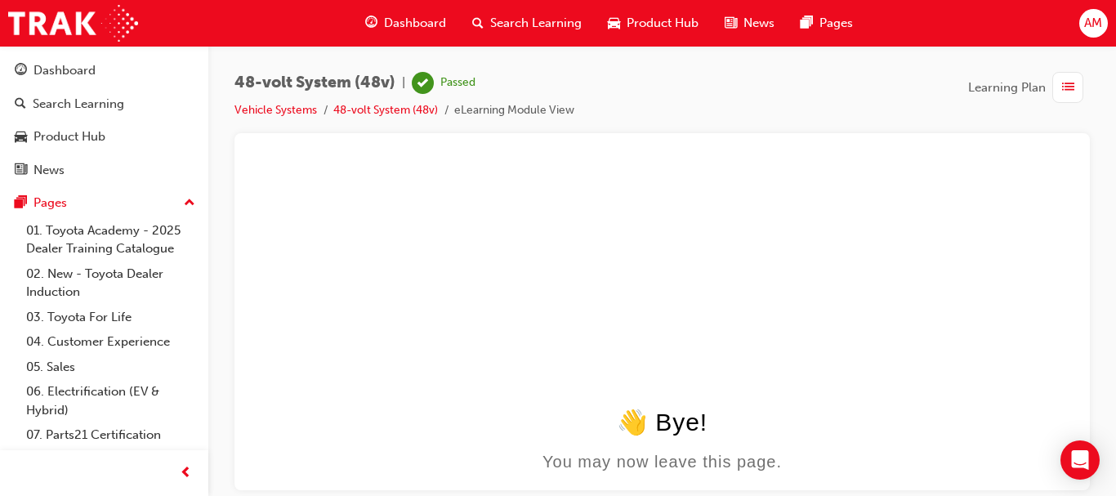
click at [1064, 86] on span "list-icon" at bounding box center [1068, 88] width 12 height 20
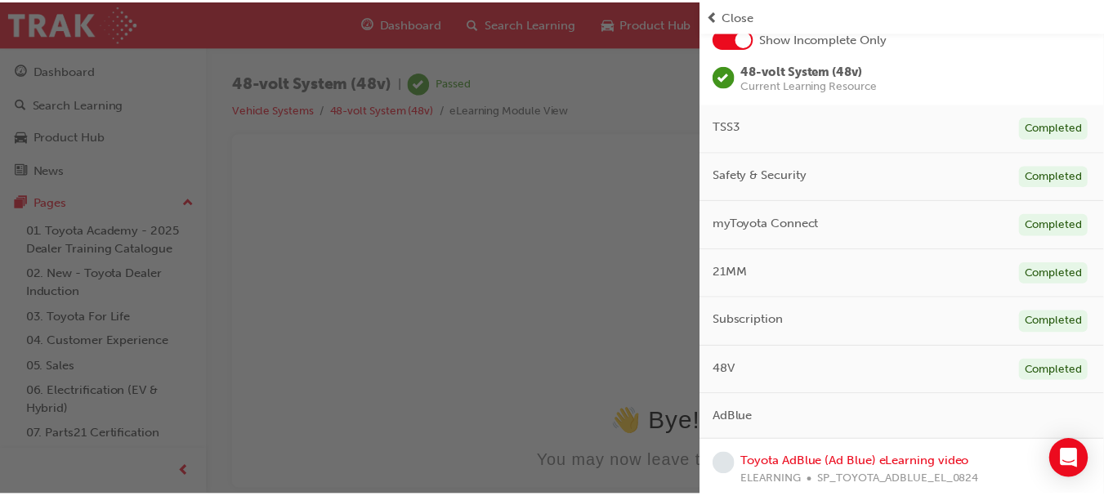
scroll to position [112, 0]
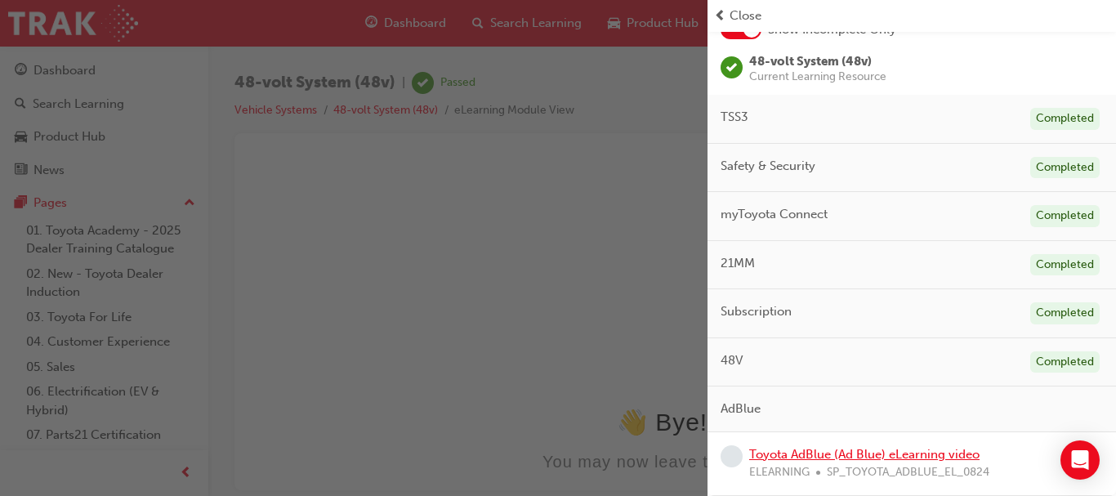
click at [896, 455] on link "Toyota AdBlue (Ad Blue) eLearning video" at bounding box center [864, 454] width 230 height 15
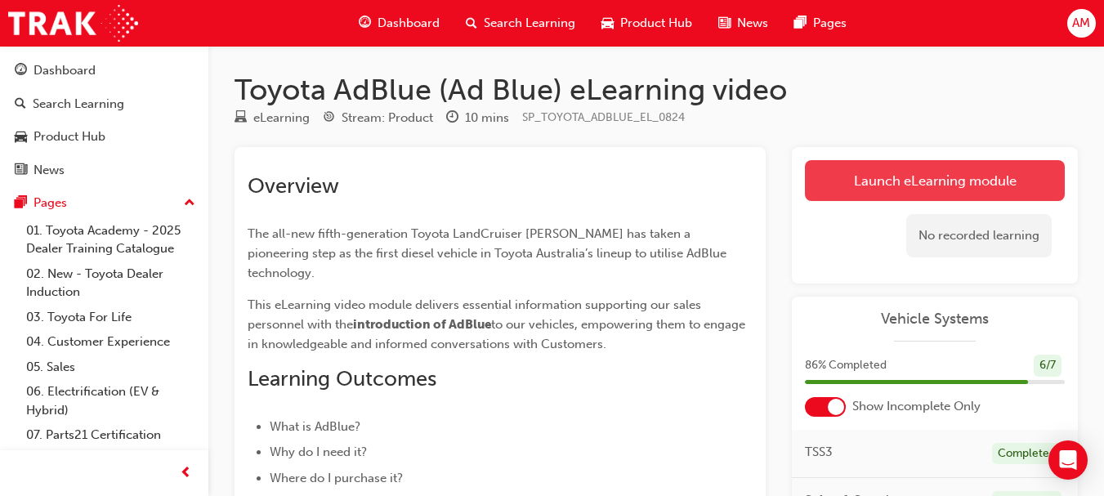
click at [962, 179] on link "Launch eLearning module" at bounding box center [935, 180] width 260 height 41
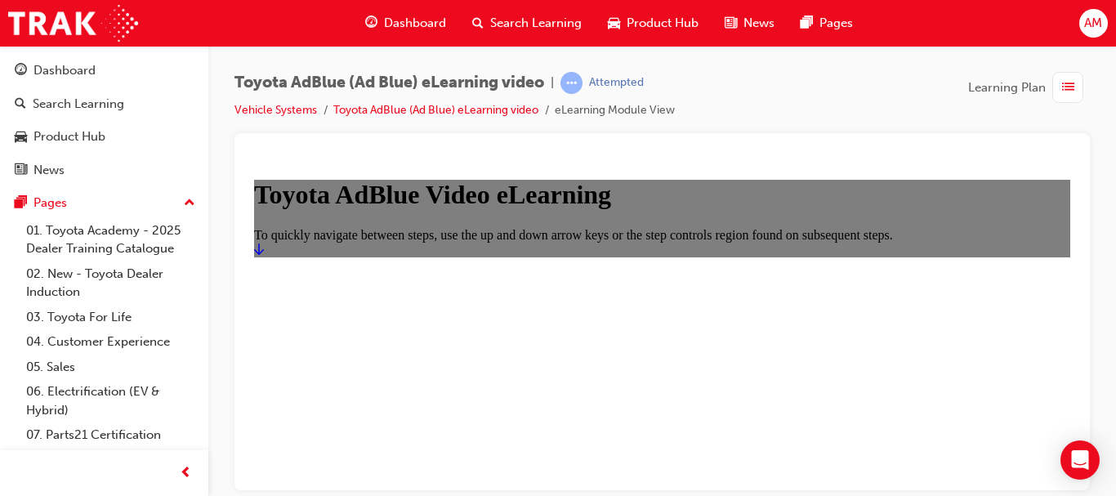
click at [264, 255] on icon "Start" at bounding box center [259, 248] width 10 height 13
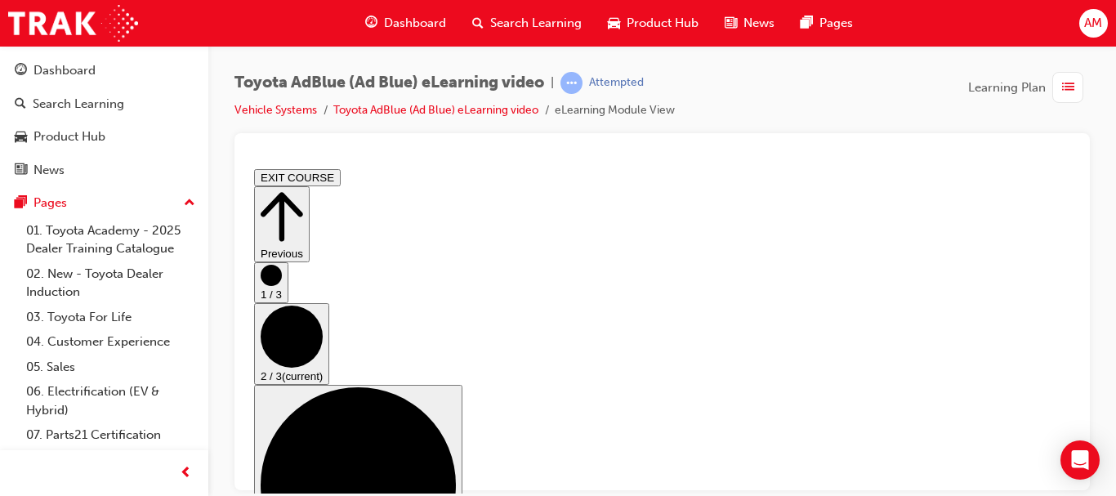
scroll to position [408, 0]
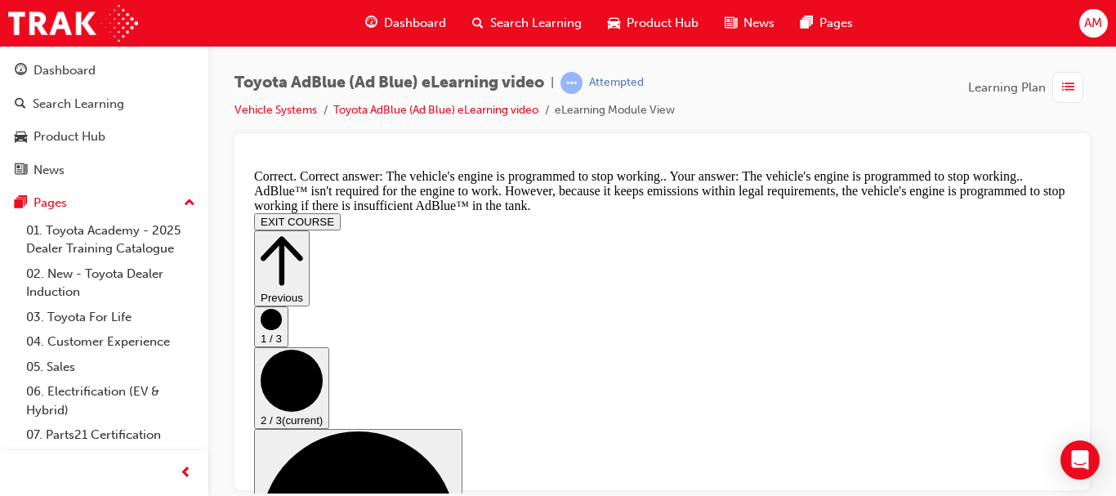
scroll to position [944, 0]
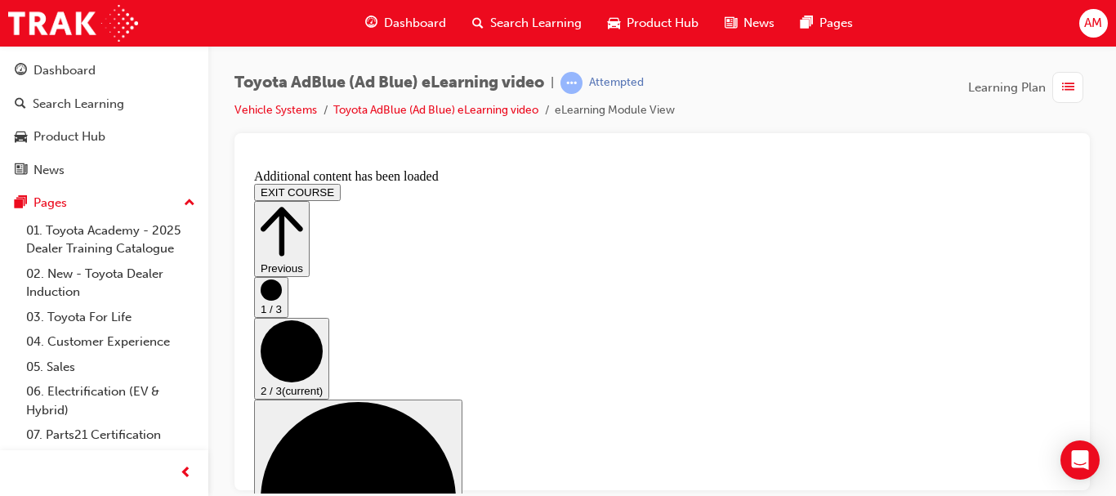
scroll to position [1547, 0]
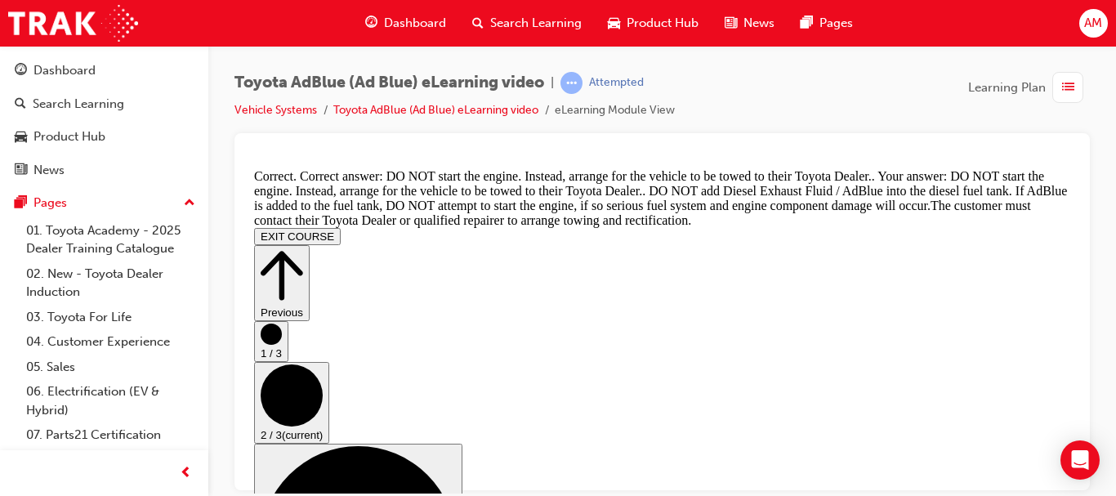
scroll to position [2146, 0]
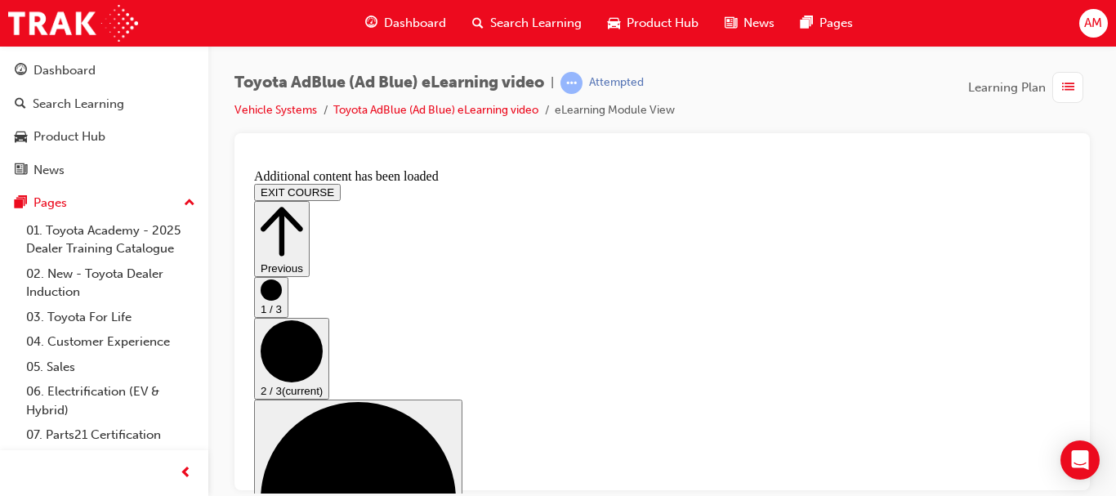
scroll to position [2685, 0]
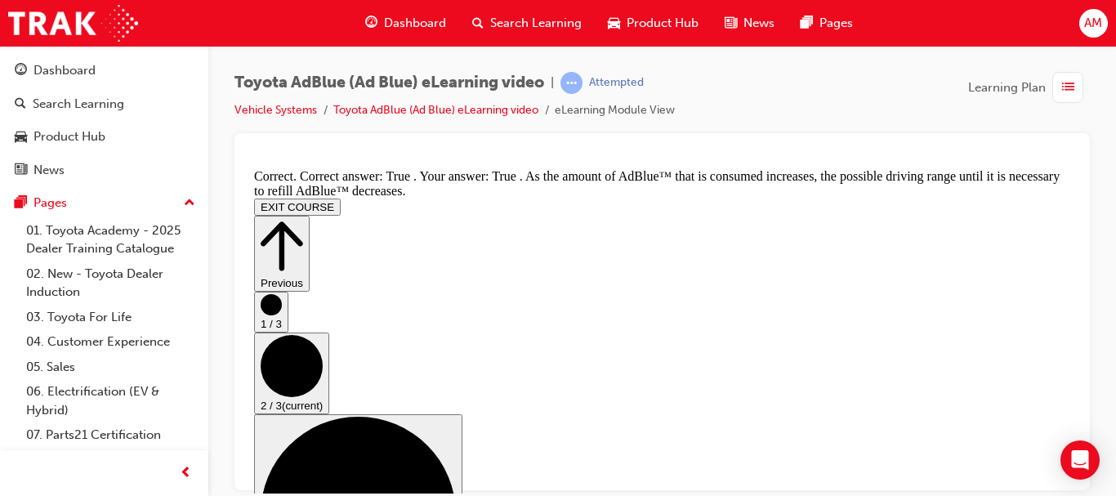
scroll to position [3123, 0]
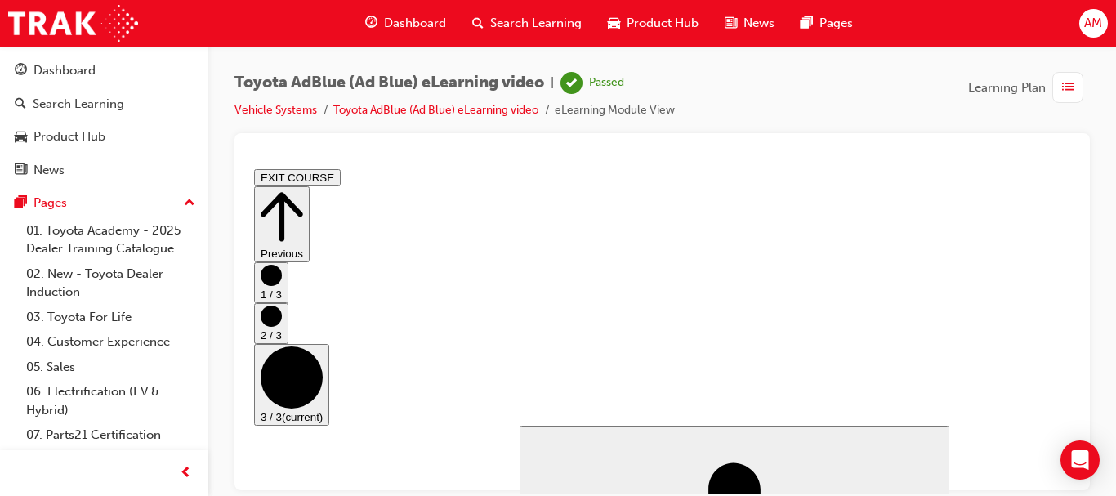
scroll to position [217, 0]
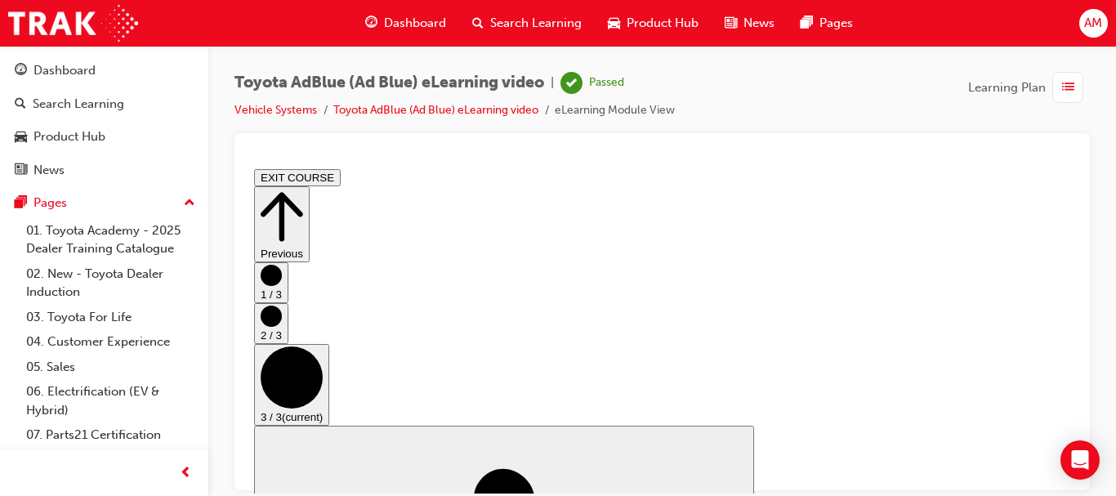
click at [341, 178] on button "EXIT COURSE" at bounding box center [297, 176] width 87 height 17
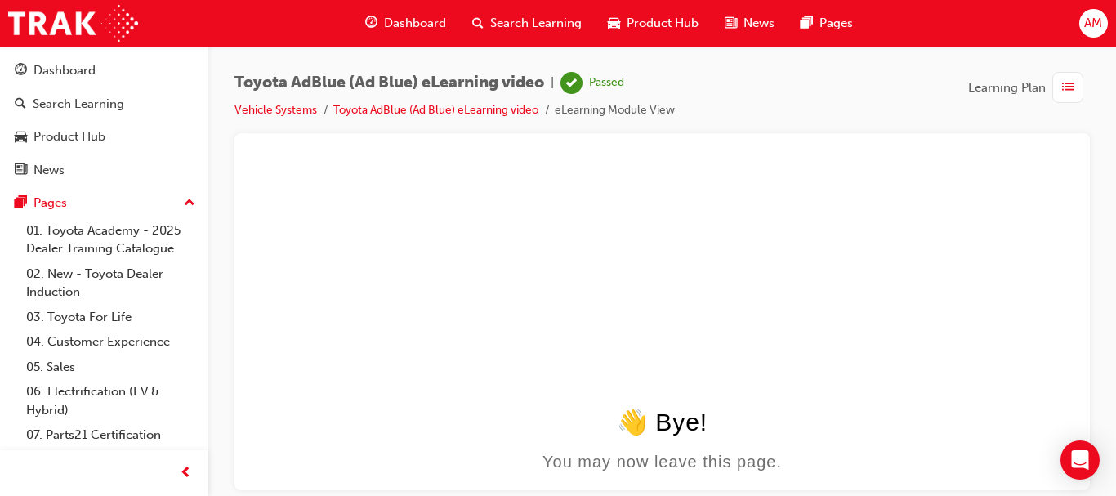
scroll to position [0, 0]
click at [1068, 87] on span "list-icon" at bounding box center [1068, 88] width 12 height 20
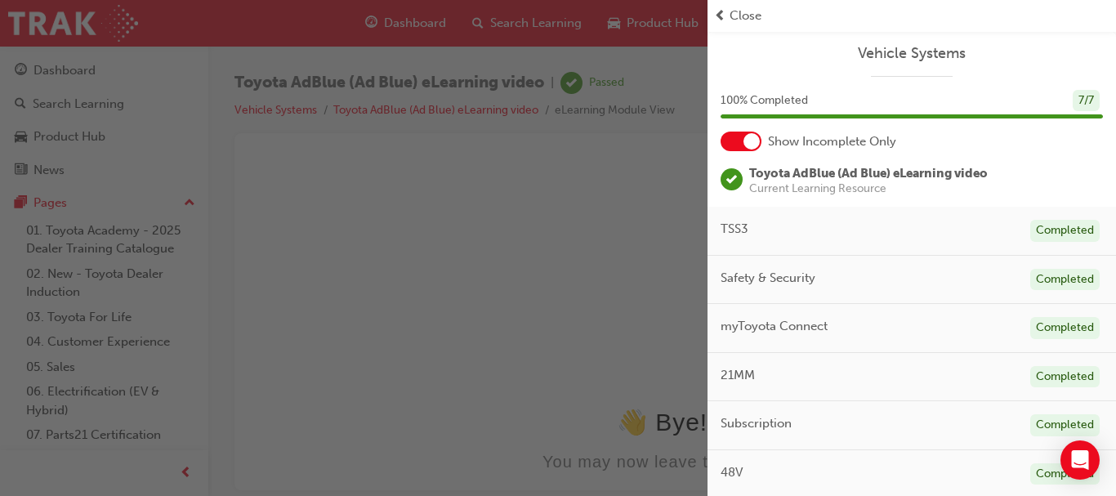
click at [722, 9] on span "prev-icon" at bounding box center [720, 16] width 12 height 19
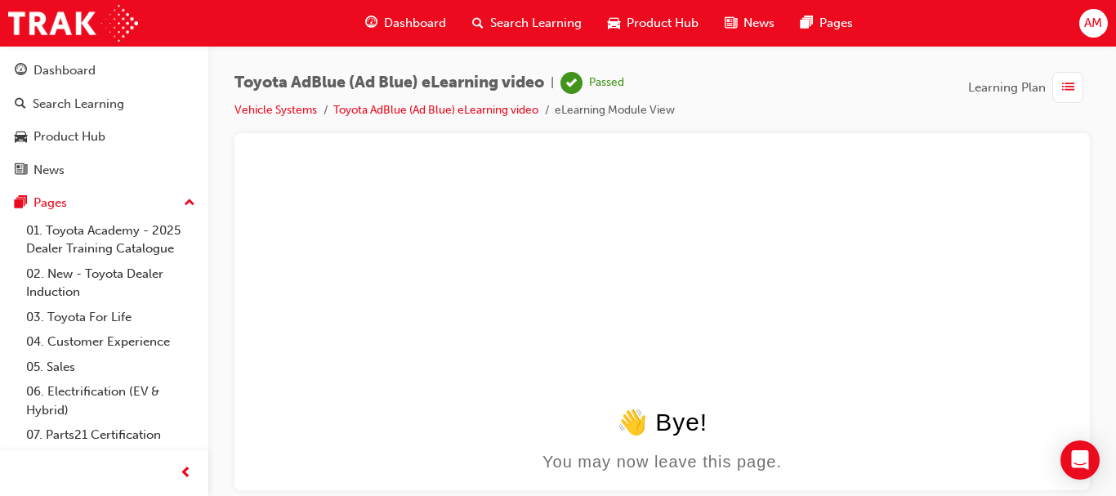
click at [413, 19] on span "Dashboard" at bounding box center [415, 23] width 62 height 19
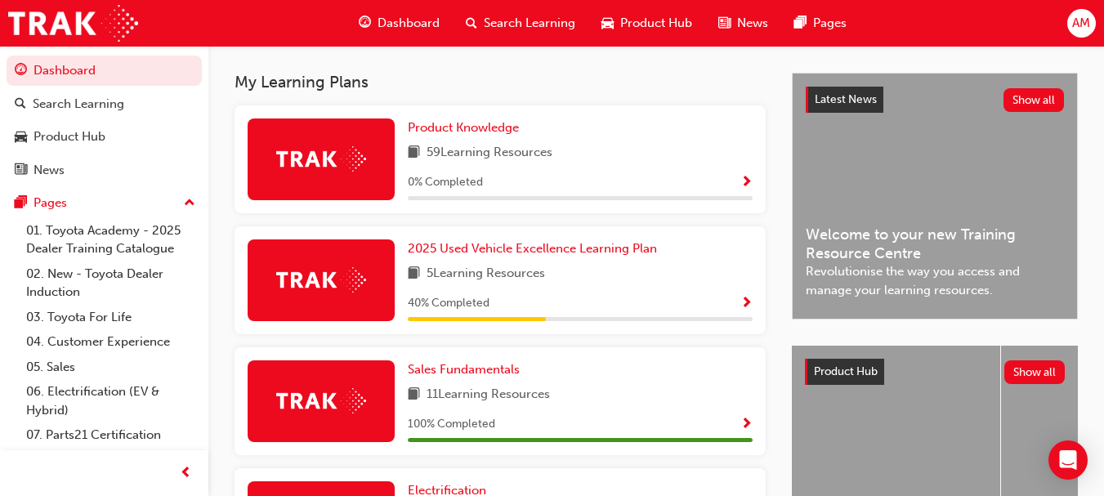
scroll to position [379, 0]
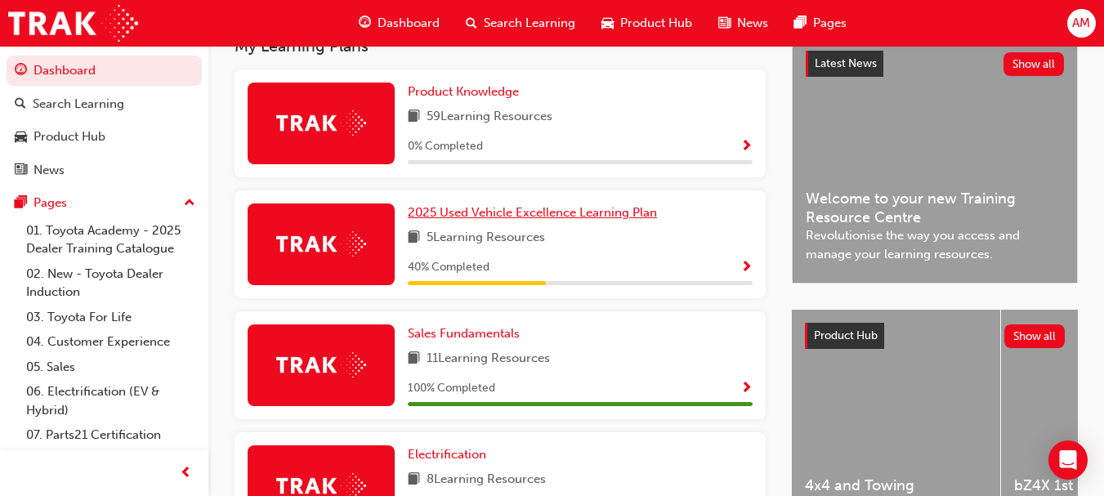
click at [475, 214] on span "2025 Used Vehicle Excellence Learning Plan" at bounding box center [532, 212] width 249 height 15
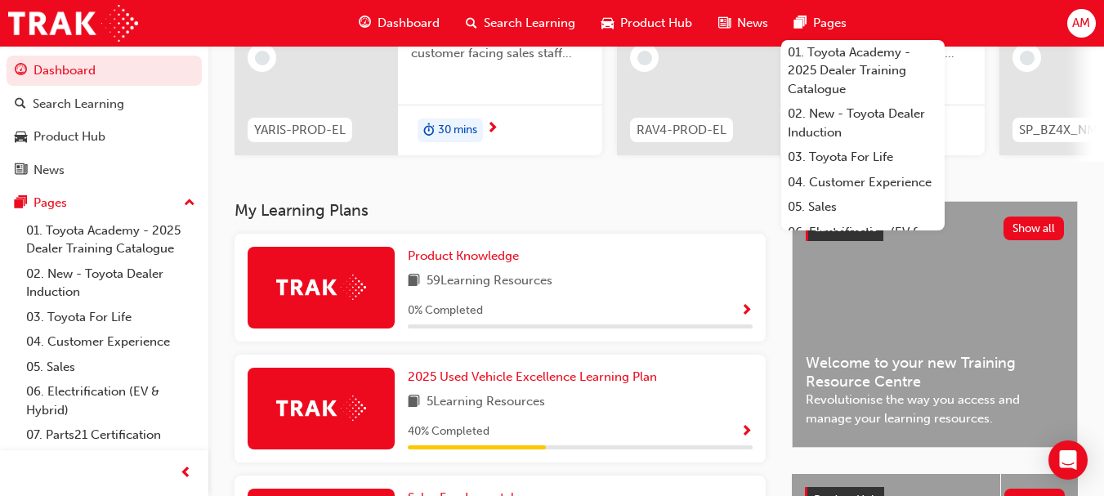
scroll to position [216, 0]
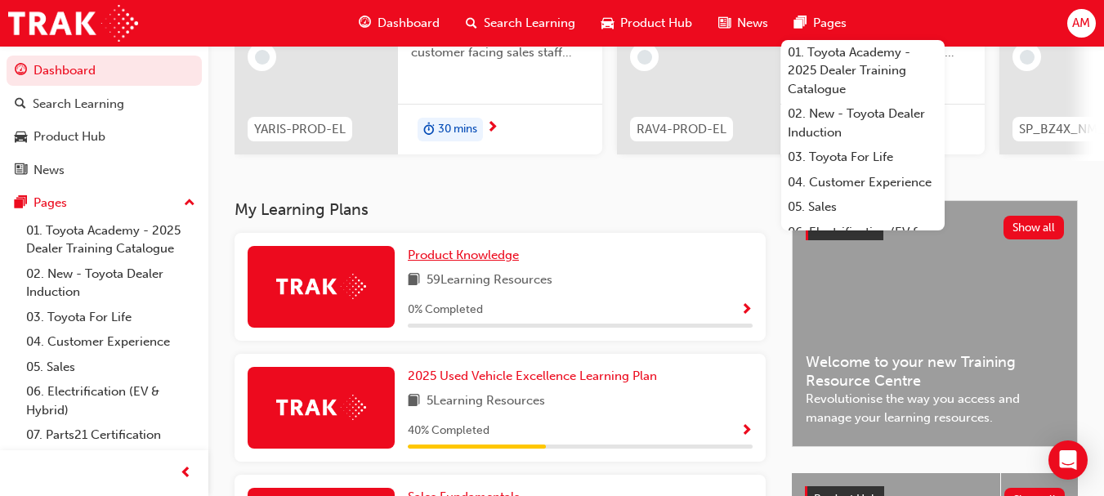
click at [462, 258] on span "Product Knowledge" at bounding box center [463, 255] width 111 height 15
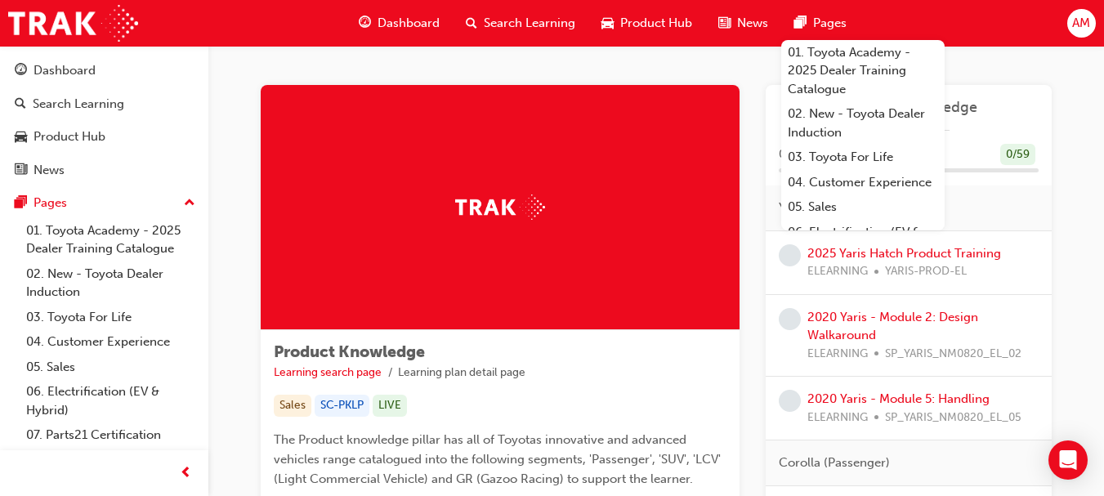
click at [417, 20] on span "Dashboard" at bounding box center [408, 23] width 62 height 19
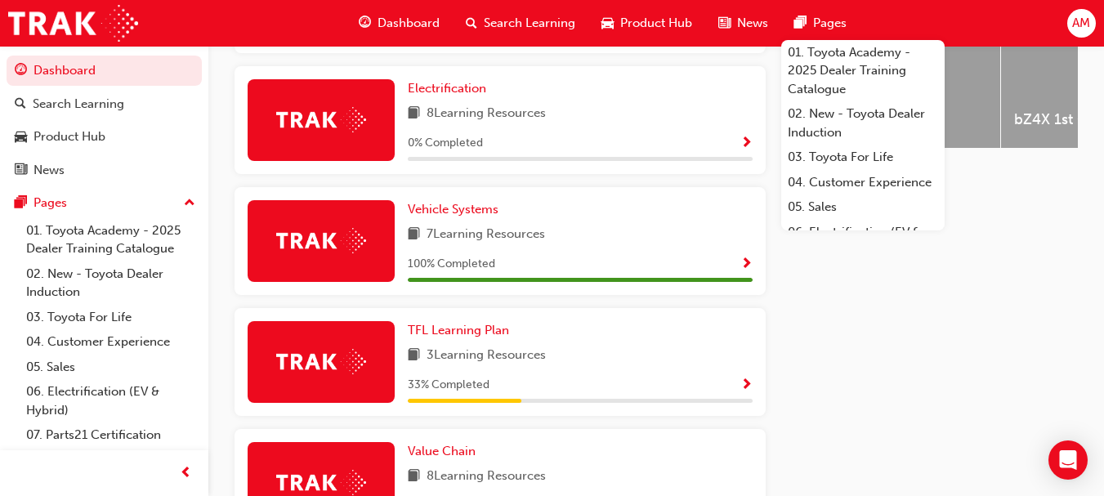
scroll to position [706, 0]
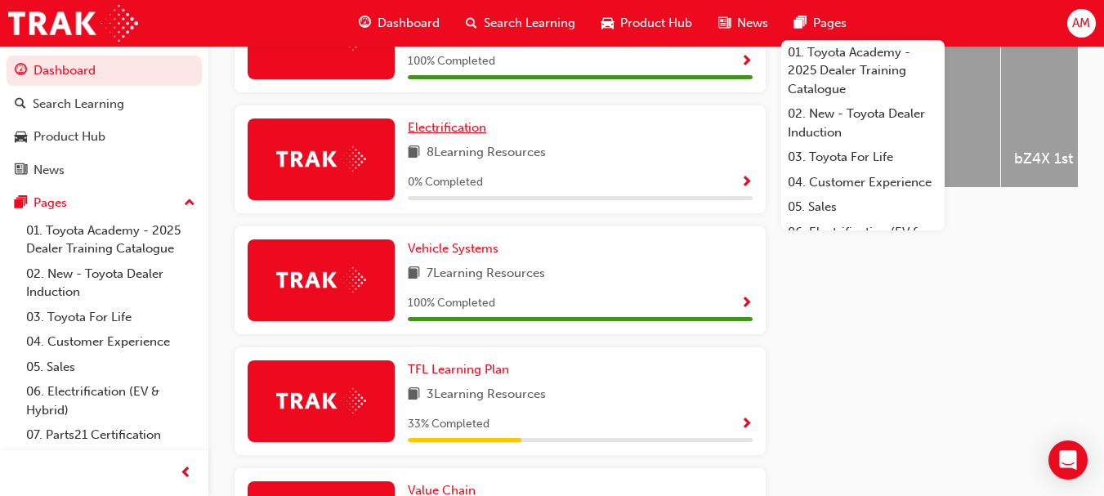
click at [465, 132] on span "Electrification" at bounding box center [447, 127] width 78 height 15
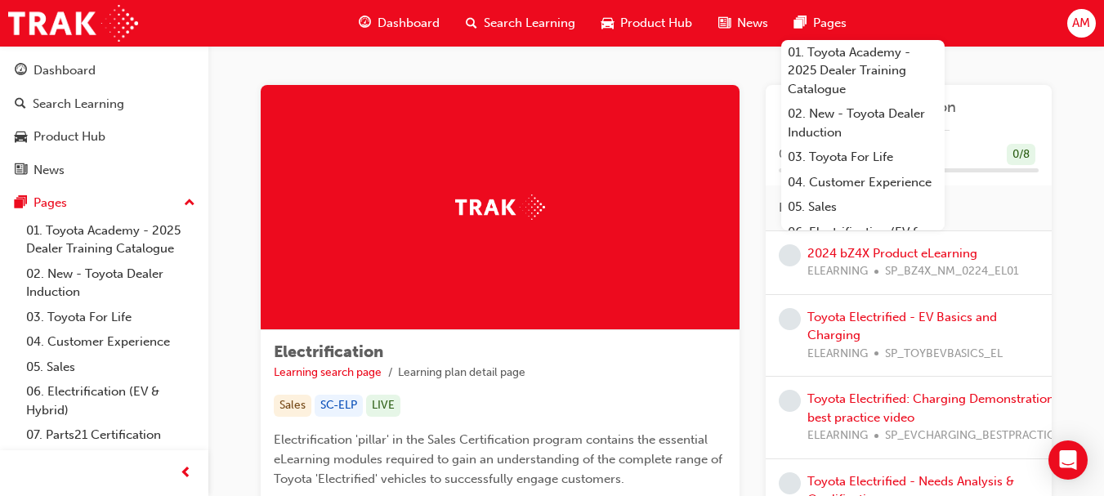
click at [395, 20] on span "Dashboard" at bounding box center [408, 23] width 62 height 19
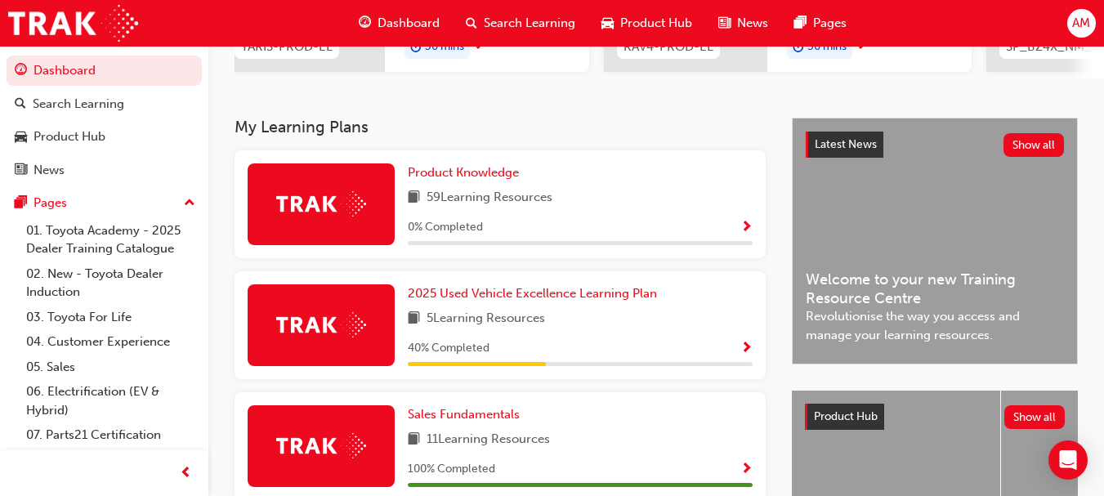
scroll to position [297, 0]
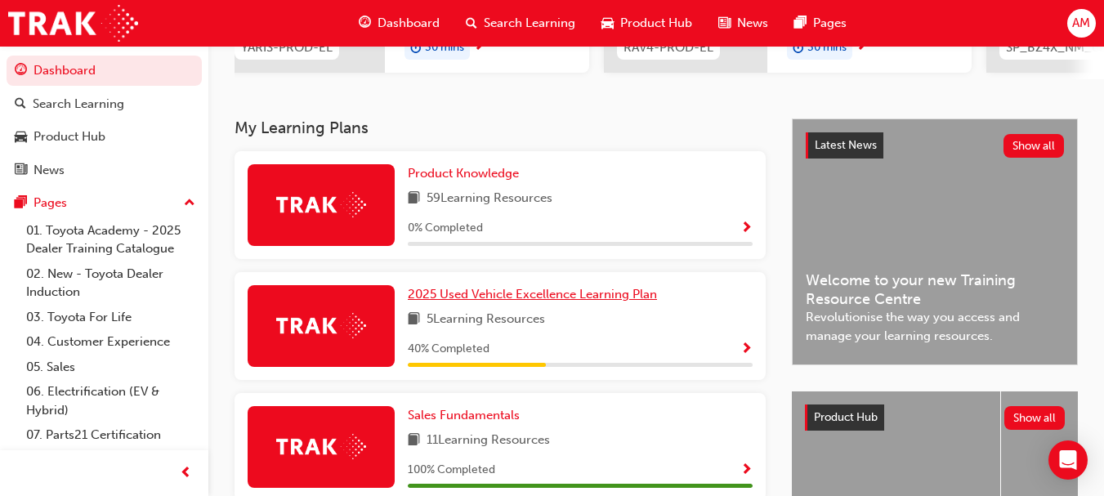
click at [520, 301] on span "2025 Used Vehicle Excellence Learning Plan" at bounding box center [532, 294] width 249 height 15
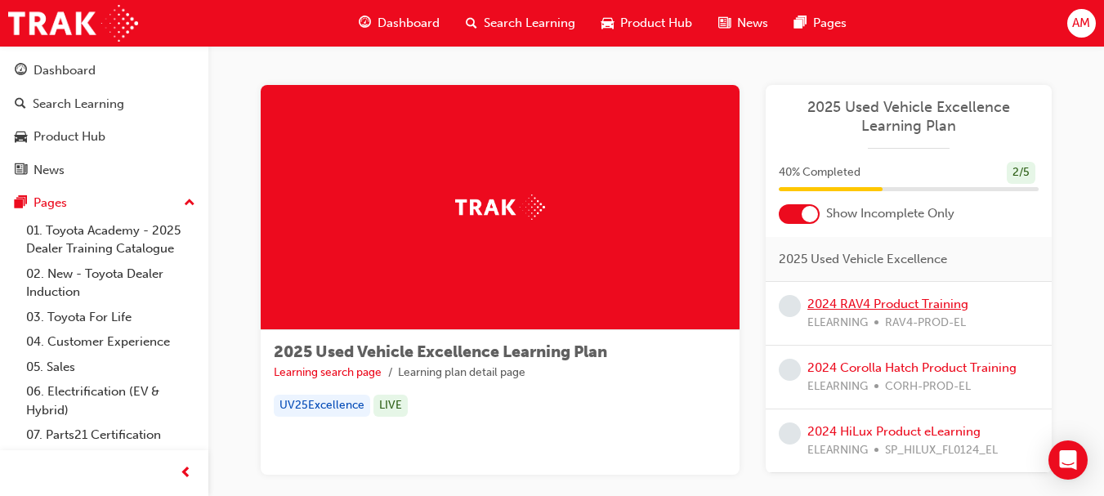
click at [884, 302] on link "2024 RAV4 Product Training" at bounding box center [887, 304] width 161 height 15
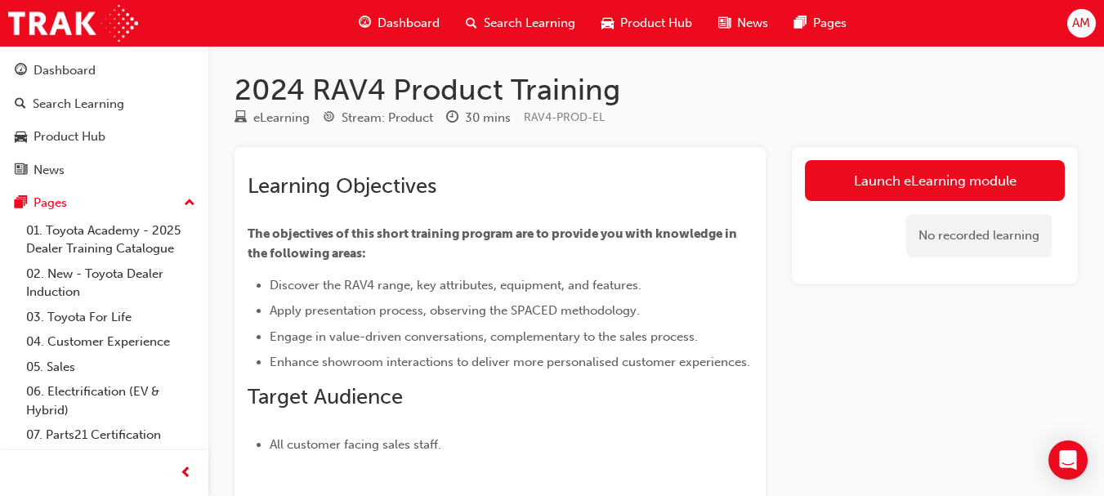
click at [0, 185] on div "Dashboard Search Learning Product Hub News Pages Pages 01. Toyota Academy - 202…" at bounding box center [104, 300] width 208 height 508
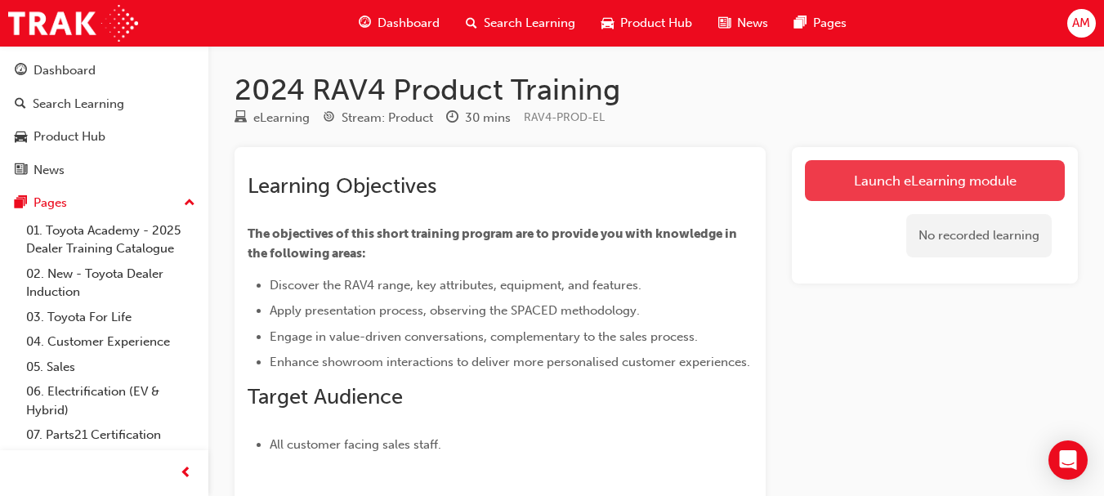
click at [912, 179] on link "Launch eLearning module" at bounding box center [935, 180] width 260 height 41
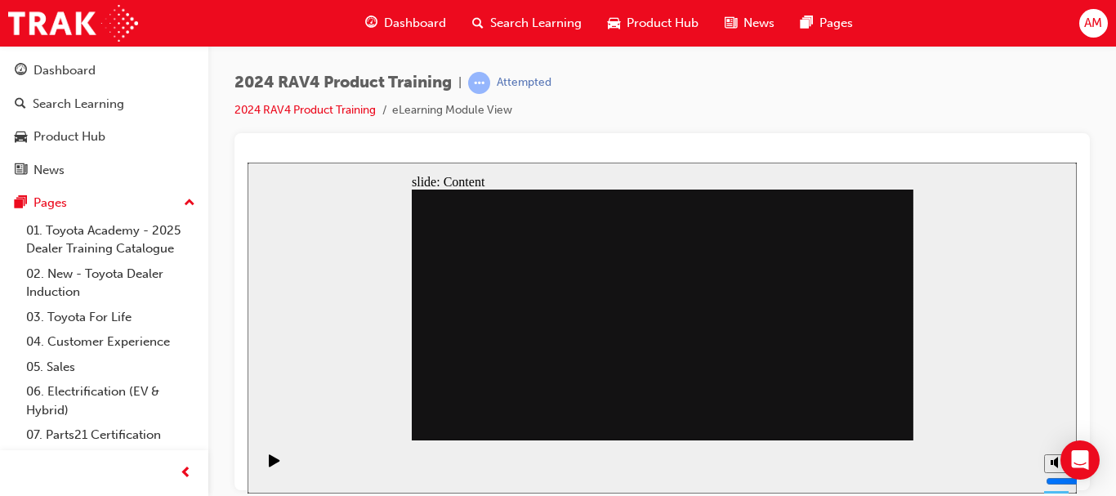
drag, startPoint x: 640, startPoint y: 333, endPoint x: 655, endPoint y: 328, distance: 15.8
drag, startPoint x: 665, startPoint y: 331, endPoint x: 662, endPoint y: 319, distance: 11.9
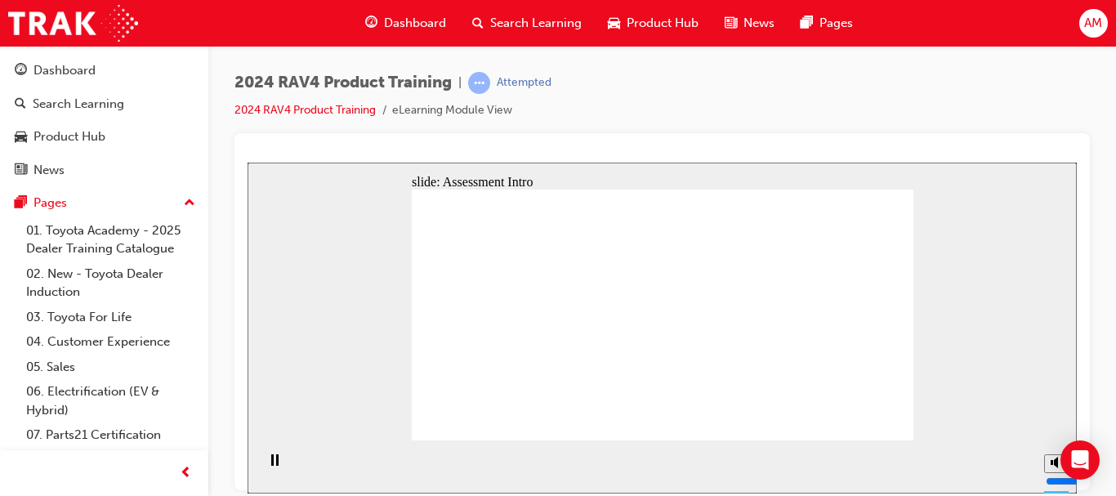
radio input "true"
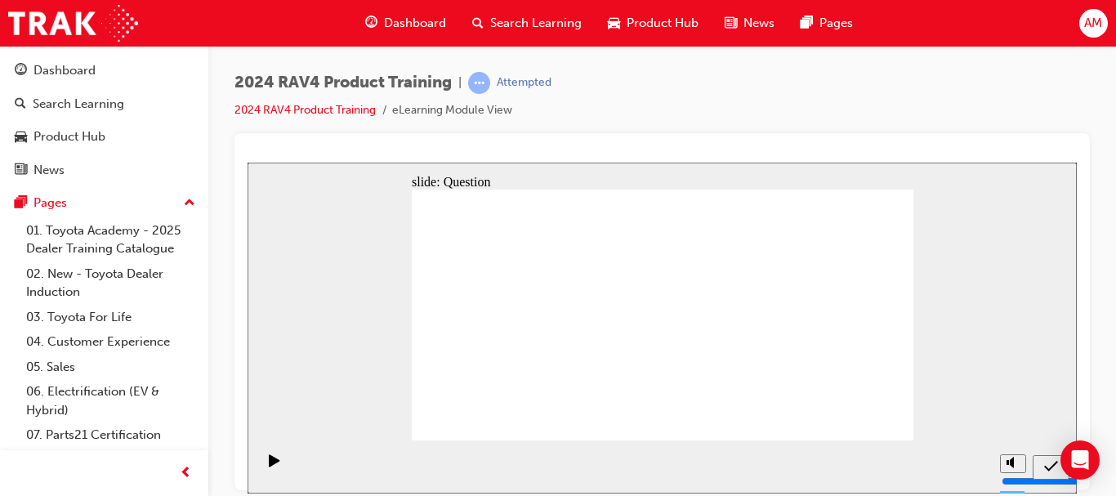
radio input "true"
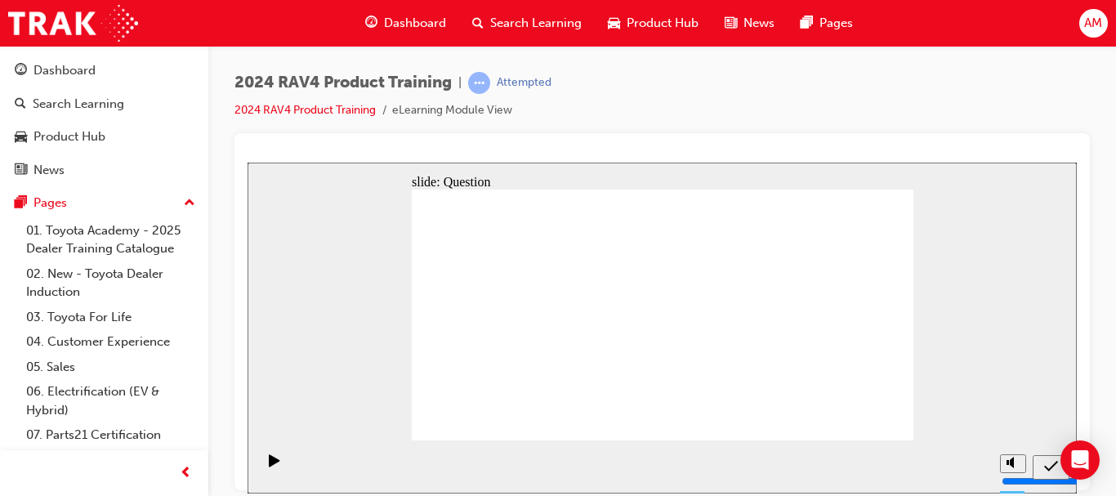
radio input "true"
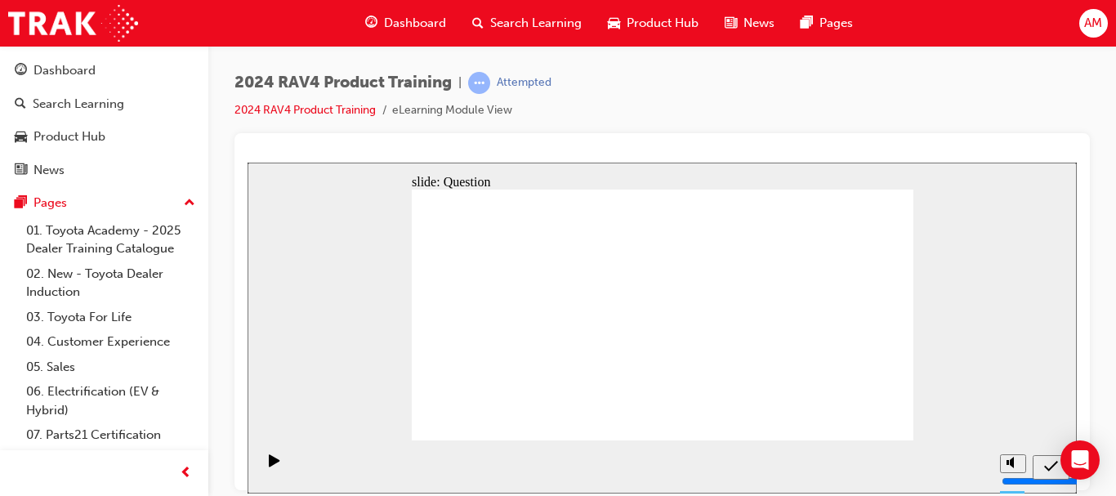
radio input "true"
drag, startPoint x: 714, startPoint y: 290, endPoint x: 521, endPoint y: 375, distance: 210.7
drag, startPoint x: 808, startPoint y: 291, endPoint x: 607, endPoint y: 374, distance: 217.5
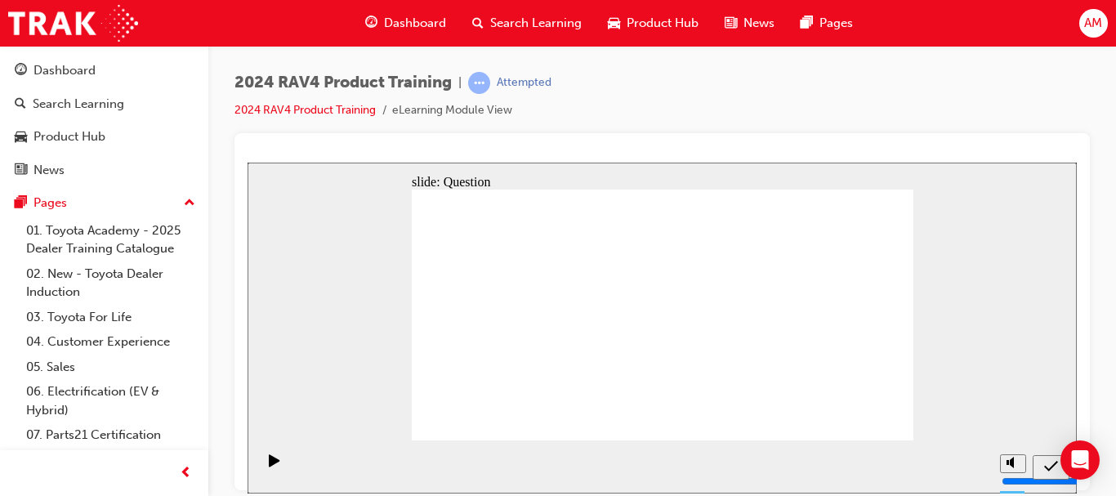
drag, startPoint x: 506, startPoint y: 289, endPoint x: 704, endPoint y: 373, distance: 214.5
drag, startPoint x: 627, startPoint y: 292, endPoint x: 801, endPoint y: 377, distance: 193.6
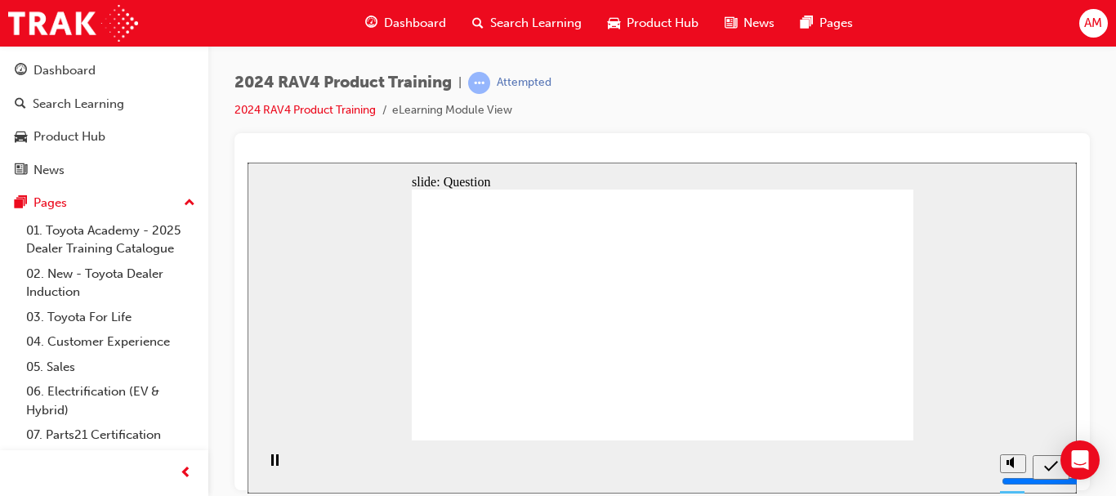
radio input "true"
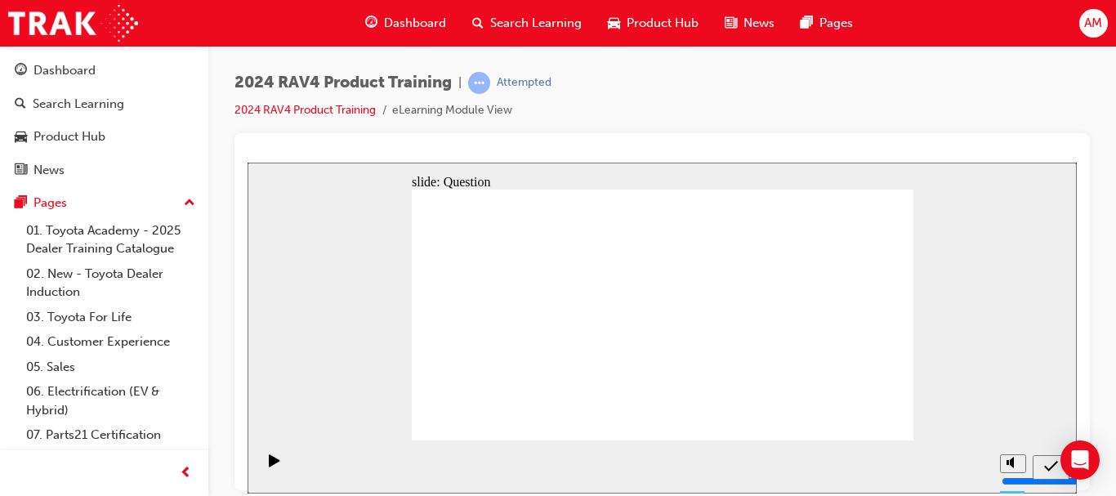
radio input "true"
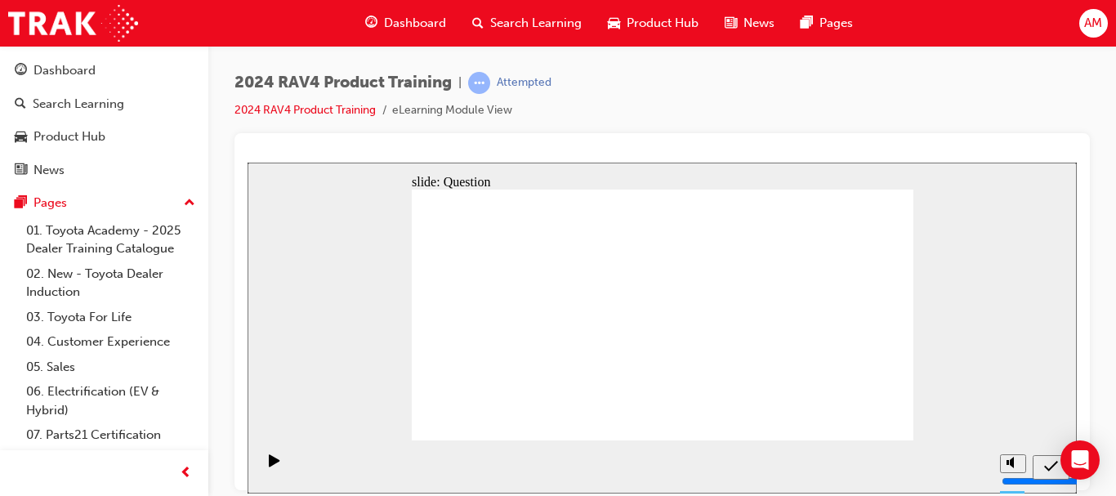
radio input "true"
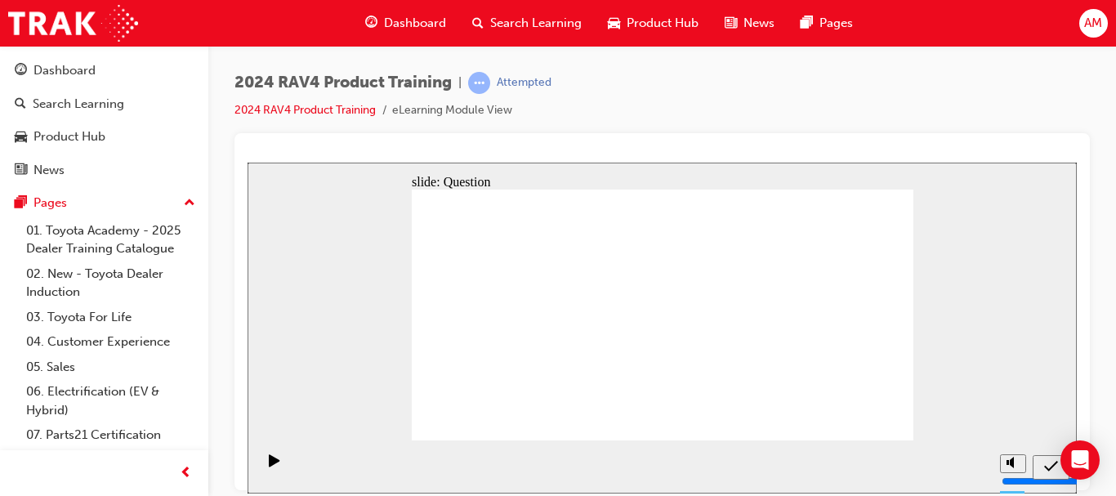
drag, startPoint x: 699, startPoint y: 292, endPoint x: 510, endPoint y: 376, distance: 207.4
drag, startPoint x: 819, startPoint y: 285, endPoint x: 619, endPoint y: 369, distance: 217.1
drag, startPoint x: 517, startPoint y: 283, endPoint x: 711, endPoint y: 368, distance: 211.8
drag, startPoint x: 619, startPoint y: 292, endPoint x: 800, endPoint y: 376, distance: 198.8
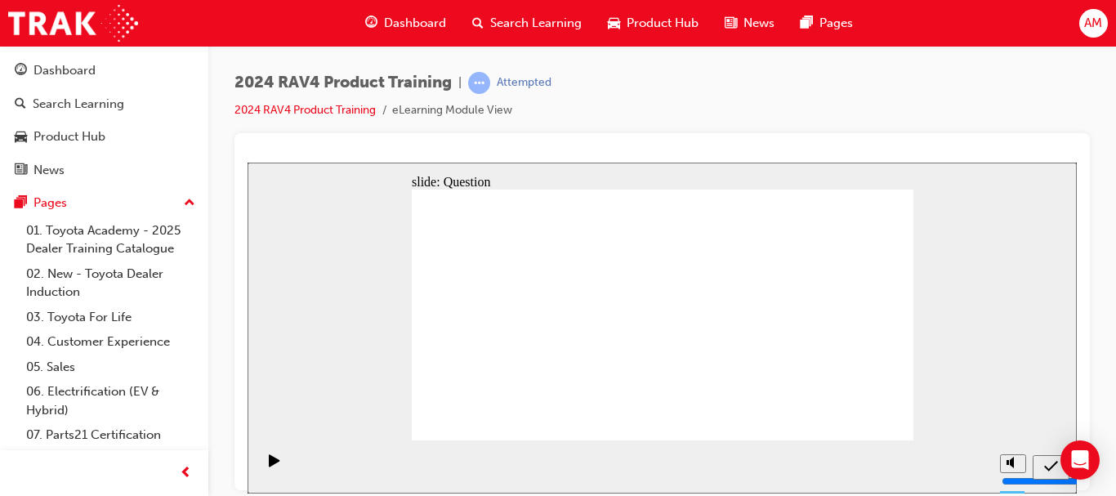
radio input "true"
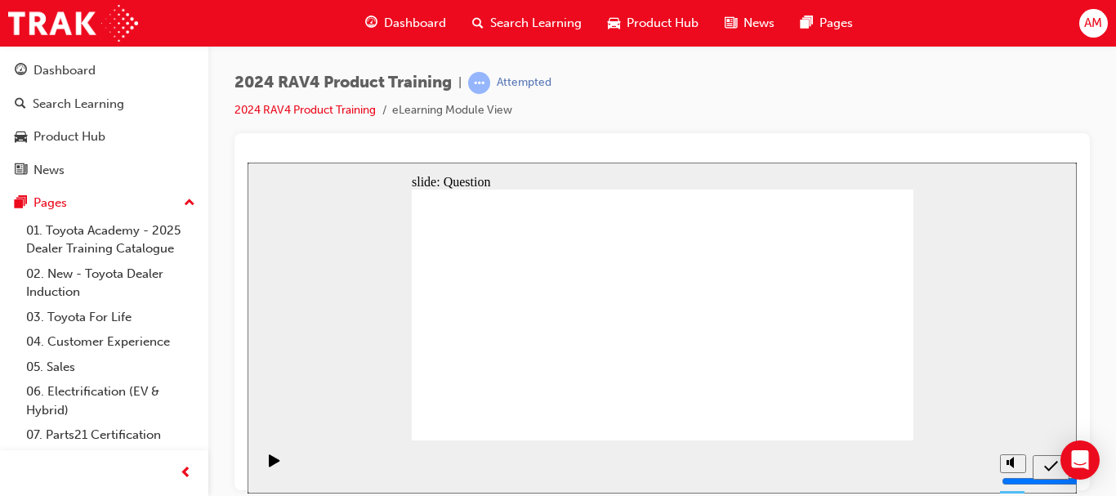
radio input "true"
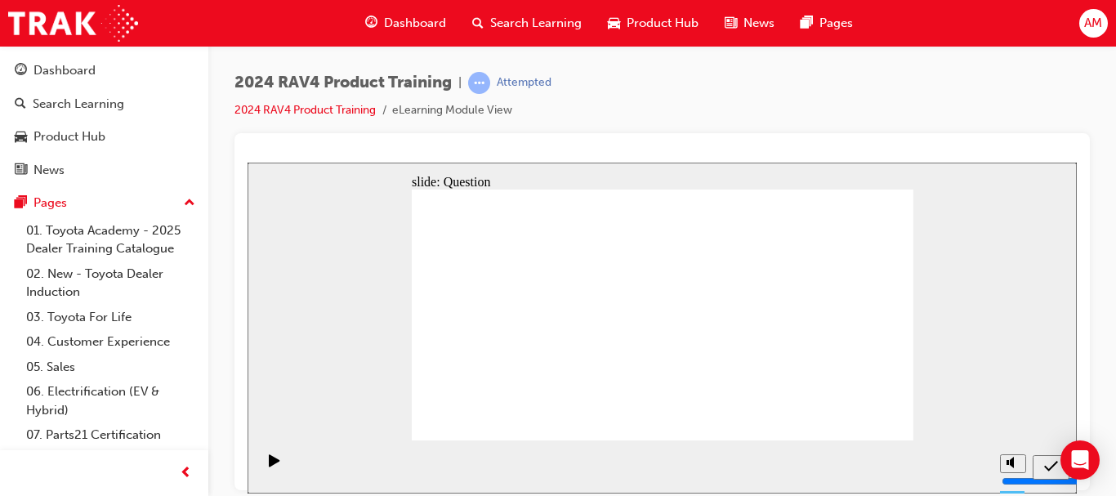
radio input "true"
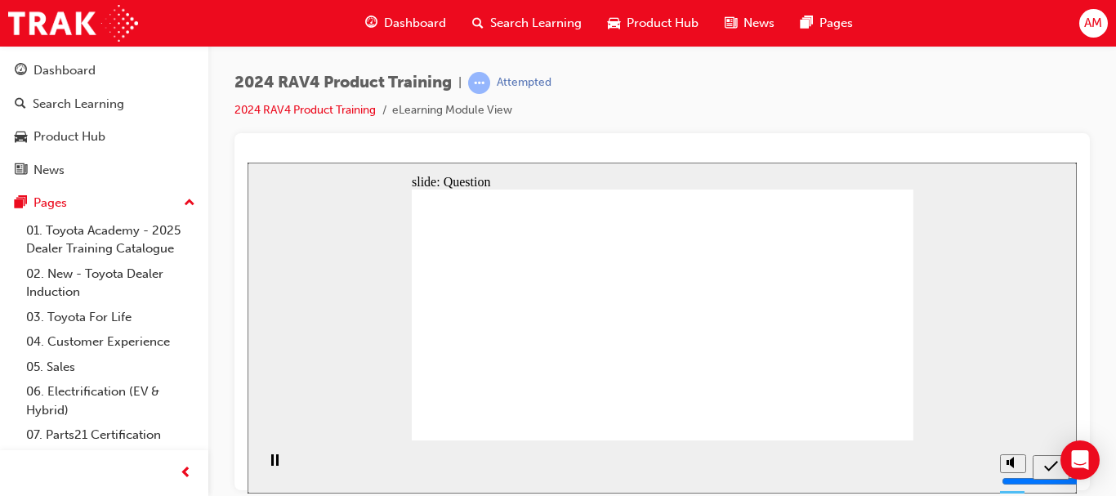
radio input "true"
drag, startPoint x: 706, startPoint y: 289, endPoint x: 518, endPoint y: 374, distance: 206.2
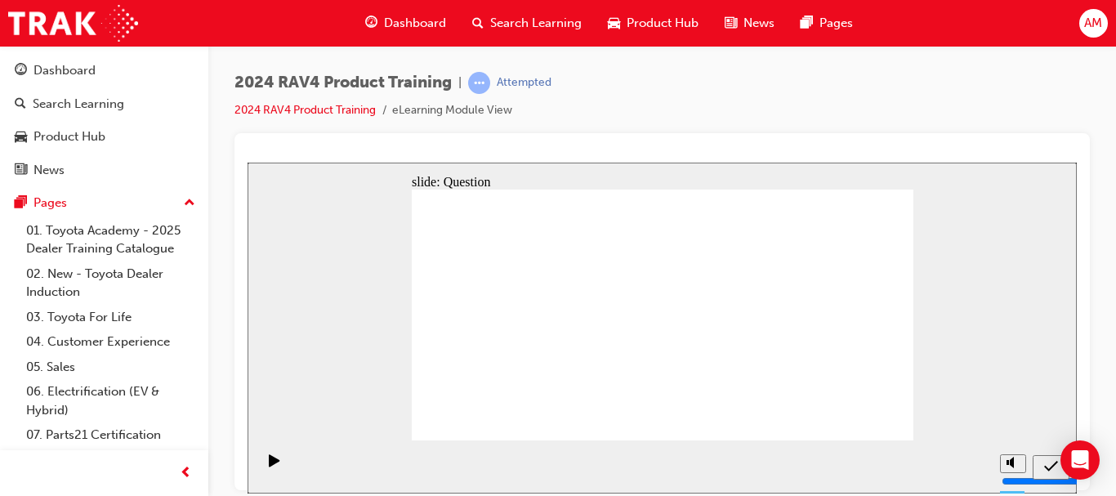
drag, startPoint x: 826, startPoint y: 280, endPoint x: 622, endPoint y: 366, distance: 220.8
drag, startPoint x: 488, startPoint y: 287, endPoint x: 691, endPoint y: 368, distance: 218.9
drag, startPoint x: 607, startPoint y: 288, endPoint x: 791, endPoint y: 373, distance: 202.5
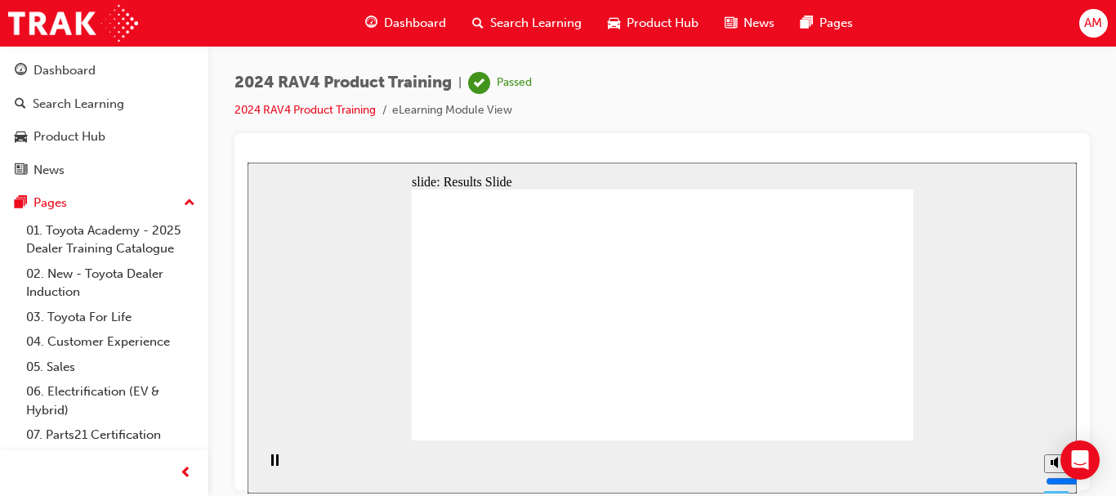
click at [423, 22] on span "Dashboard" at bounding box center [415, 23] width 62 height 19
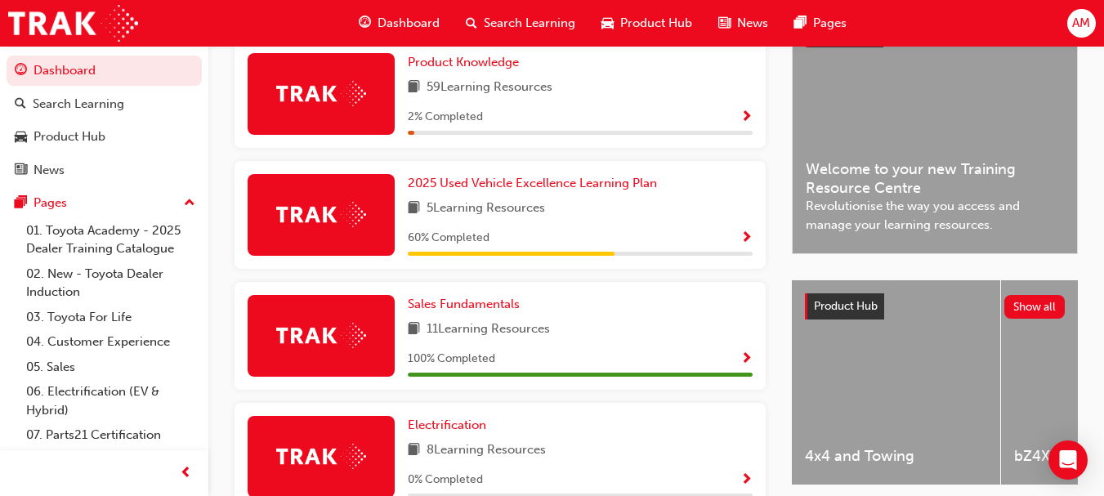
scroll to position [327, 0]
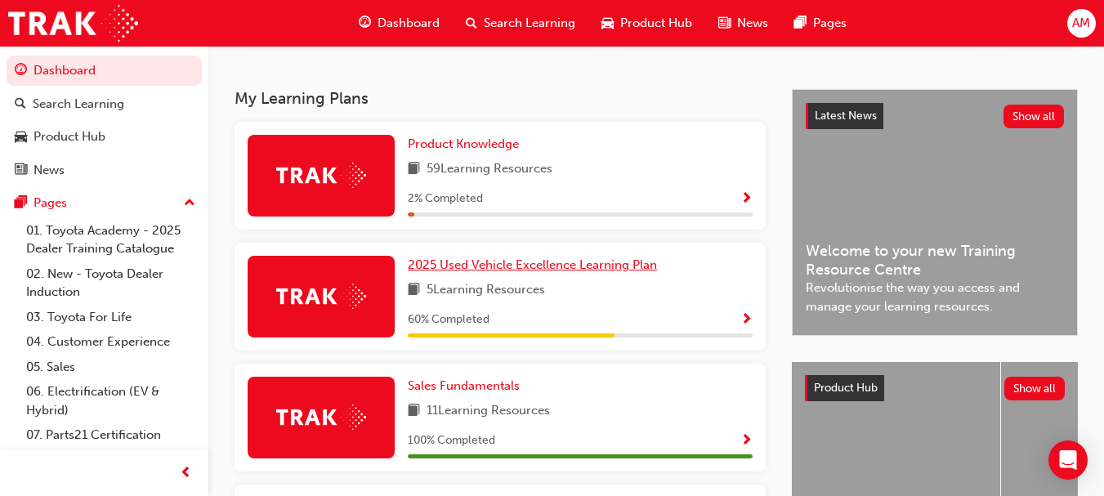
click at [545, 267] on span "2025 Used Vehicle Excellence Learning Plan" at bounding box center [532, 264] width 249 height 15
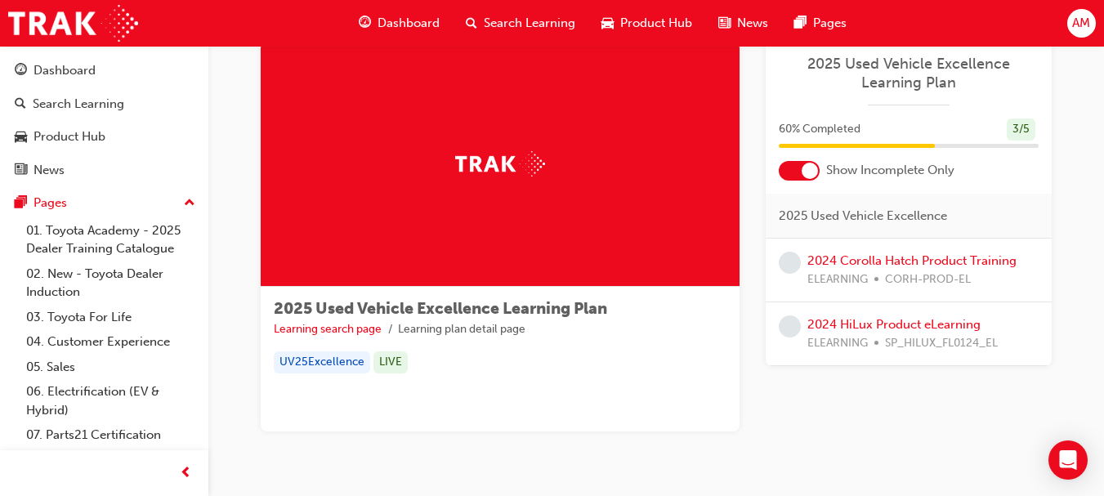
scroll to position [82, 0]
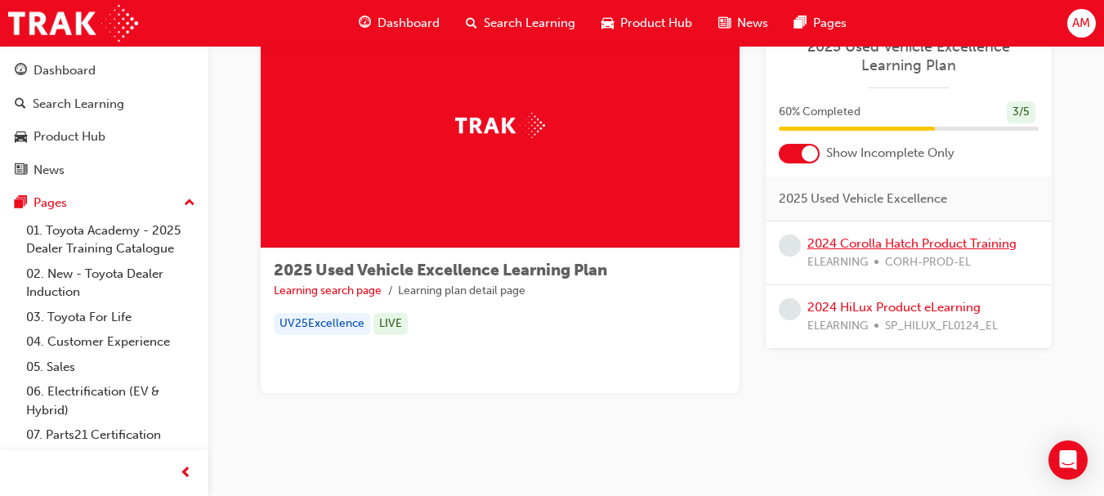
click at [890, 241] on link "2024 Corolla Hatch Product Training" at bounding box center [911, 243] width 209 height 15
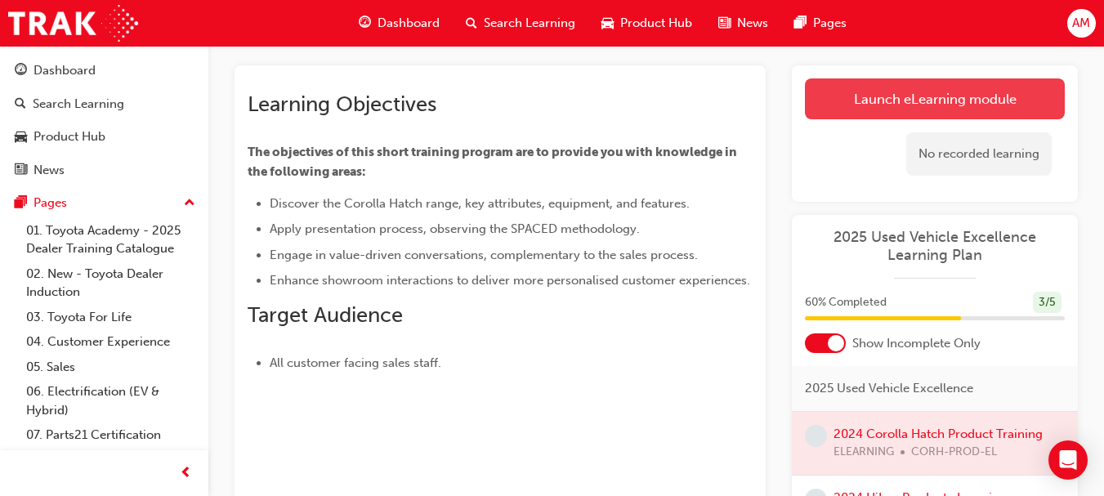
click at [910, 100] on link "Launch eLearning module" at bounding box center [935, 98] width 260 height 41
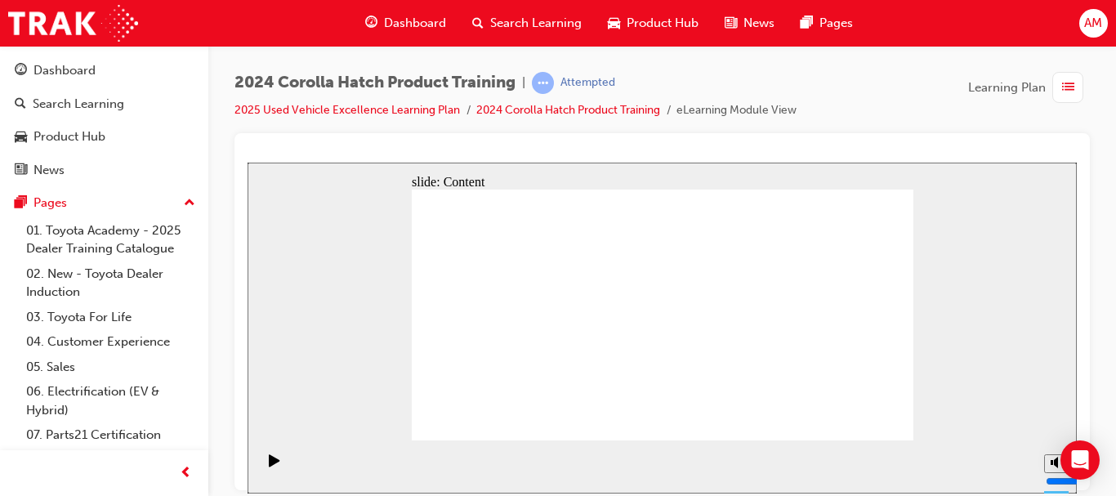
drag, startPoint x: 815, startPoint y: 297, endPoint x: 841, endPoint y: 237, distance: 65.1
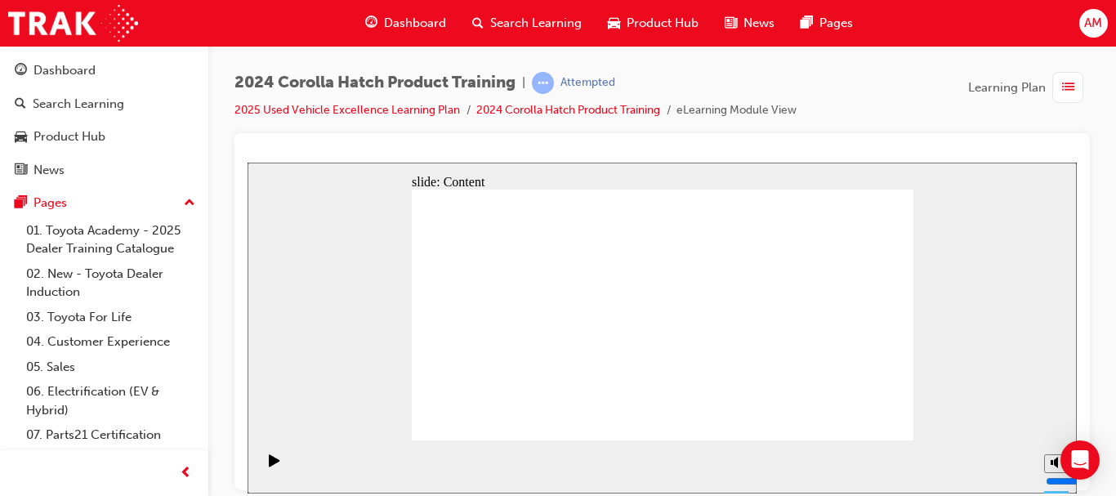
drag, startPoint x: 663, startPoint y: 300, endPoint x: 610, endPoint y: 347, distance: 71.2
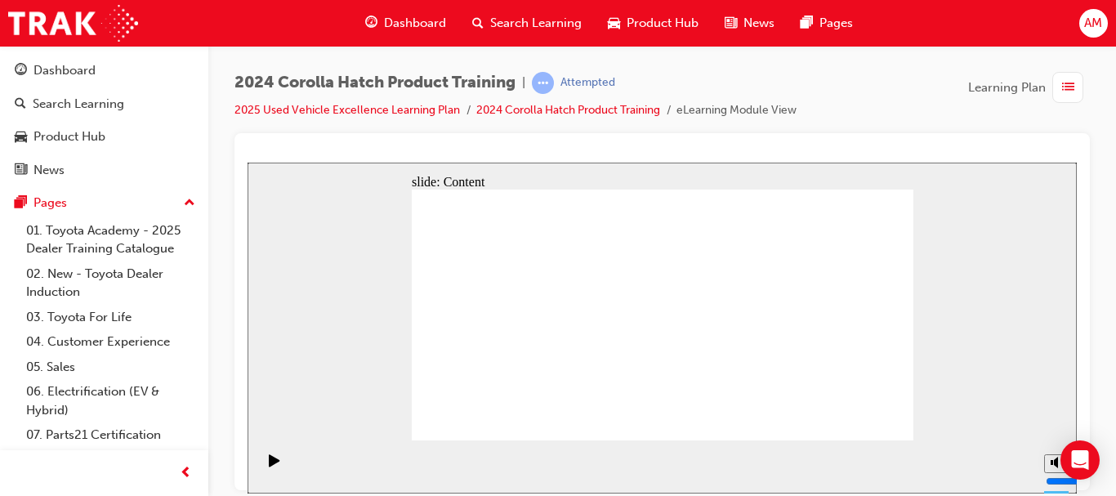
click at [998, 471] on section "Playback Speed 2 1.75 1.5 1.25" at bounding box center [662, 465] width 829 height 53
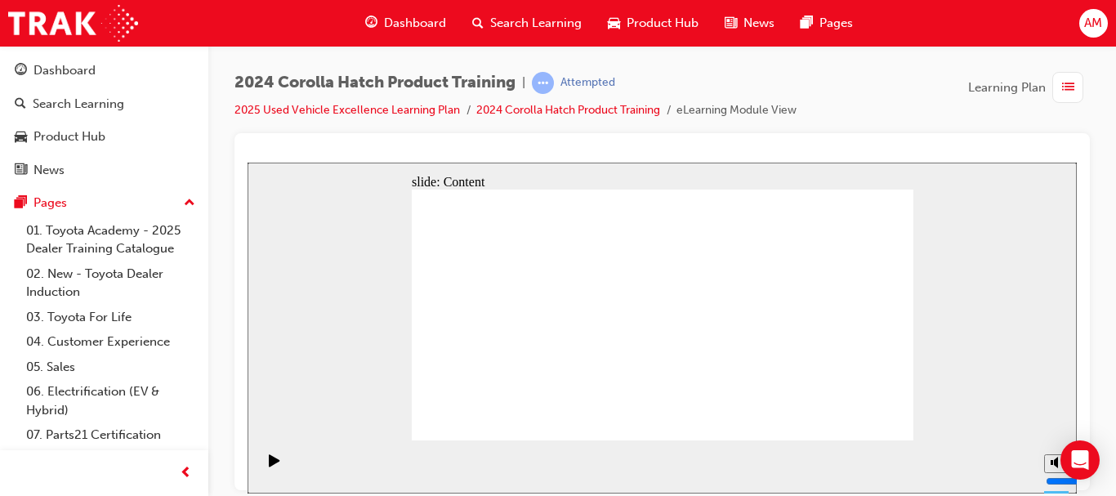
drag, startPoint x: 949, startPoint y: 446, endPoint x: 1000, endPoint y: 447, distance: 50.7
click at [957, 445] on section "Playback Speed 2 1.75 1.5 1.25" at bounding box center [662, 465] width 829 height 53
drag, startPoint x: 1008, startPoint y: 466, endPoint x: 1021, endPoint y: 466, distance: 13.1
click at [1018, 466] on section "Playback Speed 2 1.75 1.5 1.25" at bounding box center [662, 465] width 829 height 53
click at [1019, 299] on div "slide: Content Rectangle 1 Oval 1 MENU Line 1 RESOURCES Line 1 Rectangle 1 arro…" at bounding box center [662, 327] width 829 height 331
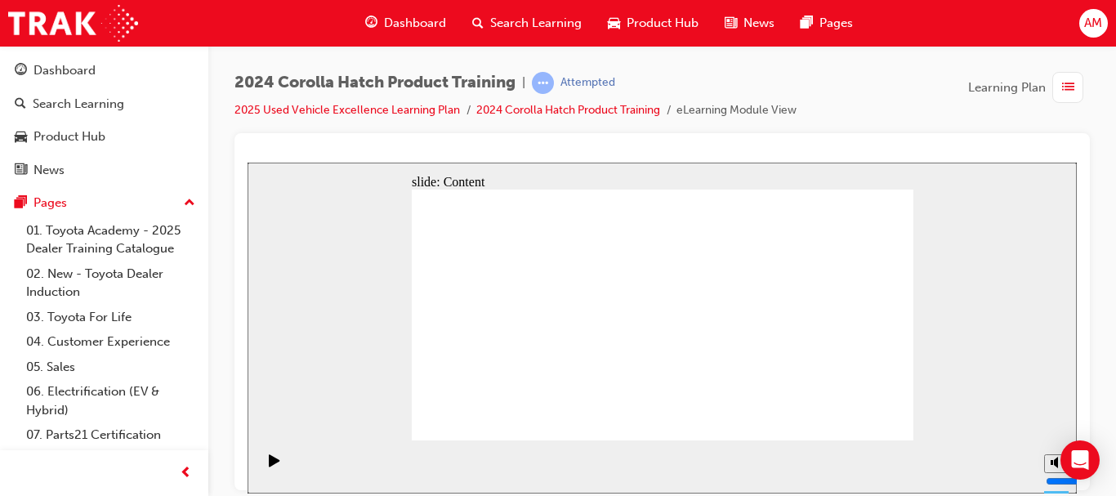
drag, startPoint x: 983, startPoint y: 313, endPoint x: 966, endPoint y: 311, distance: 16.4
click at [982, 313] on div "slide: Content Rectangle 1 Oval 1 MENU Line 1 RESOURCES Line 1 Rectangle 1 arro…" at bounding box center [662, 327] width 829 height 331
drag, startPoint x: 642, startPoint y: 226, endPoint x: 637, endPoint y: 201, distance: 25.8
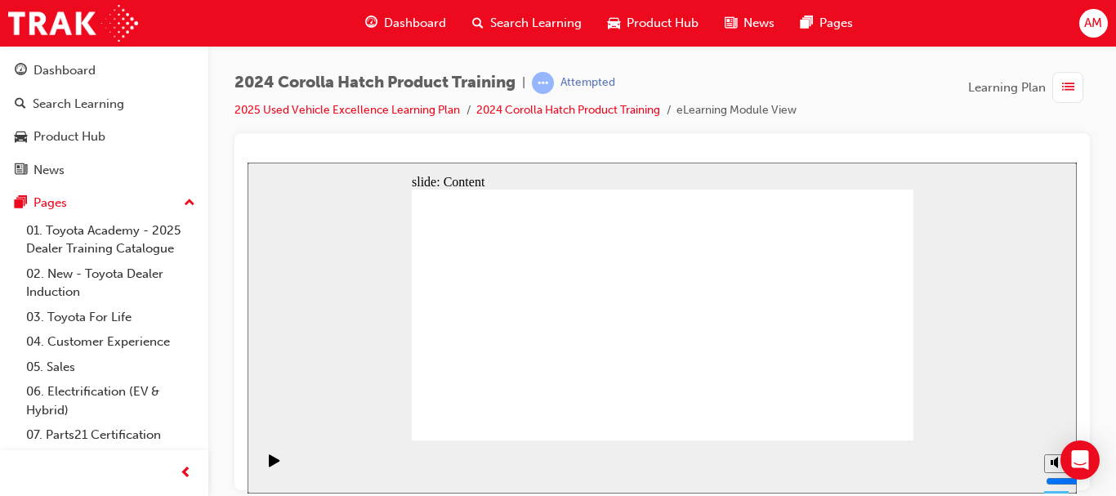
drag, startPoint x: 704, startPoint y: 192, endPoint x: 815, endPoint y: 179, distance: 111.9
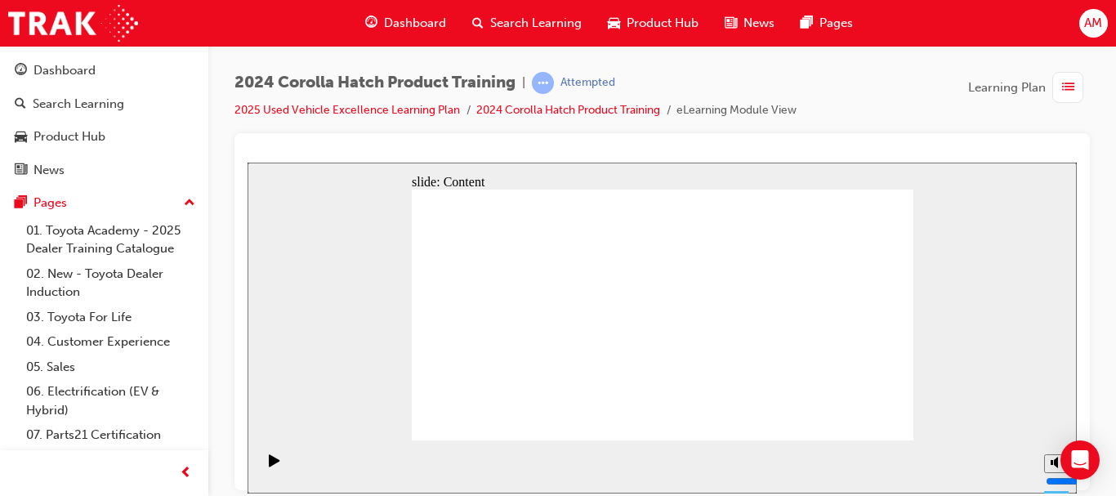
drag, startPoint x: 939, startPoint y: 342, endPoint x: 950, endPoint y: 346, distance: 11.4
drag, startPoint x: 950, startPoint y: 346, endPoint x: 940, endPoint y: 355, distance: 12.8
drag, startPoint x: 940, startPoint y: 355, endPoint x: 1046, endPoint y: 321, distance: 111.4
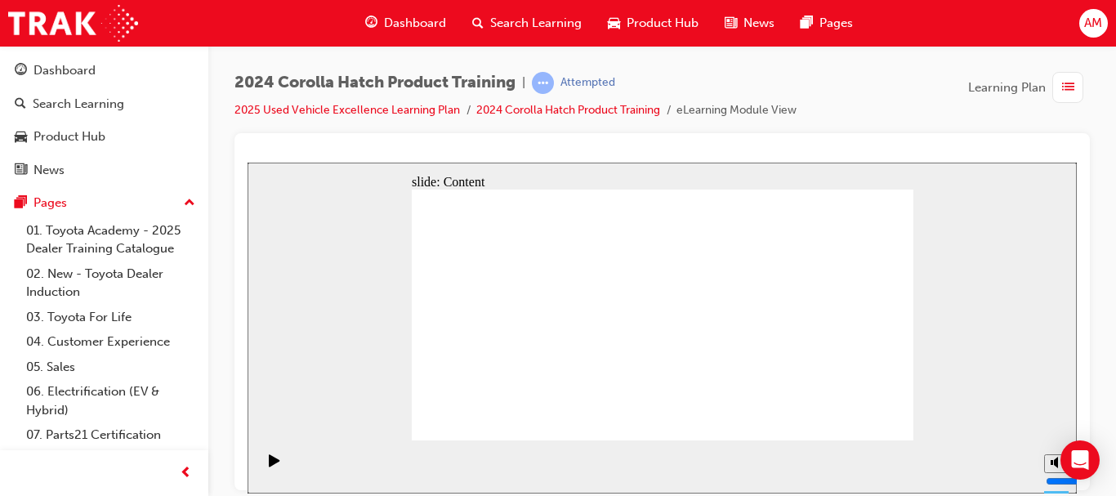
click at [1046, 321] on div "slide: Content Rectangle 1 Oval 1 MENU Line 1 RESOURCES Line 1 Rectangle 1 arro…" at bounding box center [662, 327] width 829 height 331
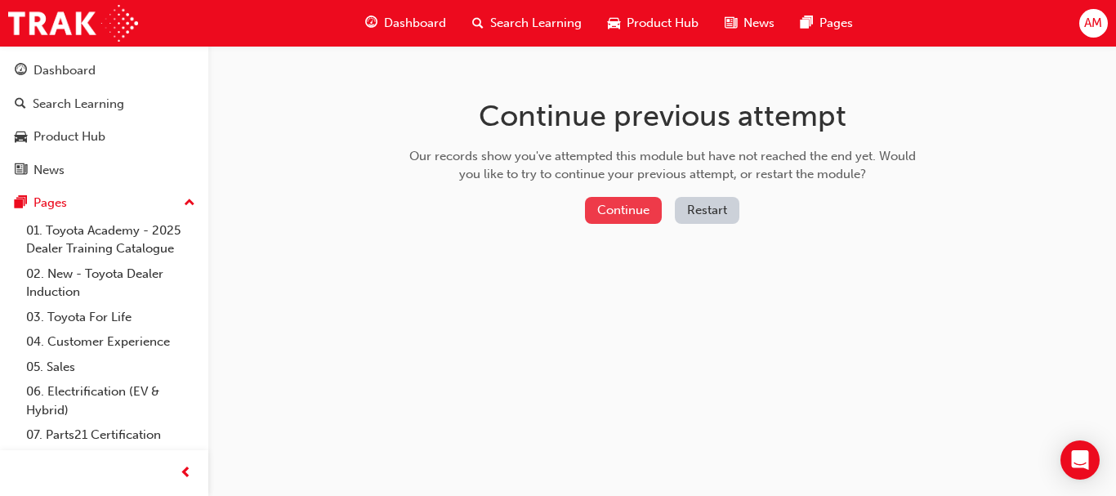
click at [628, 208] on button "Continue" at bounding box center [623, 210] width 77 height 27
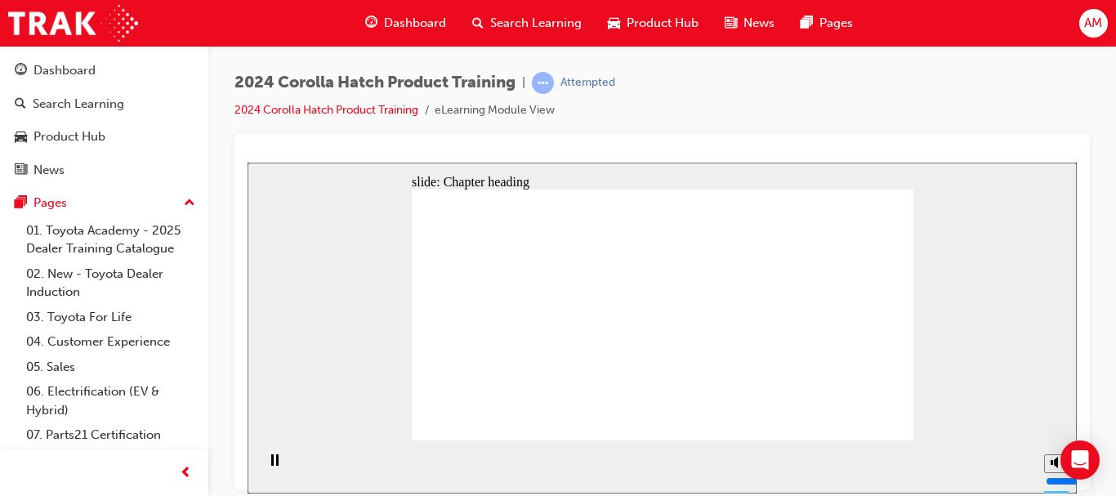
drag, startPoint x: 885, startPoint y: 420, endPoint x: 924, endPoint y: 419, distance: 39.2
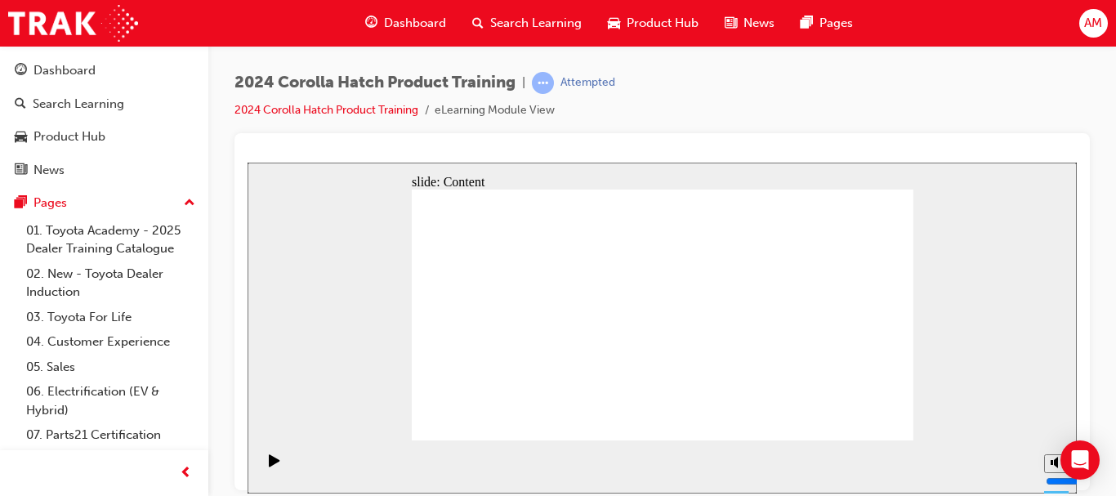
radio input "true"
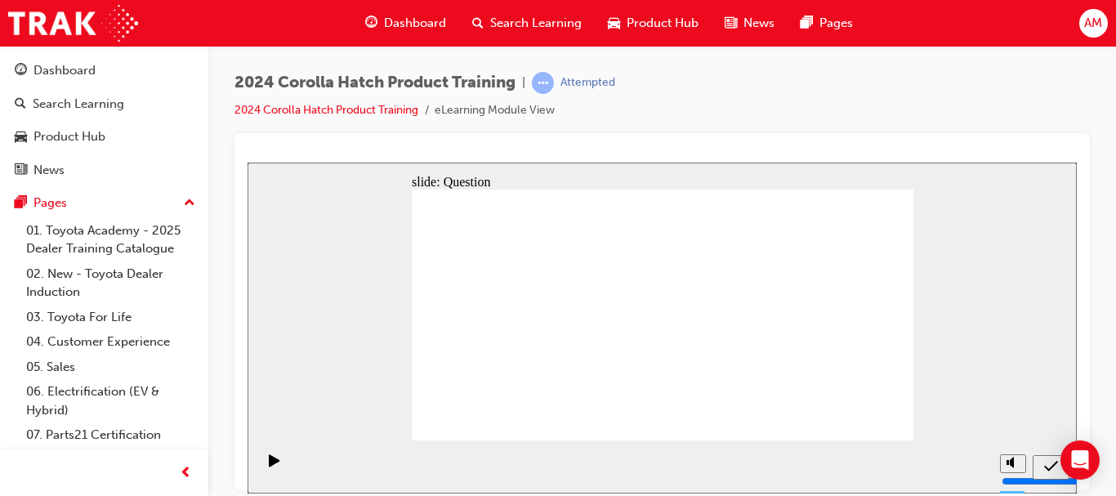
radio input "true"
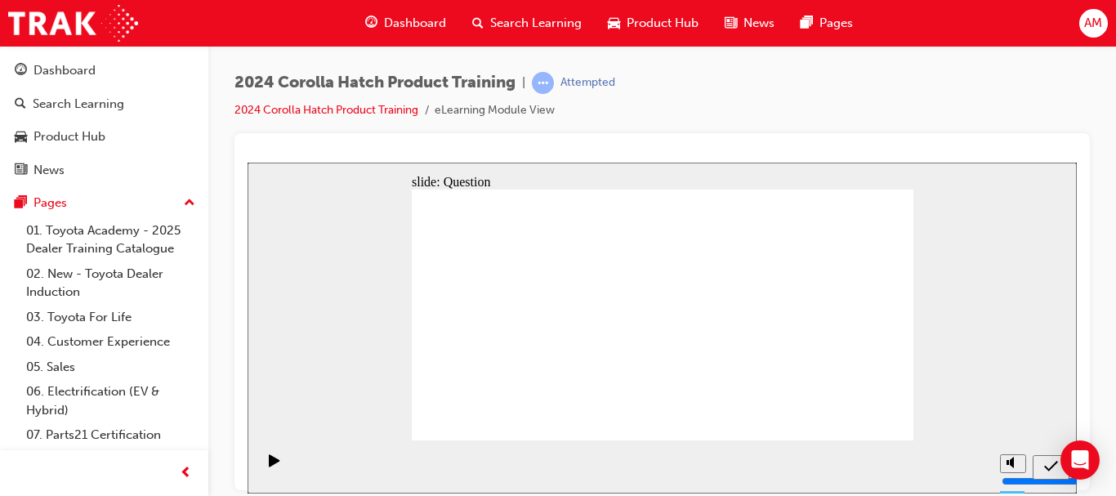
radio input "true"
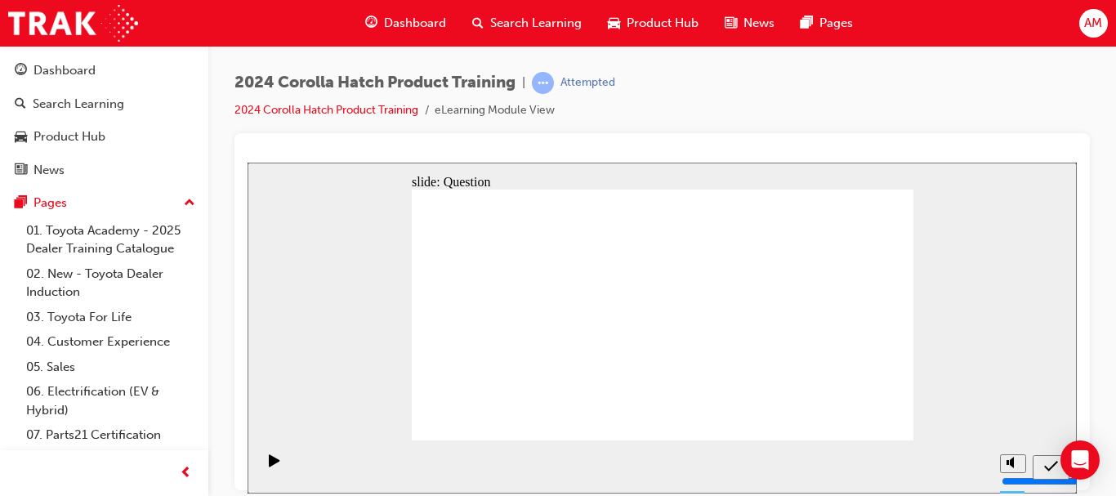
radio input "true"
drag, startPoint x: 491, startPoint y: 301, endPoint x: 492, endPoint y: 377, distance: 76.0
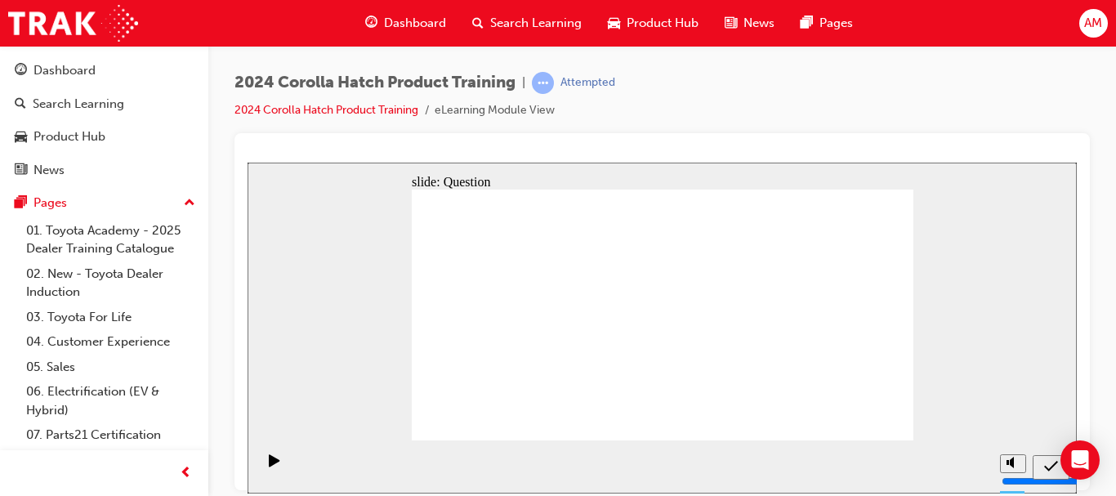
drag, startPoint x: 511, startPoint y: 382, endPoint x: 600, endPoint y: 381, distance: 89.0
drag, startPoint x: 734, startPoint y: 304, endPoint x: 649, endPoint y: 380, distance: 114.6
drag, startPoint x: 663, startPoint y: 302, endPoint x: 743, endPoint y: 381, distance: 112.1
drag, startPoint x: 588, startPoint y: 301, endPoint x: 503, endPoint y: 377, distance: 114.5
drag, startPoint x: 834, startPoint y: 297, endPoint x: 832, endPoint y: 376, distance: 79.3
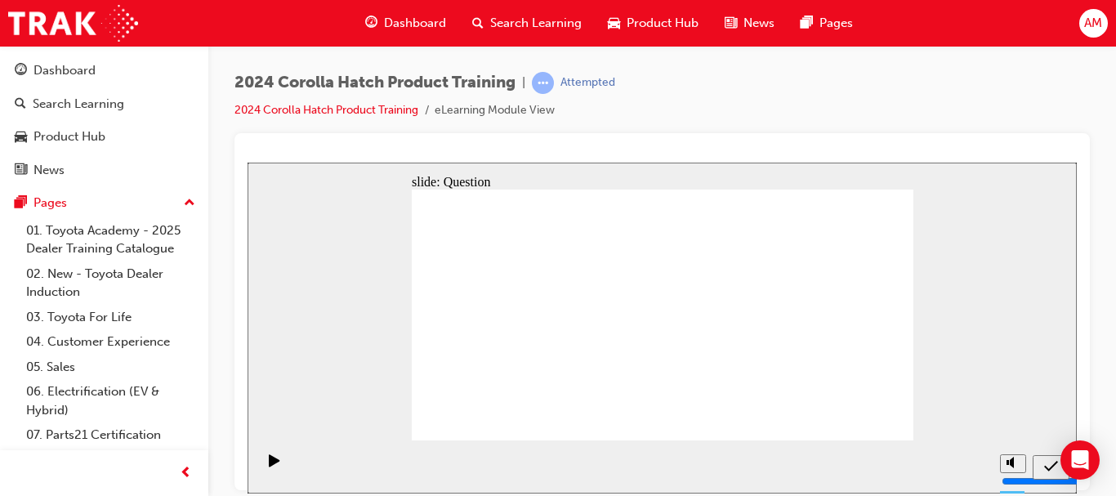
radio input "true"
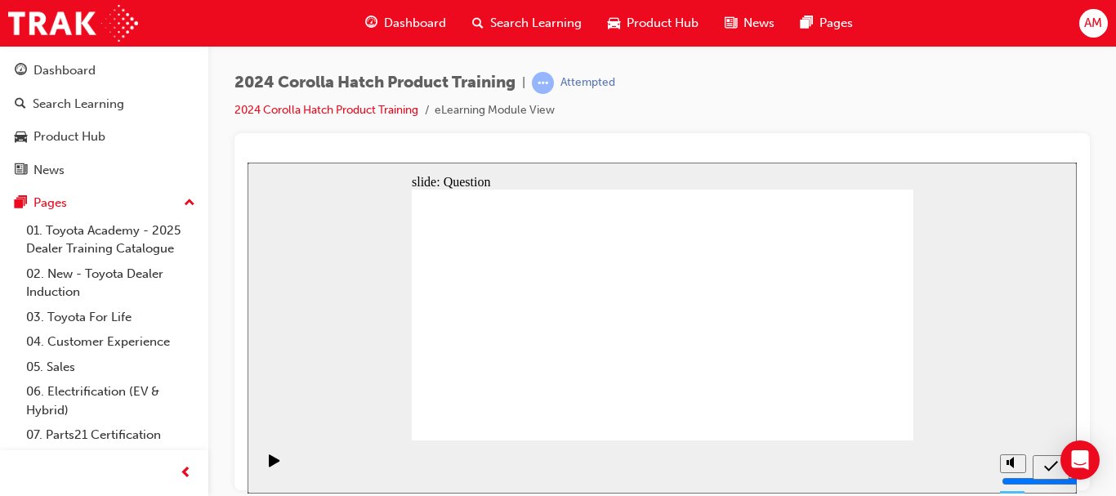
radio input "true"
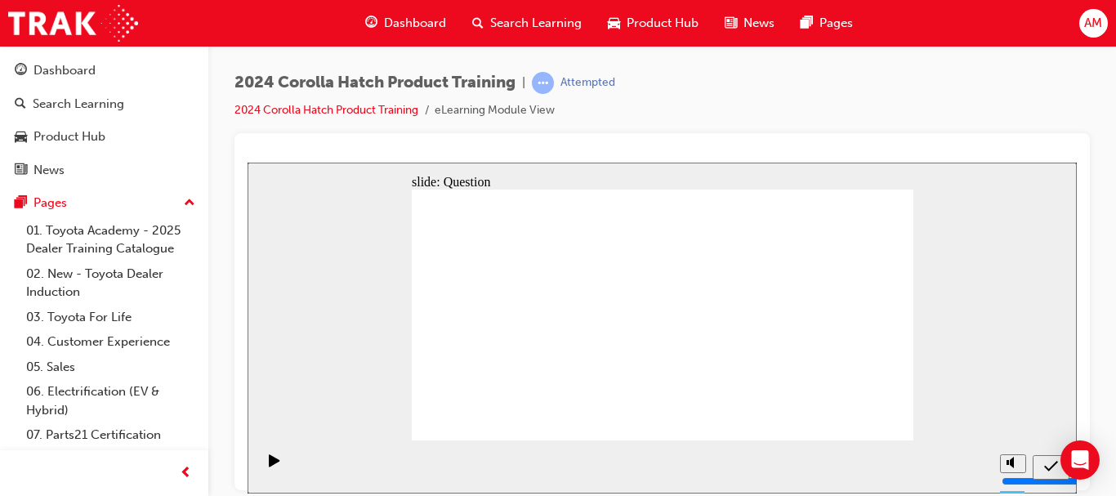
radio input "true"
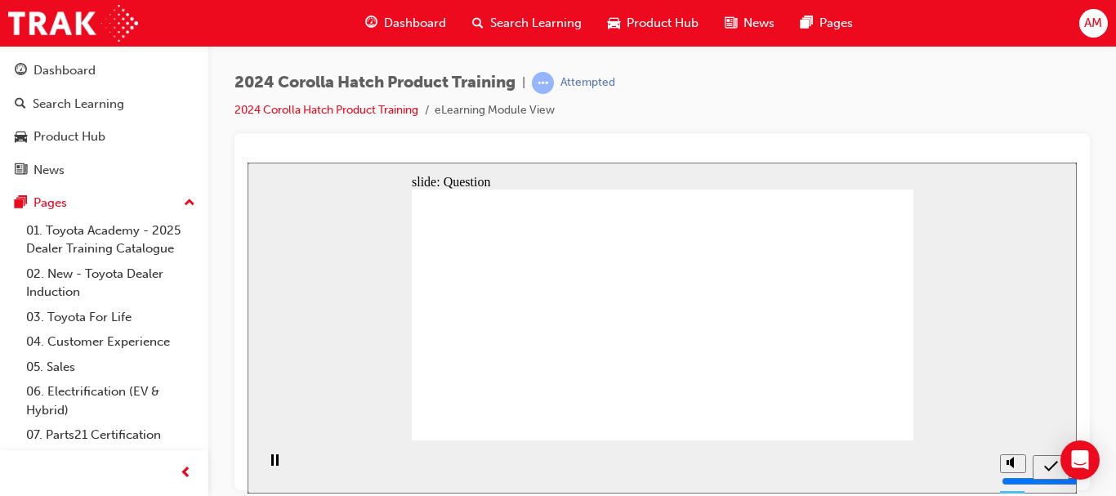
radio input "true"
drag, startPoint x: 506, startPoint y: 297, endPoint x: 589, endPoint y: 374, distance: 112.7
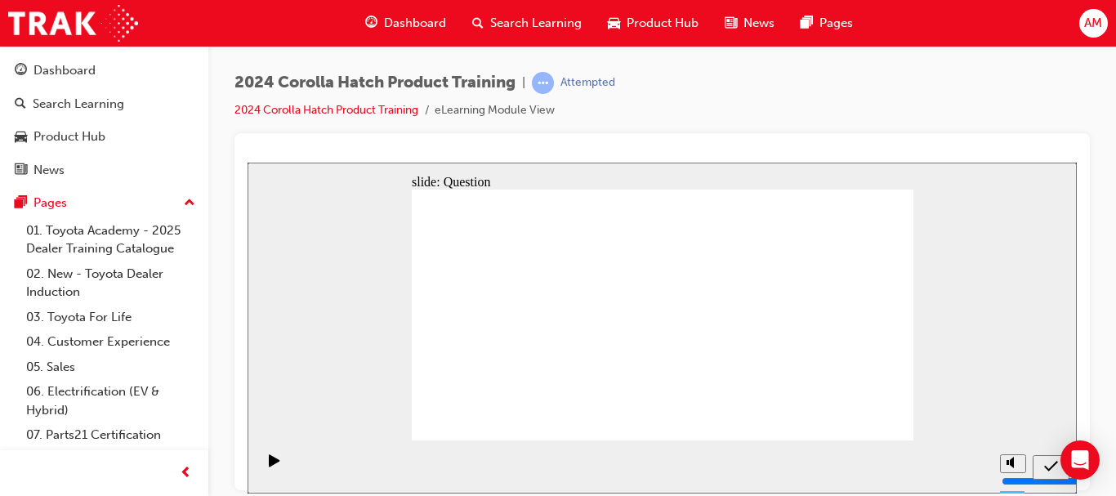
drag, startPoint x: 584, startPoint y: 312, endPoint x: 498, endPoint y: 388, distance: 114.6
drag, startPoint x: 744, startPoint y: 309, endPoint x: 655, endPoint y: 384, distance: 116.5
drag, startPoint x: 651, startPoint y: 298, endPoint x: 734, endPoint y: 377, distance: 114.4
drag, startPoint x: 828, startPoint y: 304, endPoint x: 826, endPoint y: 381, distance: 76.8
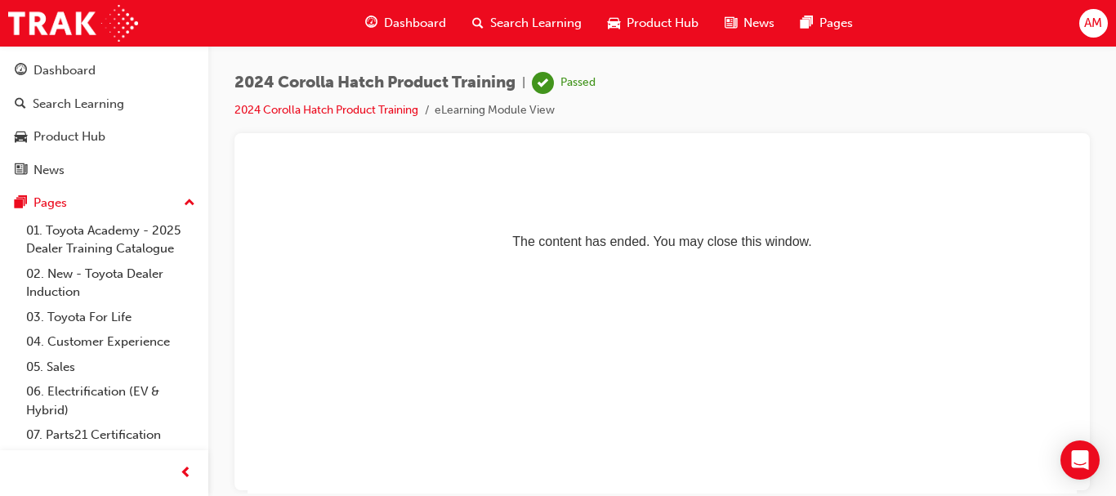
click at [422, 23] on span "Dashboard" at bounding box center [415, 23] width 62 height 19
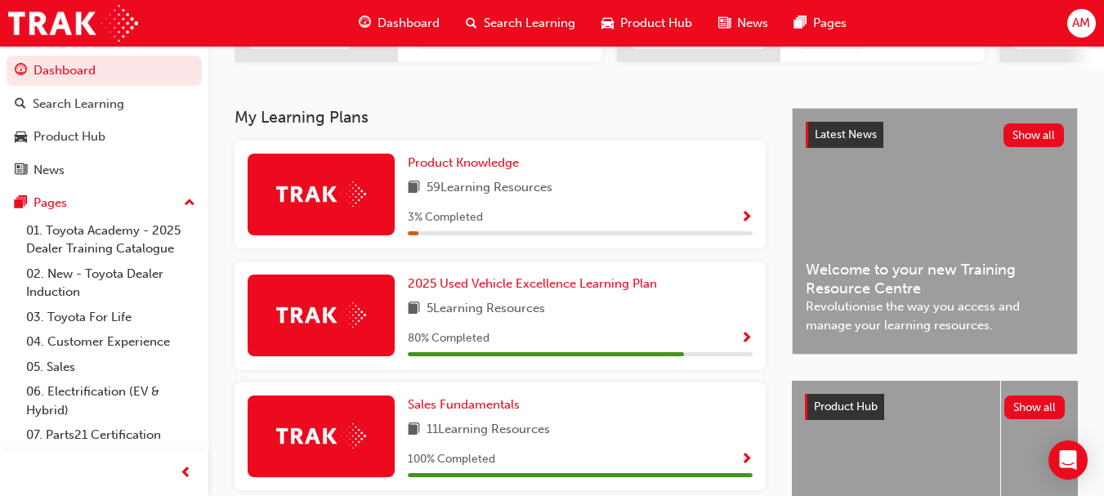
scroll to position [297, 0]
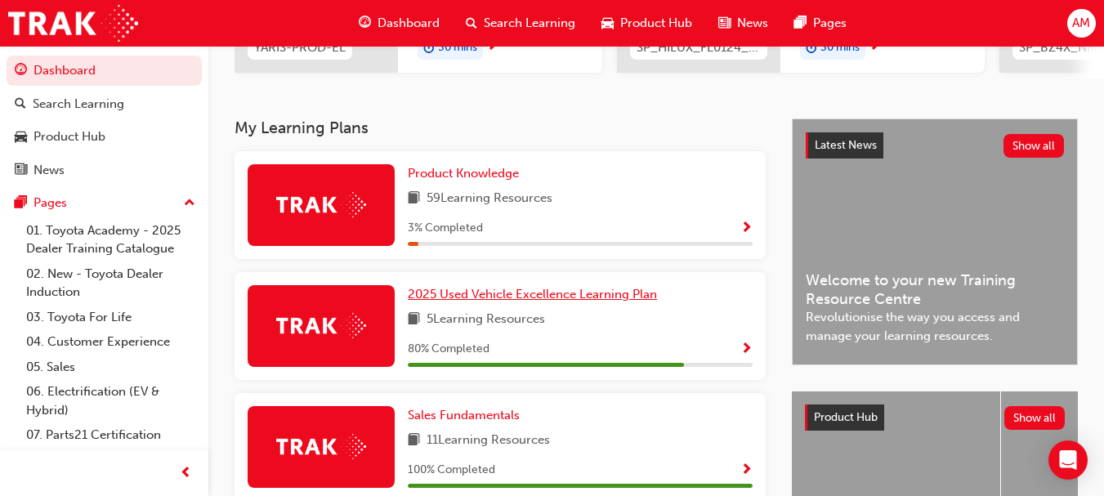
click at [520, 300] on span "2025 Used Vehicle Excellence Learning Plan" at bounding box center [532, 294] width 249 height 15
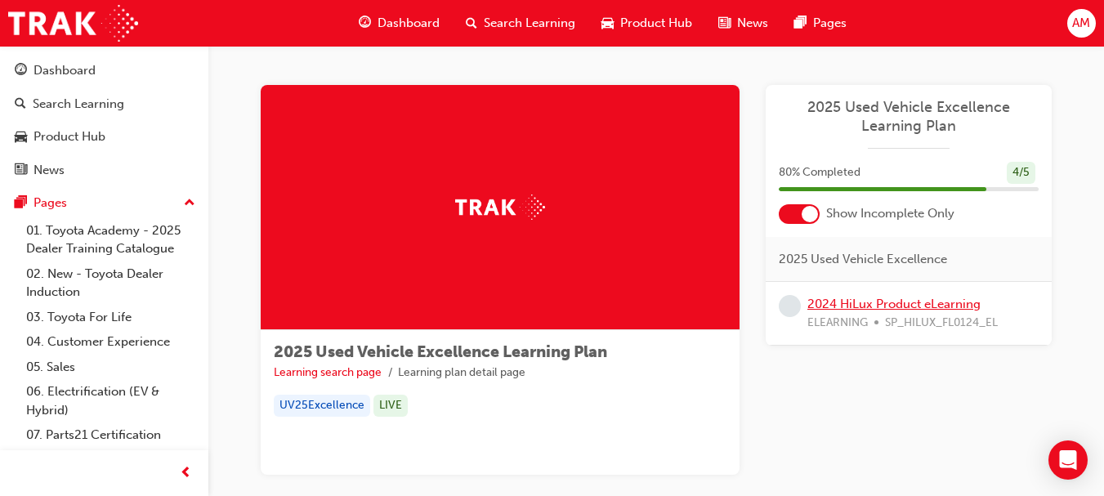
click at [899, 305] on link "2024 HiLux Product eLearning" at bounding box center [893, 304] width 173 height 15
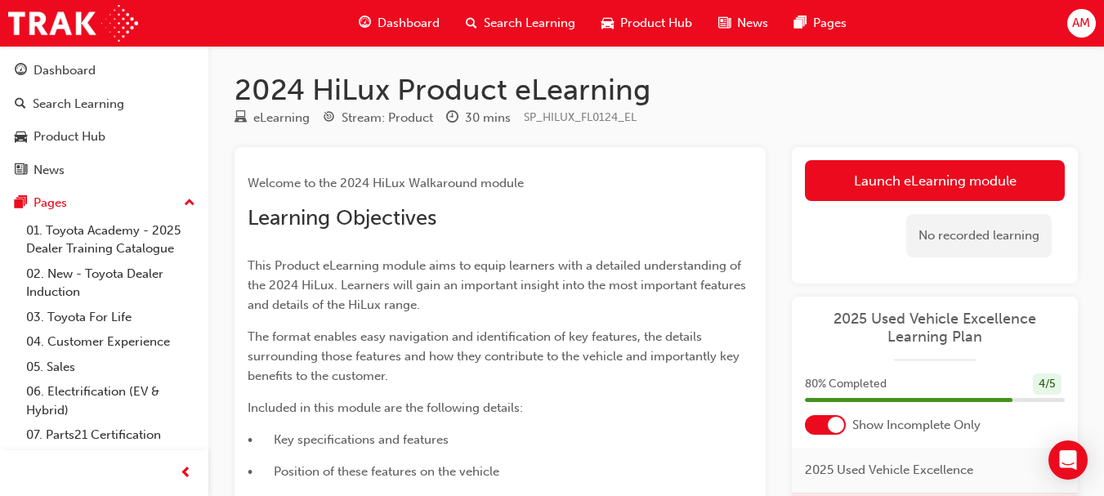
click at [400, 18] on span "Dashboard" at bounding box center [408, 23] width 62 height 19
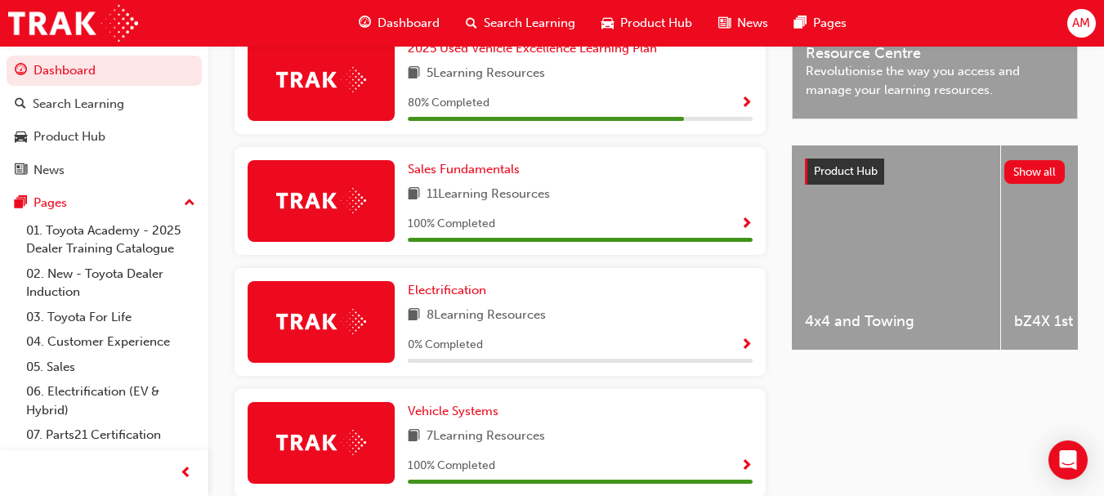
scroll to position [572, 0]
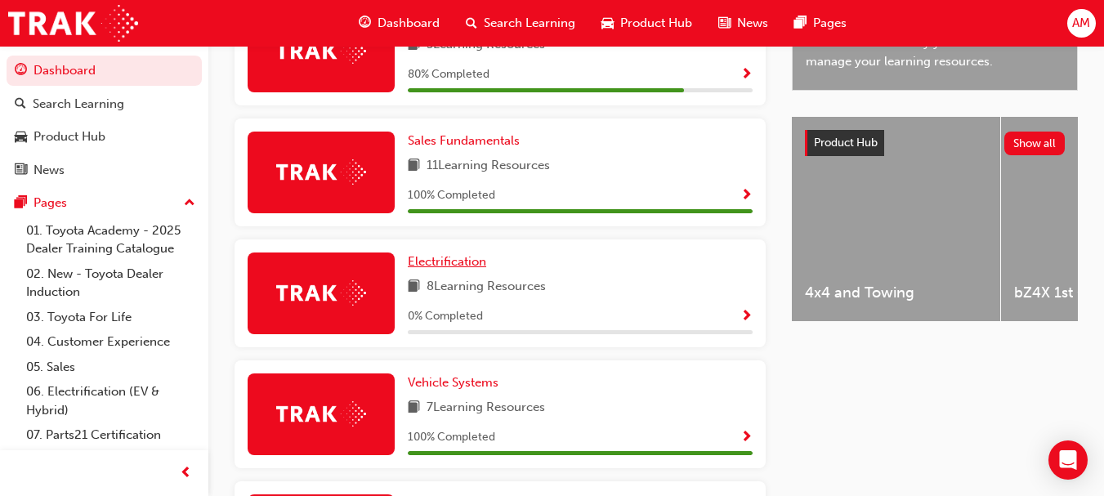
click at [444, 267] on span "Electrification" at bounding box center [447, 261] width 78 height 15
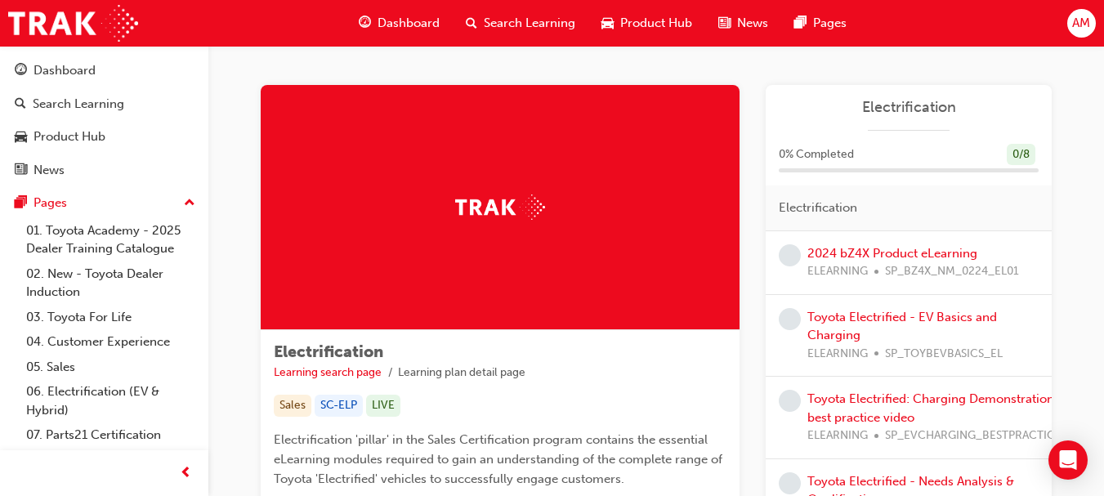
click at [409, 20] on span "Dashboard" at bounding box center [408, 23] width 62 height 19
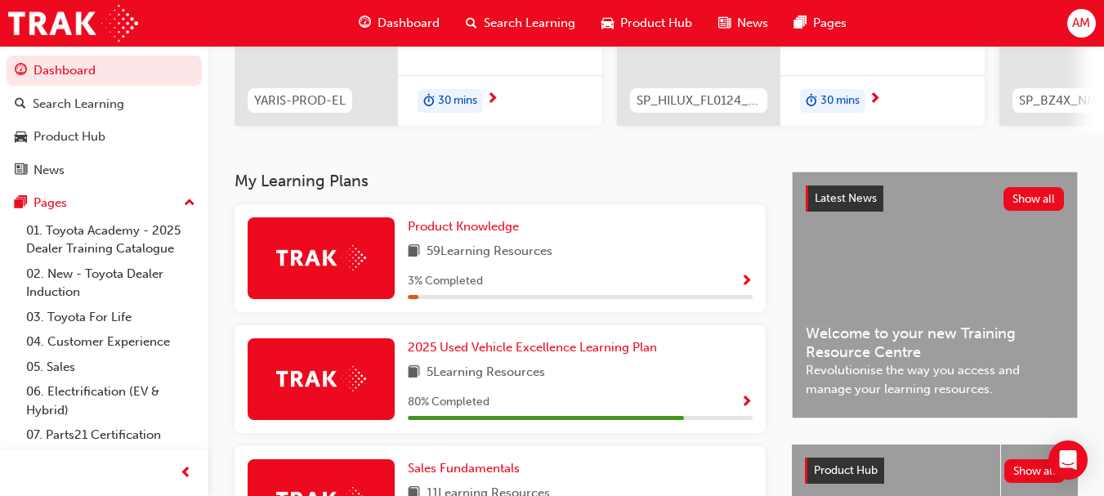
scroll to position [245, 0]
